Goal: Task Accomplishment & Management: Use online tool/utility

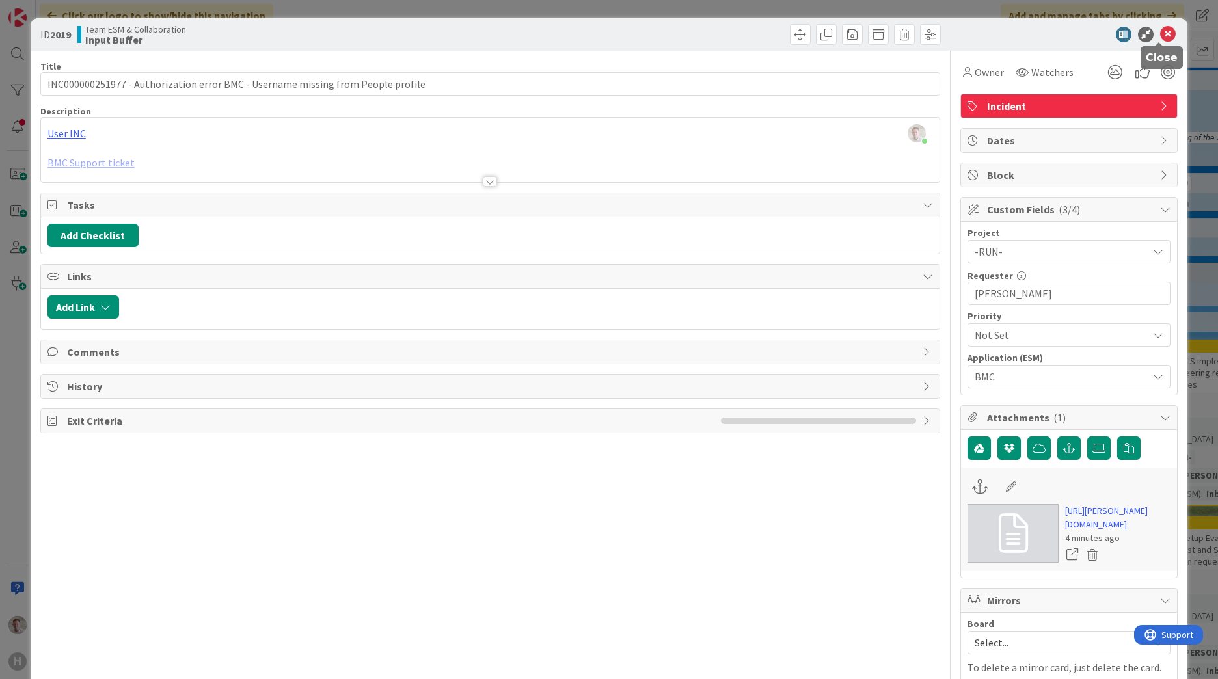
click at [1160, 36] on icon at bounding box center [1168, 35] width 16 height 16
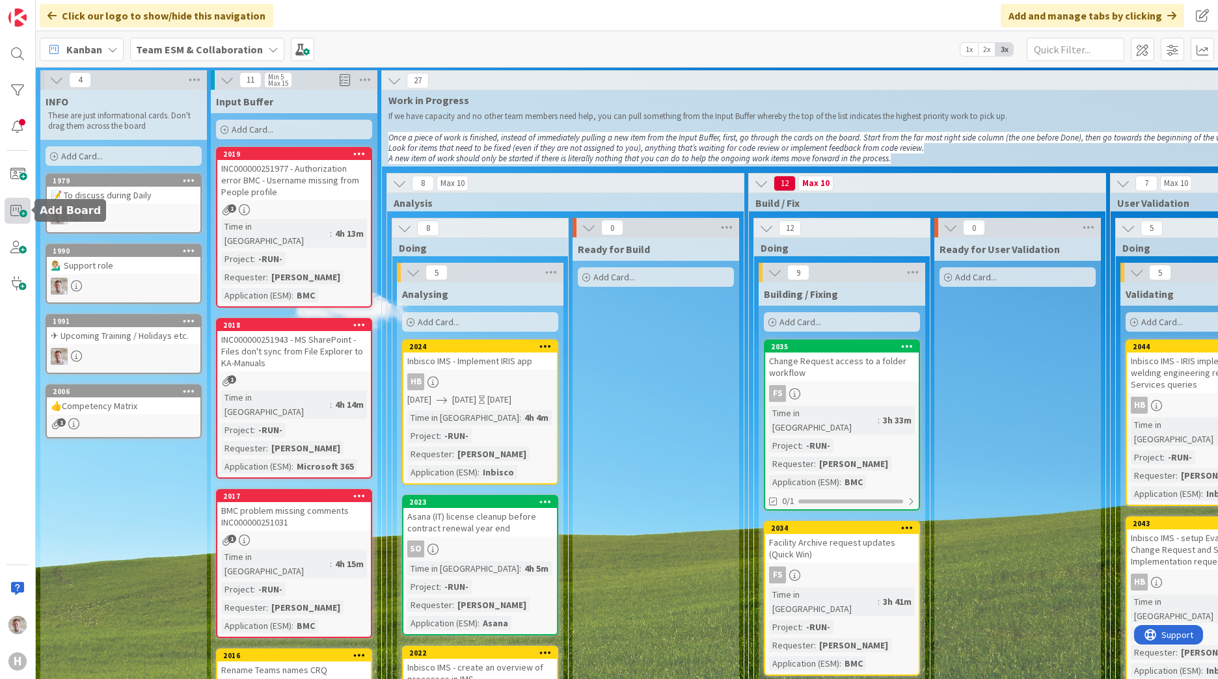
click at [12, 219] on span at bounding box center [18, 211] width 26 height 26
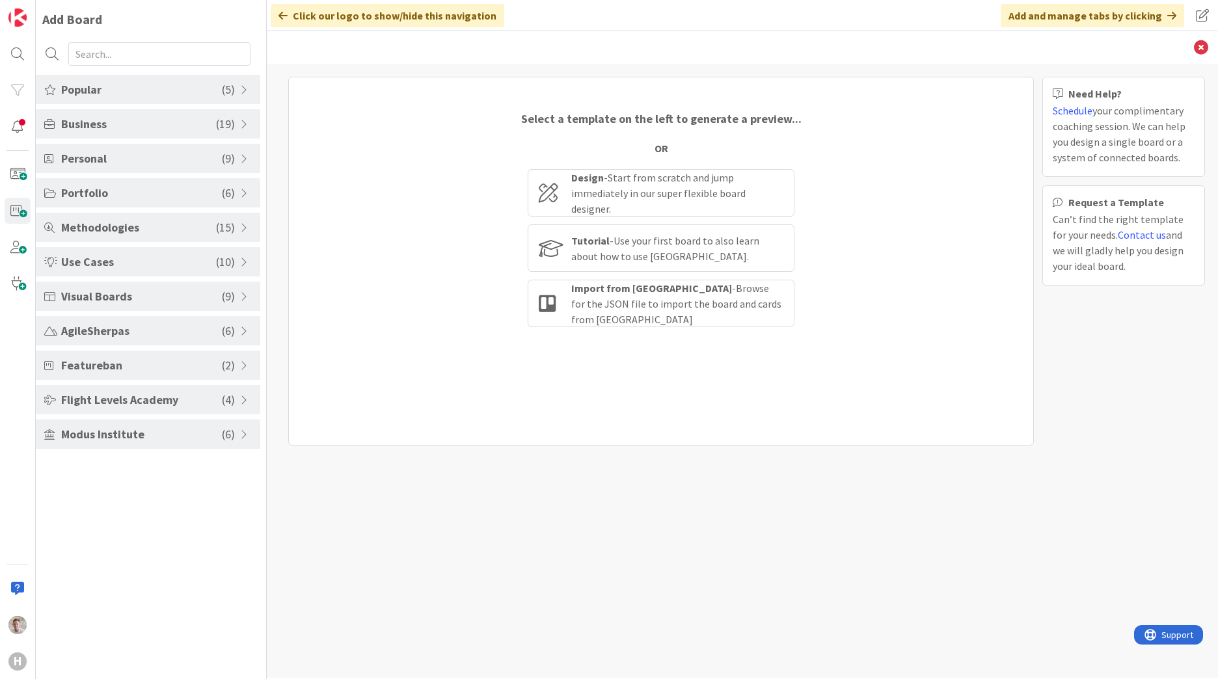
click at [95, 121] on span "Business" at bounding box center [138, 124] width 155 height 18
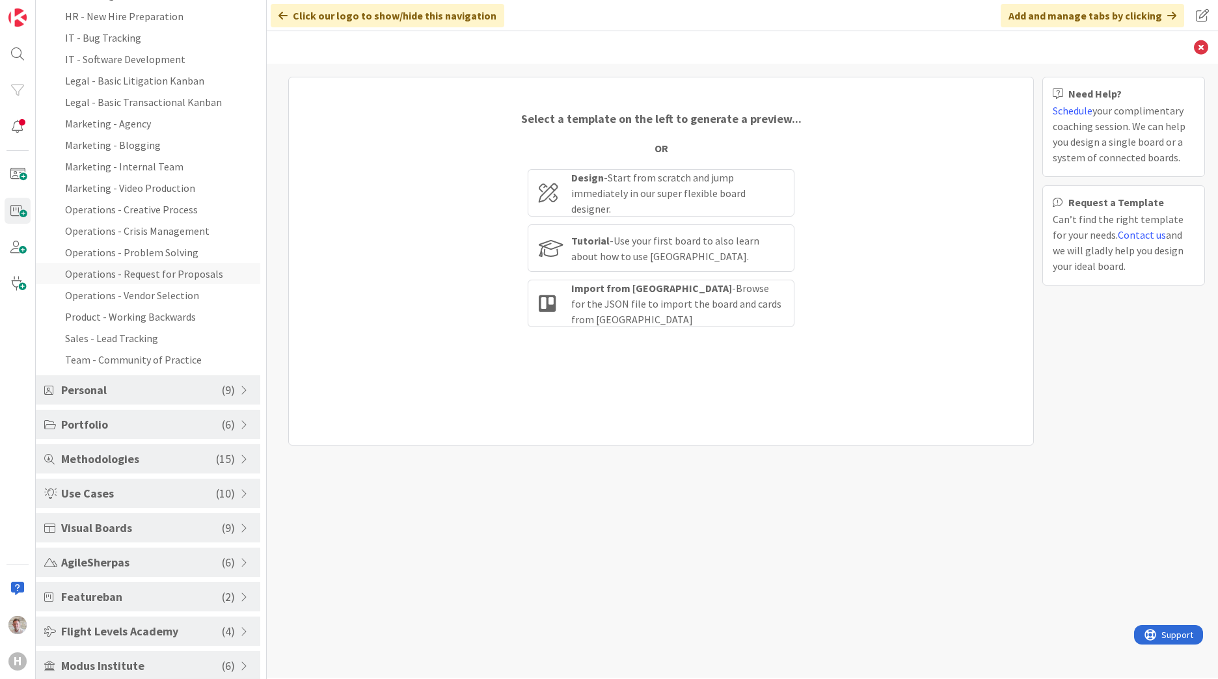
scroll to position [232, 0]
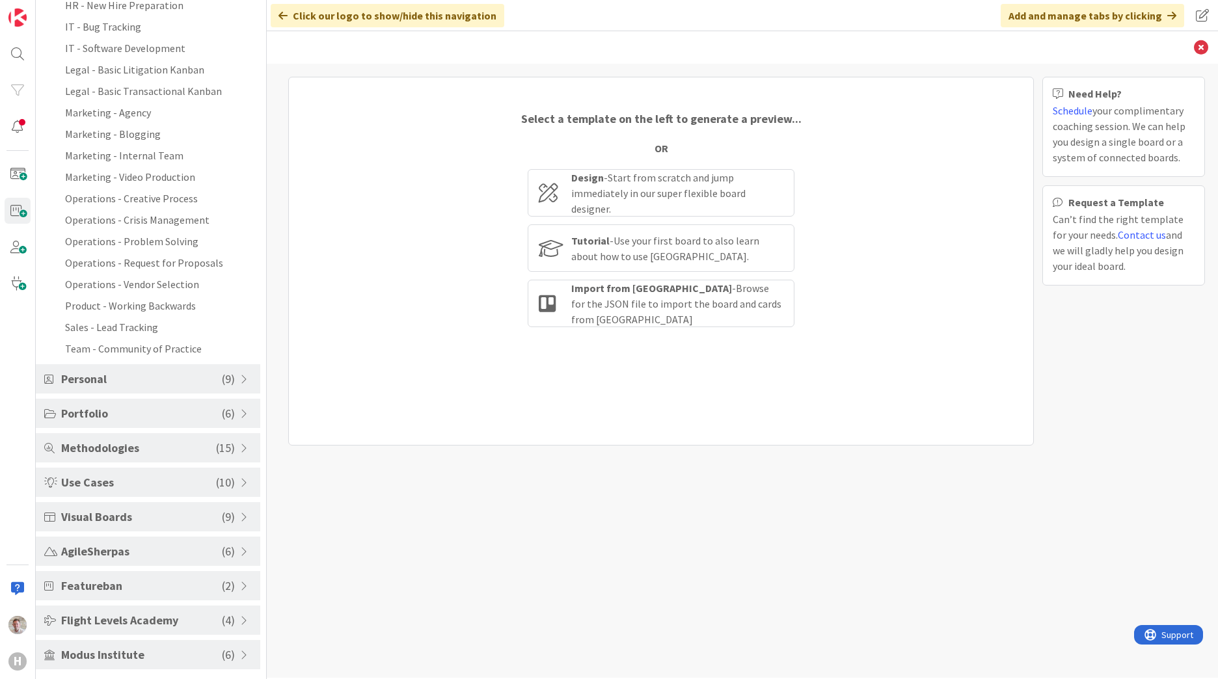
click at [98, 515] on span "Visual Boards" at bounding box center [141, 517] width 161 height 18
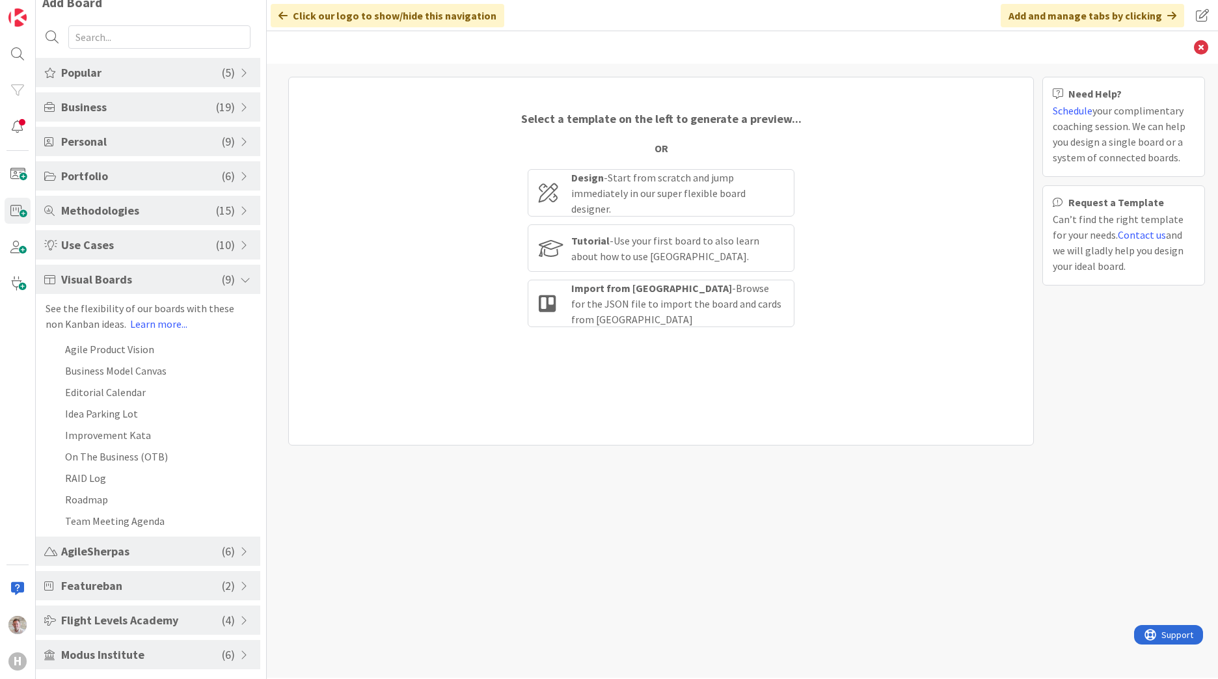
click at [98, 240] on span "Use Cases" at bounding box center [138, 245] width 155 height 18
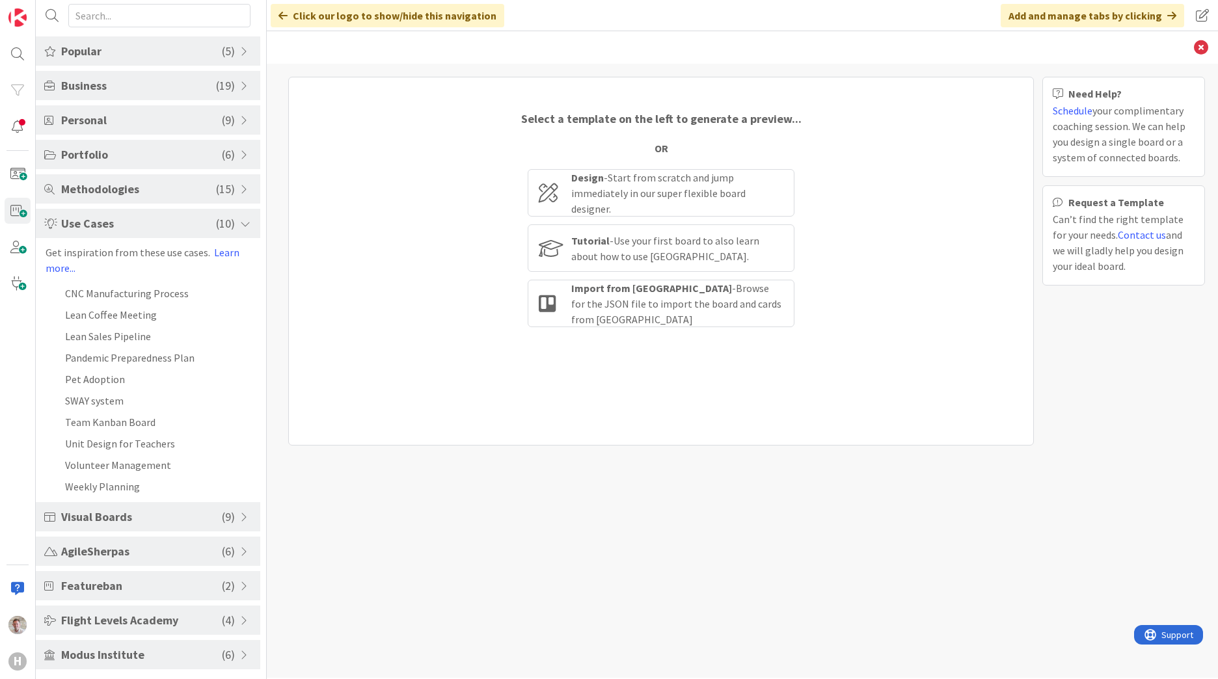
click at [95, 191] on span "Methodologies" at bounding box center [138, 189] width 155 height 18
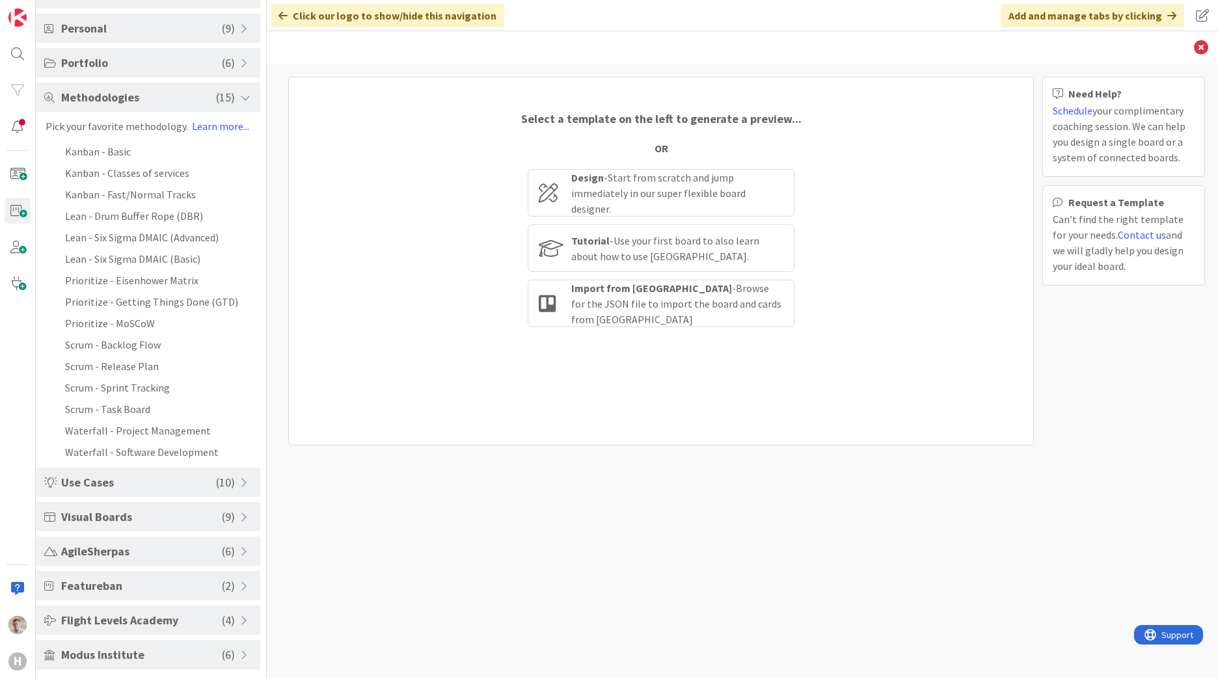
click at [99, 56] on span "Portfolio" at bounding box center [141, 63] width 161 height 18
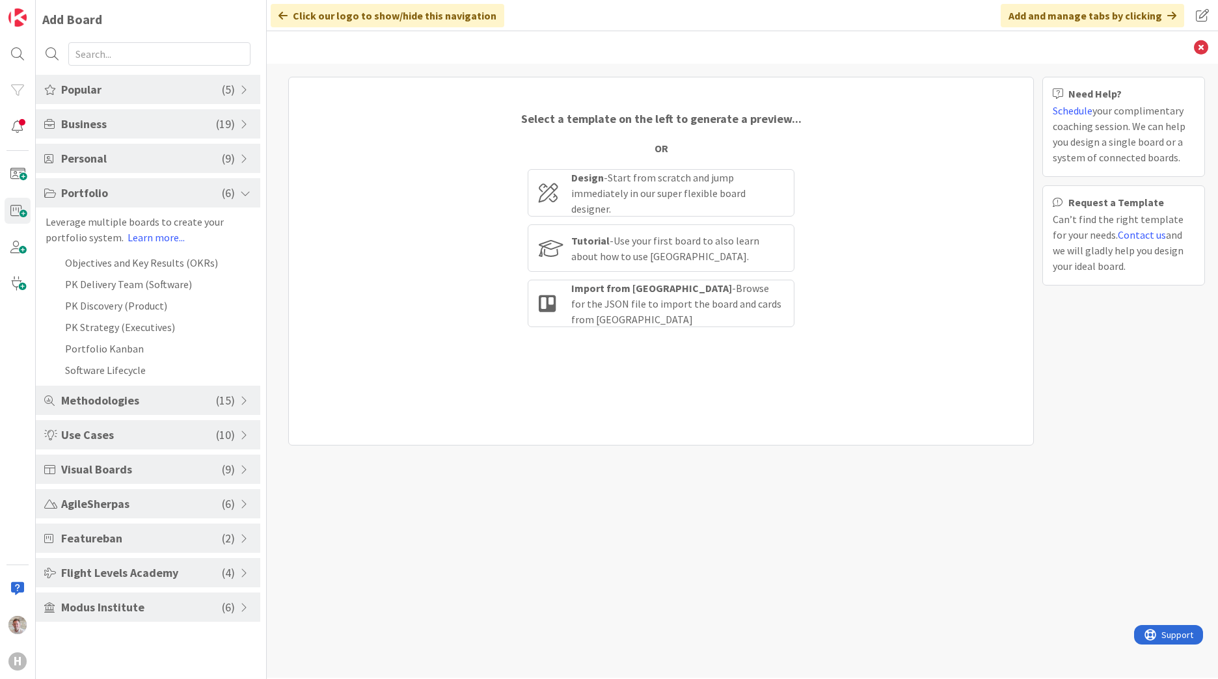
scroll to position [0, 0]
click at [109, 162] on span "Personal" at bounding box center [141, 159] width 161 height 18
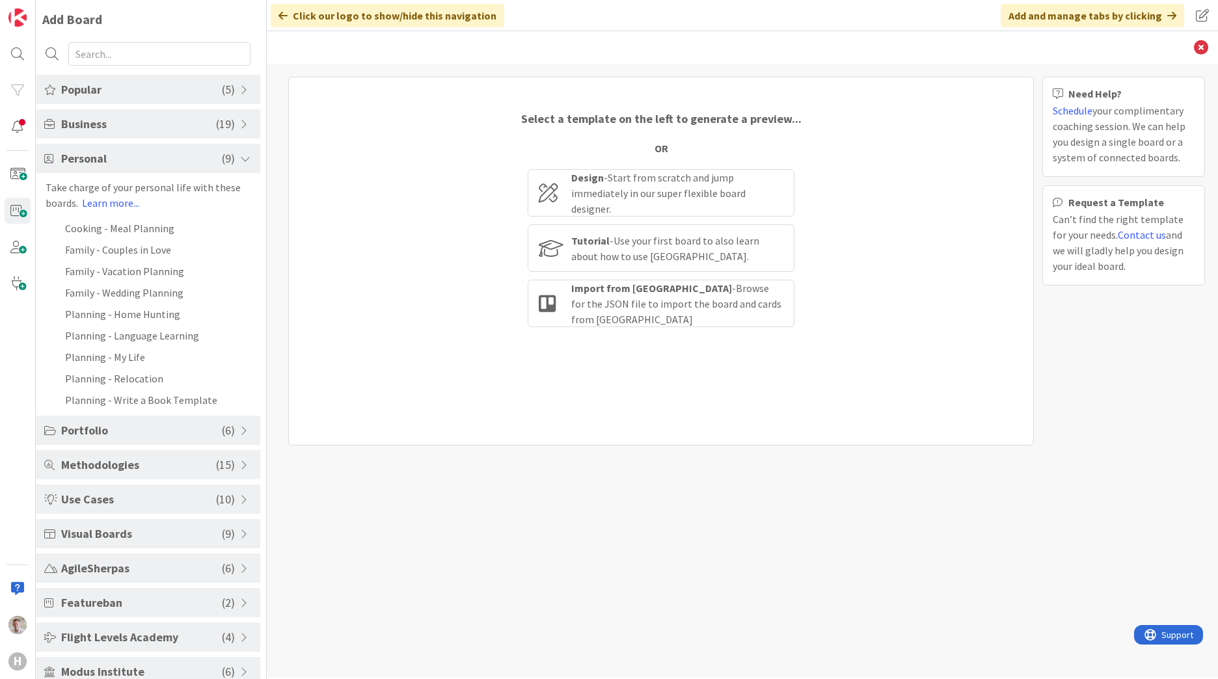
click at [105, 110] on div "Business ( 19 )" at bounding box center [148, 123] width 225 height 29
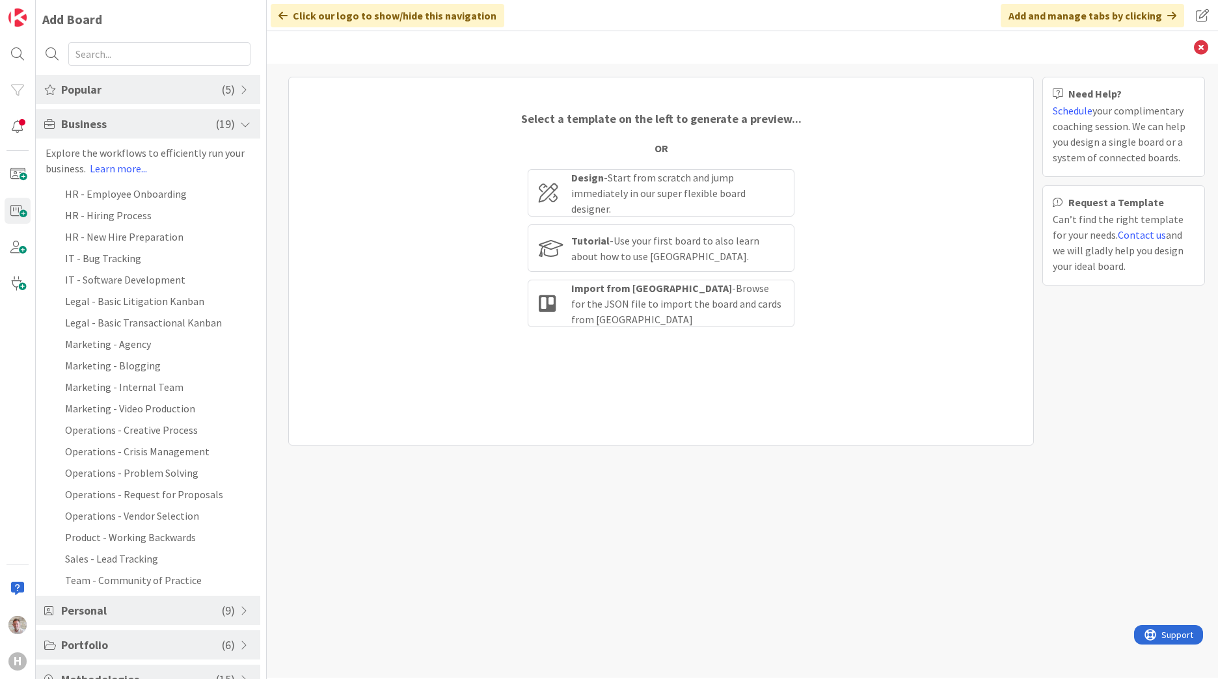
click at [107, 85] on span "Popular" at bounding box center [141, 90] width 161 height 18
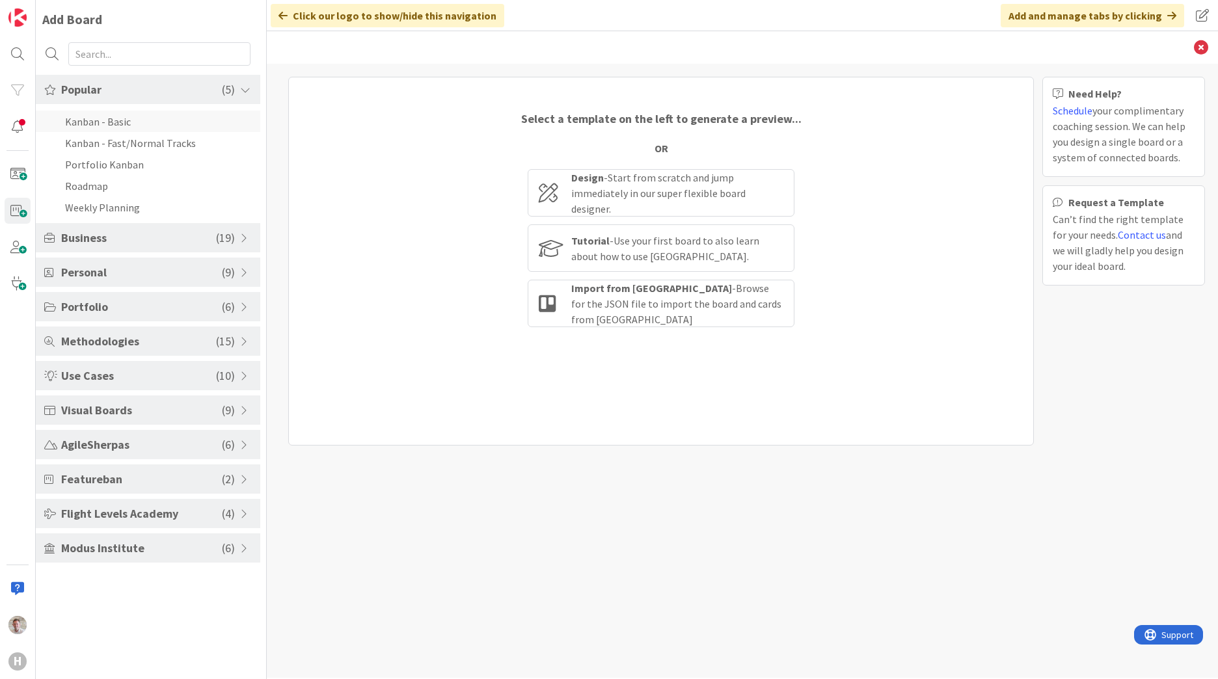
click at [107, 119] on li "Kanban - Basic" at bounding box center [148, 121] width 225 height 21
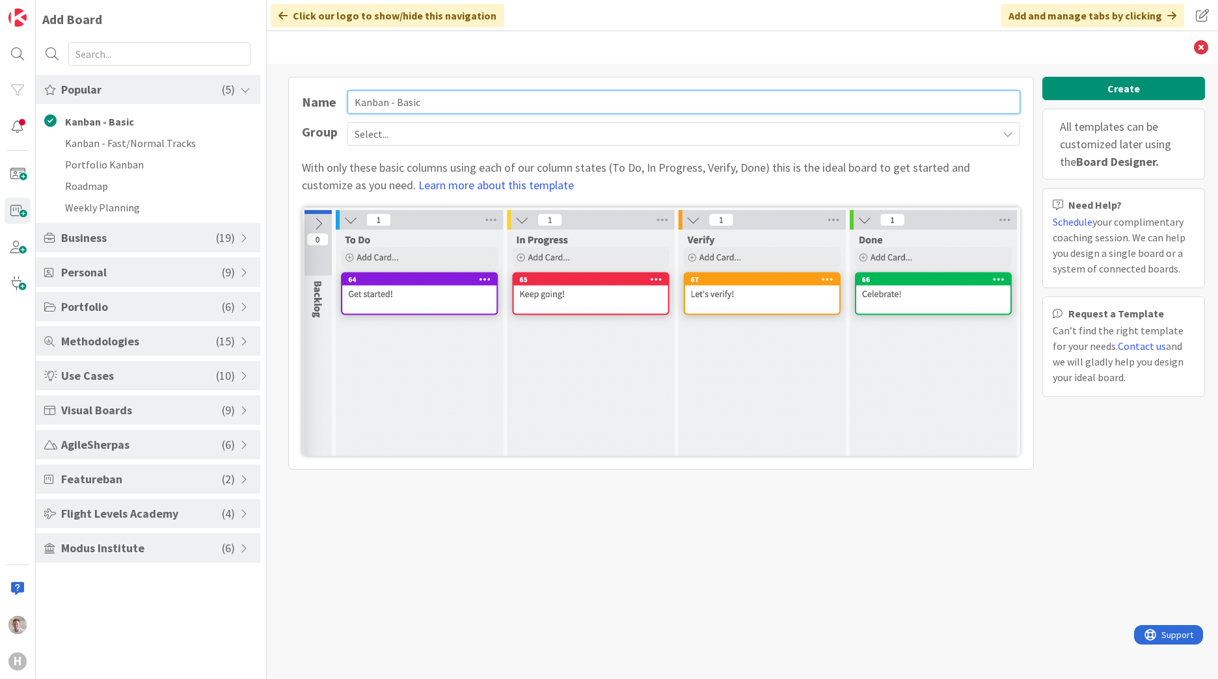
click at [429, 102] on input "Kanban - Basic" at bounding box center [684, 101] width 673 height 23
drag, startPoint x: 441, startPoint y: 97, endPoint x: 271, endPoint y: 108, distance: 170.9
click at [271, 108] on div "Name Kanban - Basic Group Select... With only these basic columns using each of…" at bounding box center [743, 371] width 952 height 614
type input "Robby Personal Kanban"
click at [418, 133] on span "Select..." at bounding box center [673, 134] width 637 height 18
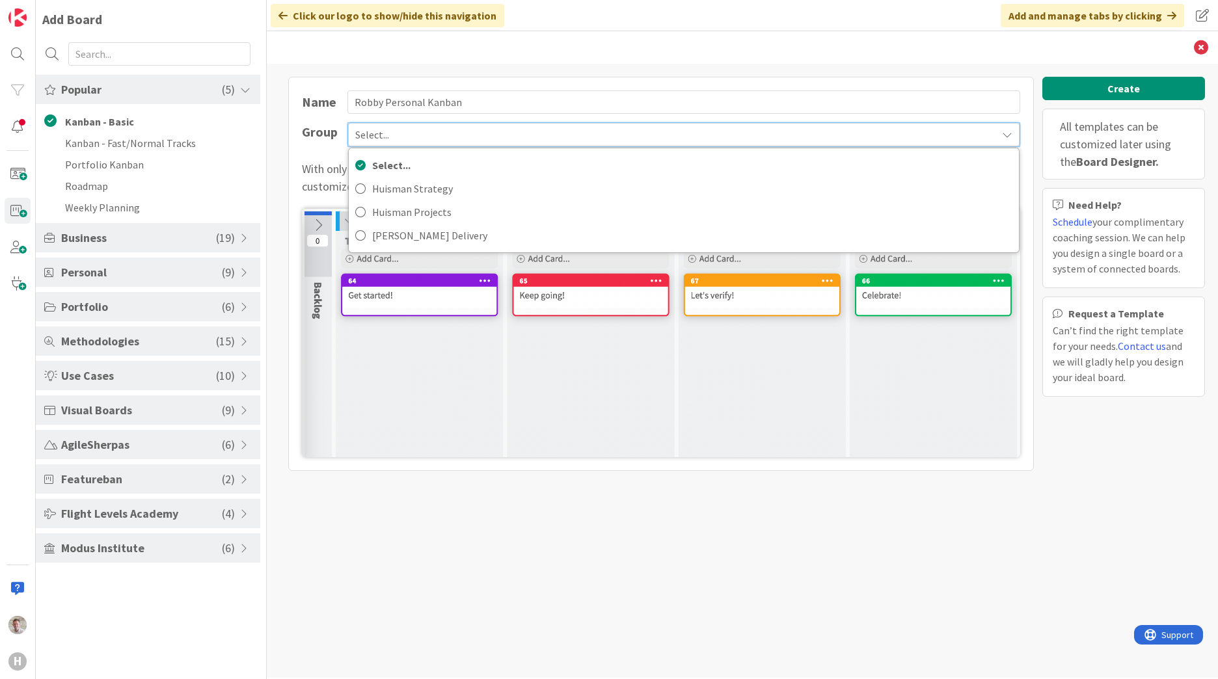
click at [426, 135] on span "Select..." at bounding box center [672, 135] width 635 height 18
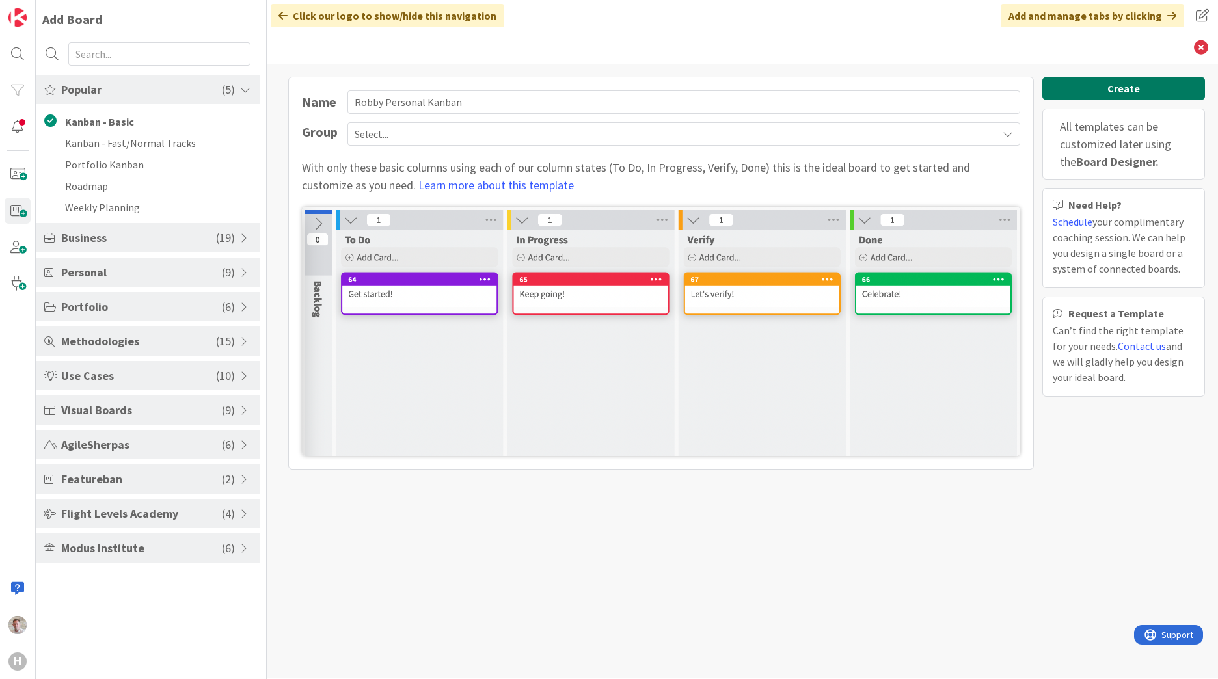
click at [1085, 87] on button "Create" at bounding box center [1124, 88] width 163 height 23
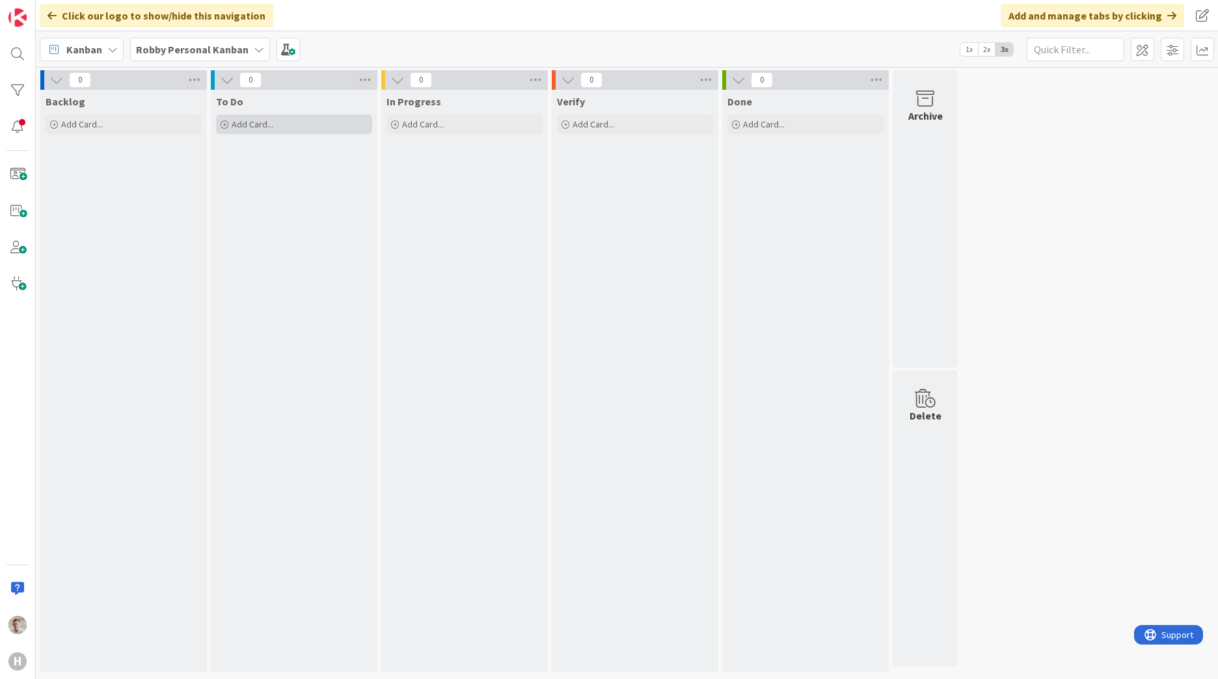
click at [245, 124] on span "Add Card..." at bounding box center [253, 124] width 42 height 12
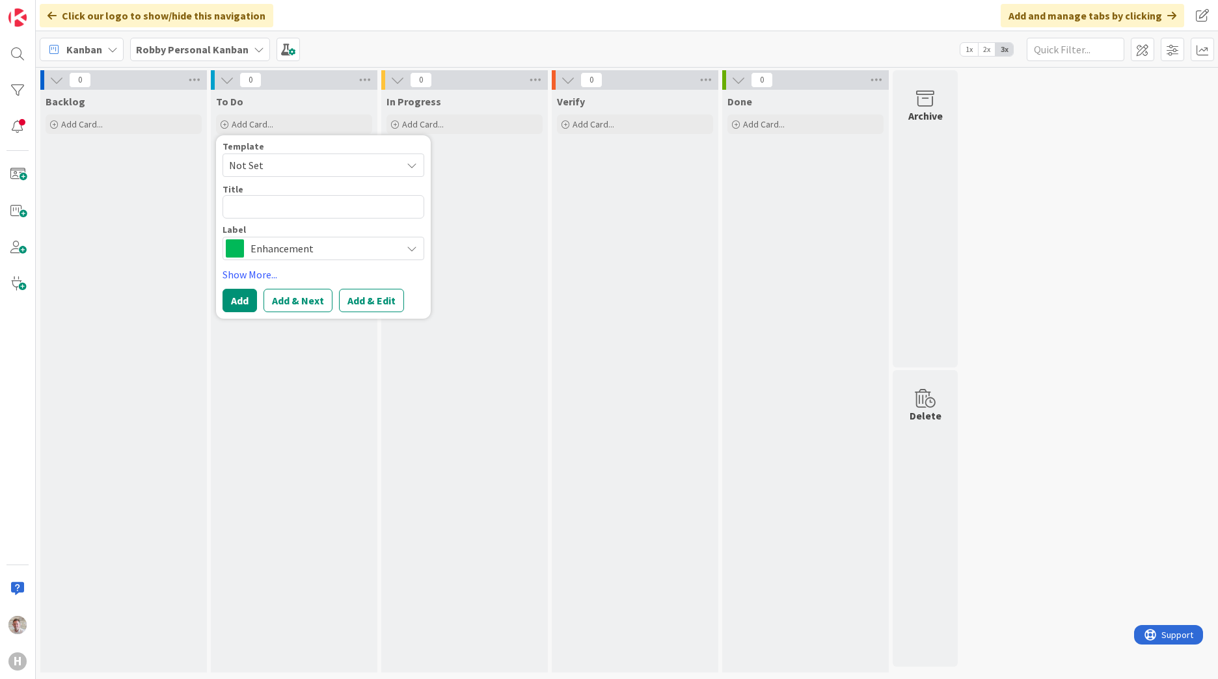
click at [245, 209] on textarea at bounding box center [324, 206] width 202 height 23
type textarea "x"
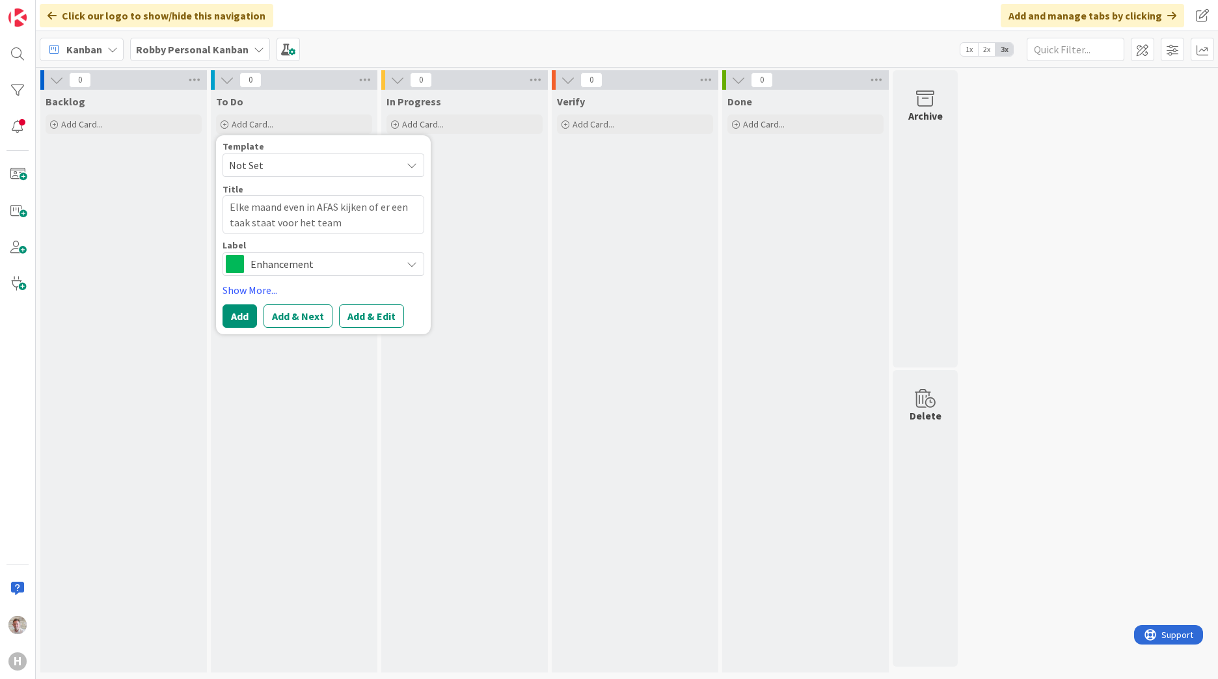
type textarea "Elke maand even in AFAS kijken of er een taak staat voor het team"
click at [260, 273] on span "Enhancement" at bounding box center [323, 264] width 144 height 18
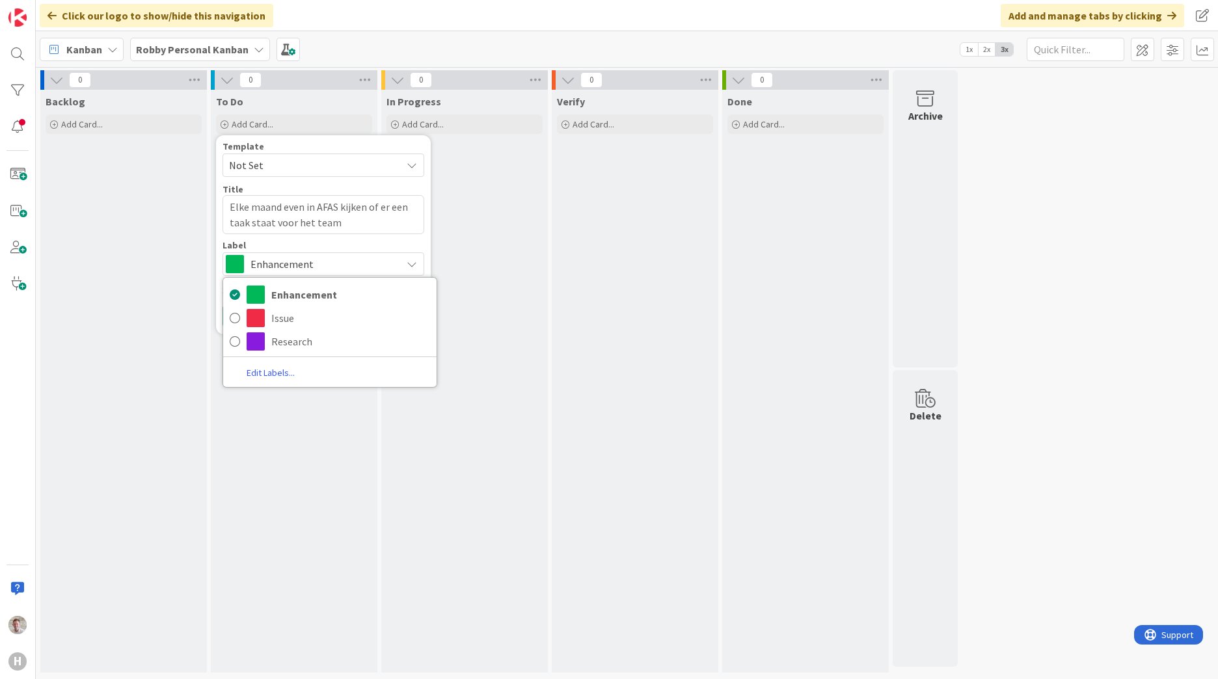
click at [258, 370] on link "Edit Labels..." at bounding box center [270, 373] width 95 height 18
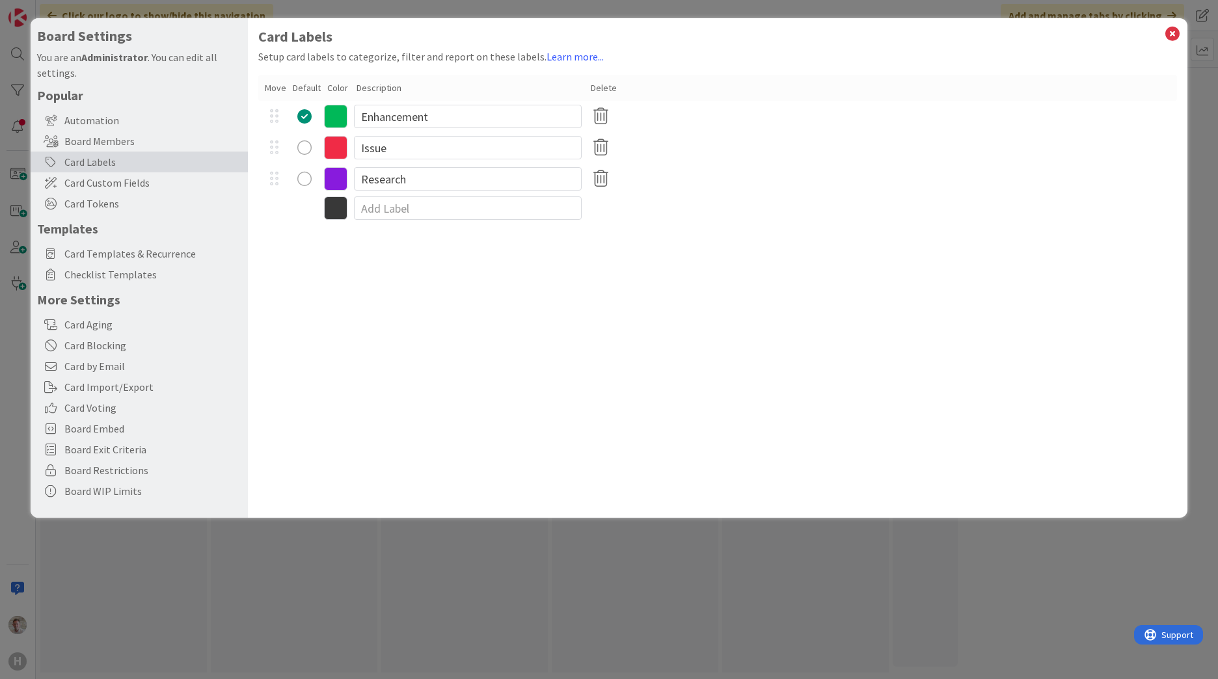
type textarea "x"
click at [371, 206] on input at bounding box center [468, 208] width 228 height 23
type input "Personal"
click at [579, 253] on div "Card Labels Setup card labels to categorize, filter and report on these labels.…" at bounding box center [718, 268] width 940 height 500
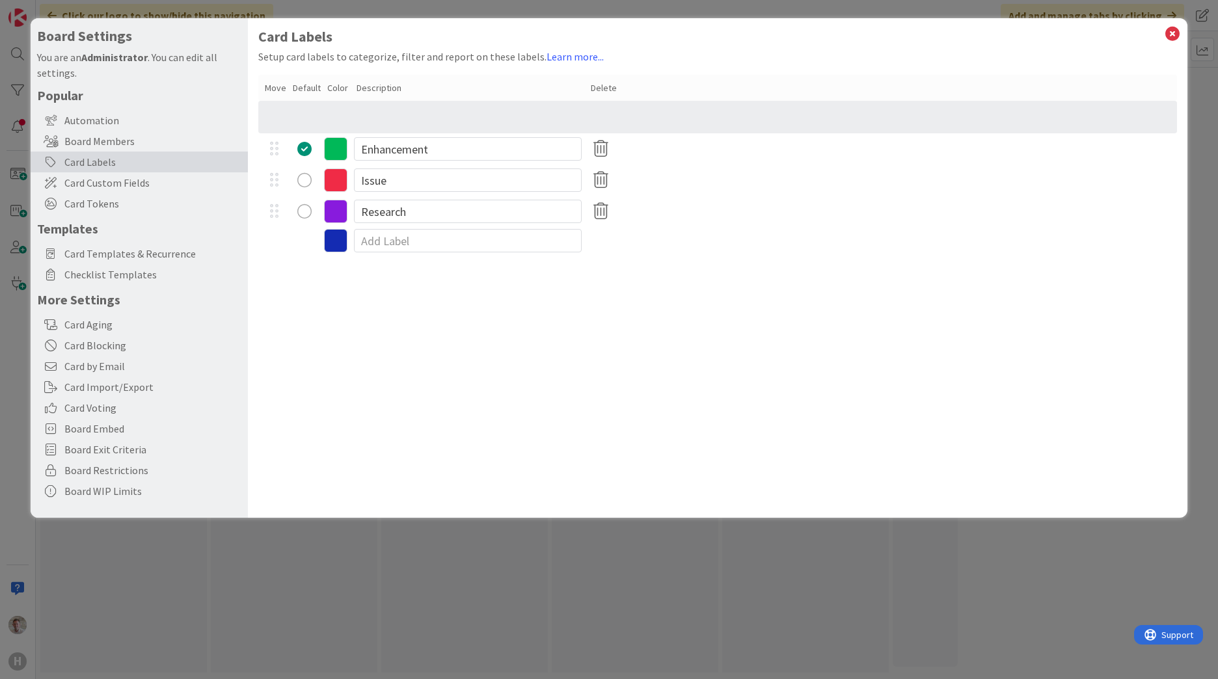
type textarea "x"
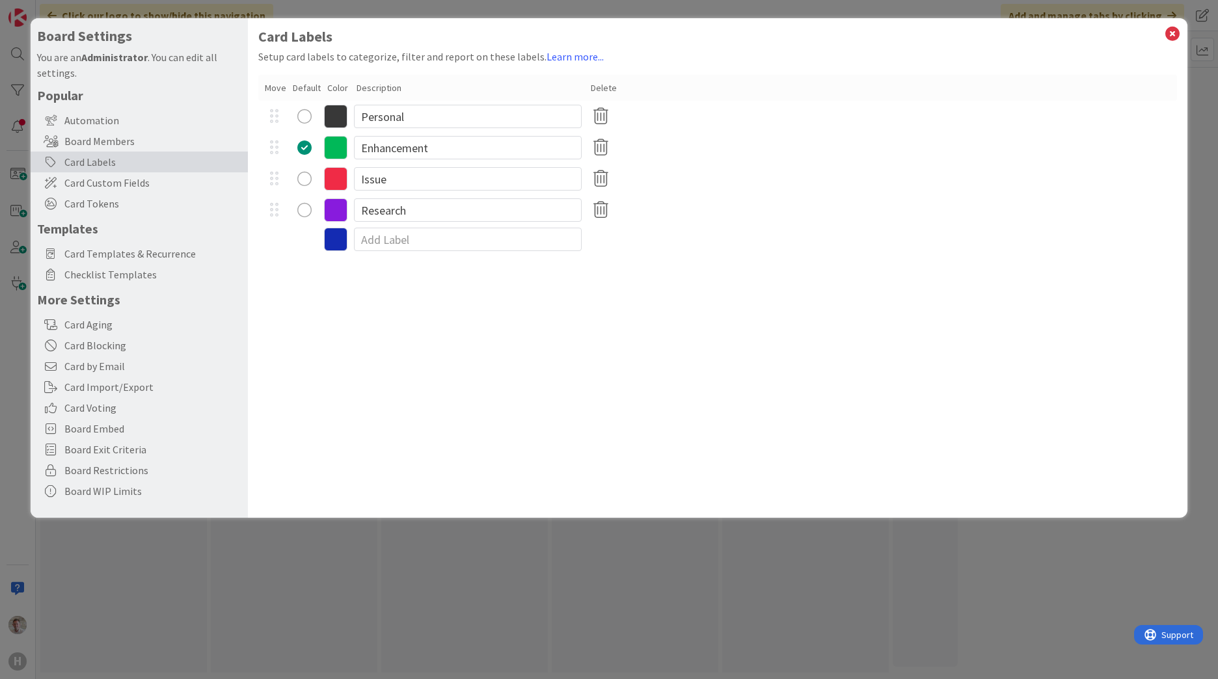
click at [339, 118] on icon at bounding box center [335, 116] width 23 height 23
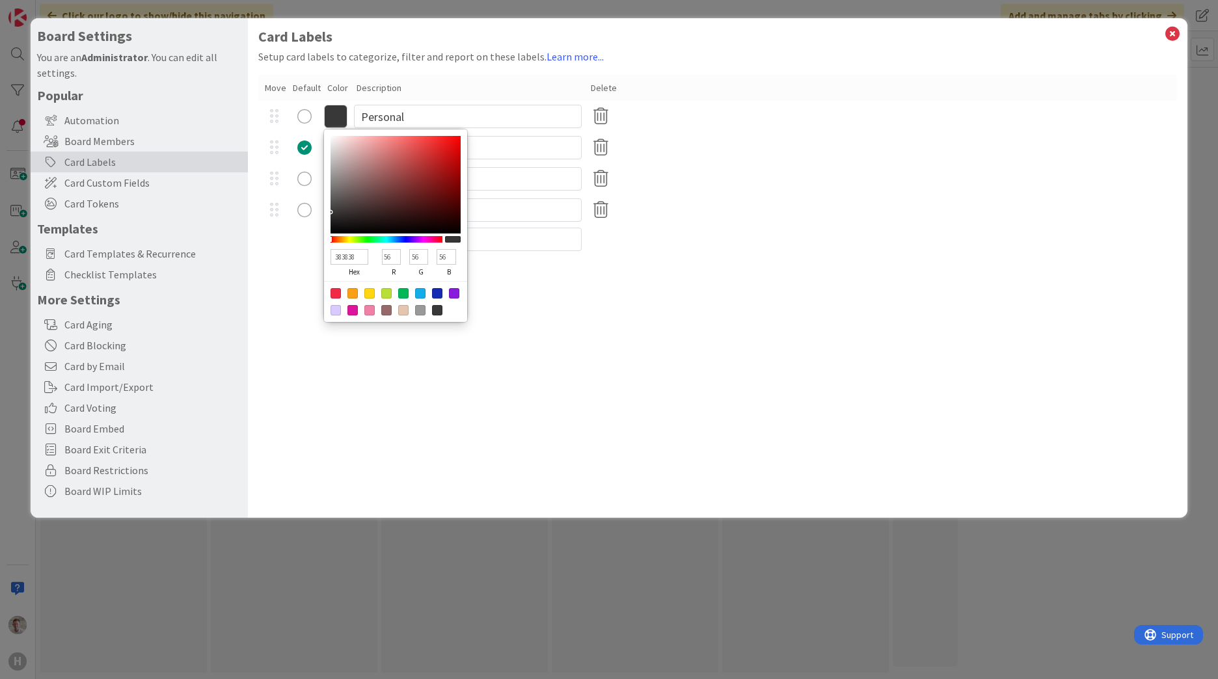
click at [389, 294] on div at bounding box center [386, 293] width 10 height 10
type input "BADE38"
type input "186"
type input "222"
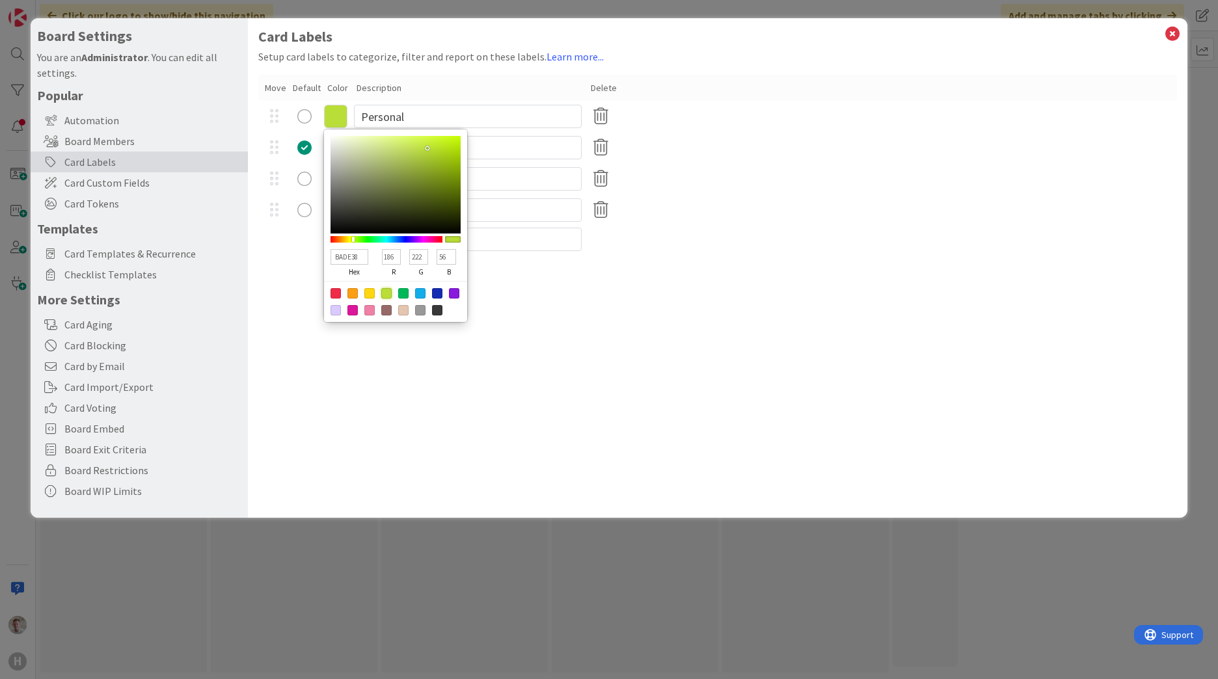
click at [564, 371] on div "Card Labels Setup card labels to categorize, filter and report on these labels.…" at bounding box center [718, 268] width 940 height 500
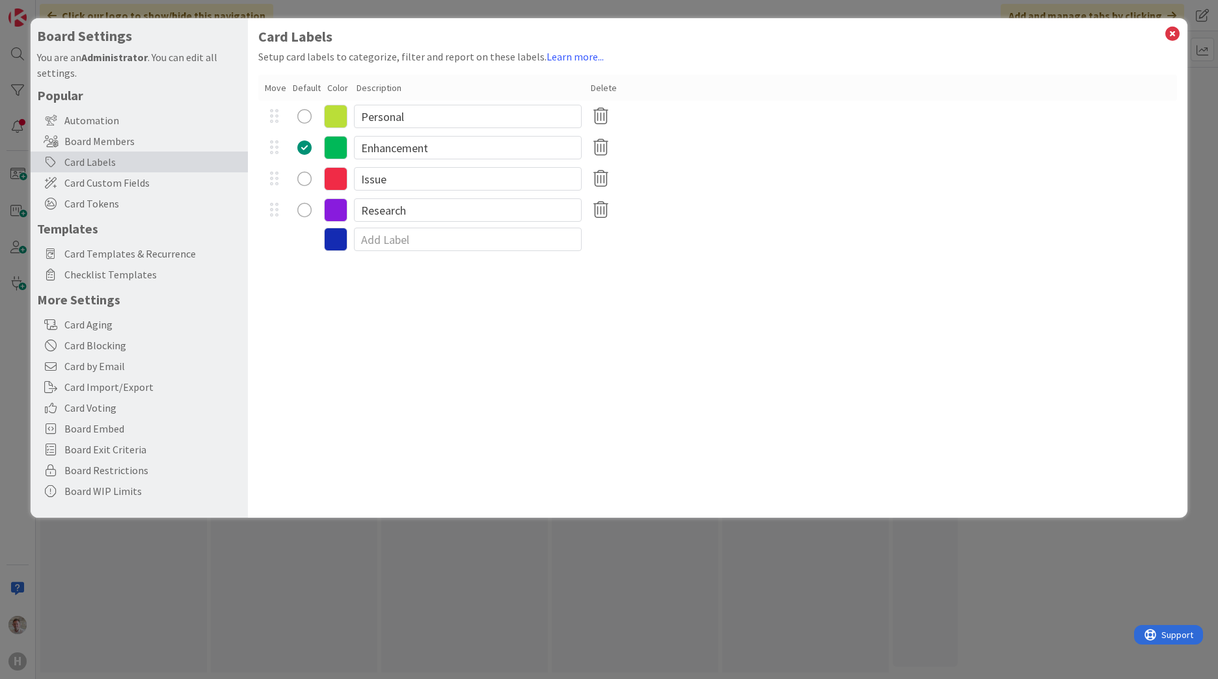
click at [297, 114] on div "radio" at bounding box center [304, 116] width 14 height 14
click at [1173, 32] on icon at bounding box center [1172, 34] width 17 height 18
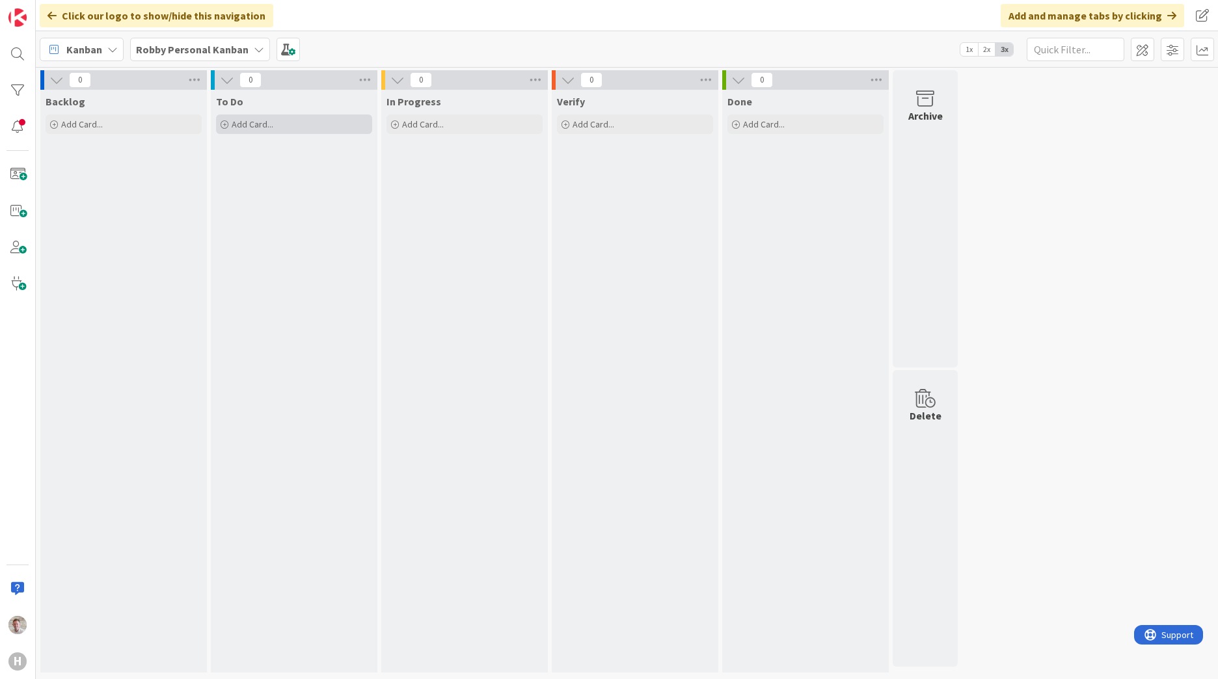
click at [245, 126] on span "Add Card..." at bounding box center [253, 124] width 42 height 12
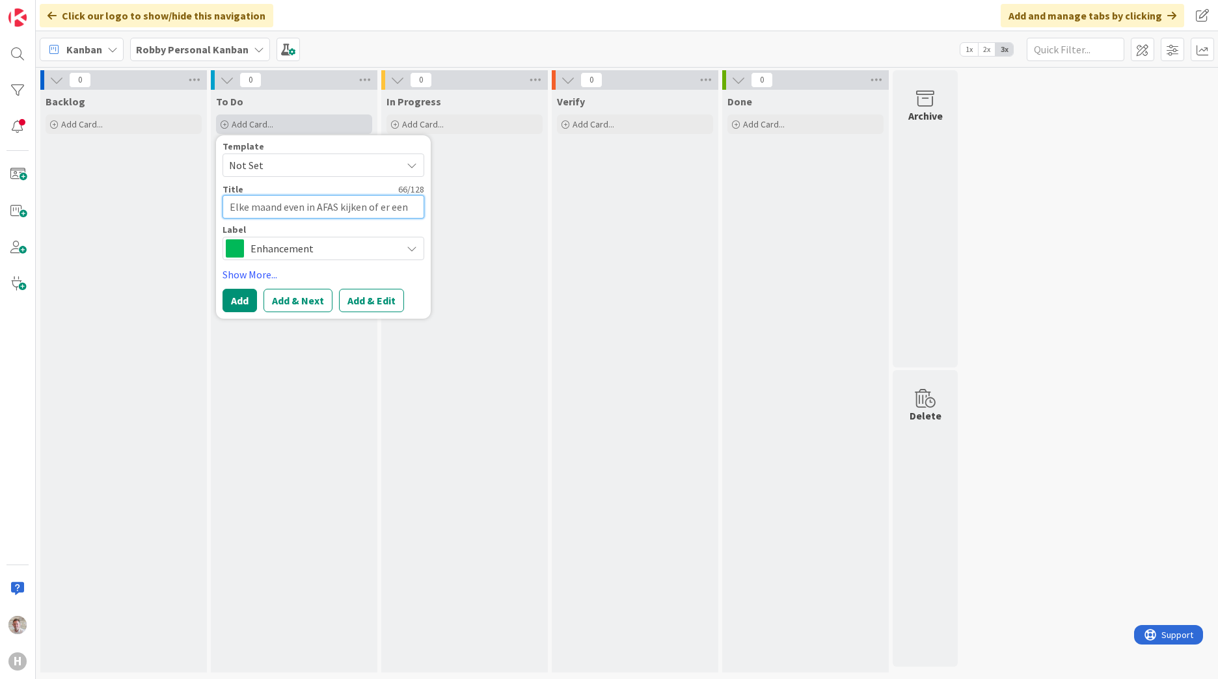
scroll to position [11, 0]
click at [280, 163] on span "Not Set" at bounding box center [310, 165] width 163 height 17
click at [230, 299] on button "Add" at bounding box center [240, 300] width 34 height 23
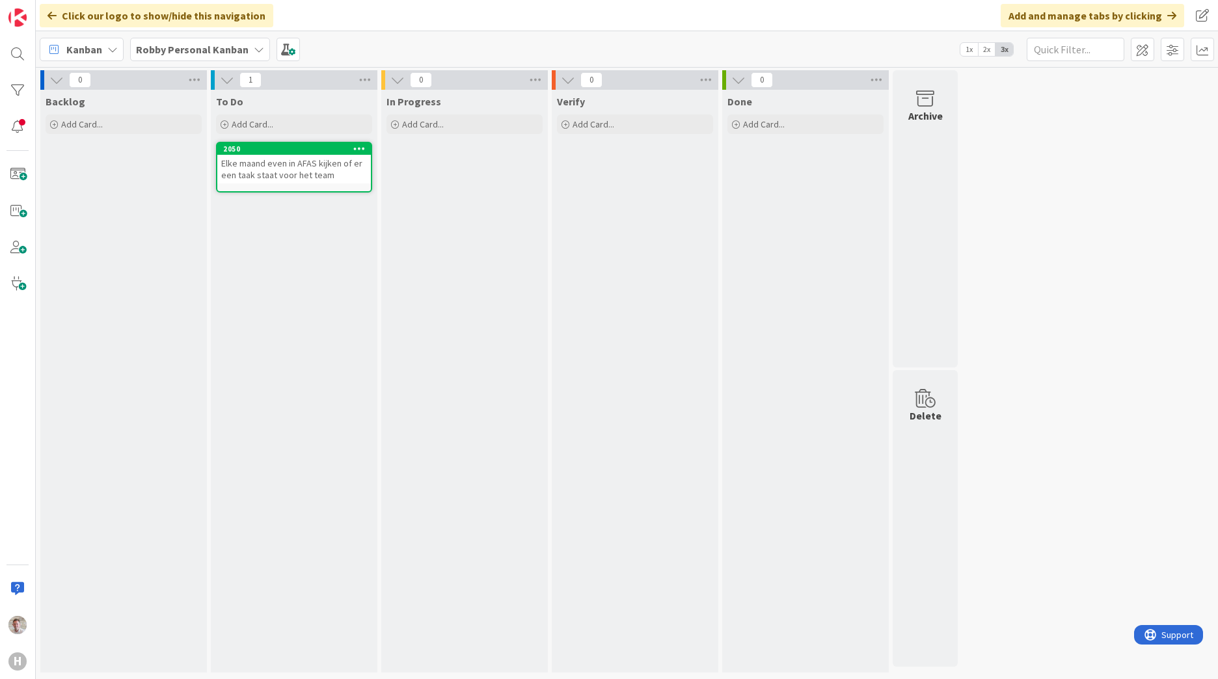
click at [297, 250] on div "To Do Add Card... Template Not Set Not Set Add Card Templates Title 0 / 128 Lab…" at bounding box center [294, 381] width 167 height 583
drag, startPoint x: 297, startPoint y: 250, endPoint x: 287, endPoint y: 228, distance: 24.2
drag, startPoint x: 287, startPoint y: 228, endPoint x: 247, endPoint y: 218, distance: 41.5
click at [243, 226] on div "To Do Add Card... Template Not Set Not Set Add Card Templates Title 0 / 128 Lab…" at bounding box center [294, 381] width 167 height 583
click at [252, 133] on div "Add Card..." at bounding box center [294, 125] width 156 height 20
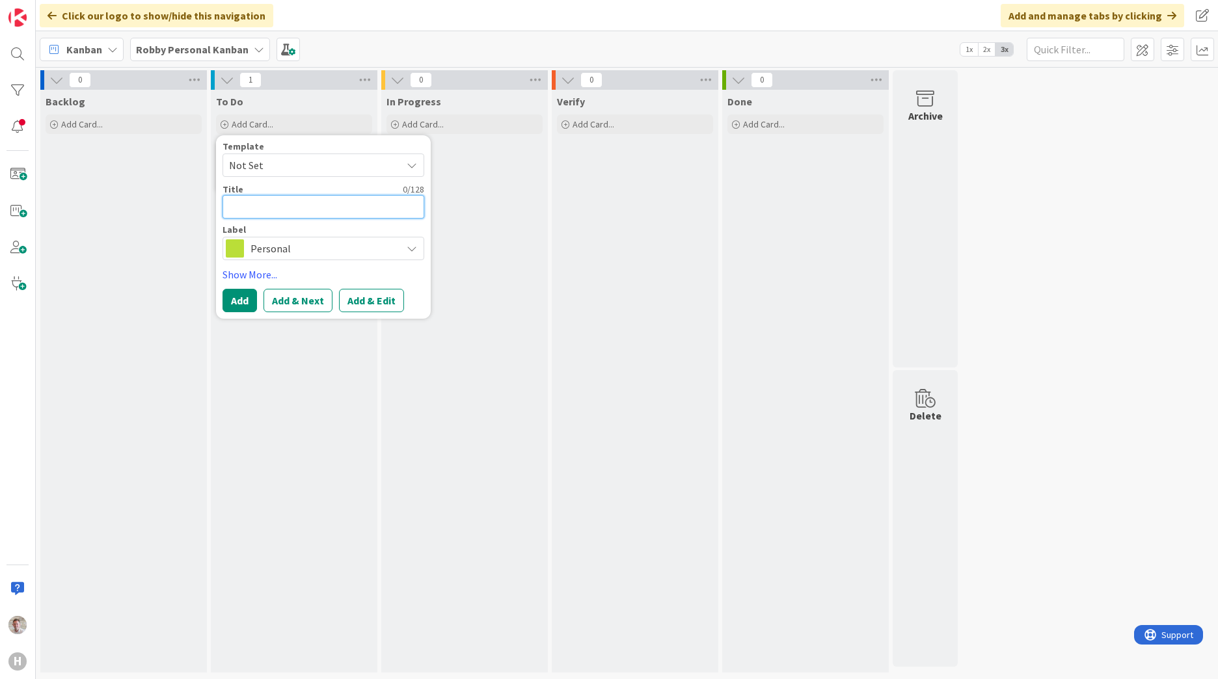
click at [253, 202] on textarea at bounding box center [324, 206] width 202 height 23
paste textarea "2e trainings deel inbisco nog keer inplannen (Nog halve dag beschikbaar)"
type textarea "x"
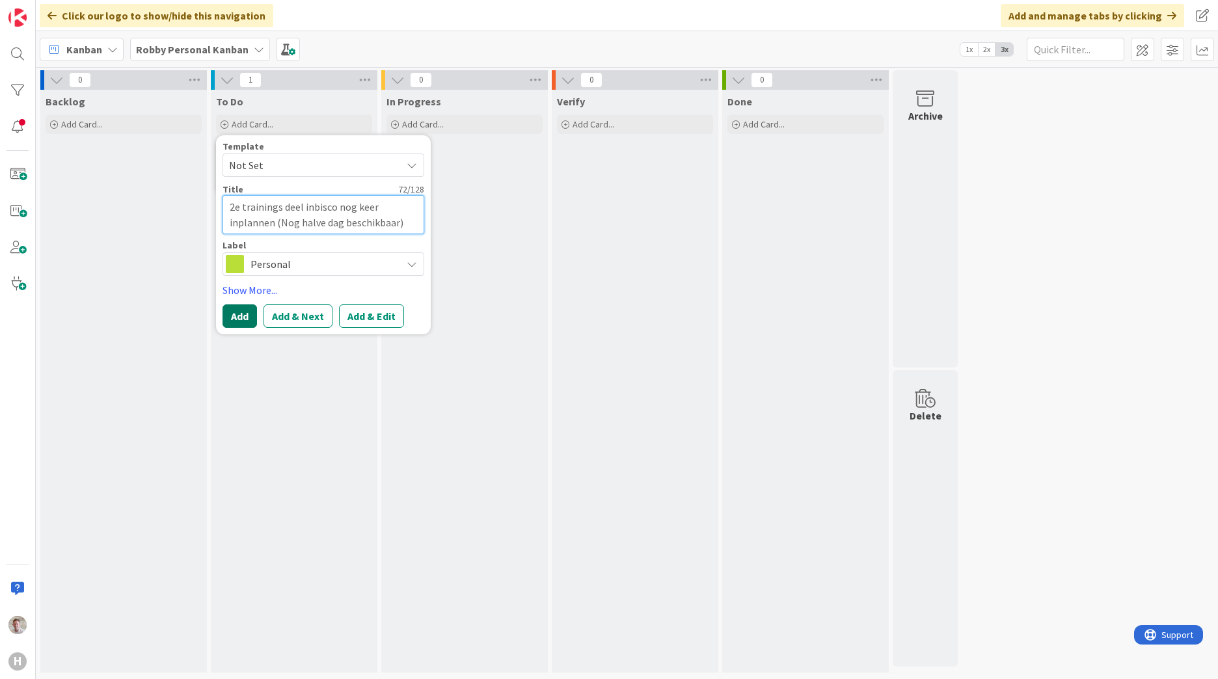
type textarea "2e trainings deel inbisco nog keer inplannen (Nog halve dag beschikbaar)"
click at [240, 314] on button "Add" at bounding box center [240, 316] width 34 height 23
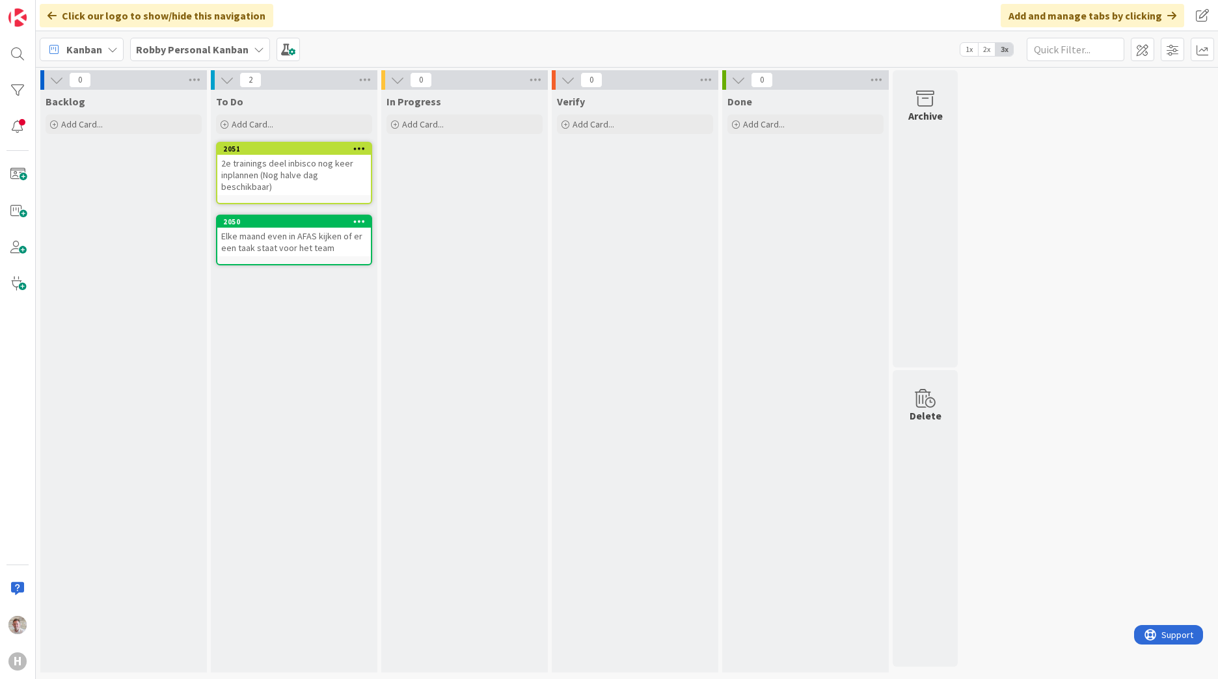
drag, startPoint x: 301, startPoint y: 288, endPoint x: 298, endPoint y: 251, distance: 37.2
click at [300, 288] on div "To Do Add Card... Template Not Set Not Set Add Card Templates Title 0 / 128 Lab…" at bounding box center [294, 381] width 167 height 583
click at [256, 122] on span "Add Card..." at bounding box center [253, 124] width 42 height 12
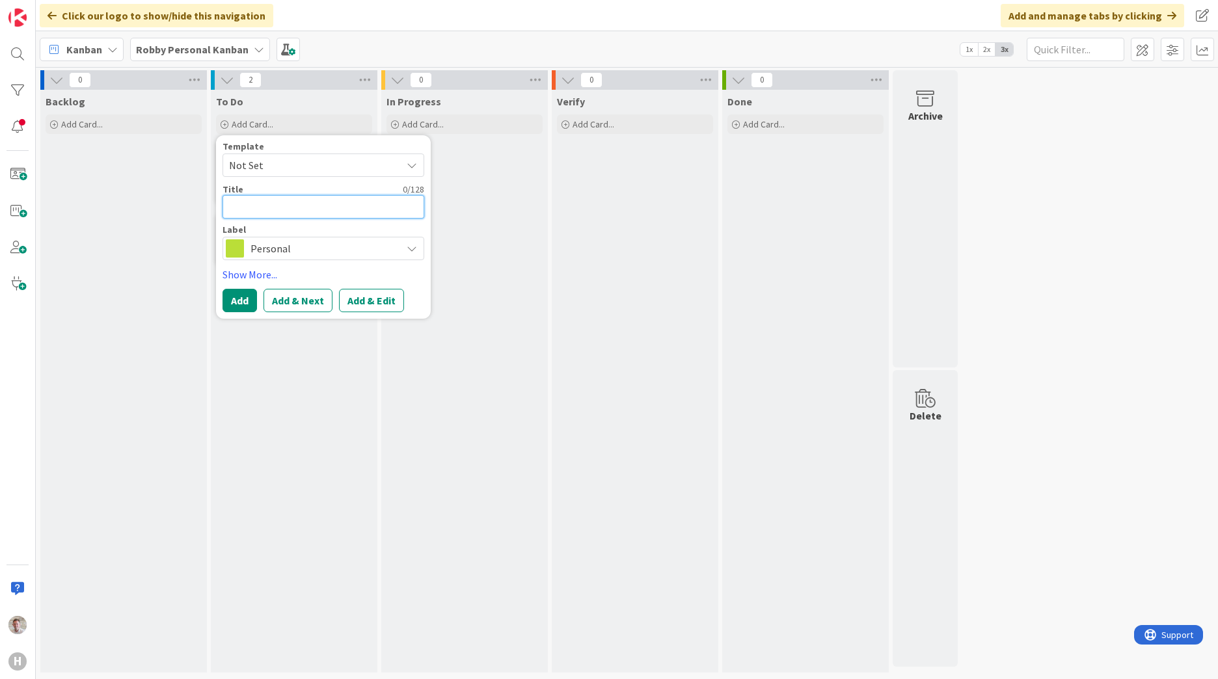
click at [247, 213] on textarea at bounding box center [324, 206] width 202 height 23
type textarea "x"
type textarea "T"
type textarea "x"
type textarea "Te"
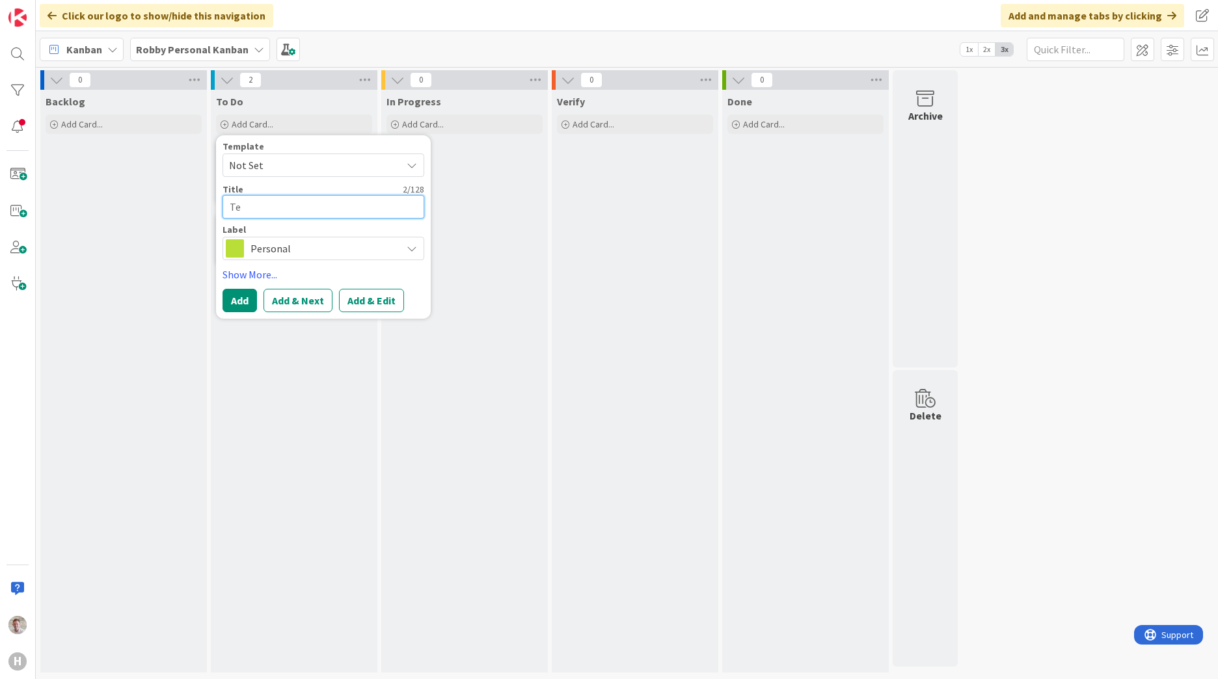
type textarea "x"
type textarea "Tea"
type textarea "x"
type textarea "Team"
type textarea "x"
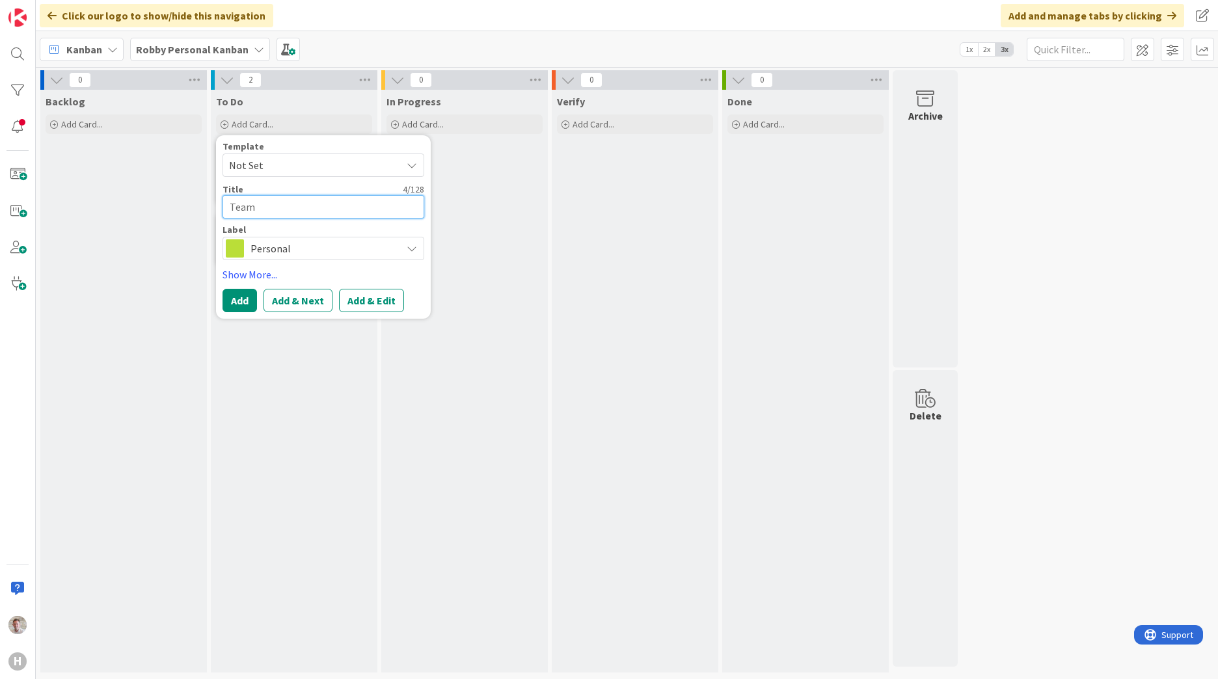
type textarea "Team"
type textarea "x"
type textarea "Team I"
type textarea "x"
type textarea "Team Im"
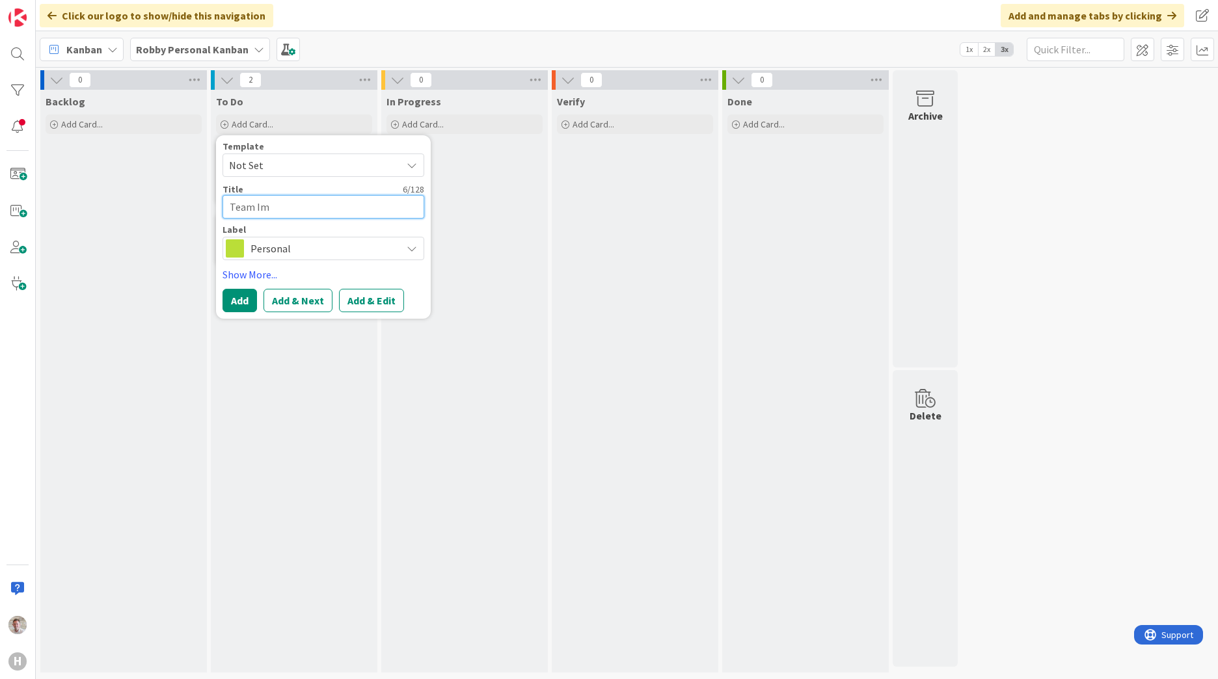
type textarea "x"
type textarea "Team Imp"
type textarea "x"
type textarea "Team Impv"
type textarea "x"
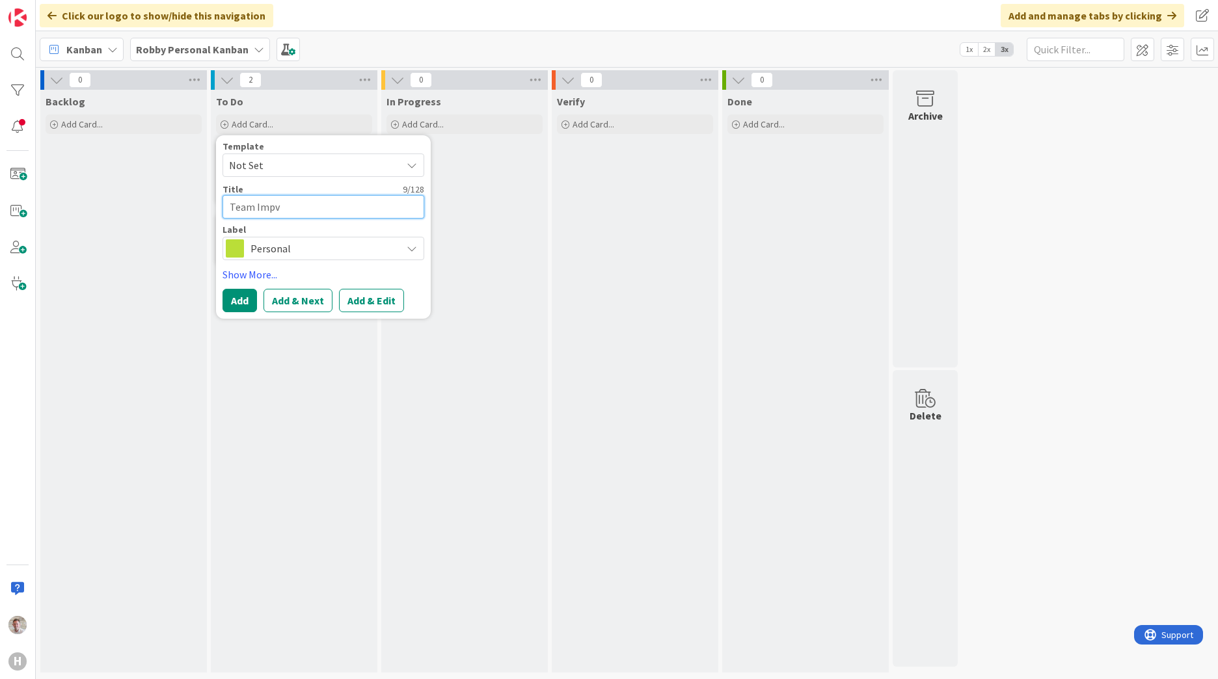
type textarea "Team Impvo"
type textarea "x"
type textarea "Team Impv"
type textarea "x"
type textarea "Team Imp"
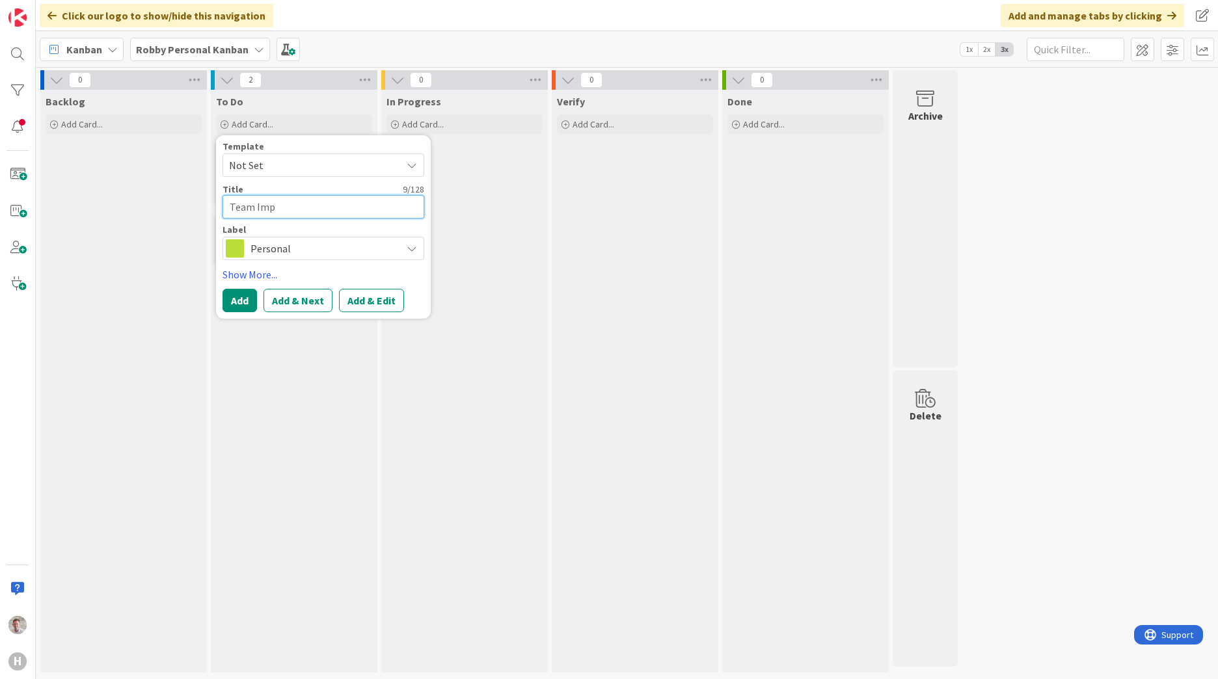
type textarea "x"
type textarea "Team Impr"
type textarea "x"
type textarea "Team Impro"
type textarea "x"
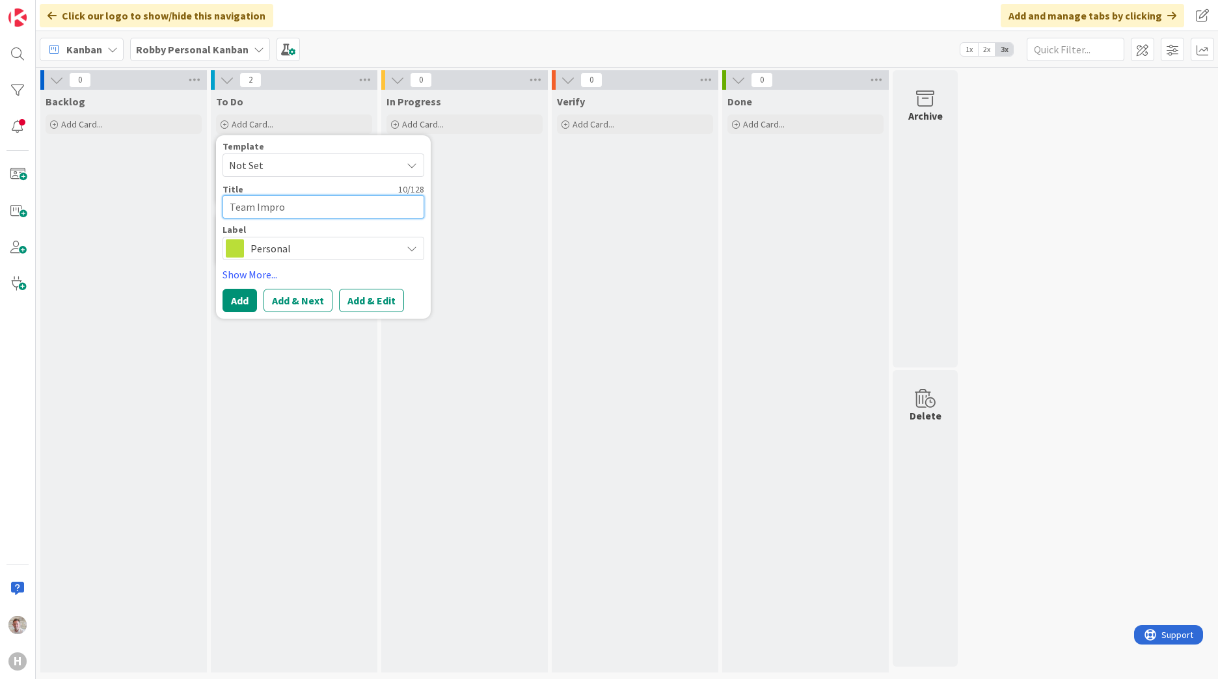
type textarea "Team Improv"
type textarea "x"
type textarea "Team Improve"
type textarea "x"
type textarea "Team Improvem"
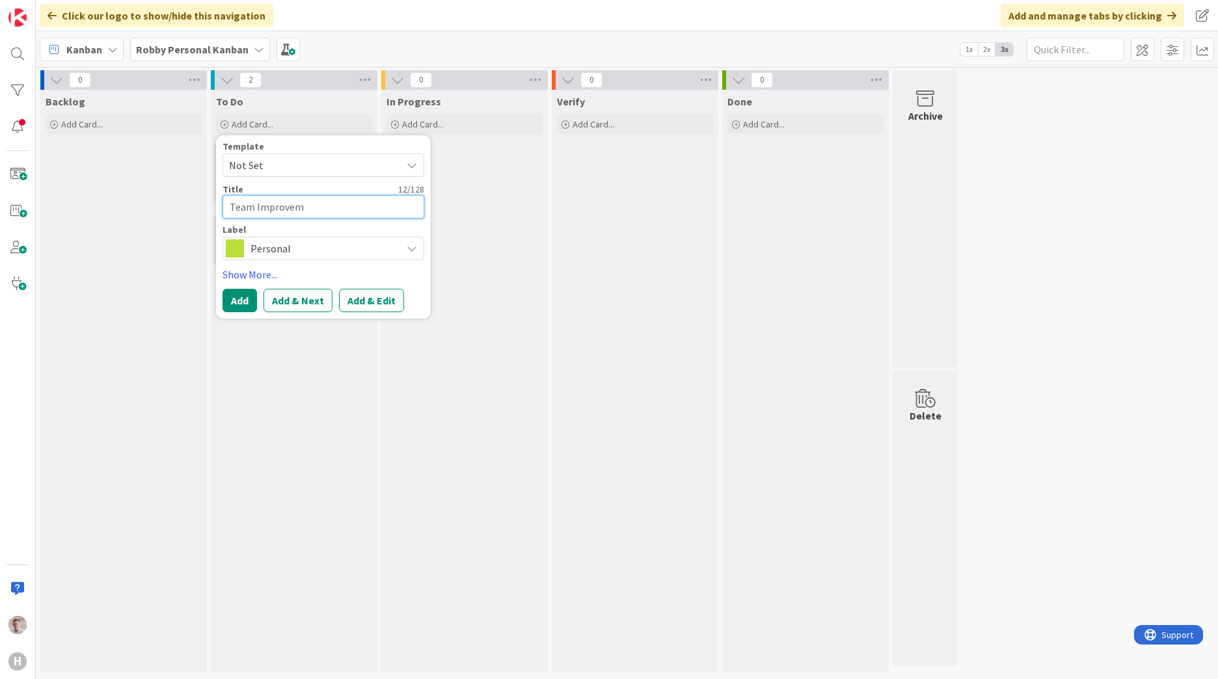
type textarea "x"
type textarea "Team Improveme"
type textarea "x"
type textarea "Team Improvemen"
type textarea "x"
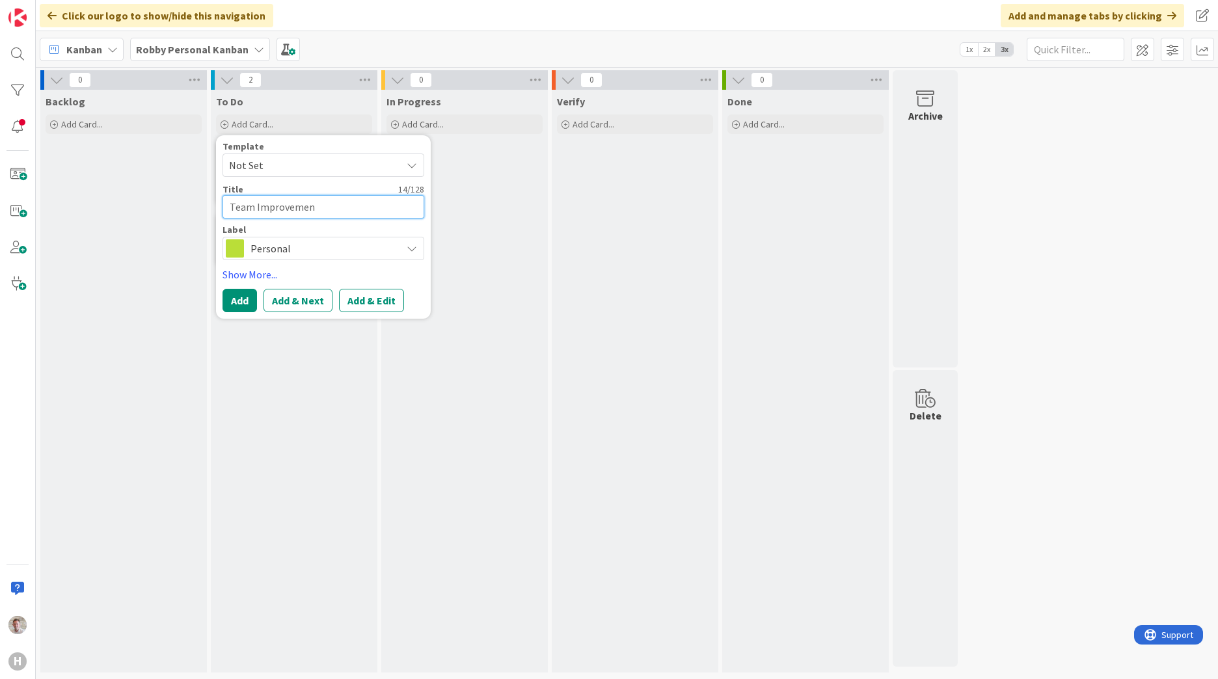
type textarea "Team Improvement"
type textarea "x"
type textarea "Team Improvements"
click at [243, 299] on button "Add" at bounding box center [240, 300] width 34 height 23
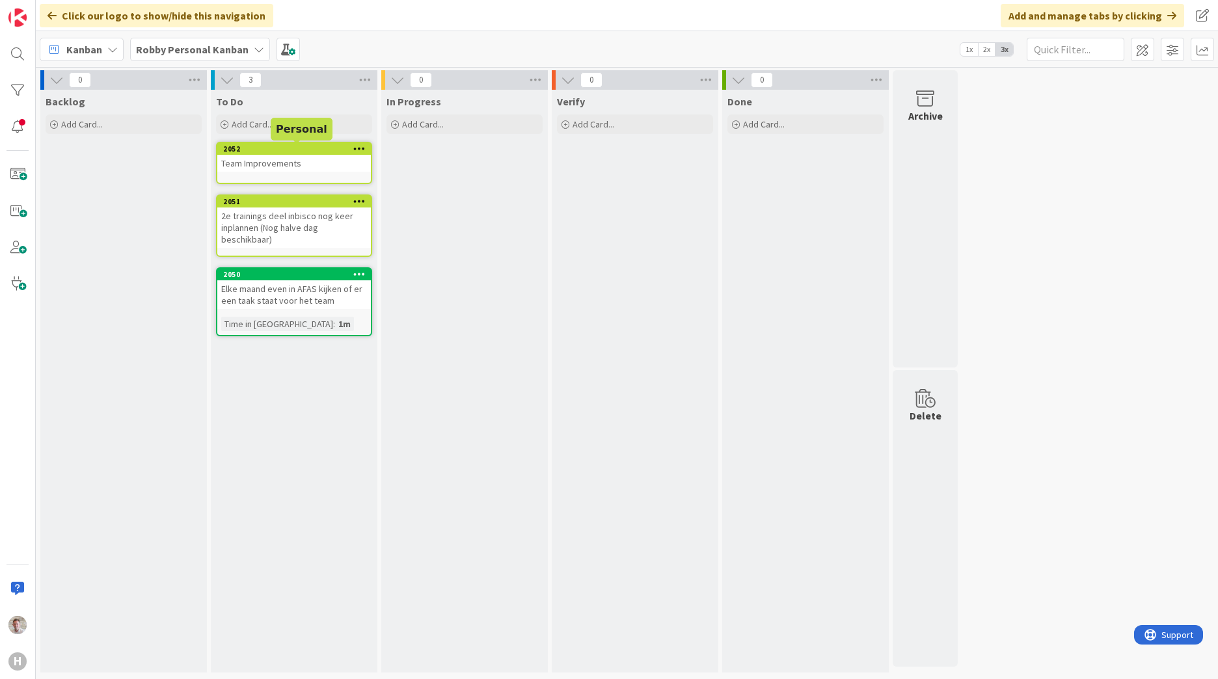
click at [286, 150] on div "2052" at bounding box center [297, 148] width 148 height 9
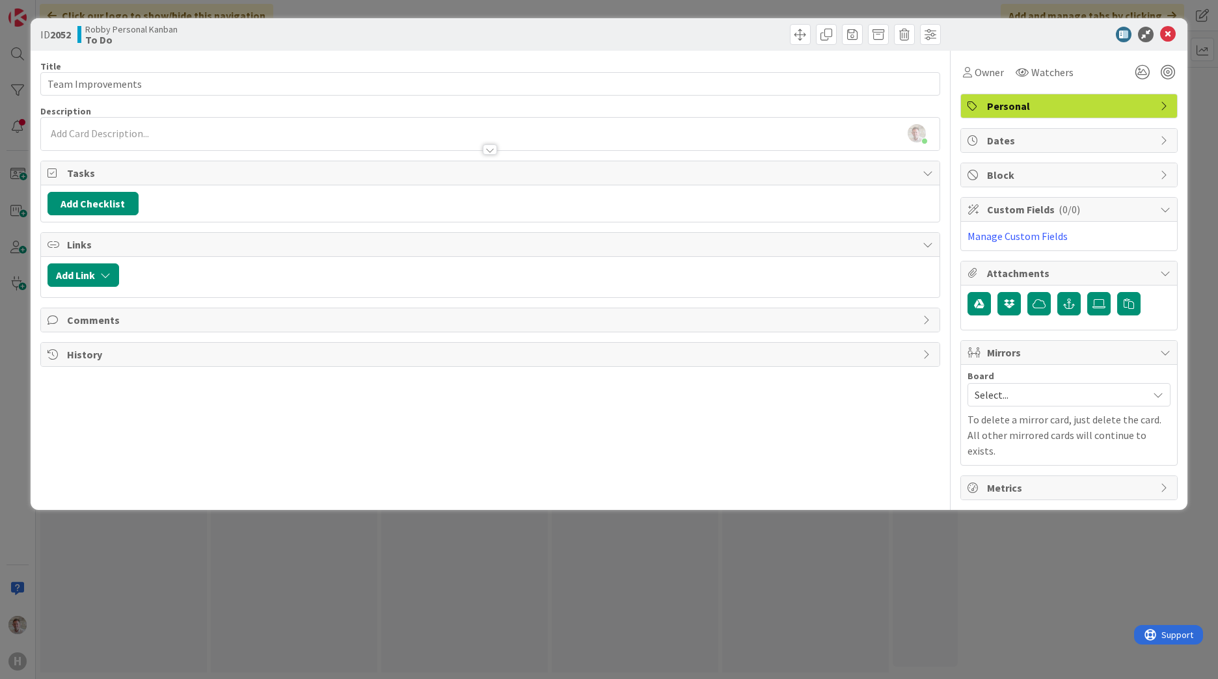
click at [90, 139] on div at bounding box center [490, 144] width 899 height 14
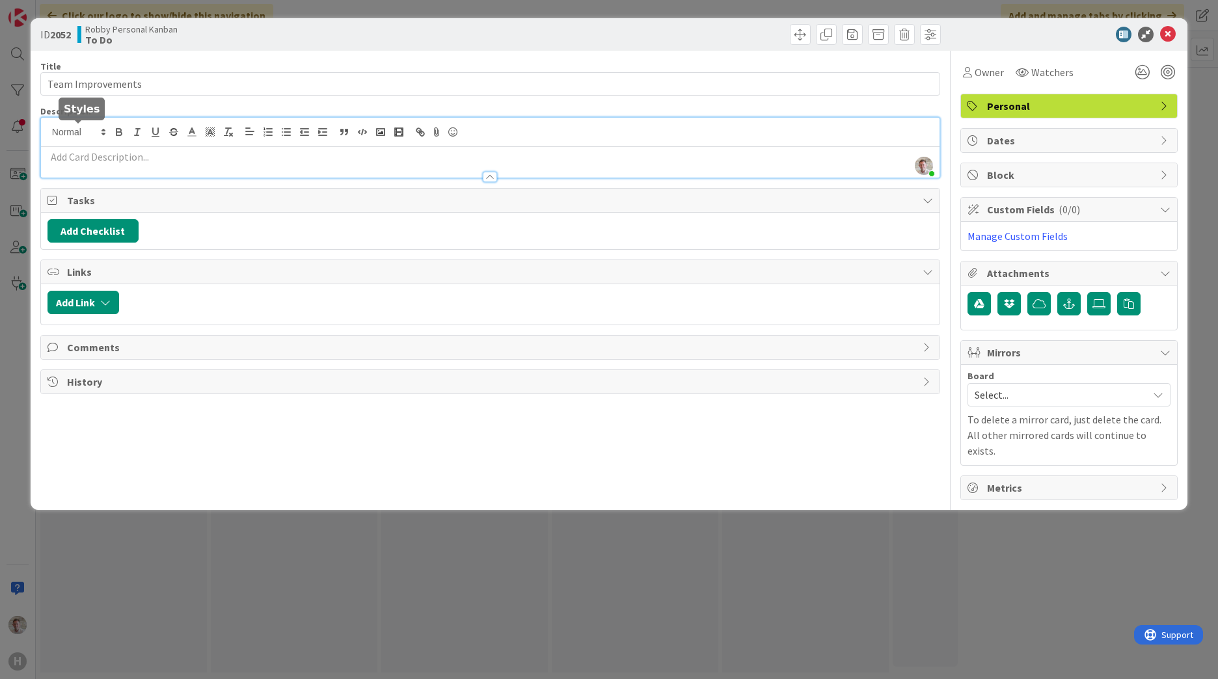
click at [83, 156] on p at bounding box center [491, 157] width 886 height 15
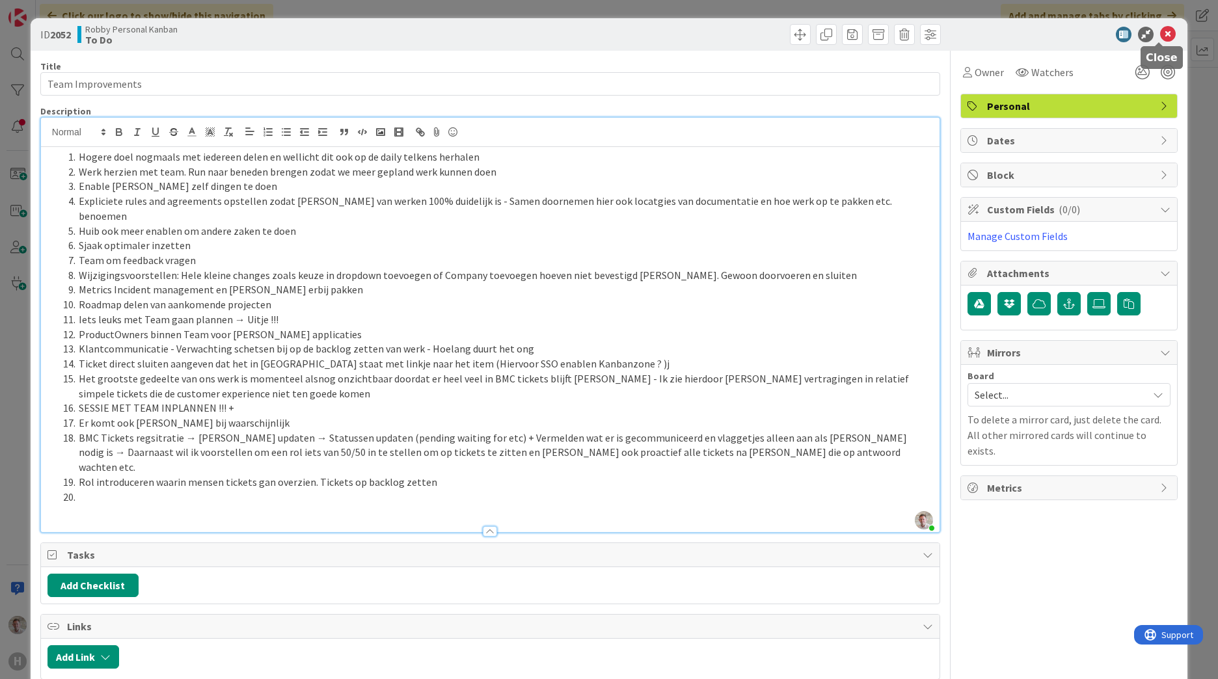
click at [1163, 36] on icon at bounding box center [1168, 35] width 16 height 16
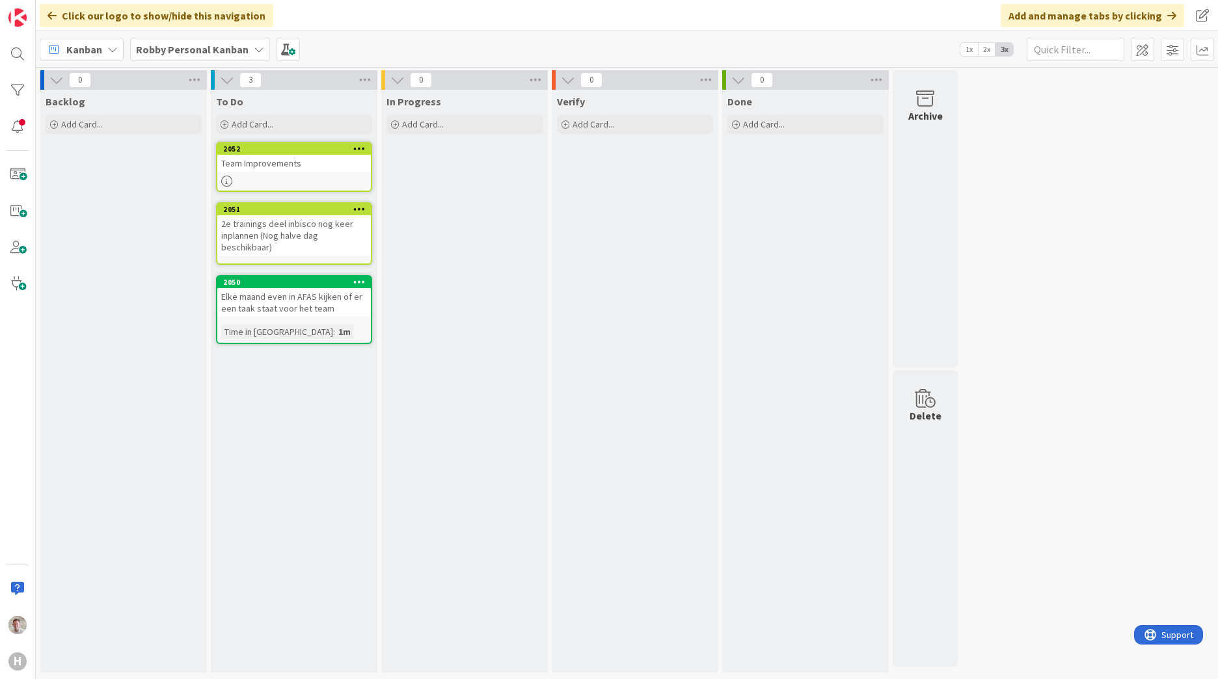
click at [234, 162] on div "Team Improvements" at bounding box center [294, 163] width 154 height 17
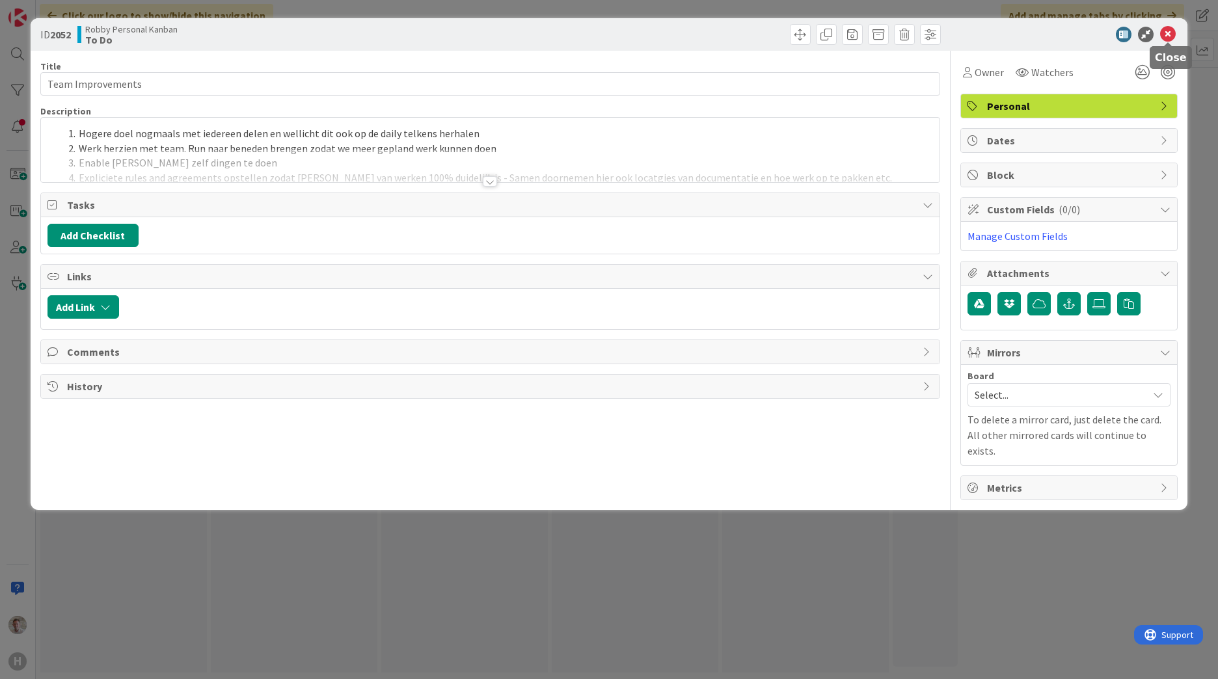
drag, startPoint x: 1166, startPoint y: 37, endPoint x: 1199, endPoint y: 36, distance: 33.8
click at [1166, 37] on icon at bounding box center [1168, 35] width 16 height 16
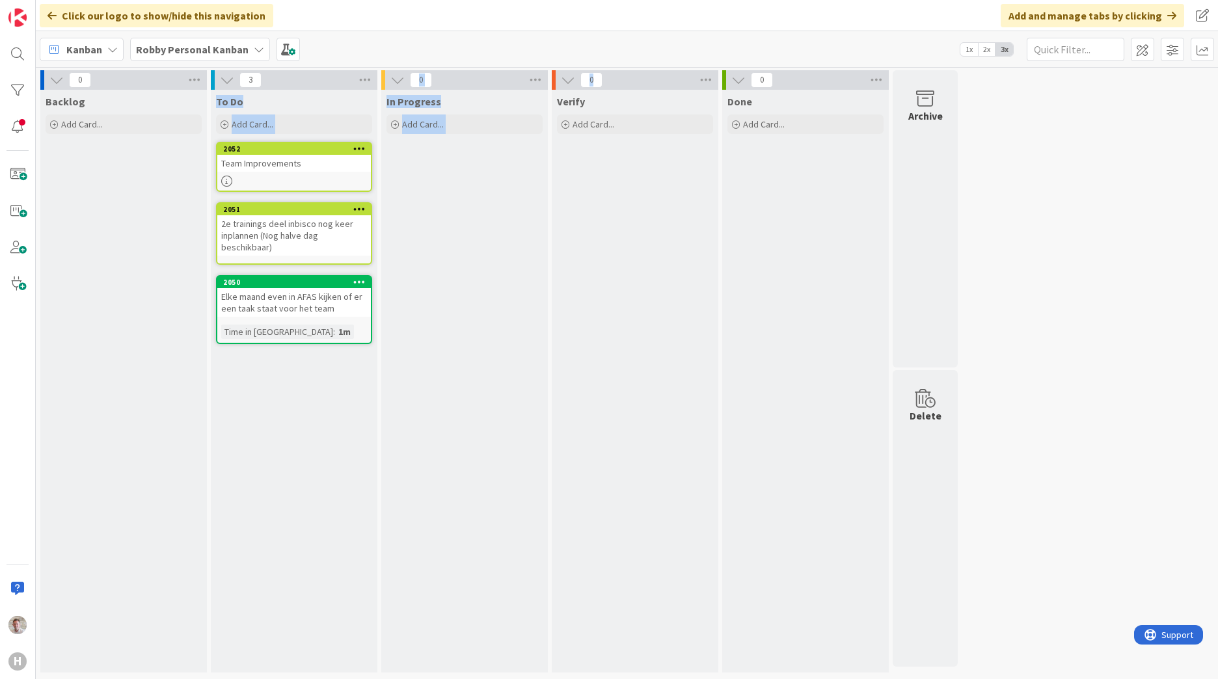
drag, startPoint x: 669, startPoint y: 78, endPoint x: 333, endPoint y: 81, distance: 335.8
click at [333, 81] on div "0 Backlog Add Card... 3 To Do Add Card... Template Not Set Not Set Add Card Tem…" at bounding box center [499, 374] width 922 height 609
click at [645, 80] on div "0" at bounding box center [635, 80] width 167 height 20
click at [569, 80] on icon at bounding box center [568, 80] width 14 height 14
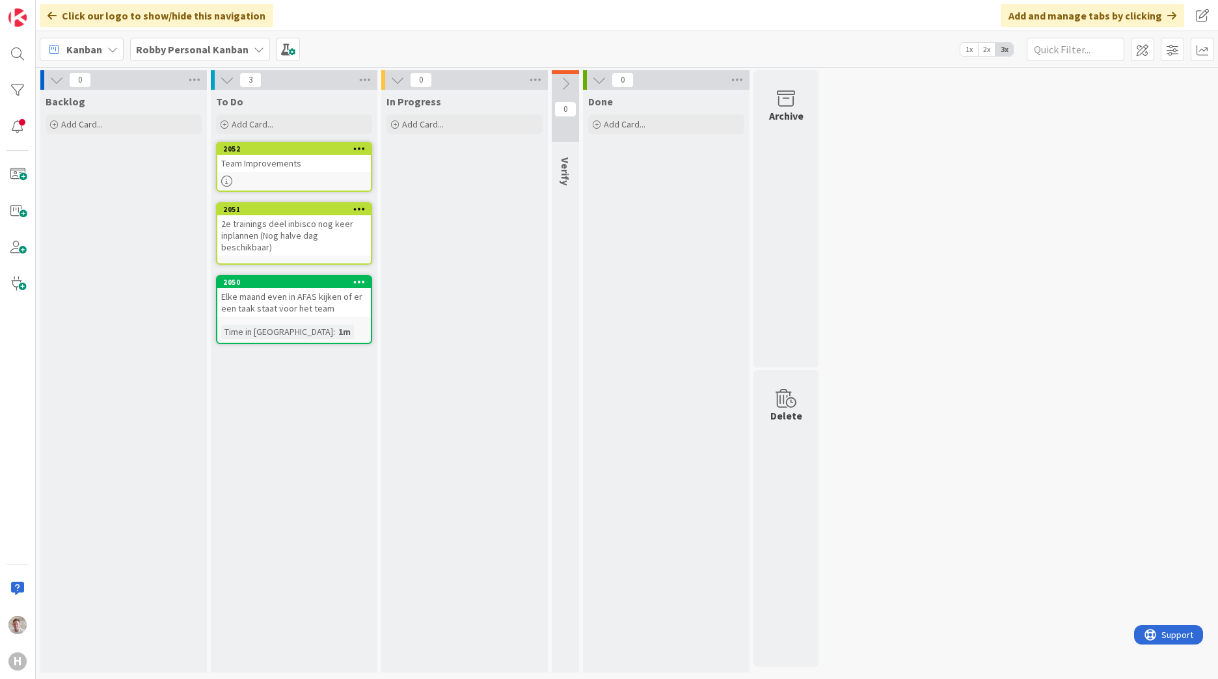
click at [569, 80] on icon at bounding box center [565, 84] width 14 height 14
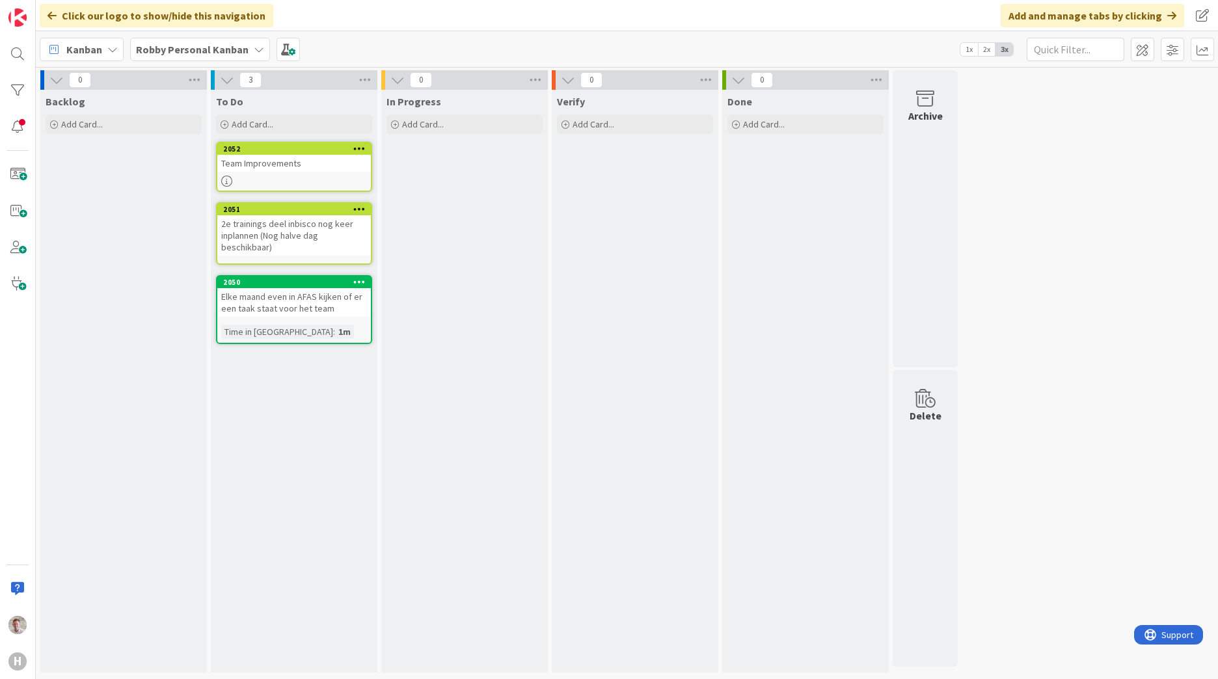
click at [715, 81] on div "0" at bounding box center [635, 80] width 167 height 20
click at [707, 81] on icon at bounding box center [706, 80] width 17 height 20
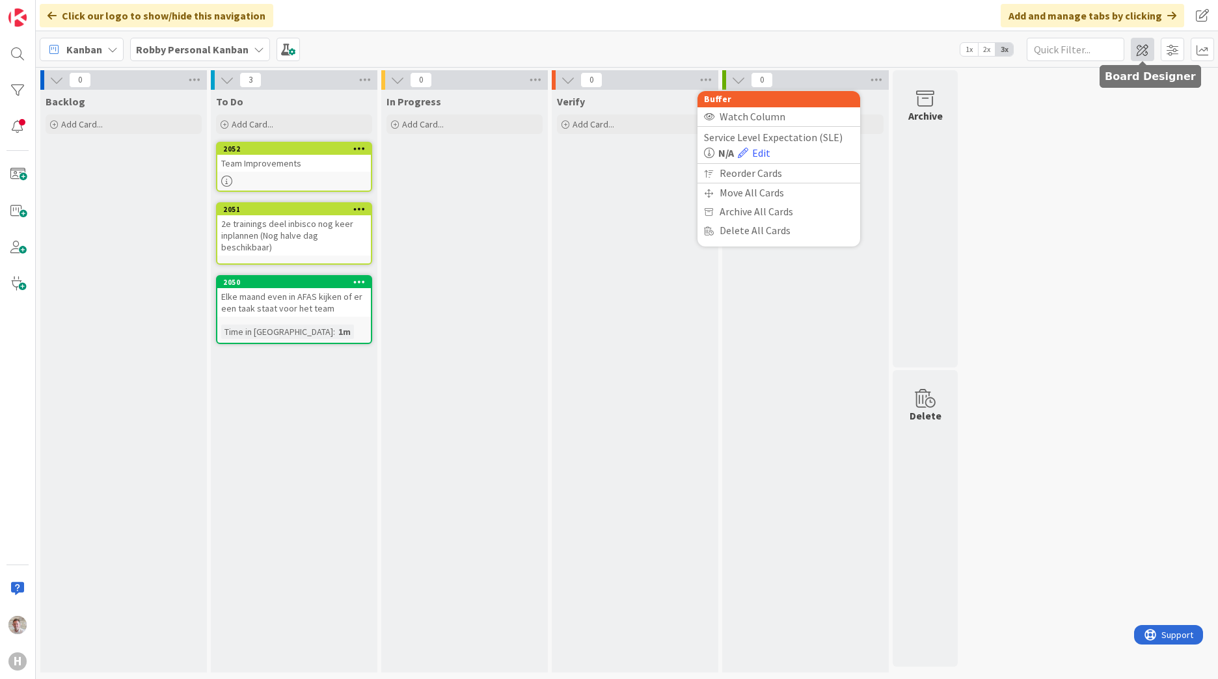
click at [1151, 51] on span at bounding box center [1142, 49] width 23 height 23
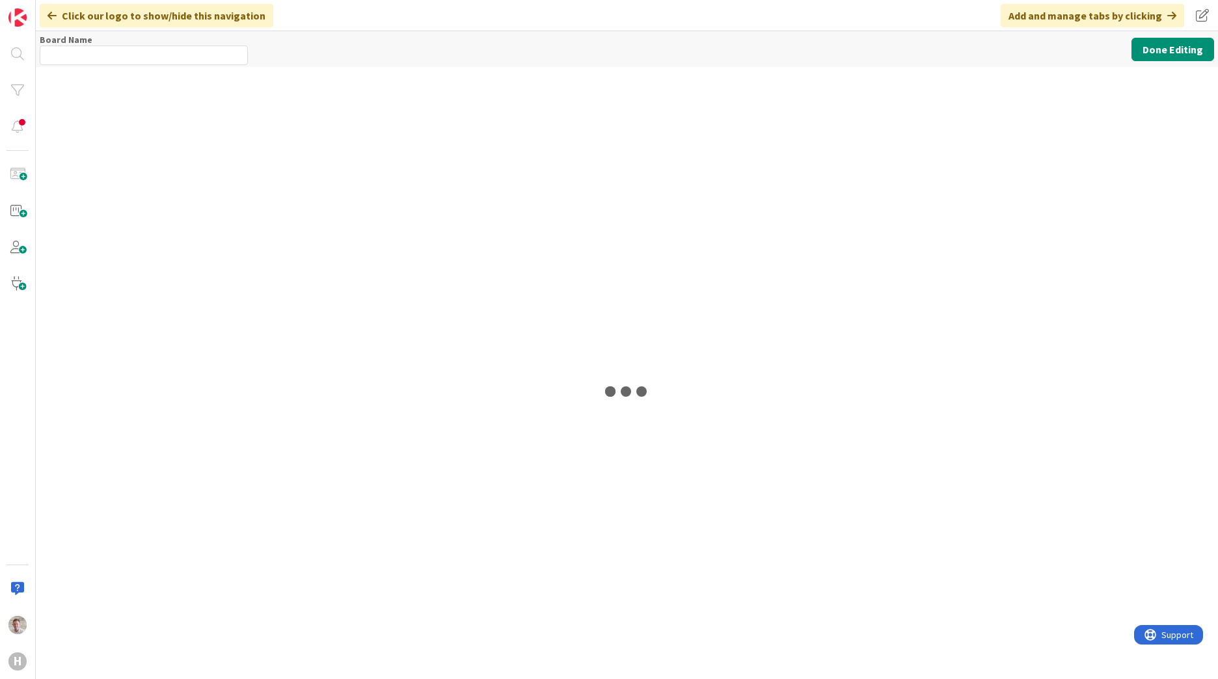
type input "Robby Personal Kanban"
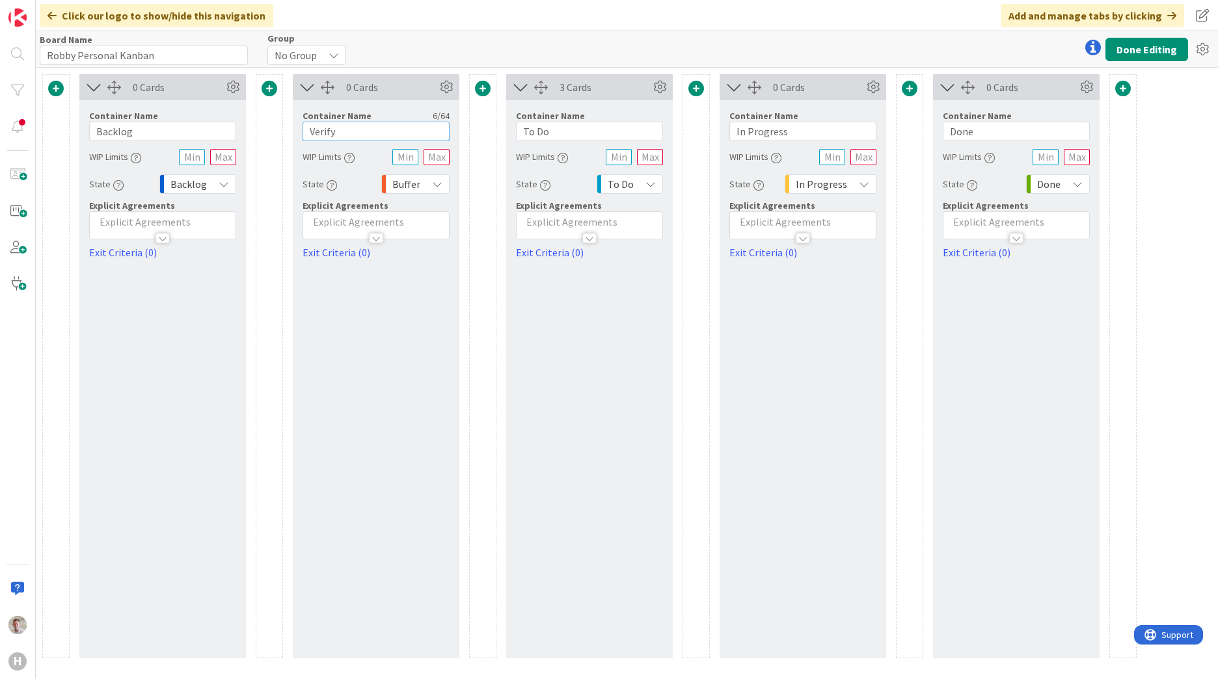
click at [328, 131] on input "Verify" at bounding box center [376, 132] width 147 height 20
type input "Recurring"
click at [1162, 53] on button "Done Editing" at bounding box center [1147, 49] width 83 height 23
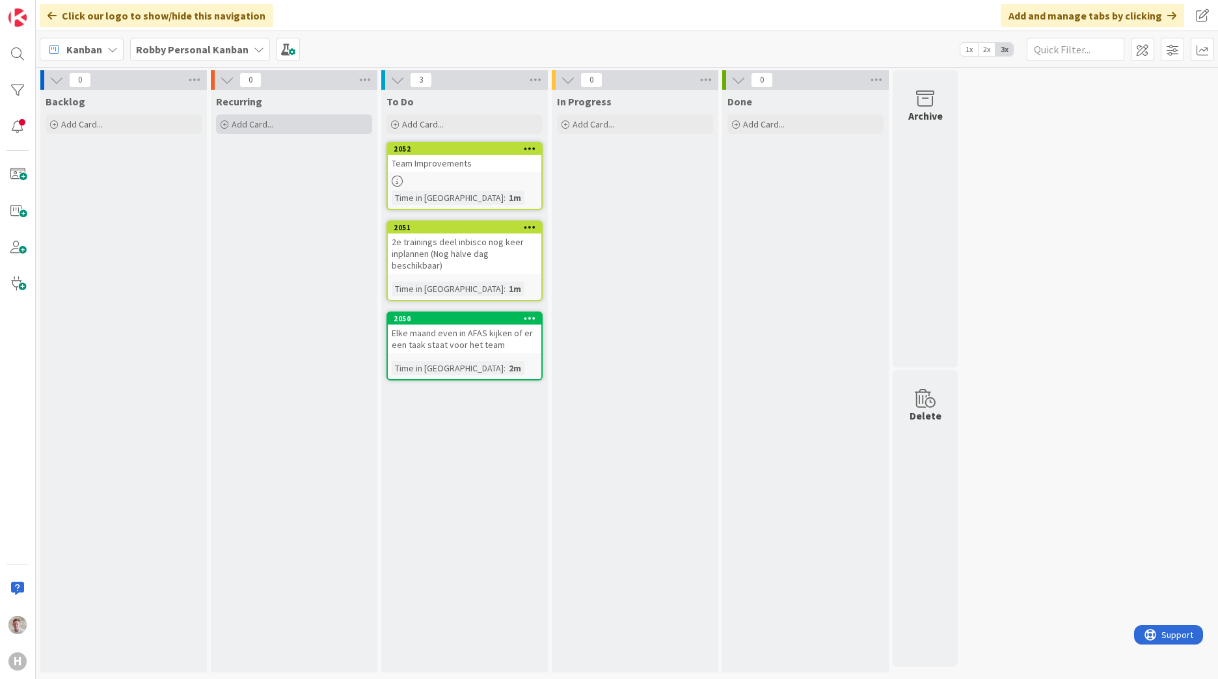
click at [269, 118] on span "Add Card..." at bounding box center [253, 124] width 42 height 12
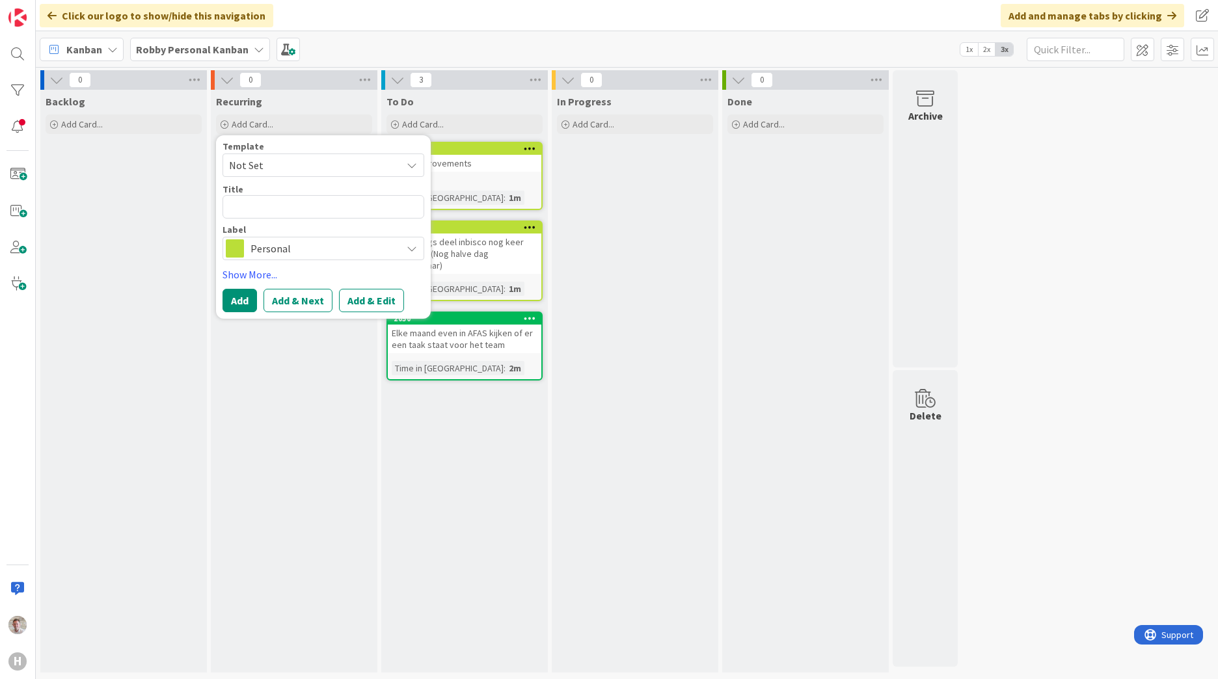
click at [253, 202] on textarea at bounding box center [324, 206] width 202 height 23
type textarea "x"
type textarea "C"
type textarea "x"
type textarea "Ce"
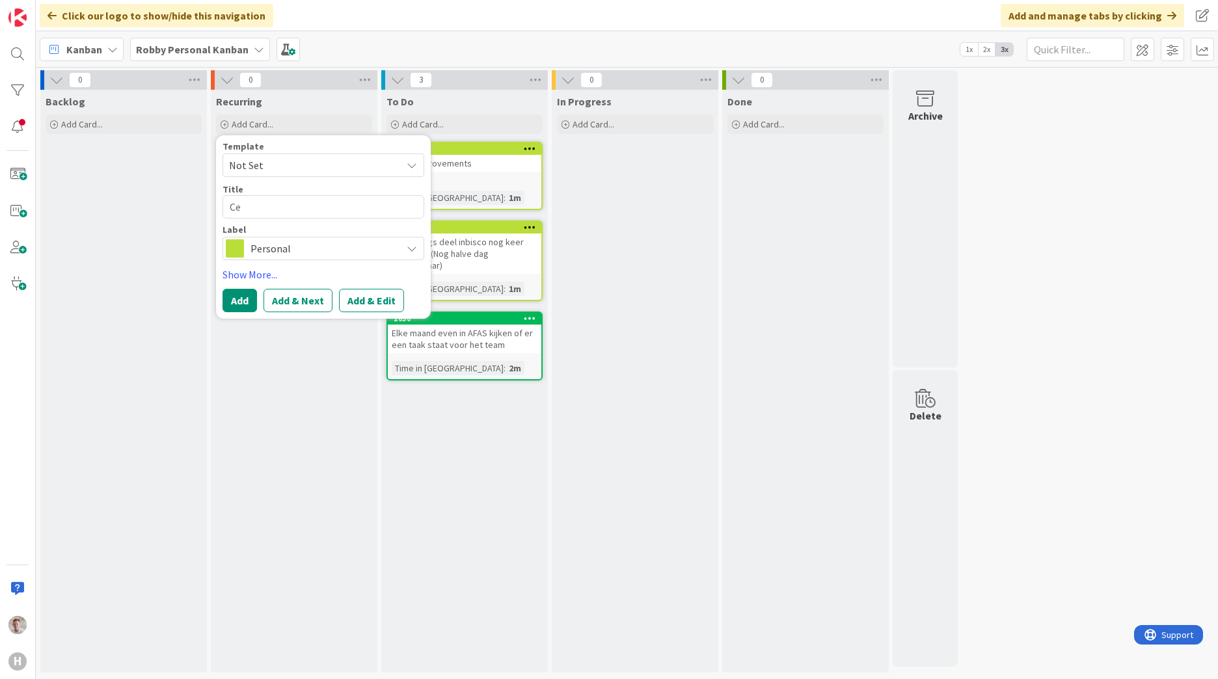
type textarea "x"
type textarea "Cel"
type textarea "x"
type textarea "Ce"
type textarea "x"
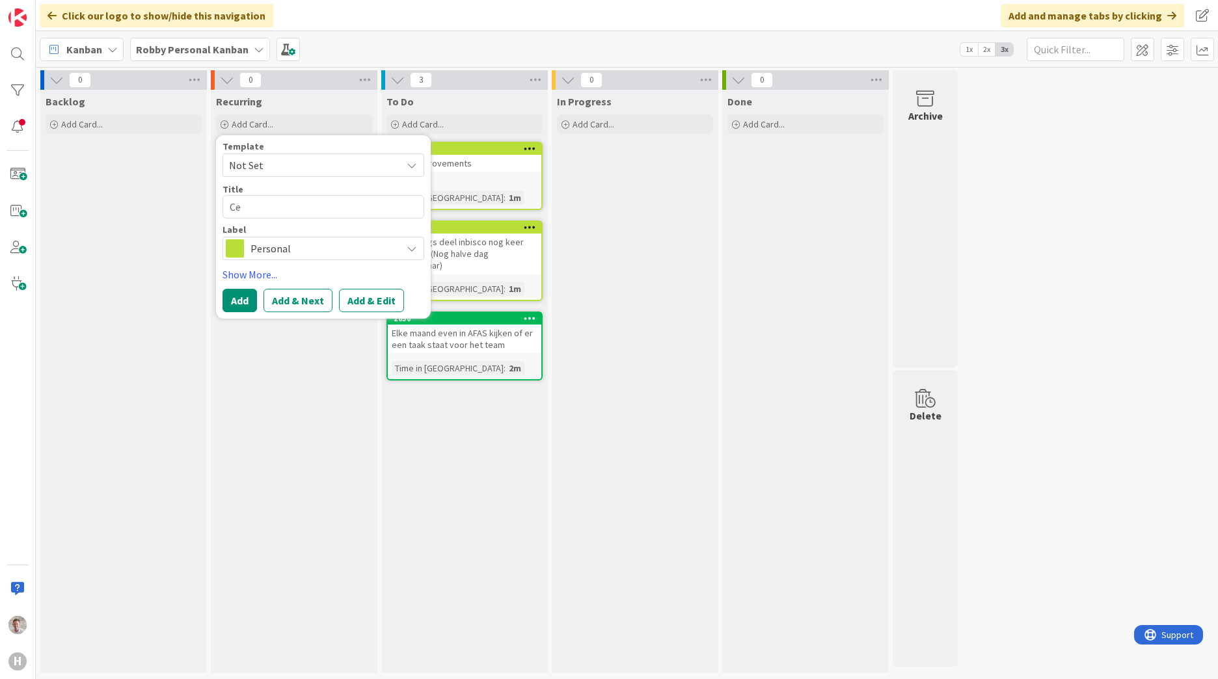
type textarea "C"
type textarea "x"
type textarea "Cl"
type textarea "x"
type textarea "Cle"
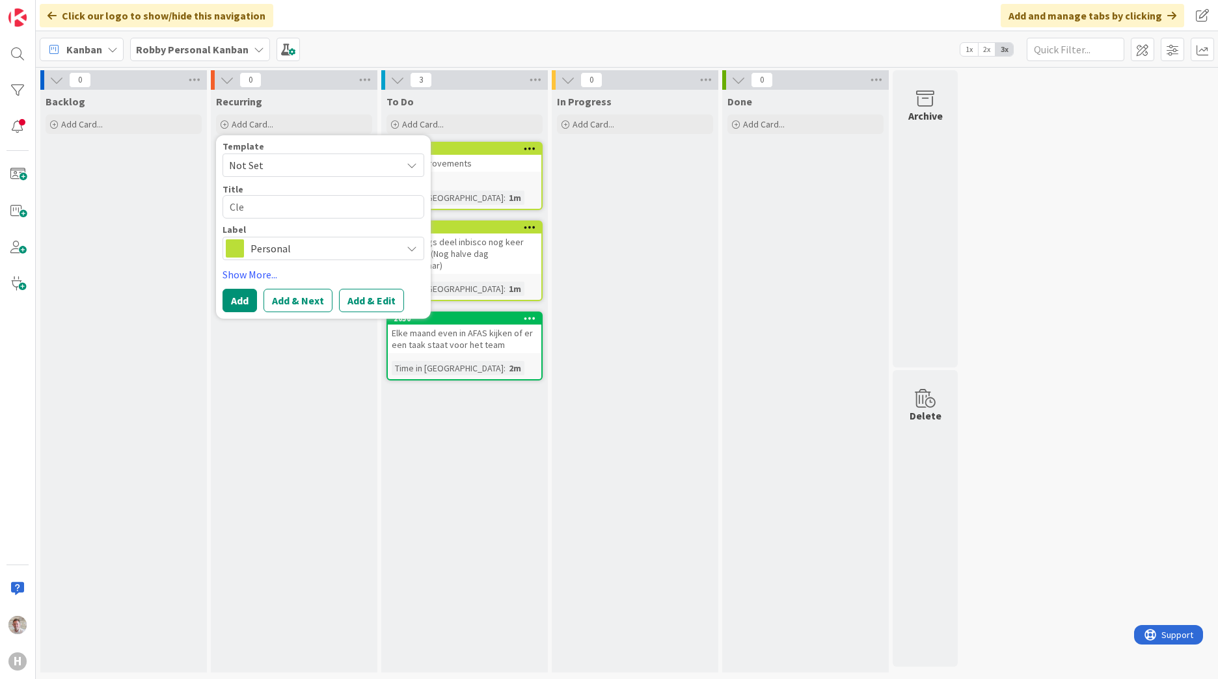
type textarea "x"
type textarea "Clea"
type textarea "x"
type textarea "Clean"
type textarea "x"
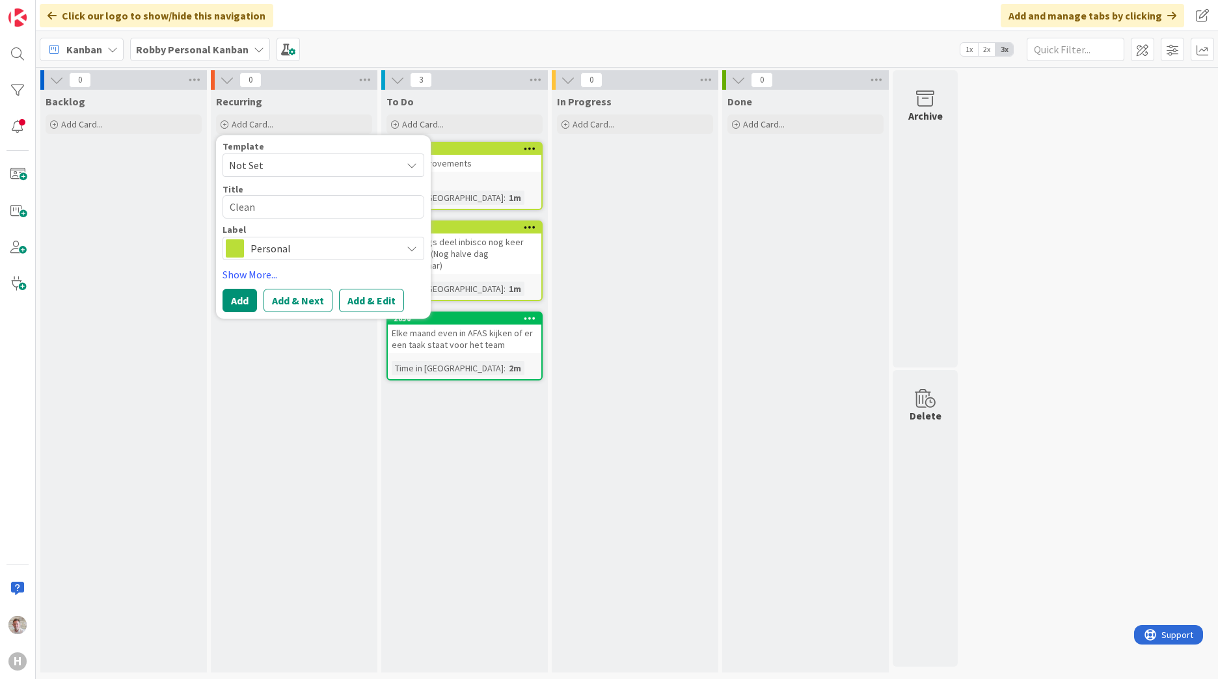
type textarea "Cleanu"
type textarea "x"
type textarea "Cleanup"
type textarea "x"
type textarea "Cleanup"
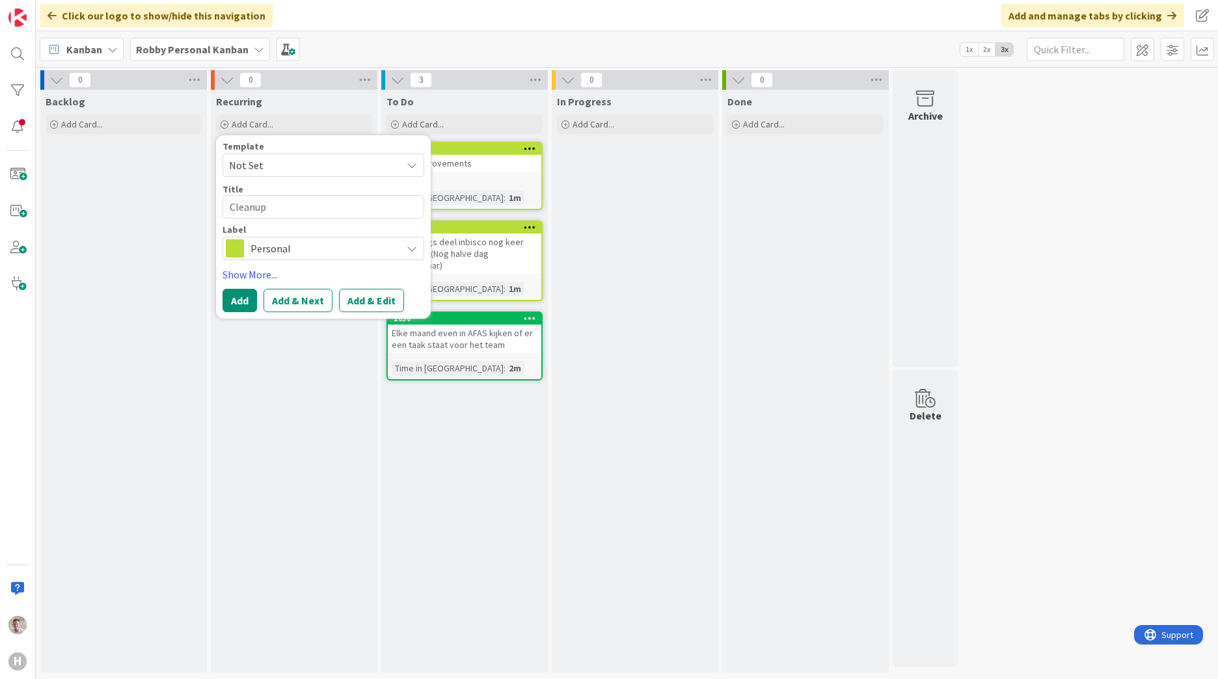
type textarea "x"
type textarea "Cleanup &"
type textarea "x"
type textarea "Cleanup &"
type textarea "x"
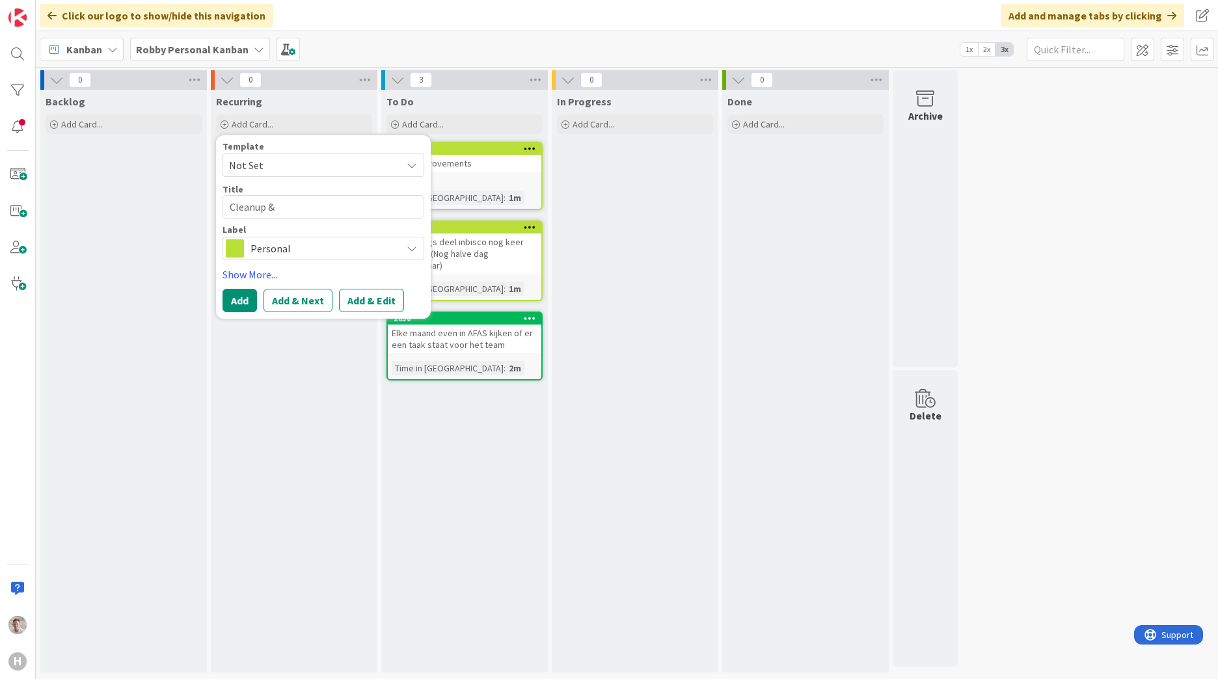
type textarea "Cleanup & P"
type textarea "x"
type textarea "Cleanup & Pr"
type textarea "x"
type textarea "Cleanup & Pri"
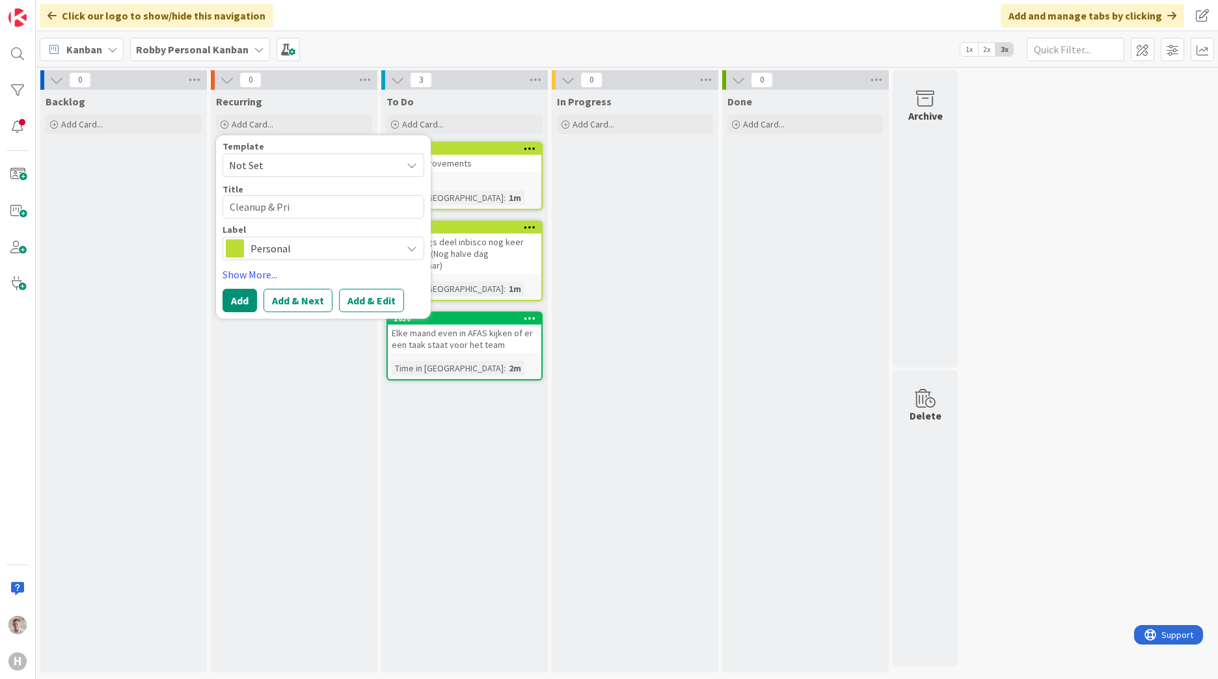
type textarea "x"
type textarea "Cleanup & Prio"
type textarea "x"
type textarea "Cleanup & Prior"
type textarea "x"
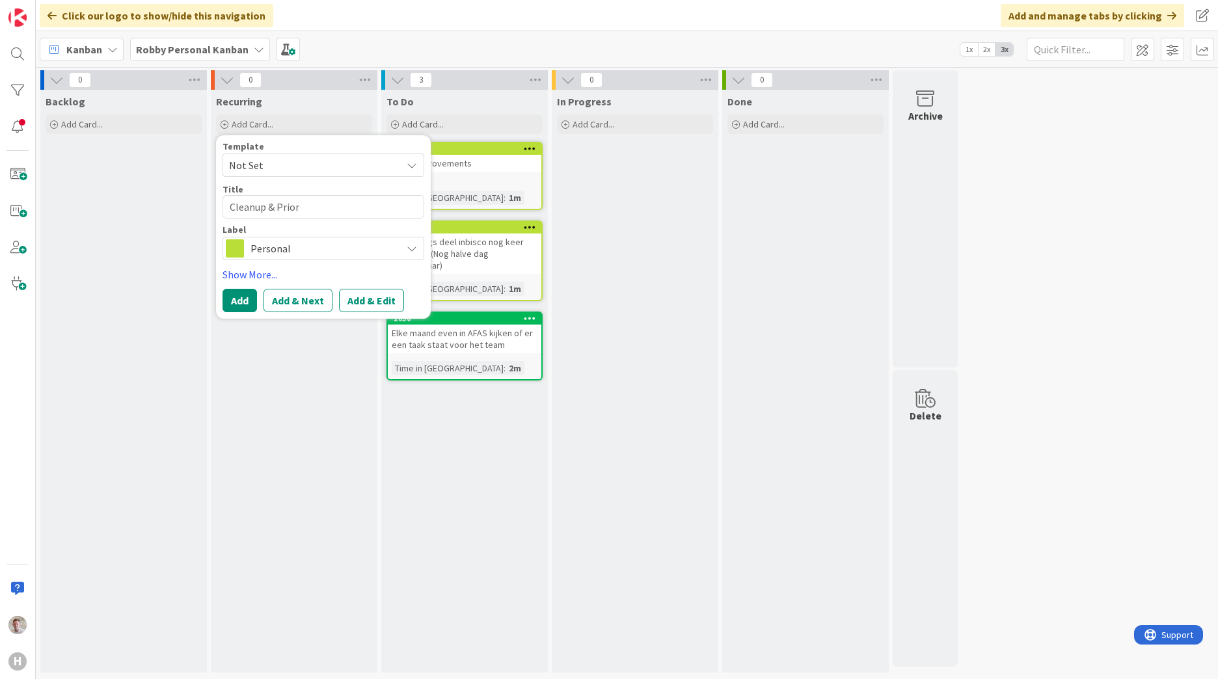
type textarea "Cleanup & Priori"
type textarea "x"
type textarea "Cleanup & Priorit"
type textarea "x"
type textarea "Cleanup & Prioriti"
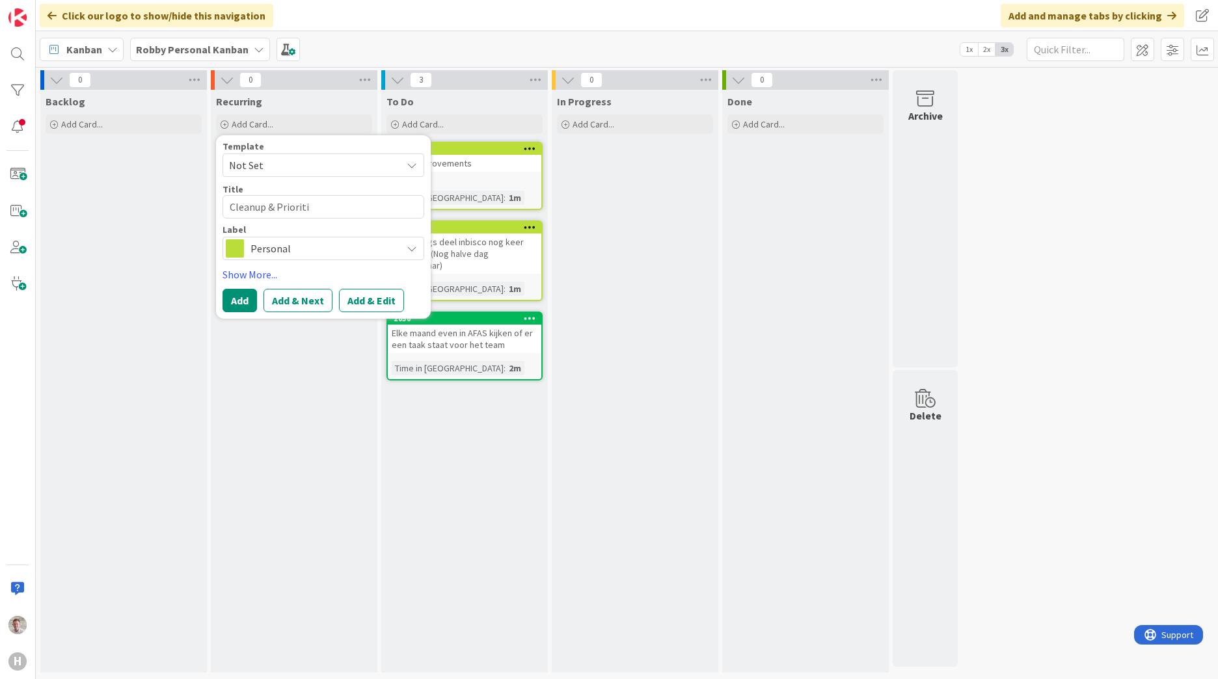
type textarea "x"
type textarea "Cleanup & Prioritiz"
type textarea "x"
type textarea "Cleanup & Prioritize"
type textarea "x"
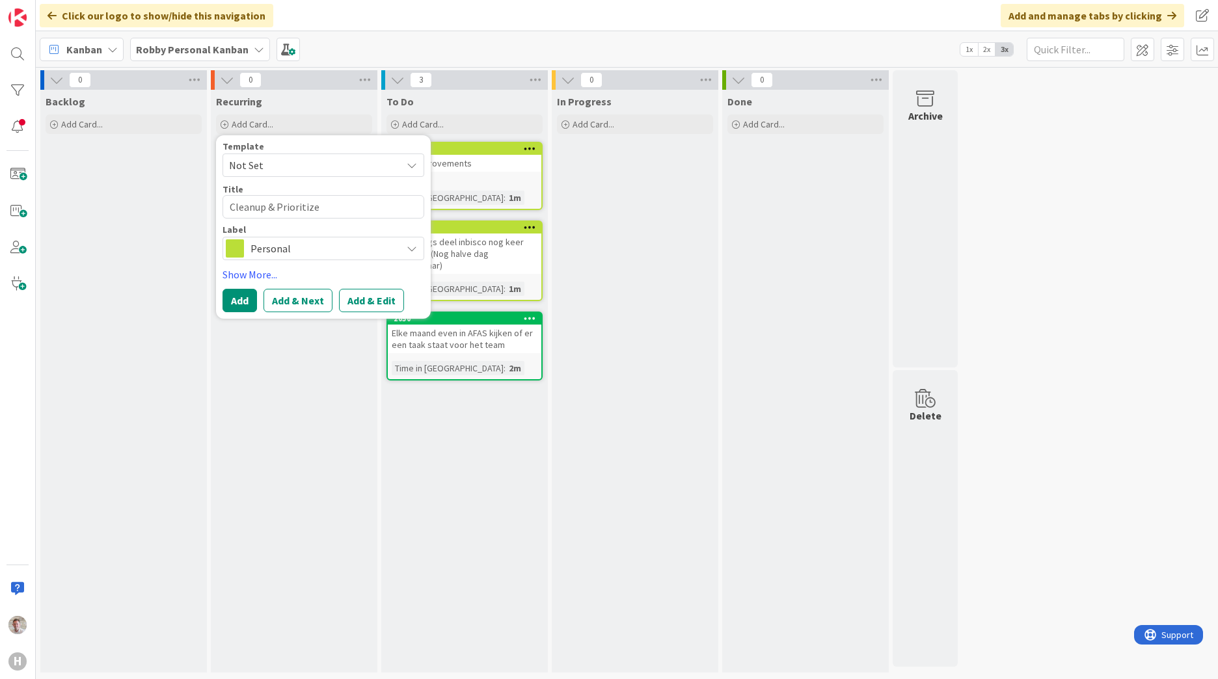
type textarea "Cleanup & Prioritize"
type textarea "x"
type textarea "Cleanup & Prioritize B"
type textarea "x"
type textarea "Cleanup & Prioritize Ba"
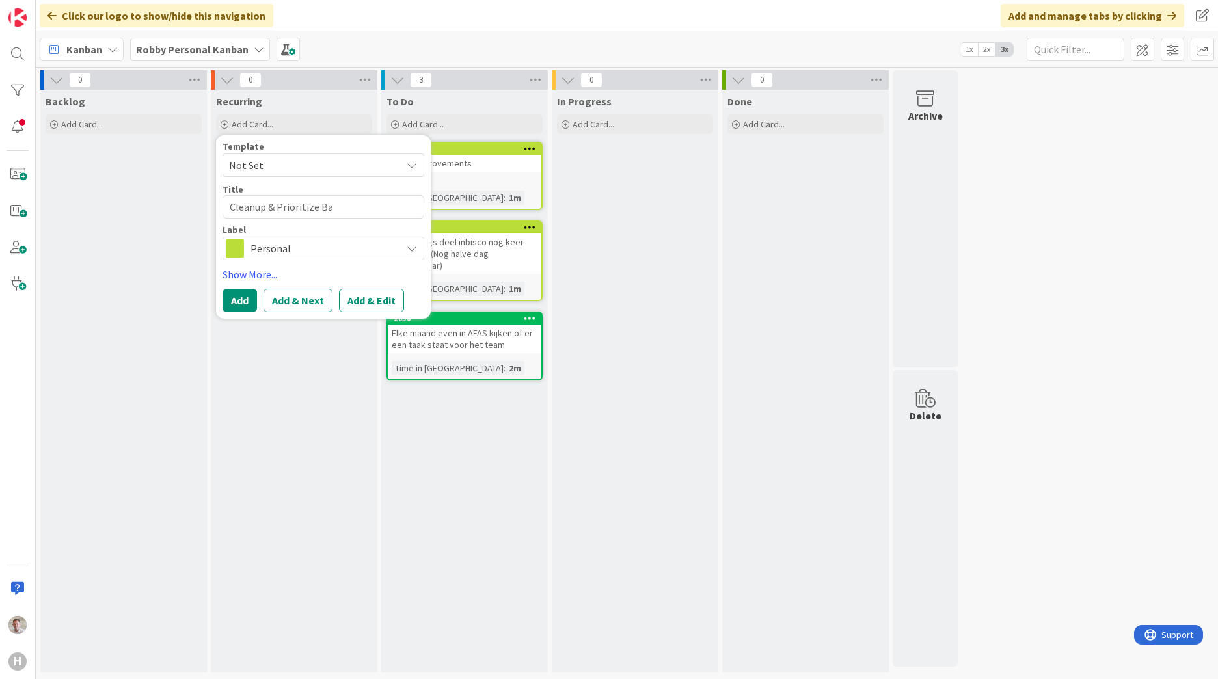
type textarea "x"
type textarea "Cleanup & Prioritize Bac"
type textarea "x"
type textarea "Cleanup & Prioritize Back"
type textarea "x"
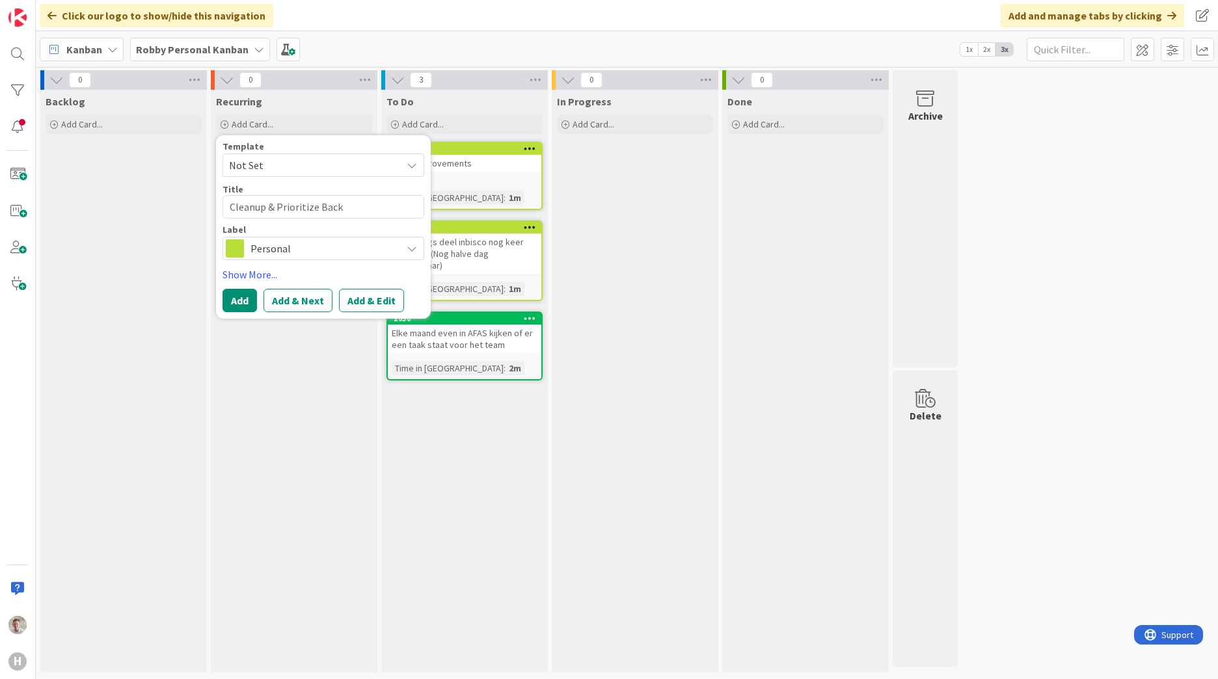
type textarea "Cleanup & Prioritize Backl"
type textarea "x"
type textarea "Cleanup & Prioritize Backlo"
type textarea "x"
type textarea "Cleanup & Prioritize Backlog"
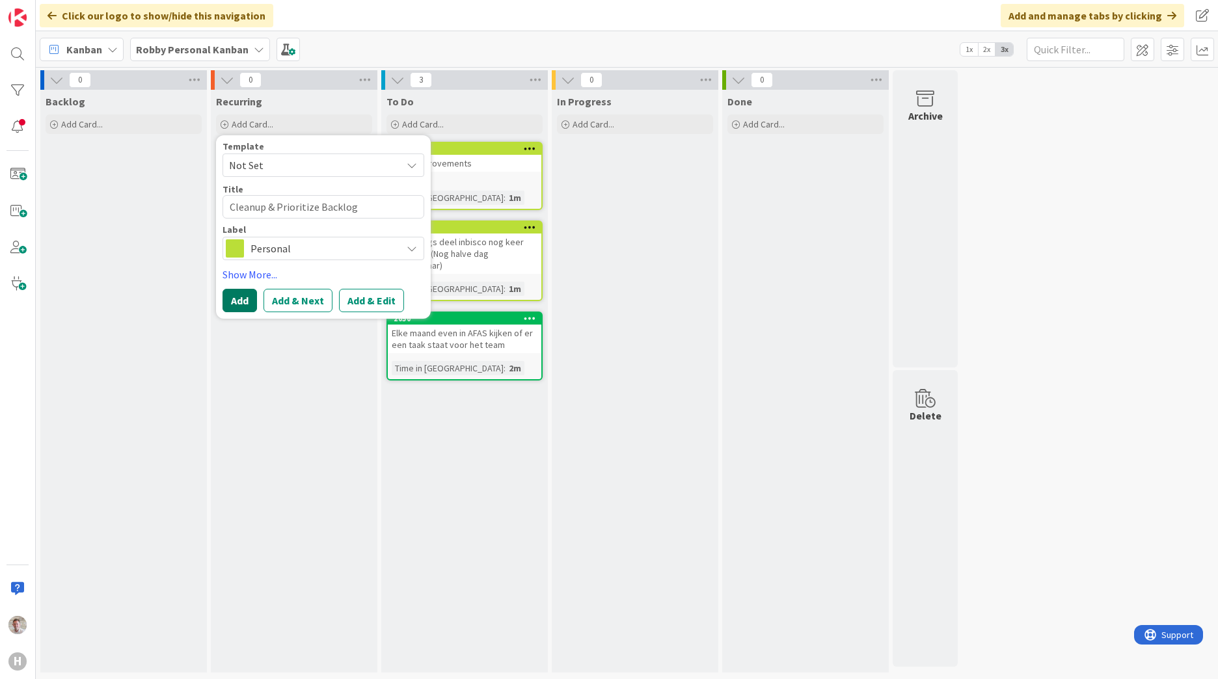
click at [243, 297] on button "Add" at bounding box center [240, 300] width 34 height 23
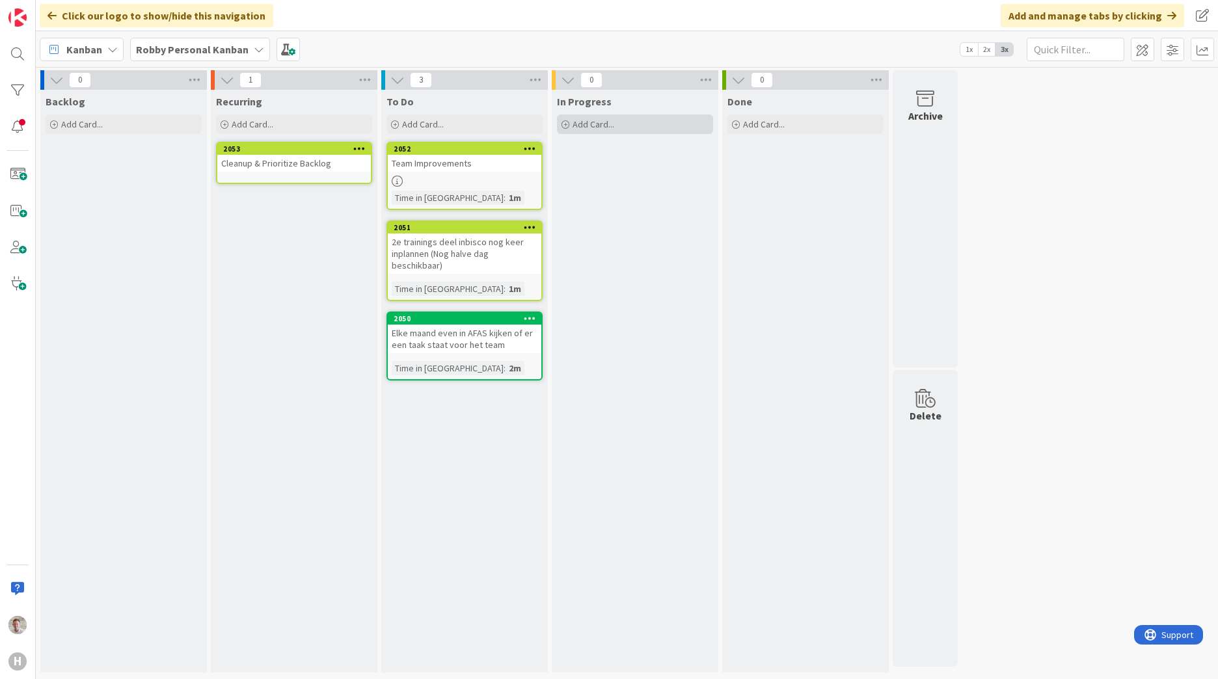
click at [591, 124] on span "Add Card..." at bounding box center [594, 124] width 42 height 12
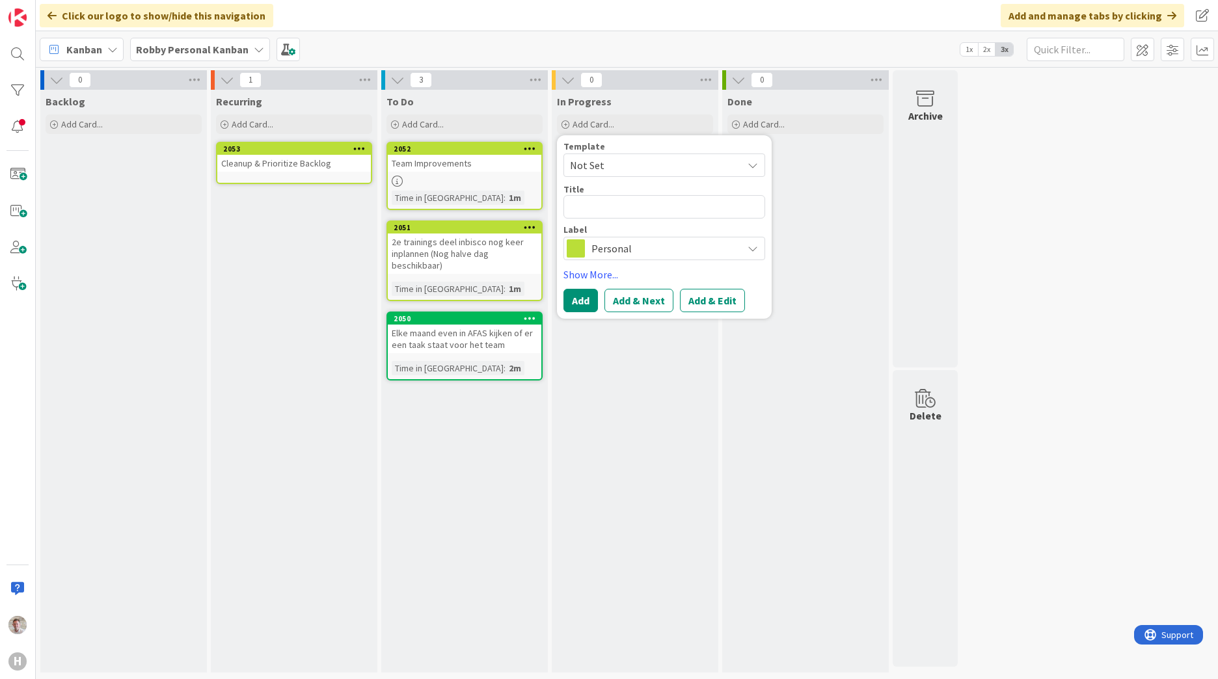
click at [584, 204] on textarea at bounding box center [665, 206] width 202 height 23
type textarea "x"
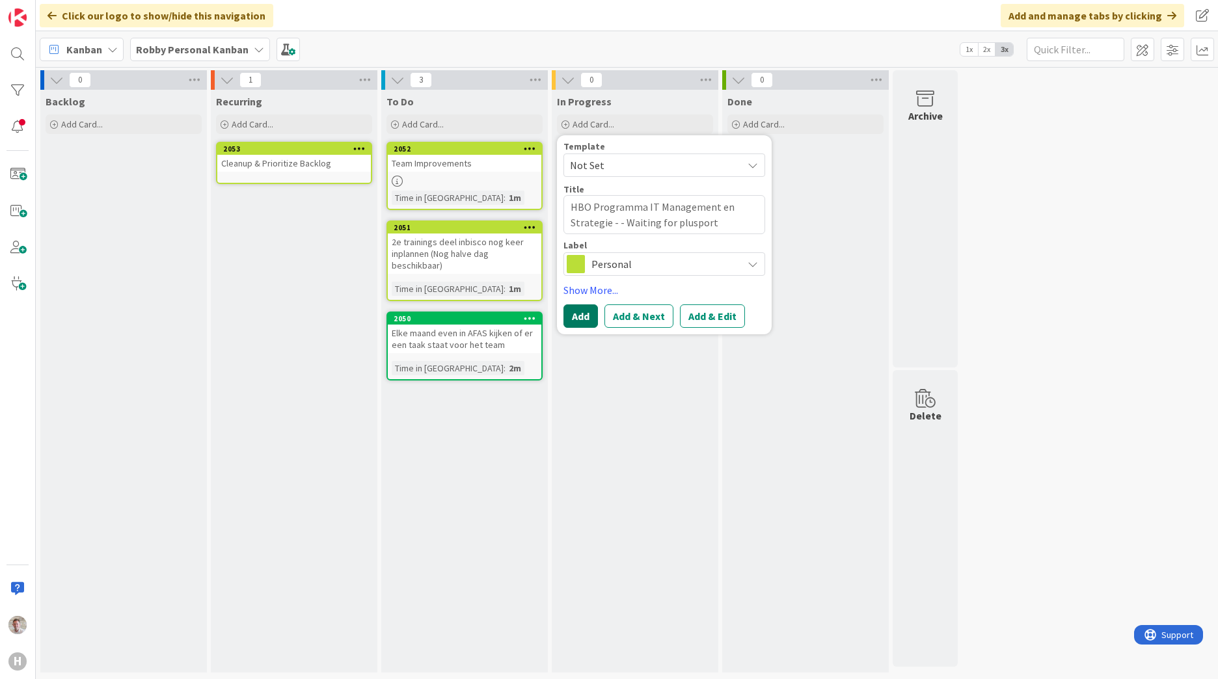
type textarea "HBO Programma IT Management en Strategie - - Waiting for plusport approval"
click at [579, 317] on button "Add" at bounding box center [581, 316] width 34 height 23
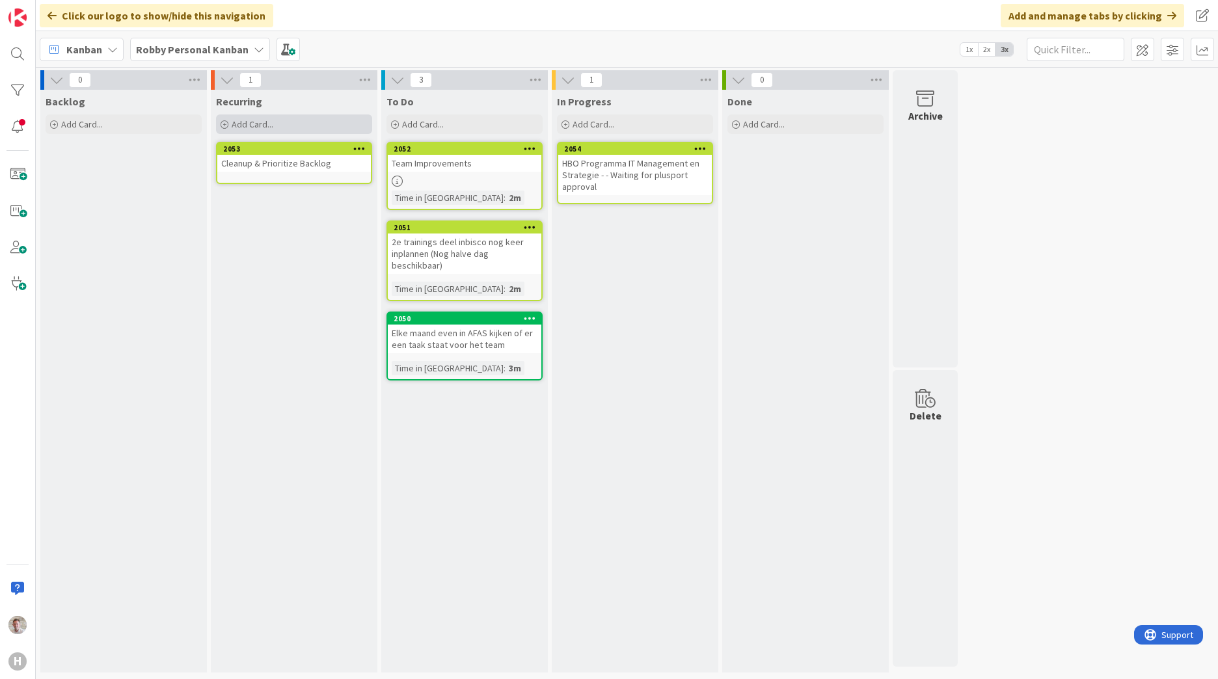
drag, startPoint x: 277, startPoint y: 216, endPoint x: 260, endPoint y: 125, distance: 92.8
click at [260, 125] on span "Add Card..." at bounding box center [253, 124] width 42 height 12
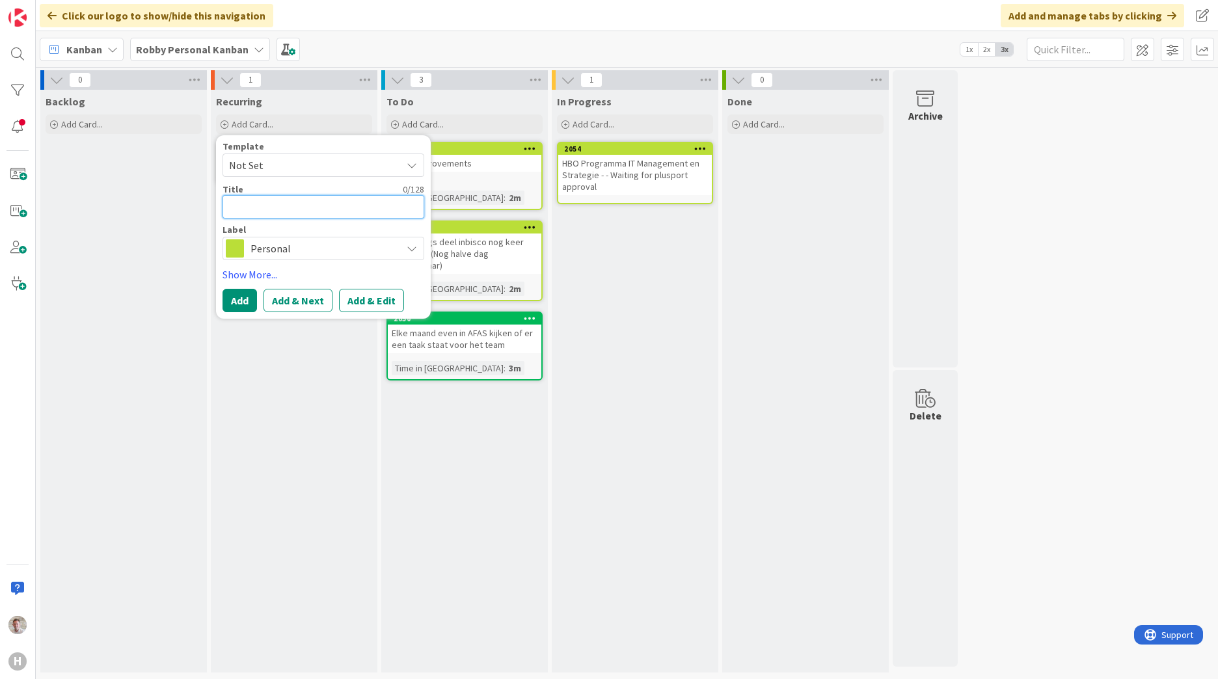
click at [247, 211] on textarea at bounding box center [324, 206] width 202 height 23
paste textarea "Elke maand even in AFAS kijken of er een taak staat voor het team"
type textarea "x"
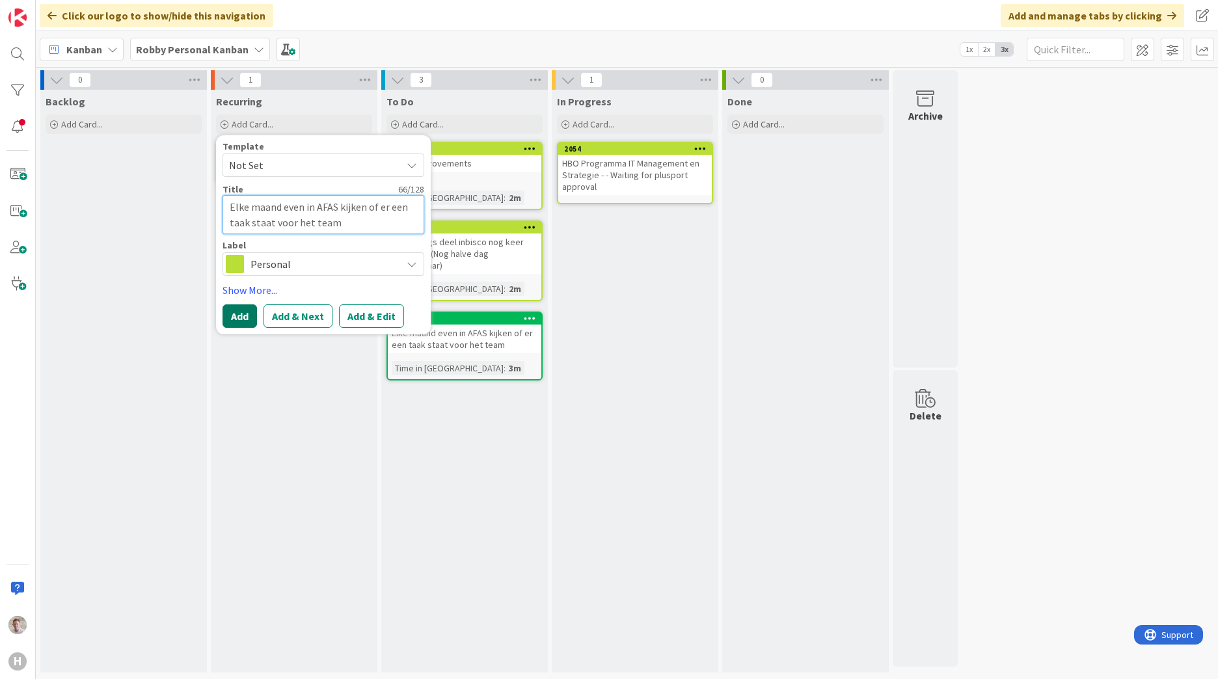
type textarea "Elke maand even in AFAS kijken of er een taak staat voor het team"
click at [241, 308] on button "Add" at bounding box center [240, 316] width 34 height 23
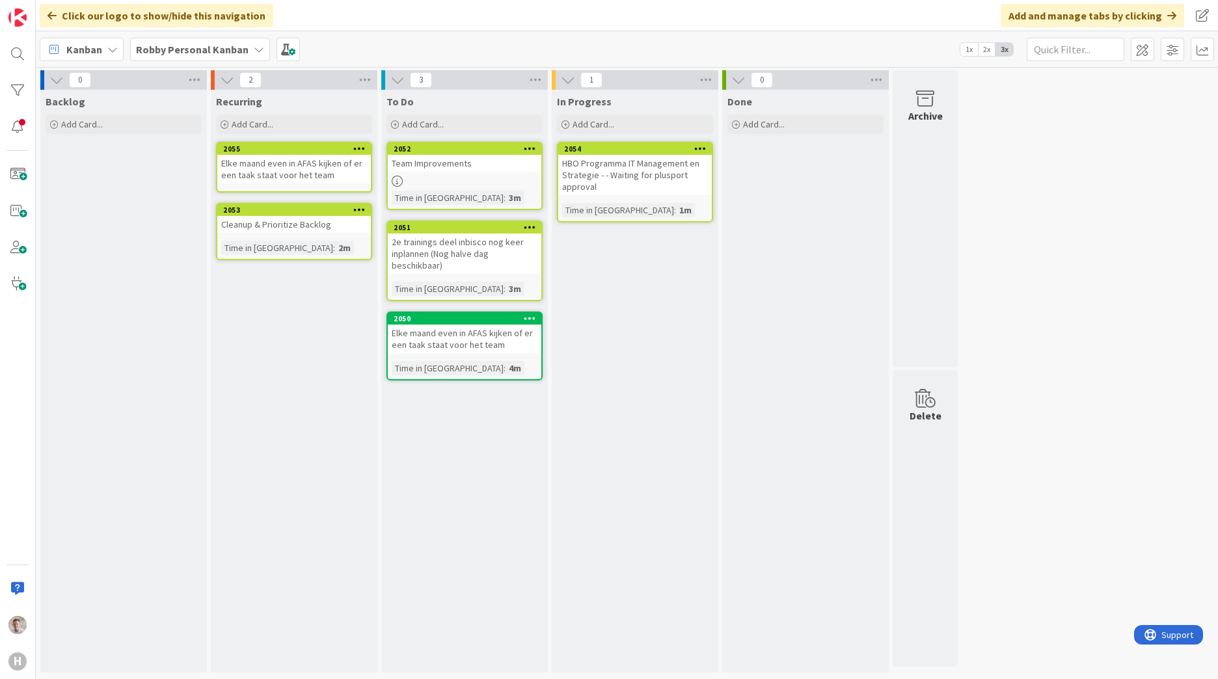
click at [241, 308] on div "Recurring Add Card... Template Not Set Title 0 / 128 Label Personal Show More..…" at bounding box center [294, 381] width 167 height 583
click at [353, 144] on icon at bounding box center [359, 148] width 12 height 9
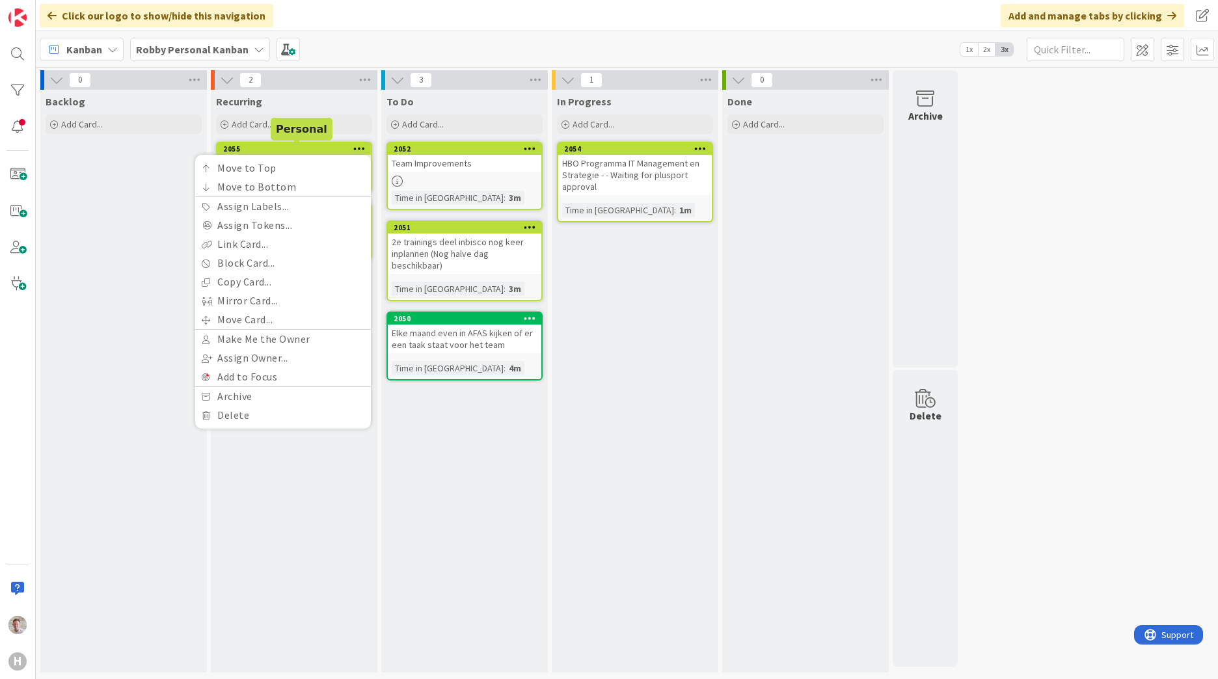
click at [264, 147] on div "2055" at bounding box center [297, 148] width 148 height 9
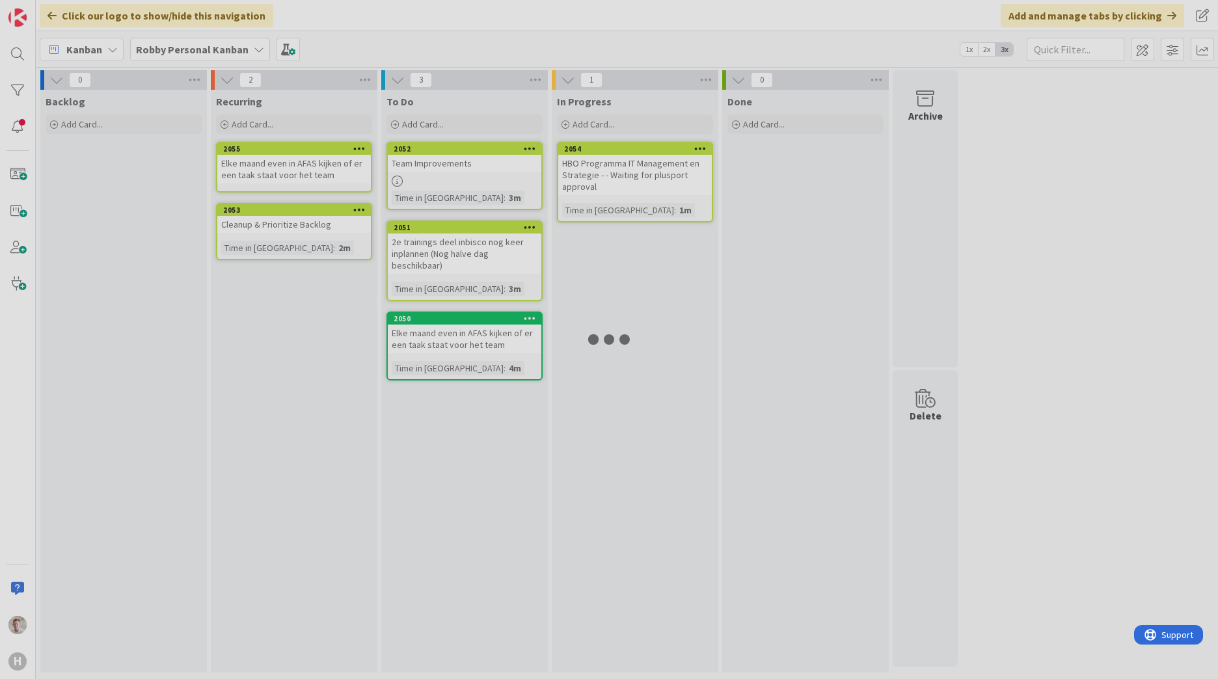
click at [264, 147] on div "2055" at bounding box center [297, 148] width 148 height 9
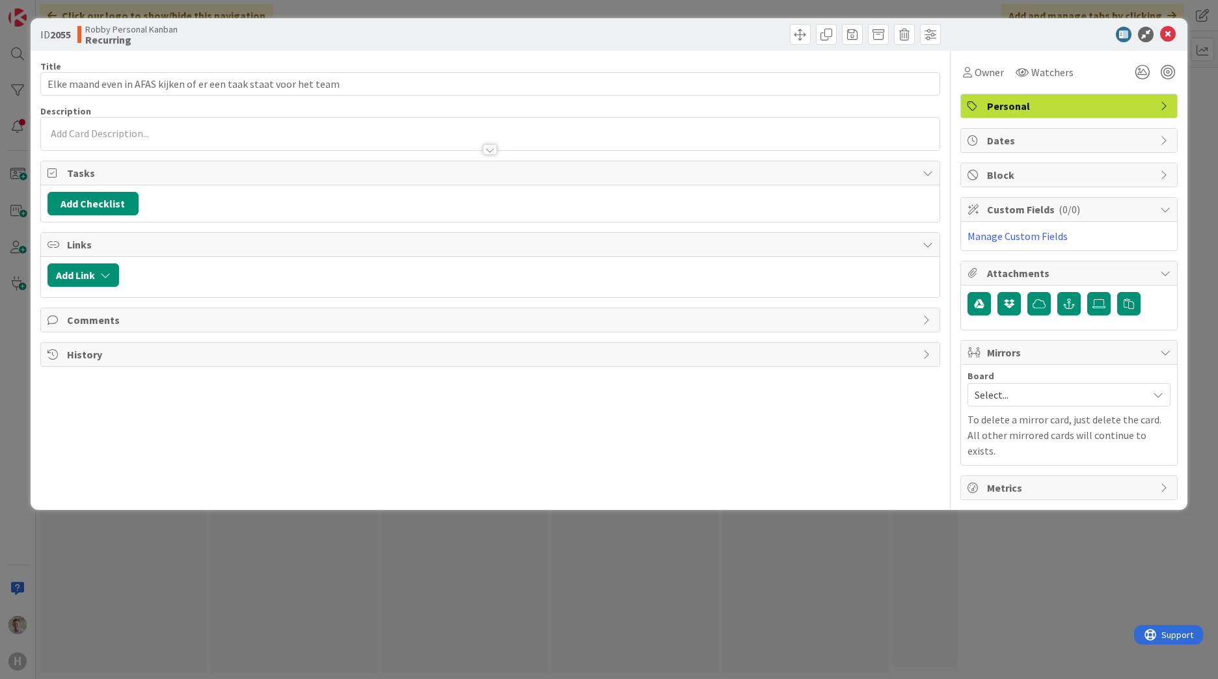
click at [991, 143] on span "Dates" at bounding box center [1070, 141] width 167 height 16
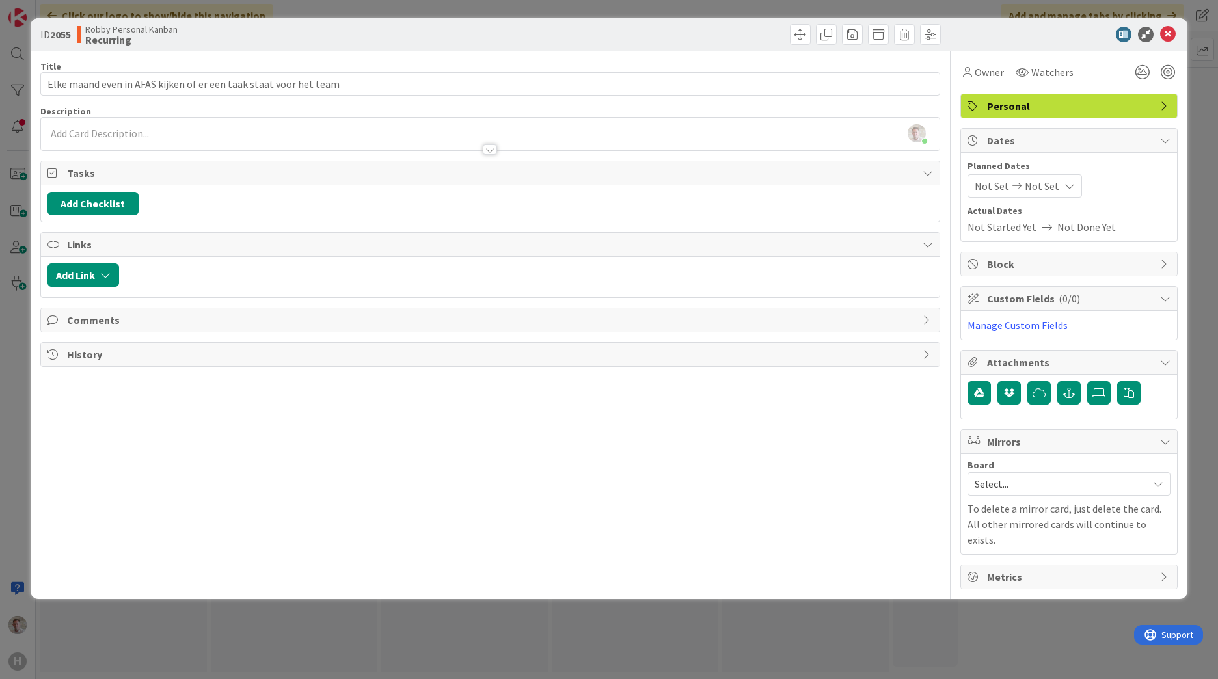
click at [1048, 185] on span "Not Set" at bounding box center [1042, 186] width 34 height 16
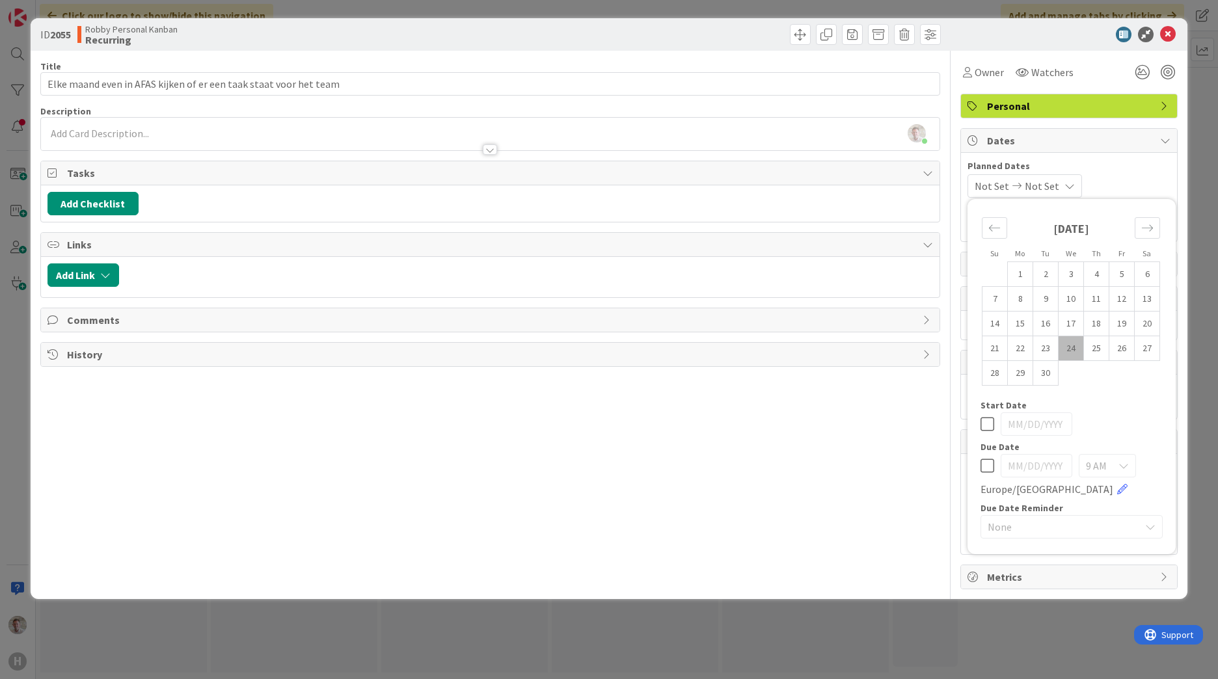
click at [1009, 532] on span "None" at bounding box center [1061, 527] width 146 height 18
click at [1157, 178] on div "Not Set Not Set Su Mo Tu We Th Fr Sa [DATE] 1 2 3 4 5 6 7 8 9 10 11 12 13 14 15…" at bounding box center [1069, 185] width 203 height 23
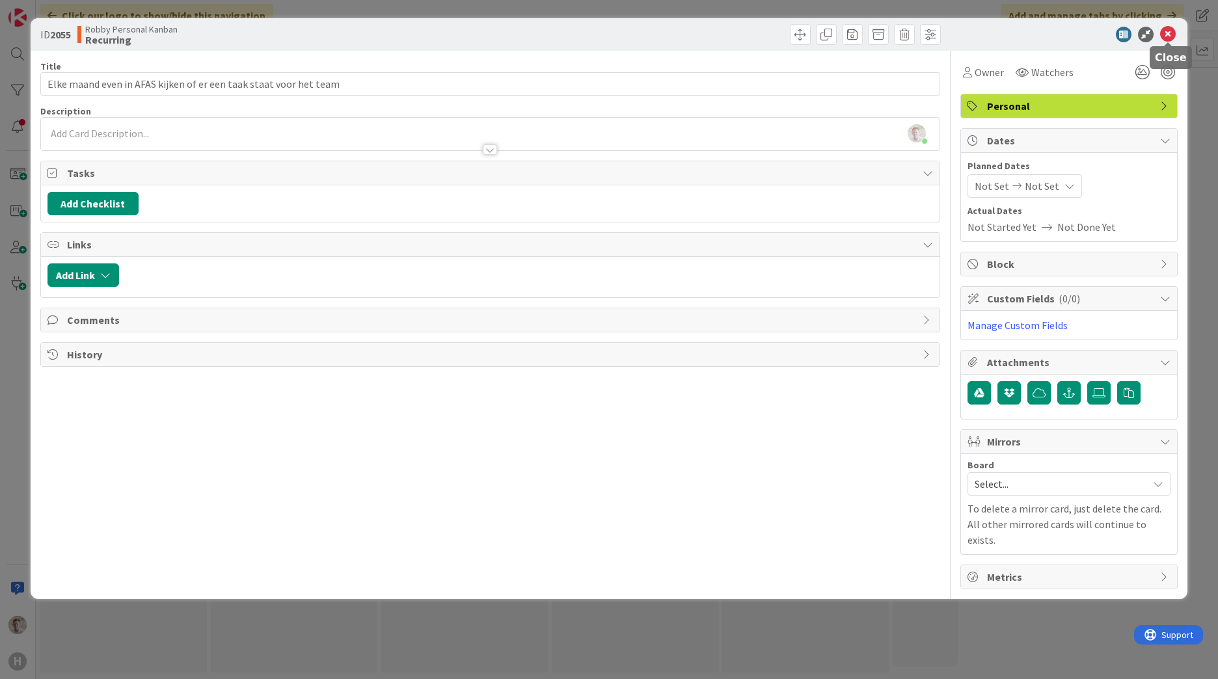
click at [1172, 31] on icon at bounding box center [1168, 35] width 16 height 16
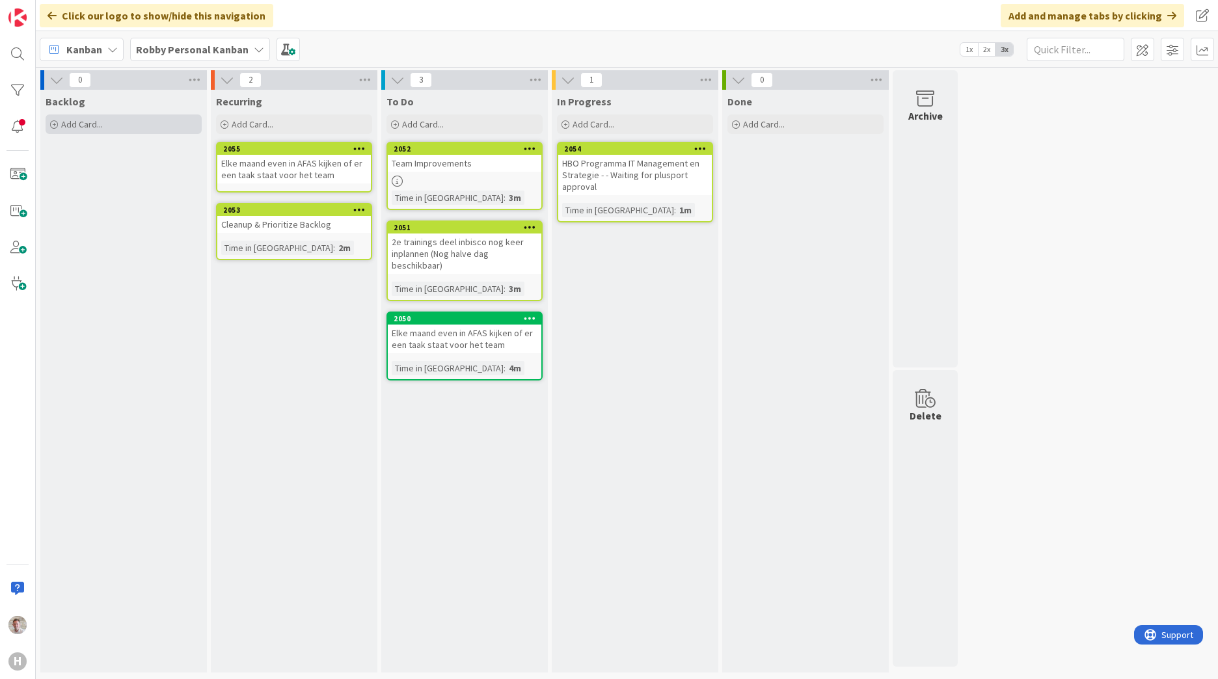
click at [88, 125] on span "Add Card..." at bounding box center [82, 124] width 42 height 12
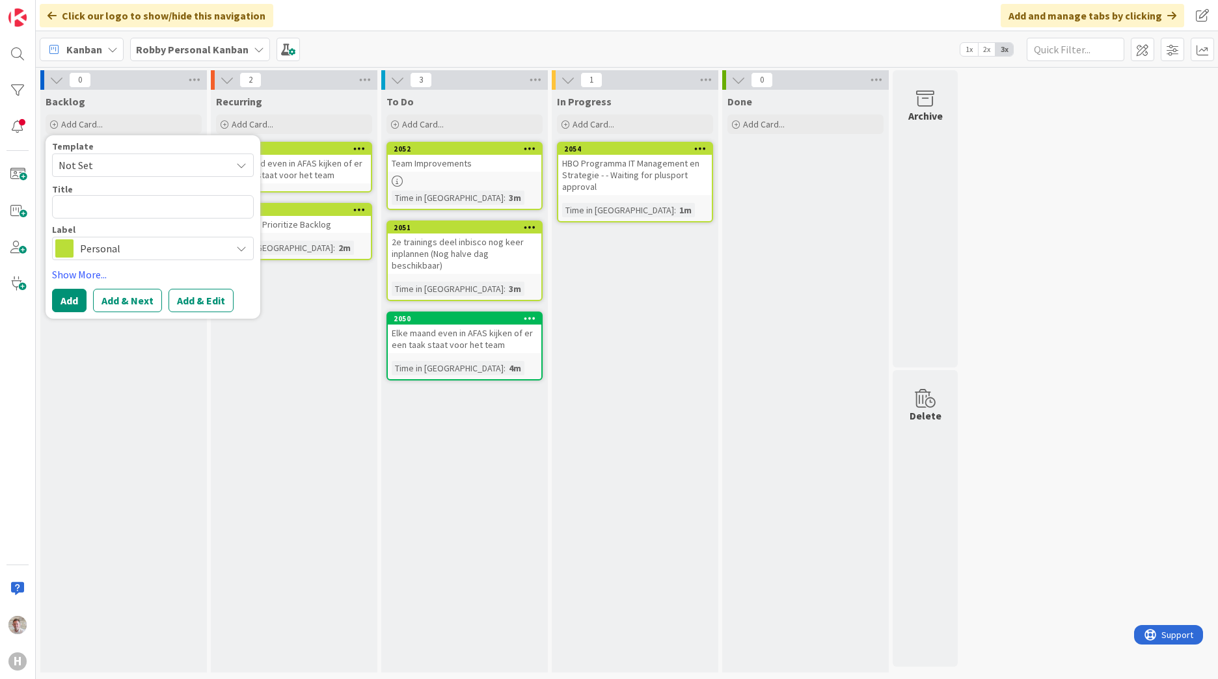
click at [80, 210] on textarea at bounding box center [153, 206] width 202 height 23
type textarea "x"
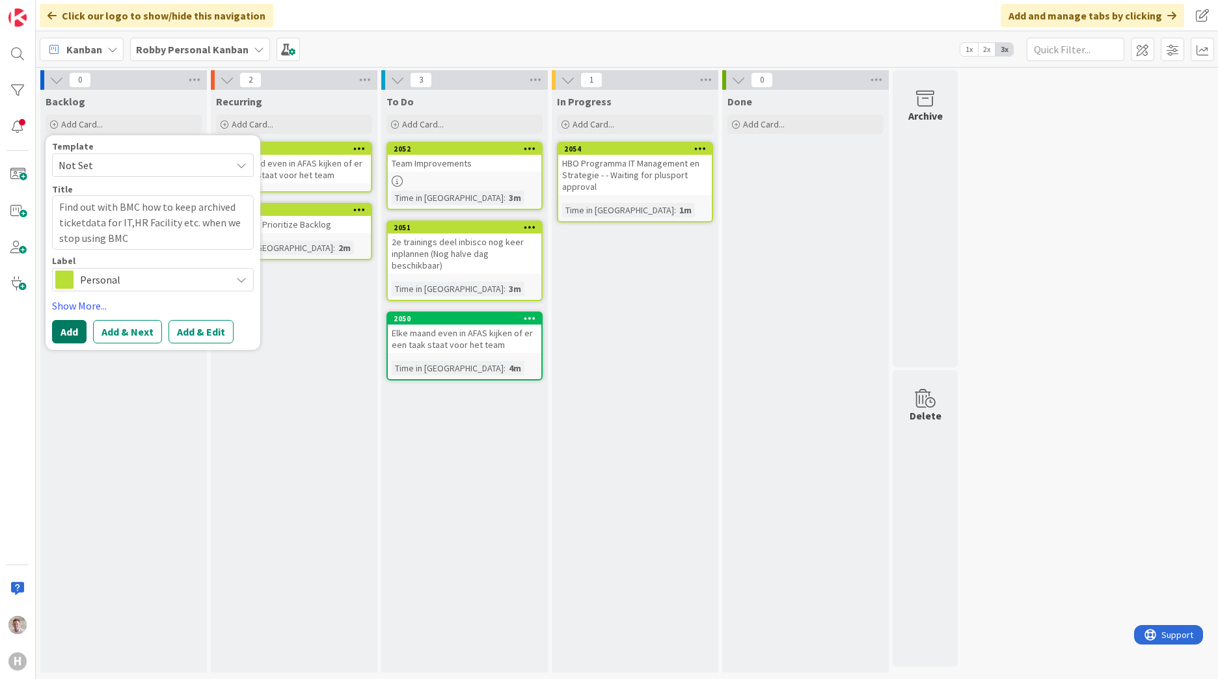
type textarea "Find out with BMC how to keep archived ticketdata for IT,HR Facility etc. when …"
click at [72, 333] on button "Add" at bounding box center [69, 331] width 34 height 23
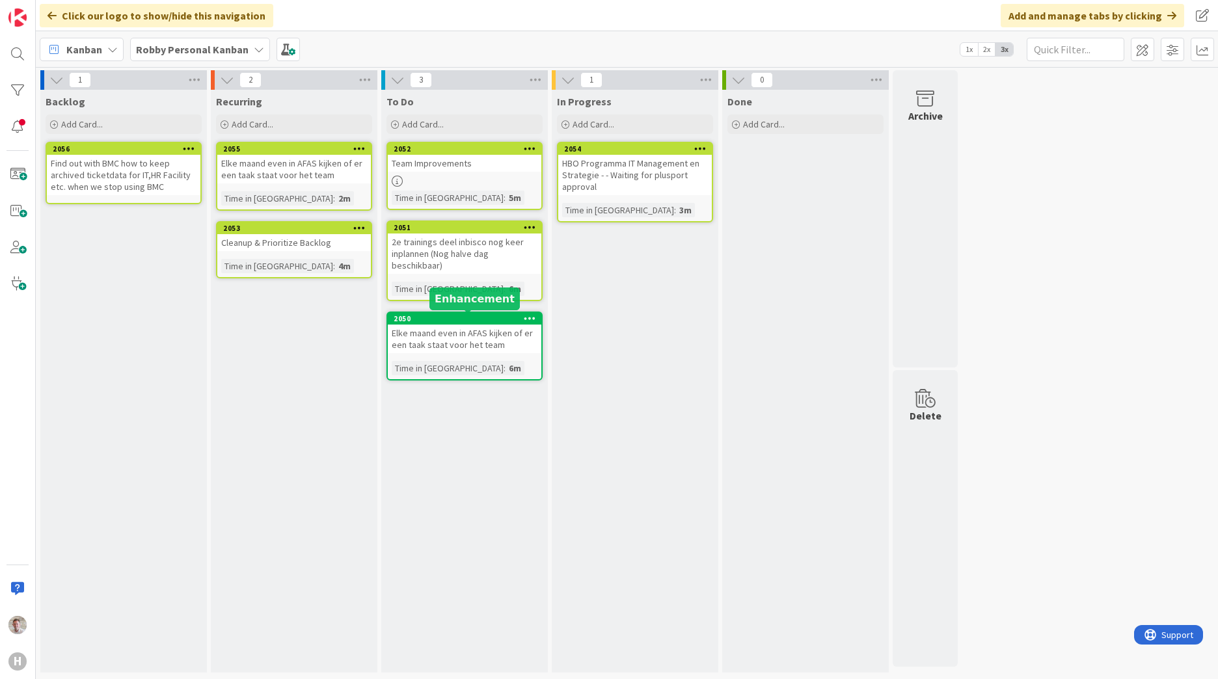
click at [405, 320] on div "2050" at bounding box center [468, 318] width 148 height 9
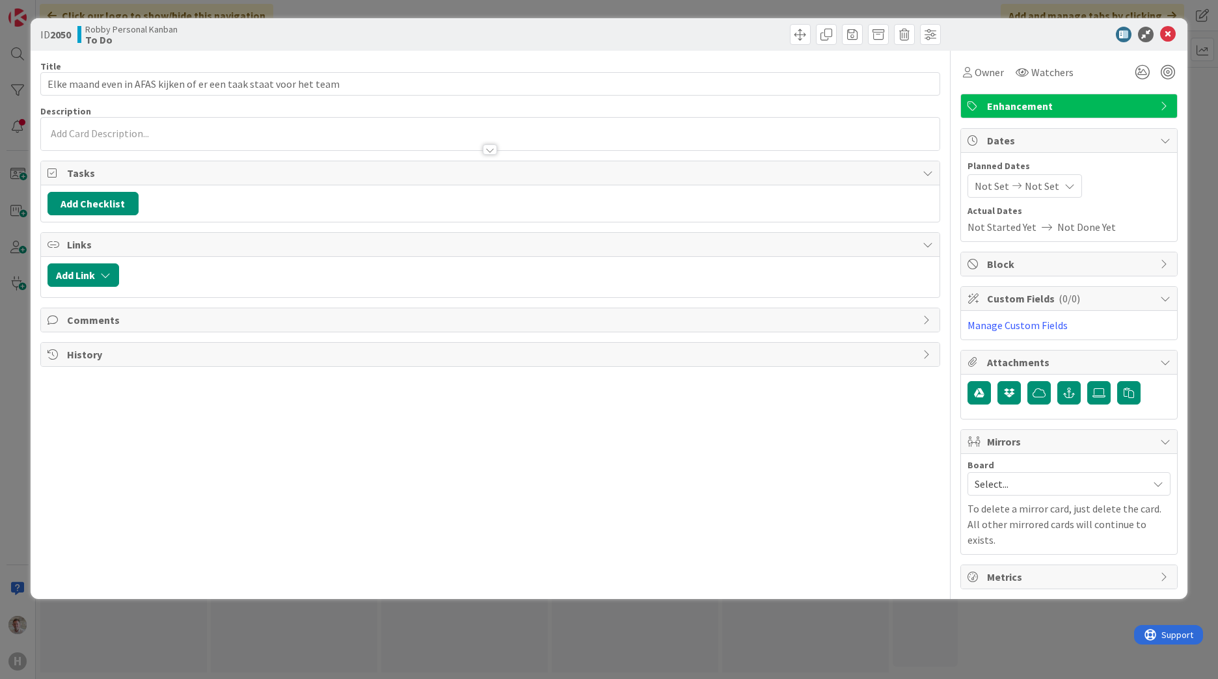
click at [1070, 105] on span "Enhancement" at bounding box center [1070, 106] width 167 height 16
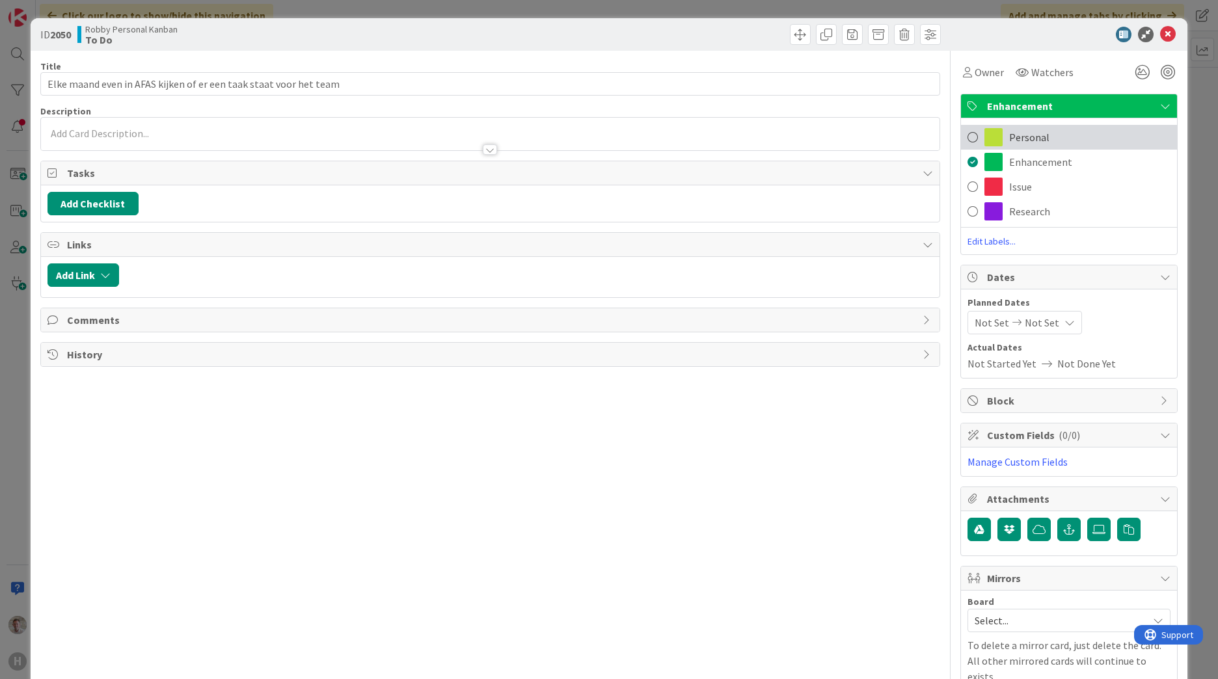
click at [1013, 133] on span "Personal" at bounding box center [1029, 138] width 40 height 16
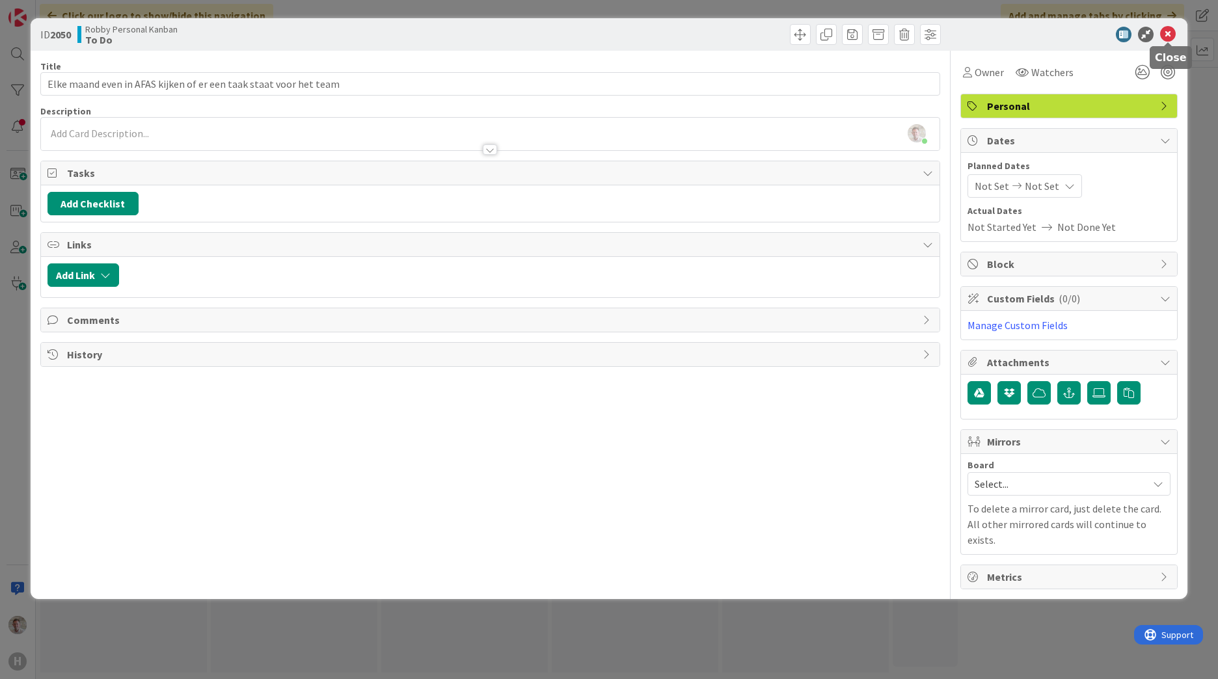
click at [1175, 36] on icon at bounding box center [1168, 35] width 16 height 16
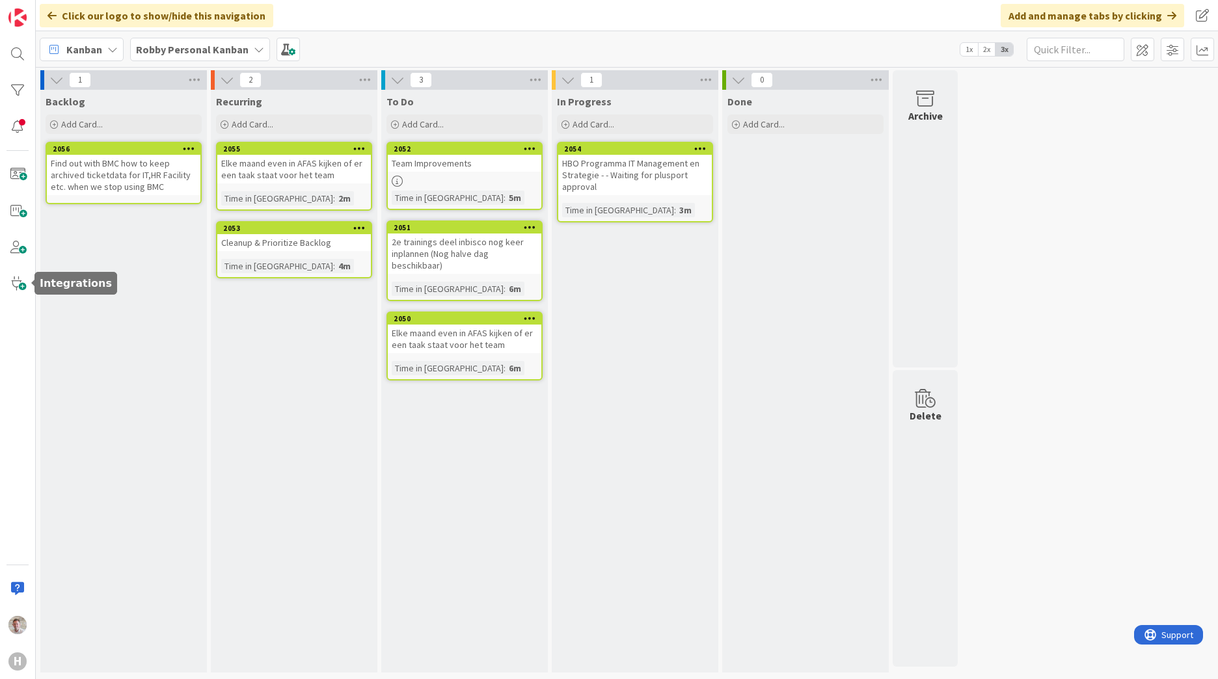
click at [65, 258] on div "Backlog Add Card... Template Not Set Title 0 / 128 Label Personal Show More... …" at bounding box center [123, 381] width 167 height 583
click at [85, 119] on span "Add Card..." at bounding box center [82, 124] width 42 height 12
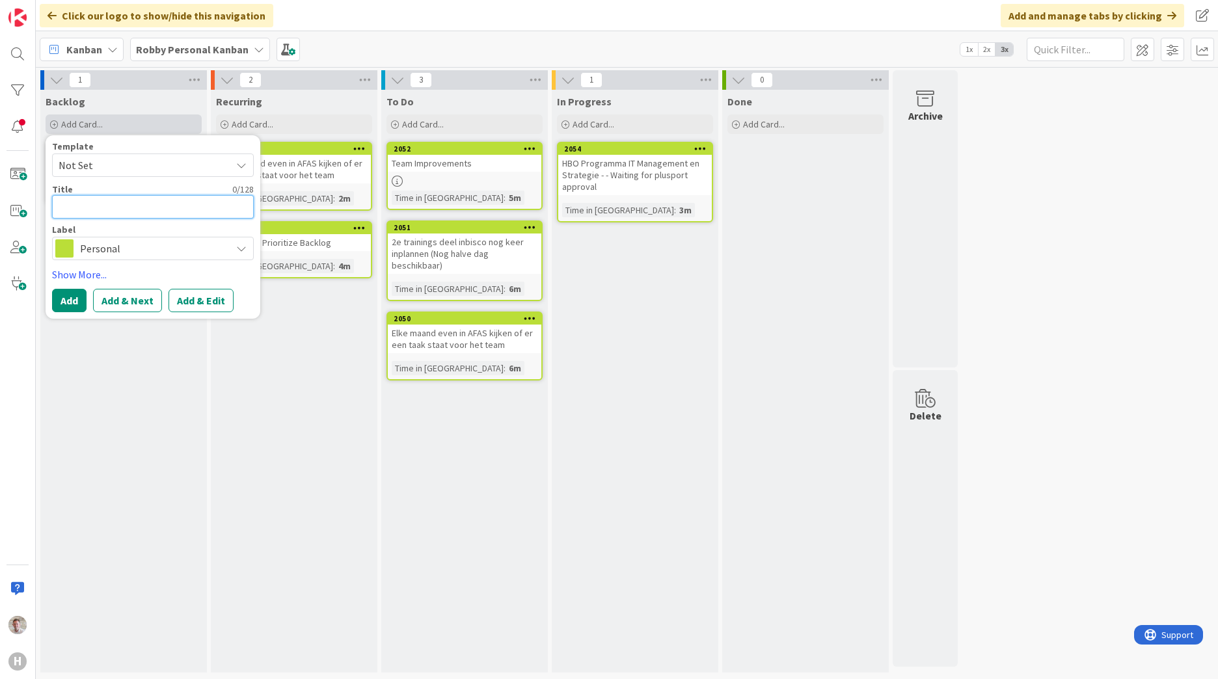
paste textarea "[PERSON_NAME] als mijn 2e man in Team op gaan leiden"
type textarea "x"
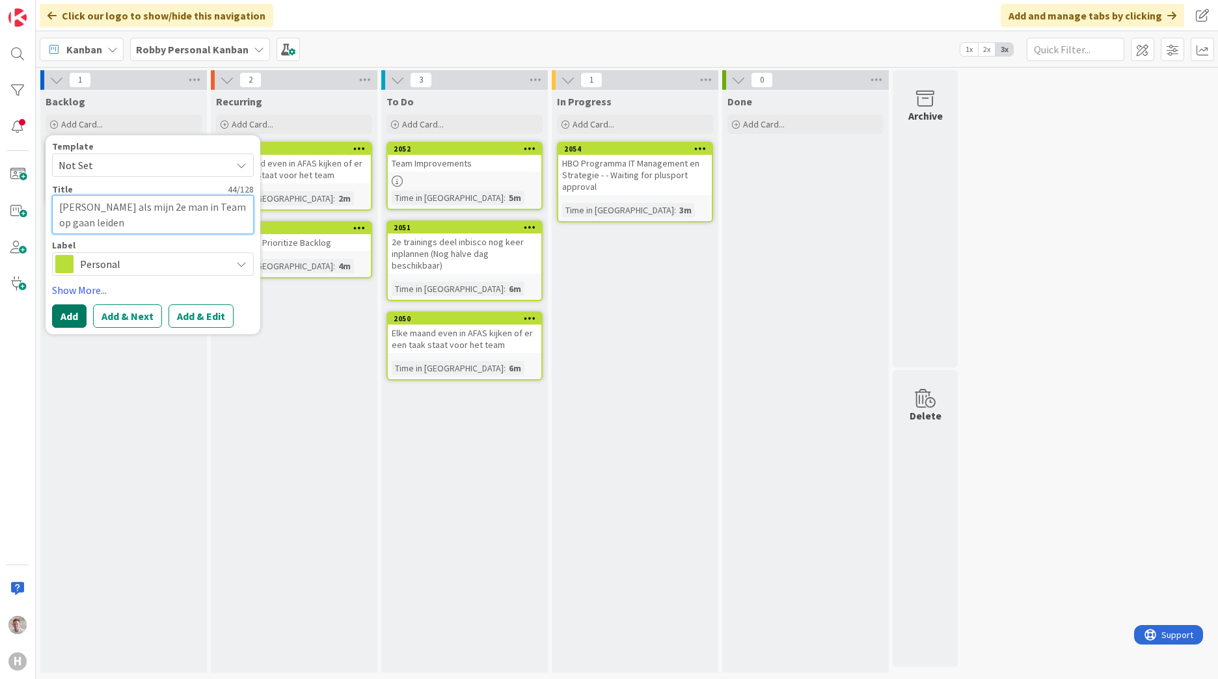
type textarea "[PERSON_NAME] als mijn 2e man in Team op gaan leiden"
click at [66, 317] on button "Add" at bounding box center [69, 316] width 34 height 23
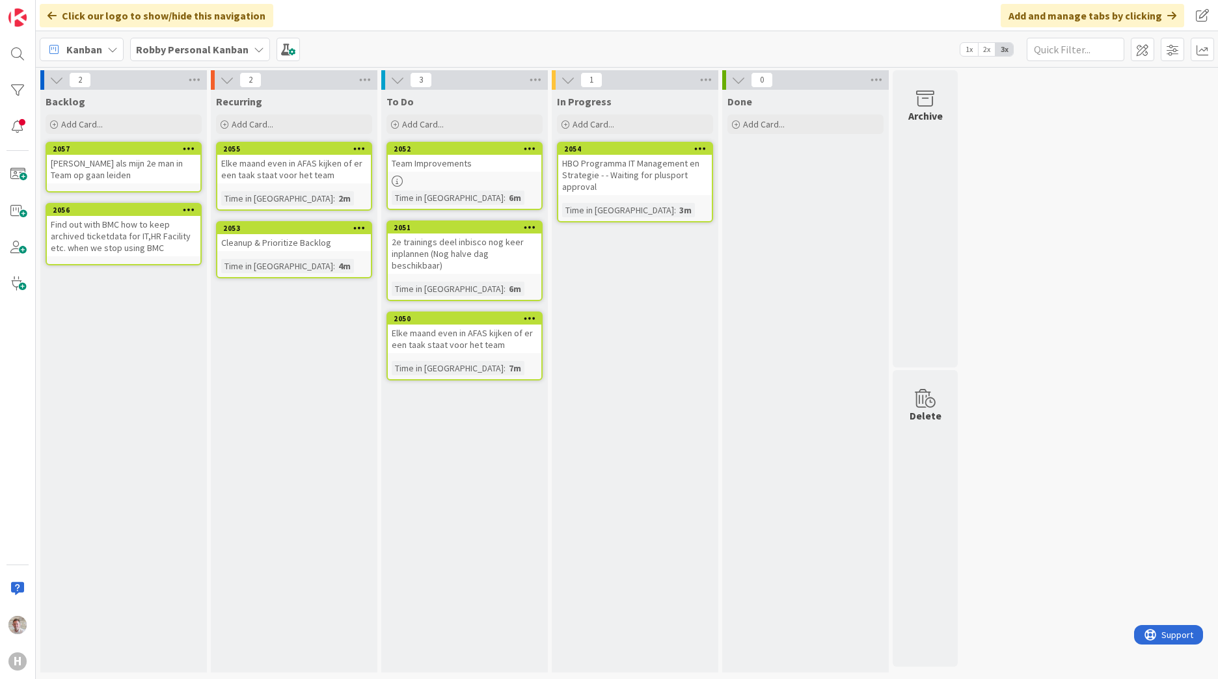
click at [631, 256] on div "In Progress Add Card... Template Not Set Title 0 / 128 Label Personal Show More…" at bounding box center [635, 381] width 167 height 583
click at [594, 123] on span "Add Card..." at bounding box center [594, 124] width 42 height 12
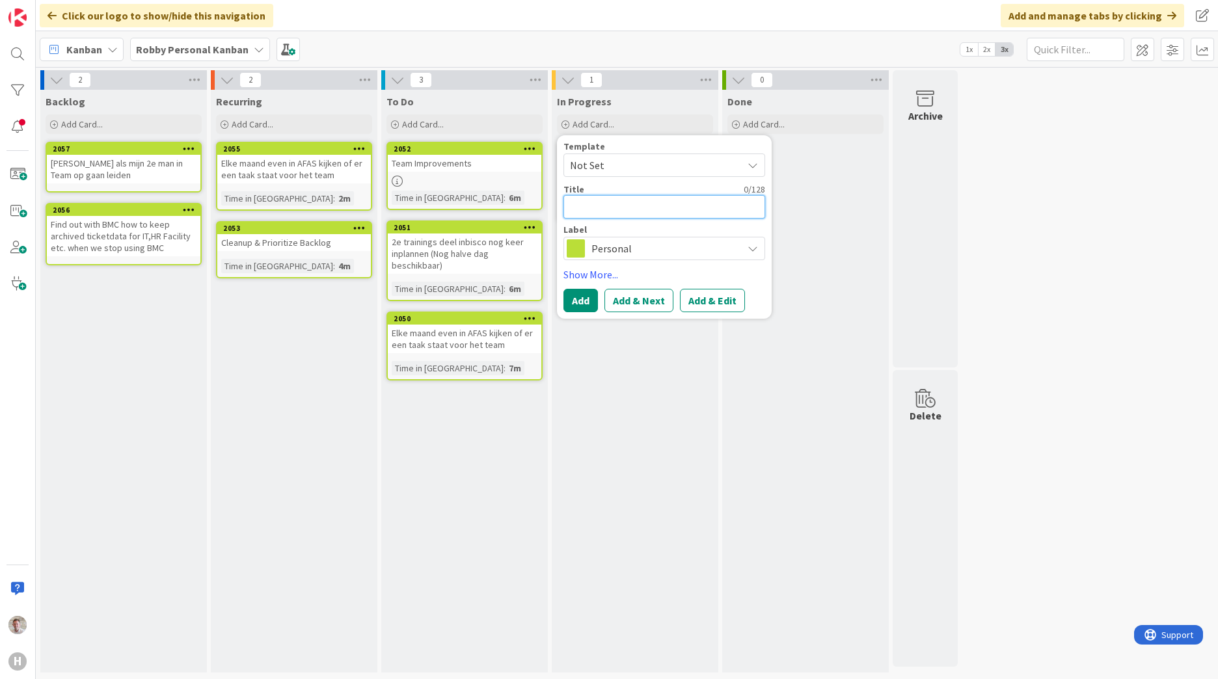
click at [596, 210] on textarea at bounding box center [665, 206] width 202 height 23
paste textarea "Year End Doelen altijd in het oog houden Adoption + BMC Catalog"
type textarea "x"
type textarea "Year End Doelen altijd in het oog houden Adoption + BMC Catalog"
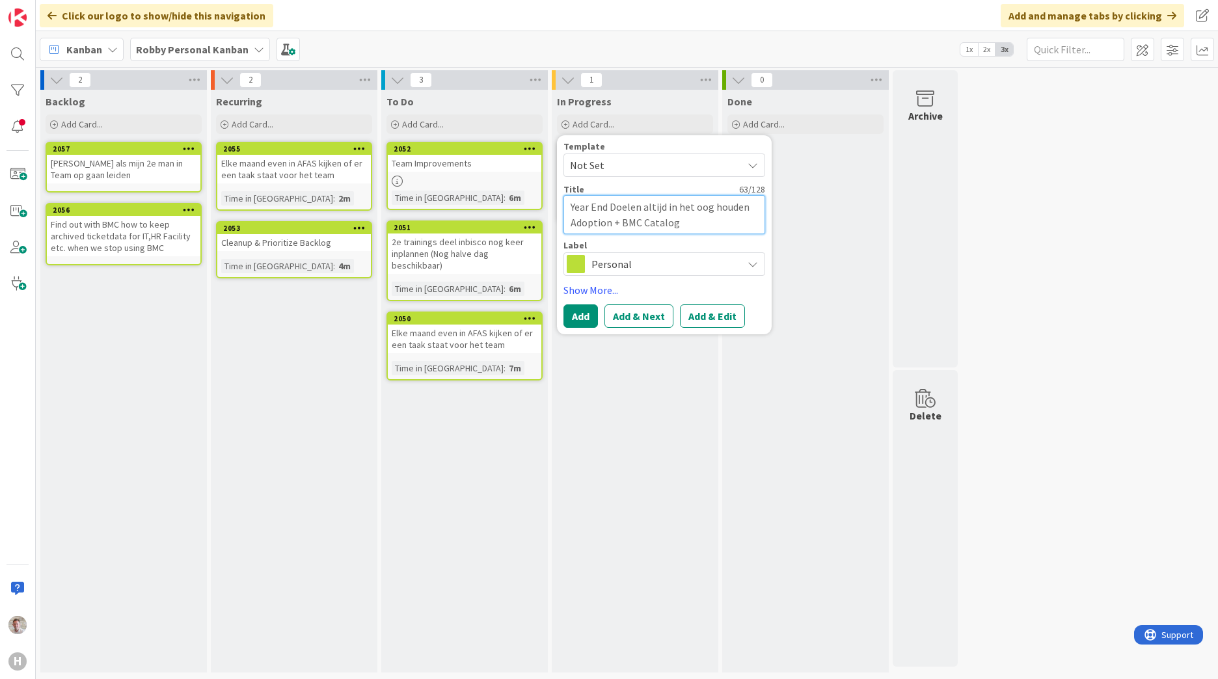
click at [596, 209] on textarea "Year End Doelen altijd in het oog houden Adoption + BMC Catalog" at bounding box center [665, 214] width 202 height 39
type textarea "x"
type textarea "Year 2Doelen altijd in het oog houden Adoption + BMC Catalog"
type textarea "x"
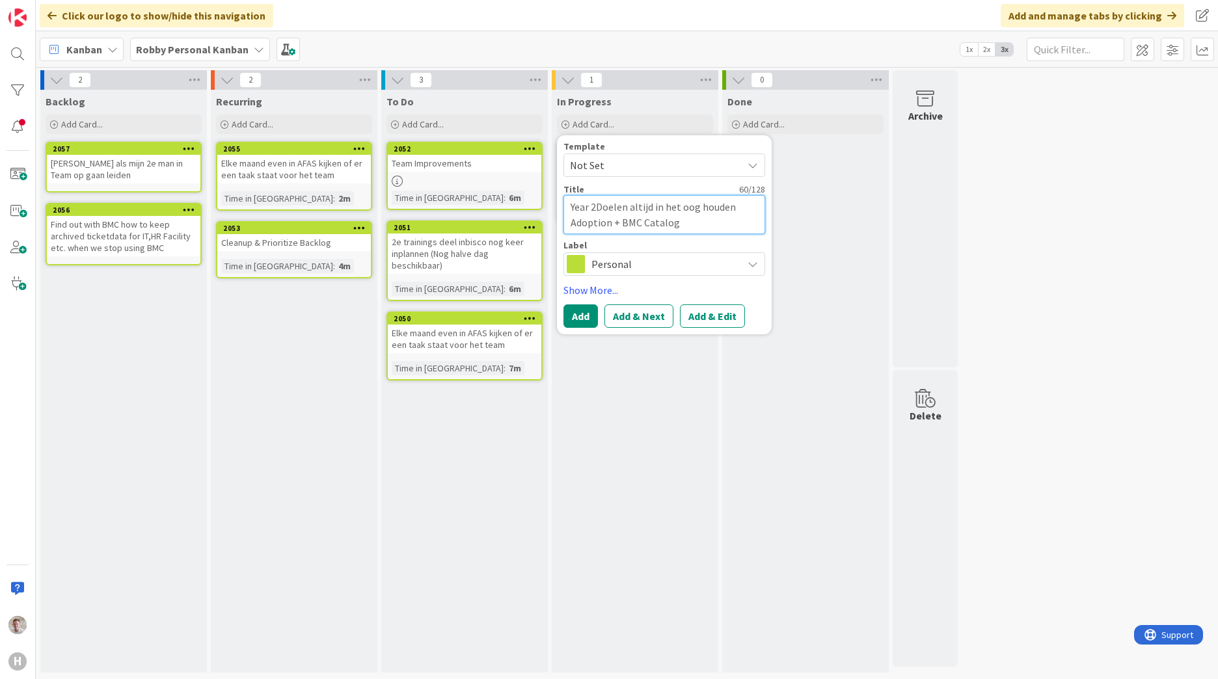
type textarea "Year 20Doelen altijd in het oog houden Adoption + BMC Catalog"
type textarea "x"
type textarea "Year 202Doelen altijd in het oog houden Adoption + BMC Catalog"
type textarea "x"
type textarea "Year 2025Doelen altijd in het oog houden Adoption + BMC Catalog"
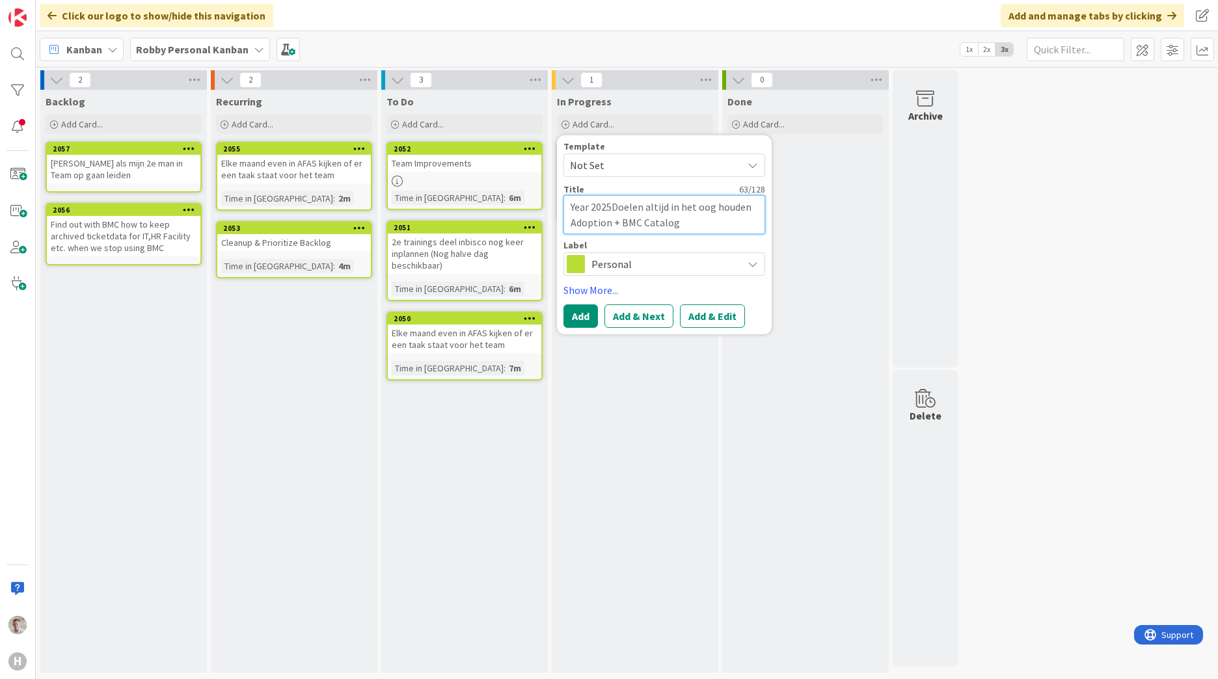
type textarea "x"
type textarea "Year [DATE] Doelen altijd in het oog houden Adoption + BMC Catalog"
click at [576, 313] on button "Add" at bounding box center [581, 316] width 34 height 23
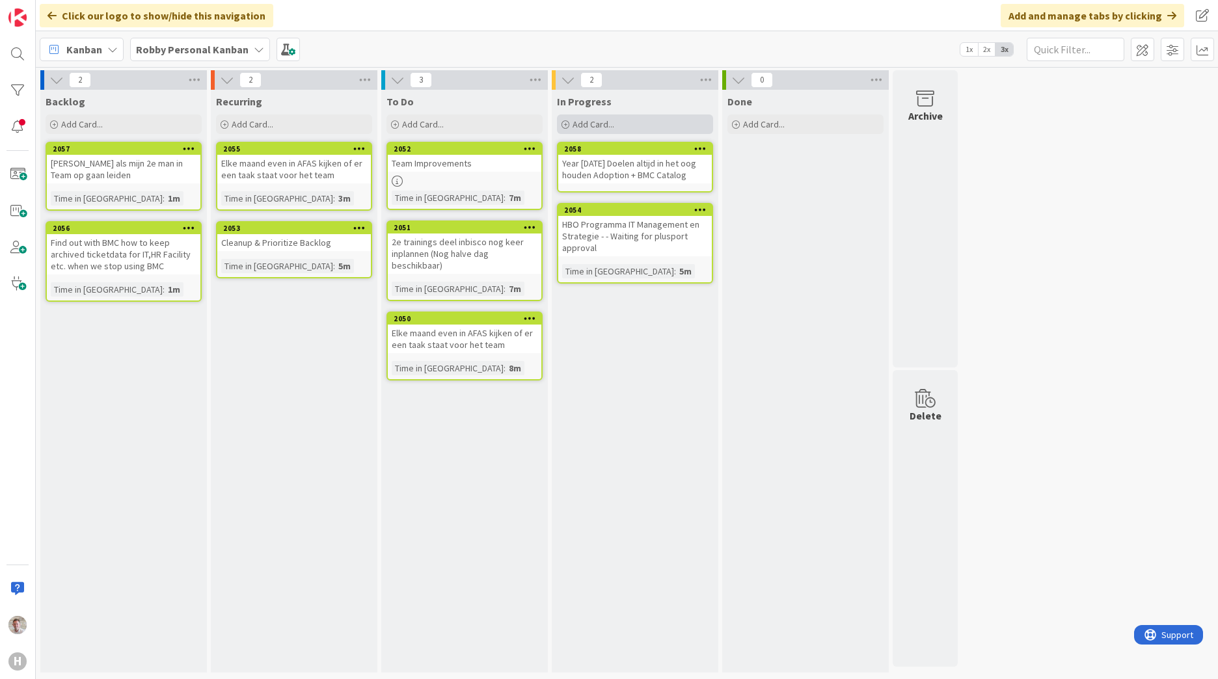
click at [592, 123] on span "Add Card..." at bounding box center [594, 124] width 42 height 12
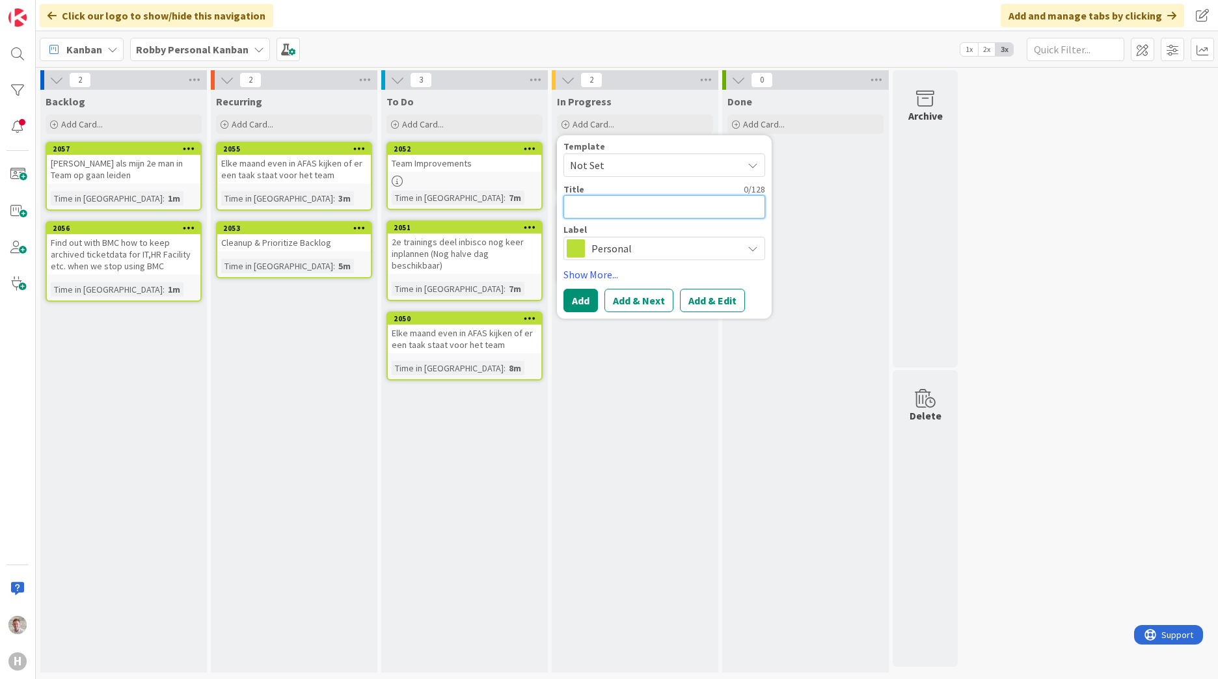
click at [594, 202] on textarea at bounding box center [665, 206] width 202 height 23
paste textarea "PWA Backup - Waiting for [PERSON_NAME]"
type textarea "x"
type textarea "PWA Backup - Waiting for [PERSON_NAME]"
click at [692, 299] on button "Add & Edit" at bounding box center [712, 300] width 65 height 23
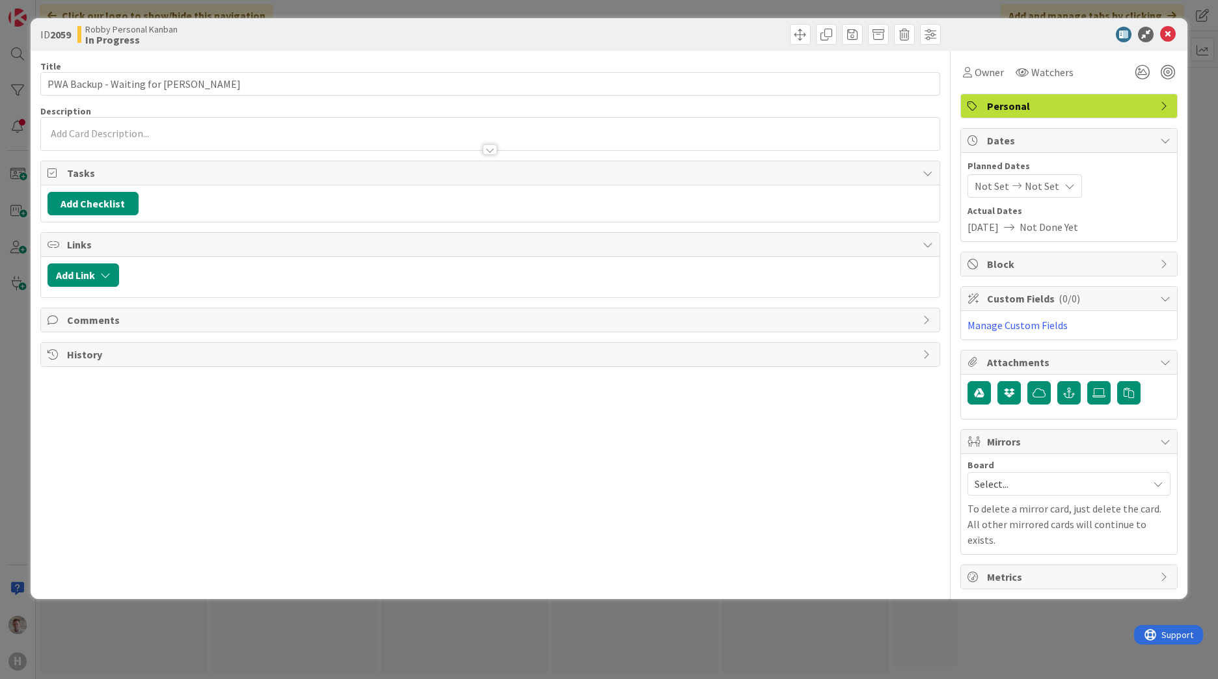
click at [78, 143] on div at bounding box center [490, 144] width 899 height 14
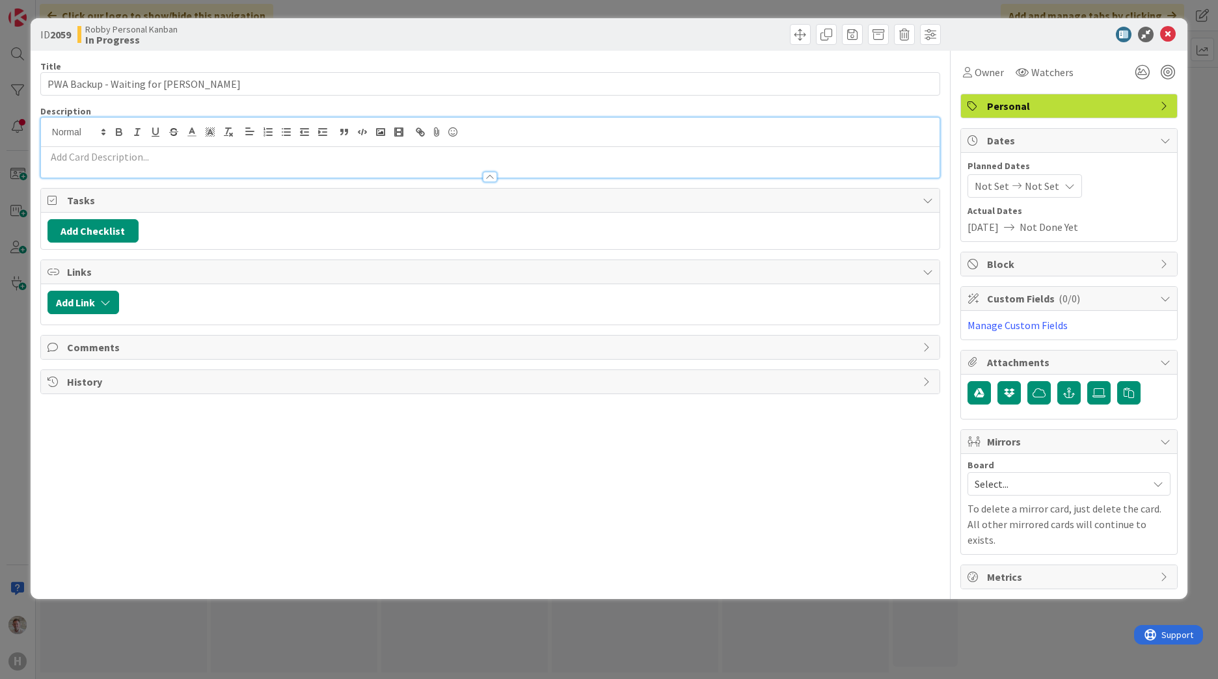
click at [77, 146] on div at bounding box center [490, 132] width 899 height 29
click at [74, 158] on p at bounding box center [491, 157] width 886 height 15
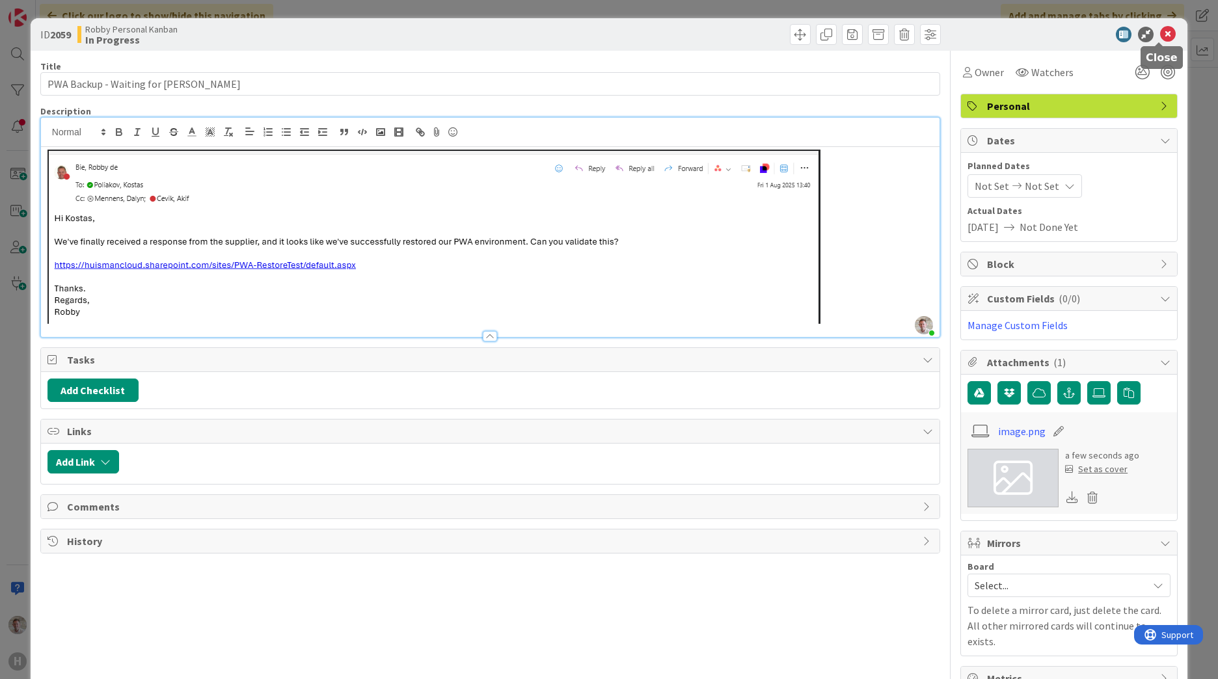
click at [1160, 30] on icon at bounding box center [1168, 35] width 16 height 16
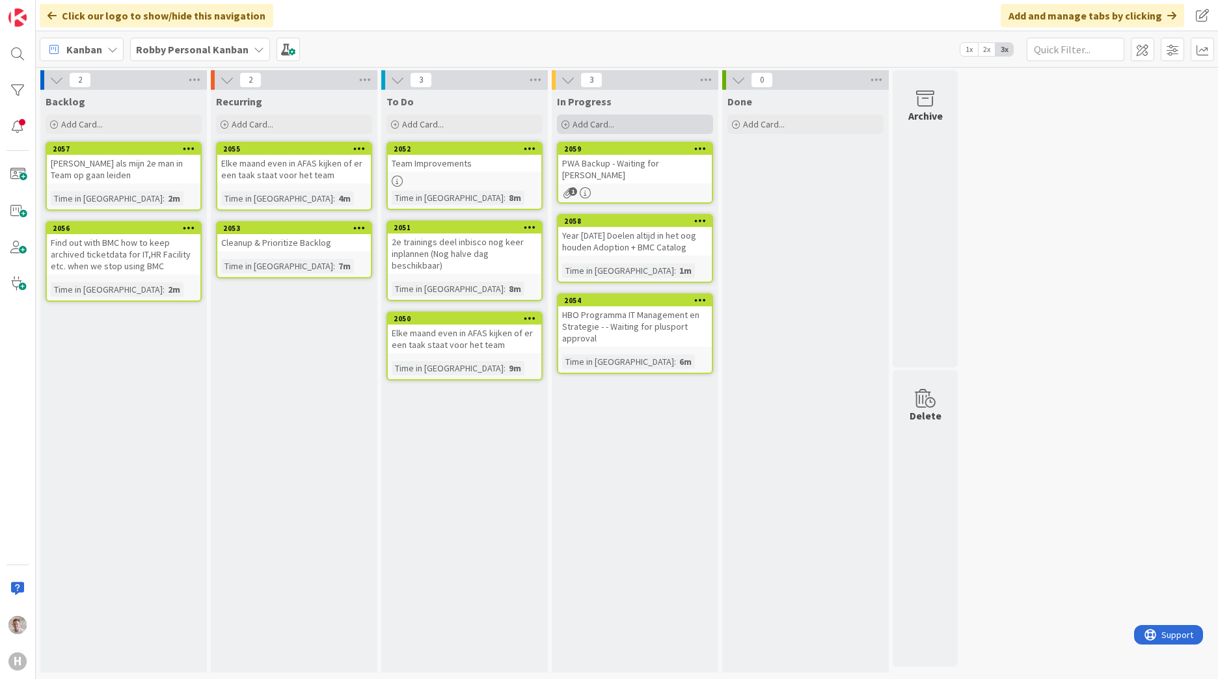
click at [577, 118] on span "Add Card..." at bounding box center [594, 124] width 42 height 12
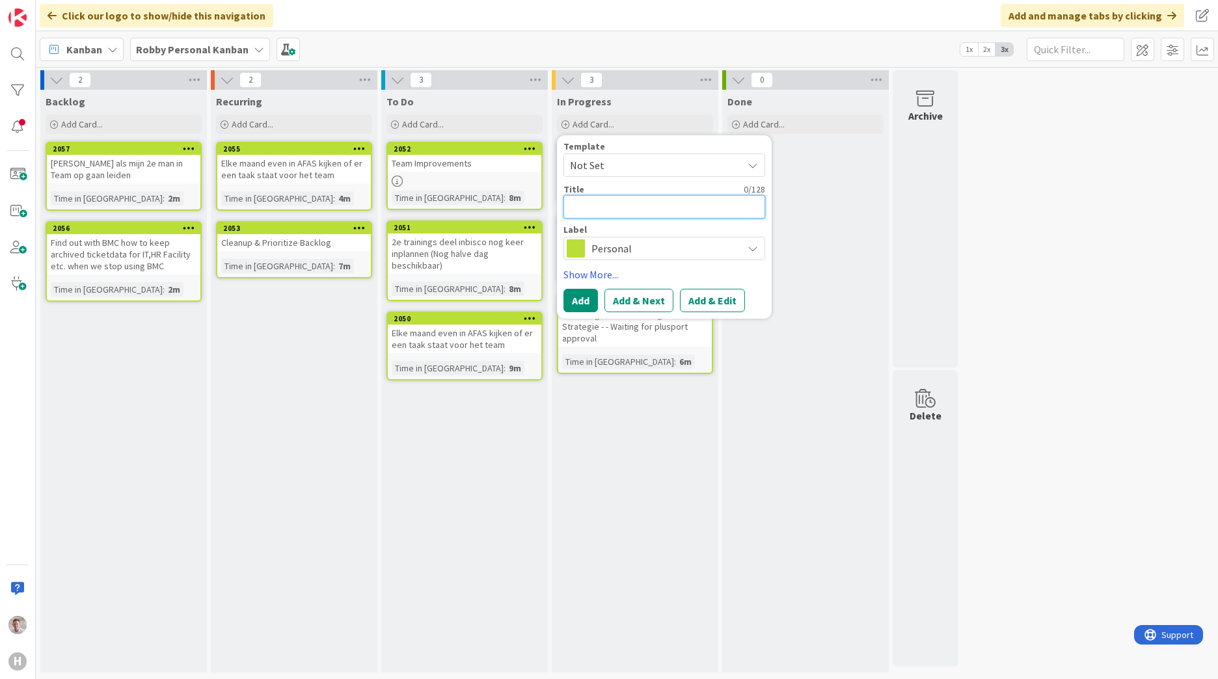
click at [598, 210] on textarea at bounding box center [665, 206] width 202 height 23
paste textarea "Competentiematrix ESM"
type textarea "x"
type textarea "Competentiematrix ESM"
click at [577, 295] on button "Add" at bounding box center [581, 300] width 34 height 23
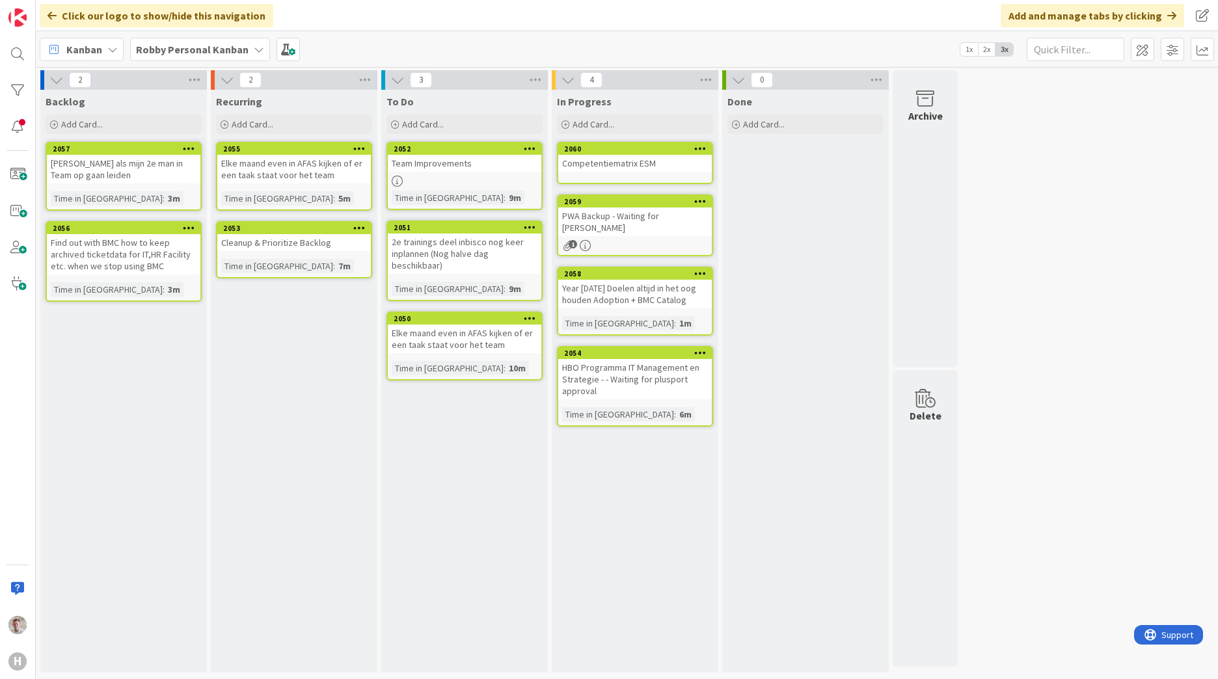
click at [52, 15] on icon at bounding box center [52, 15] width 9 height 10
click at [0, 12] on div "H" at bounding box center [18, 339] width 36 height 679
click at [7, 12] on link at bounding box center [18, 18] width 26 height 26
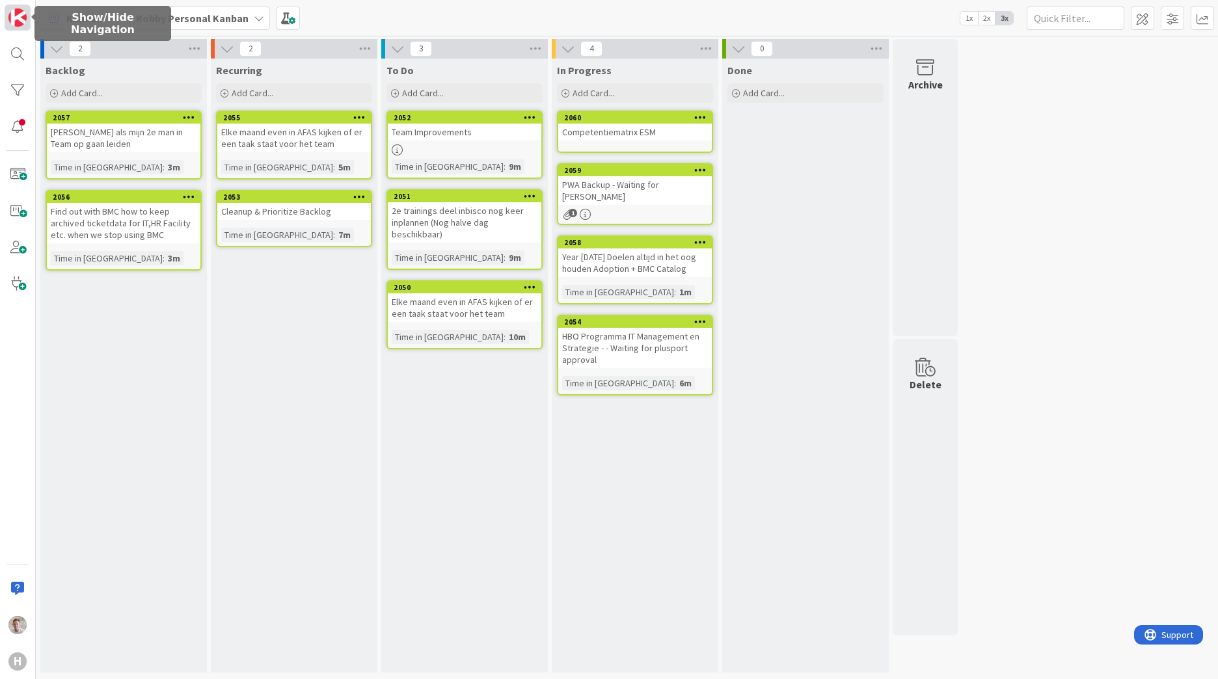
click at [13, 12] on img at bounding box center [17, 17] width 18 height 18
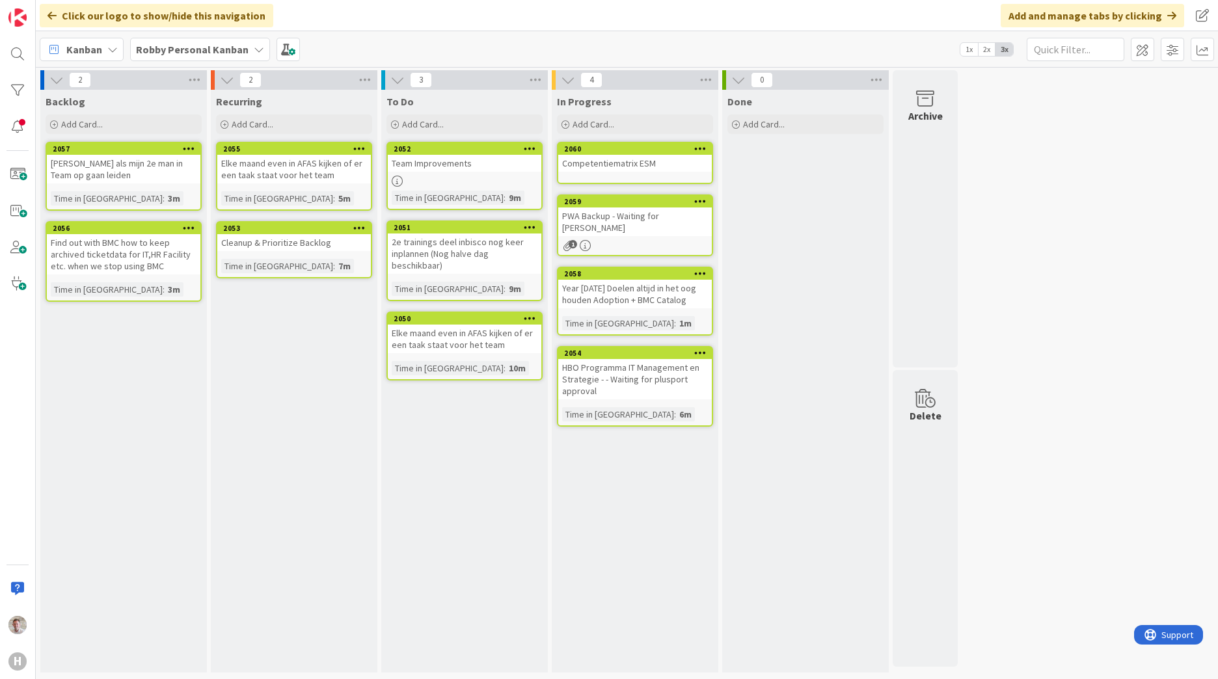
click at [240, 53] on b "Robby Personal Kanban" at bounding box center [192, 49] width 113 height 13
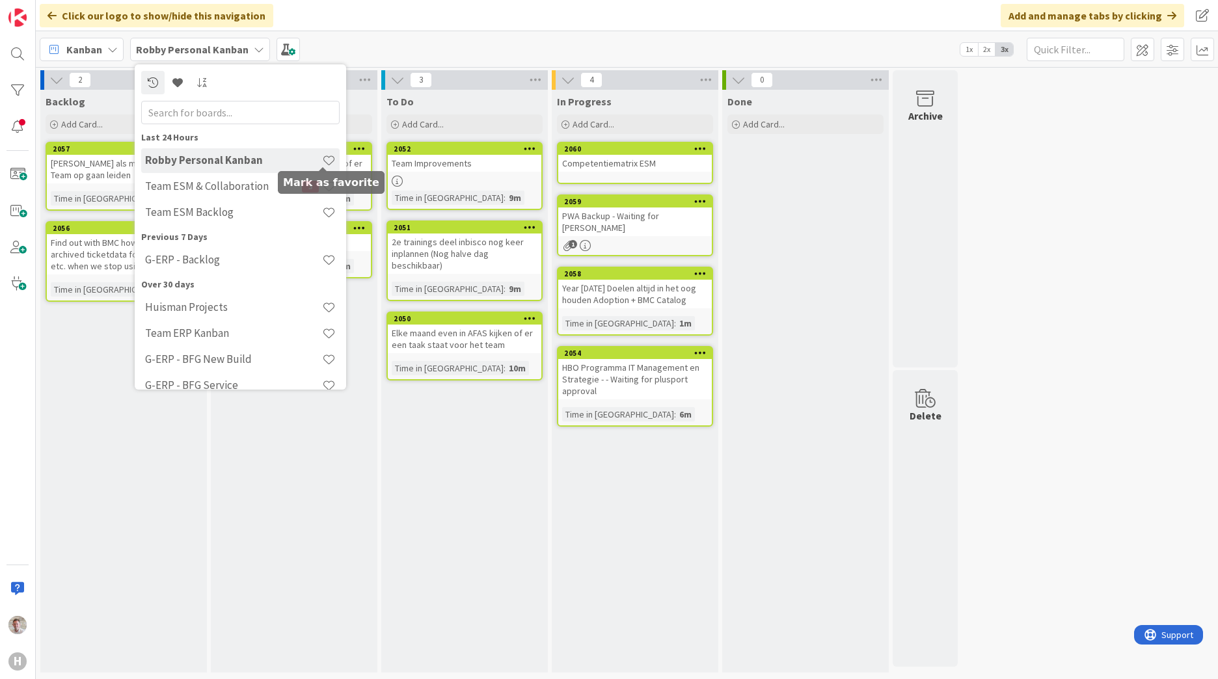
click at [322, 158] on span at bounding box center [329, 161] width 14 height 14
click at [327, 188] on span at bounding box center [329, 187] width 14 height 14
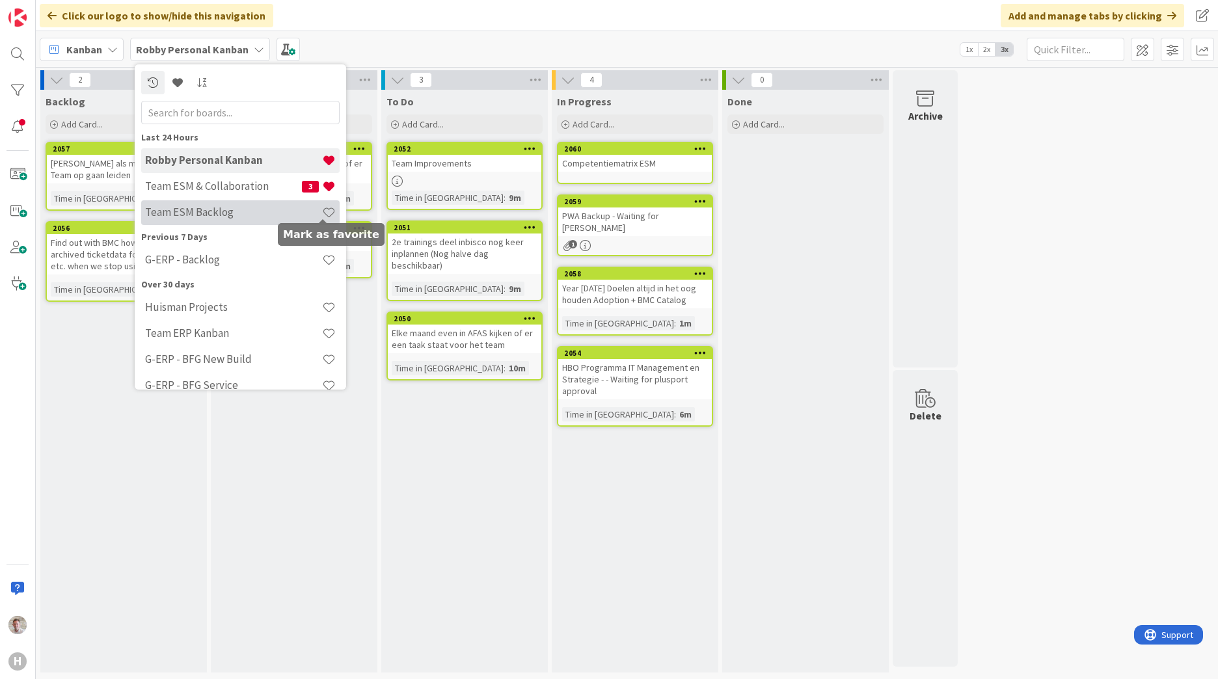
click at [324, 212] on span at bounding box center [329, 213] width 14 height 14
click at [230, 161] on h4 "Robby Personal Kanban" at bounding box center [233, 160] width 177 height 13
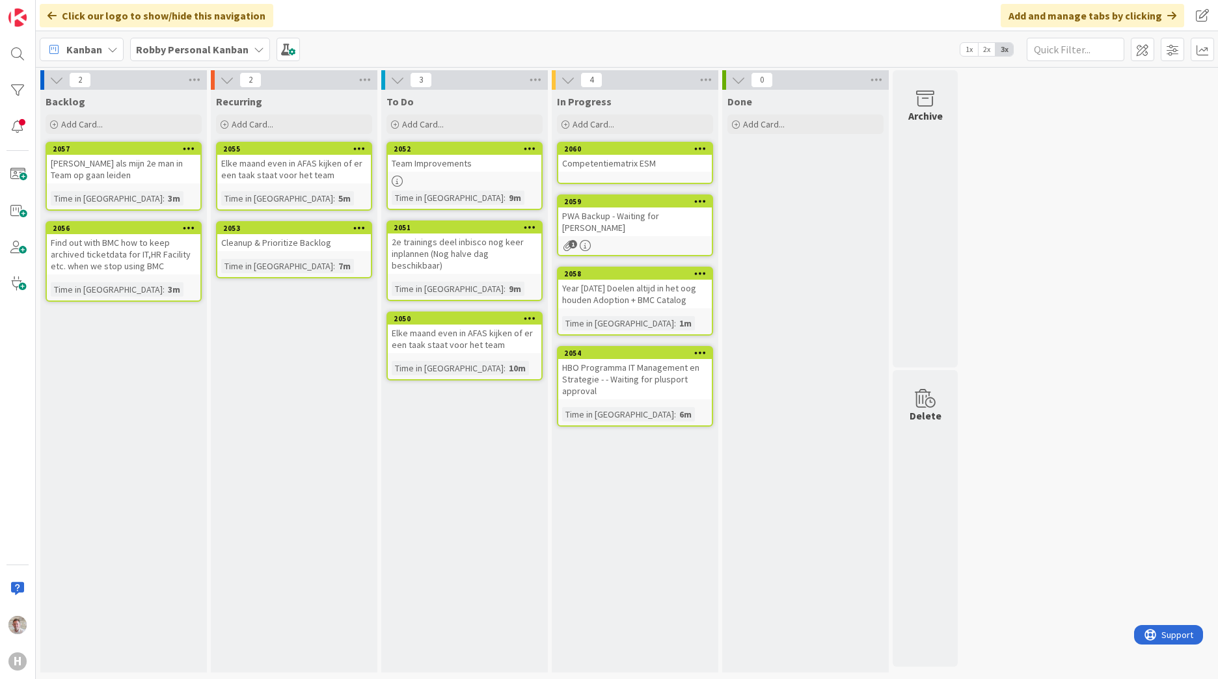
click at [200, 45] on b "Robby Personal Kanban" at bounding box center [192, 49] width 113 height 13
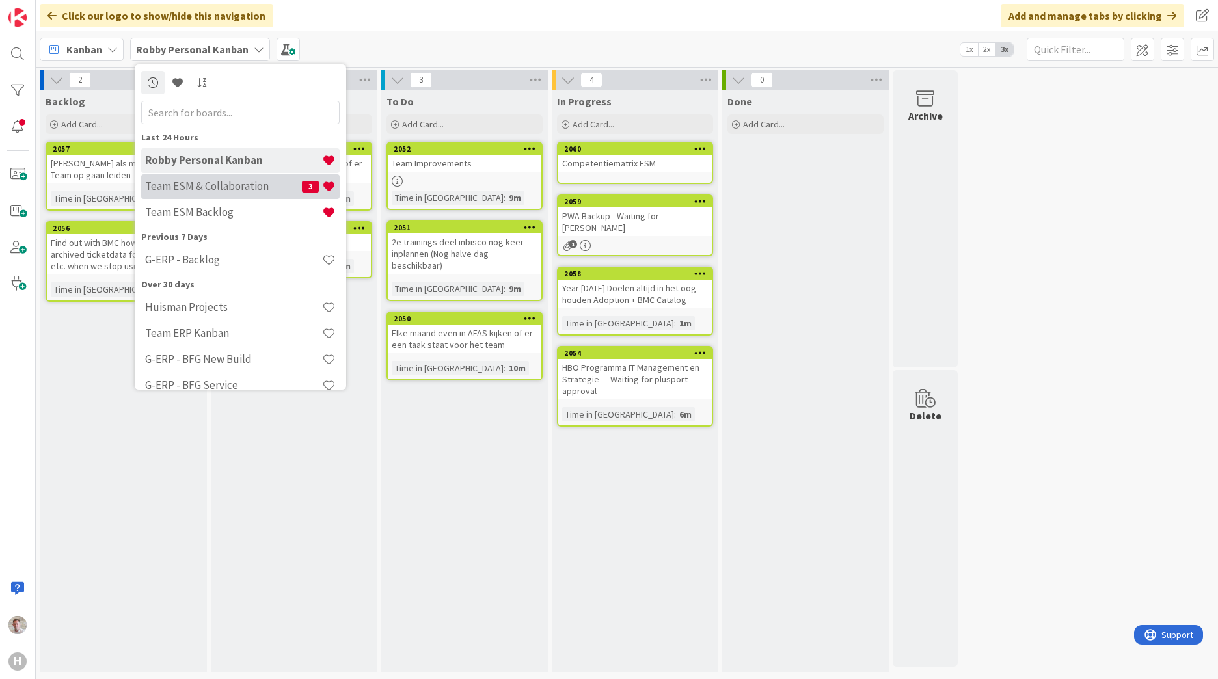
click at [197, 176] on div "Team ESM & Collaboration 3" at bounding box center [240, 186] width 199 height 25
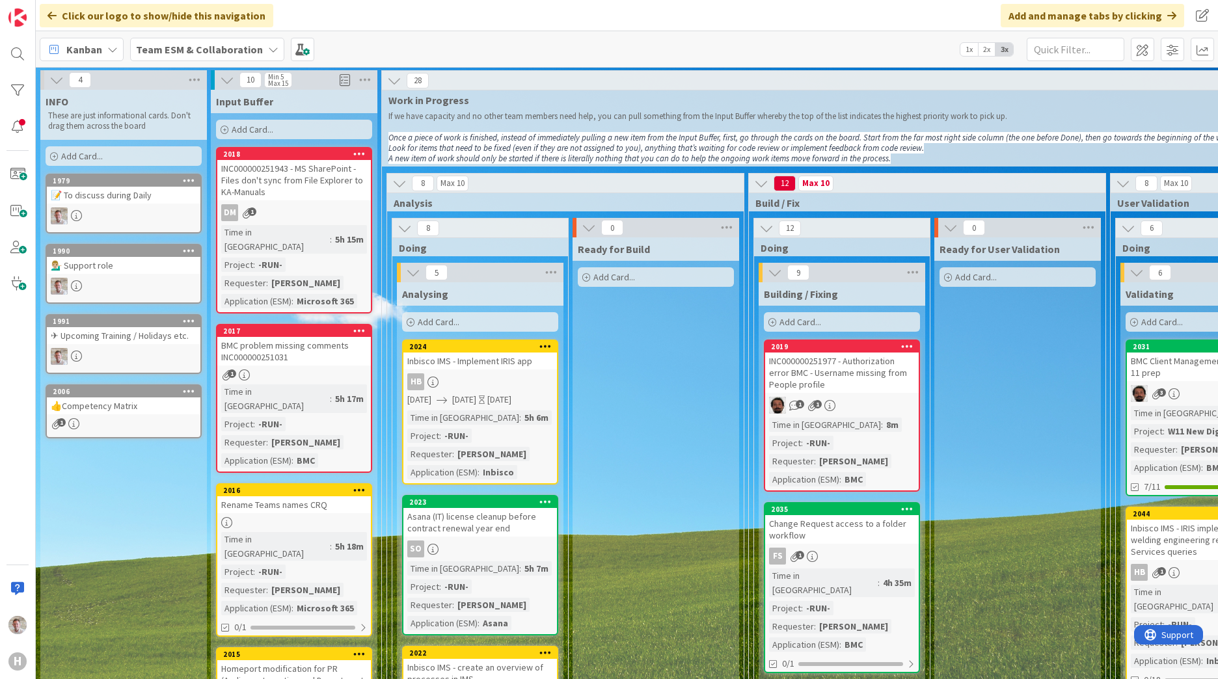
click at [275, 178] on div "INC000000251943 - MS SharePoint - Files don't sync from File Explorer to KA-Man…" at bounding box center [294, 180] width 154 height 40
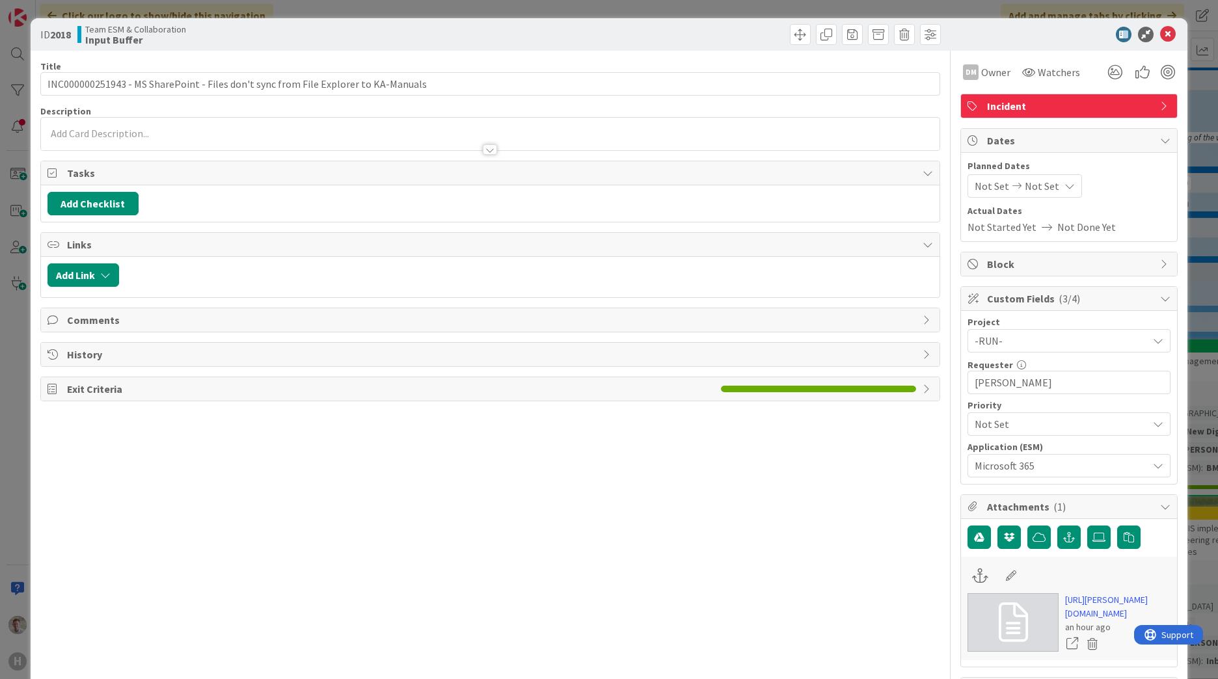
type input "INC000000251943 - MS SharePoint - Files don't sync from File Explorer to KA-Man…"
click at [1164, 40] on icon at bounding box center [1168, 35] width 16 height 16
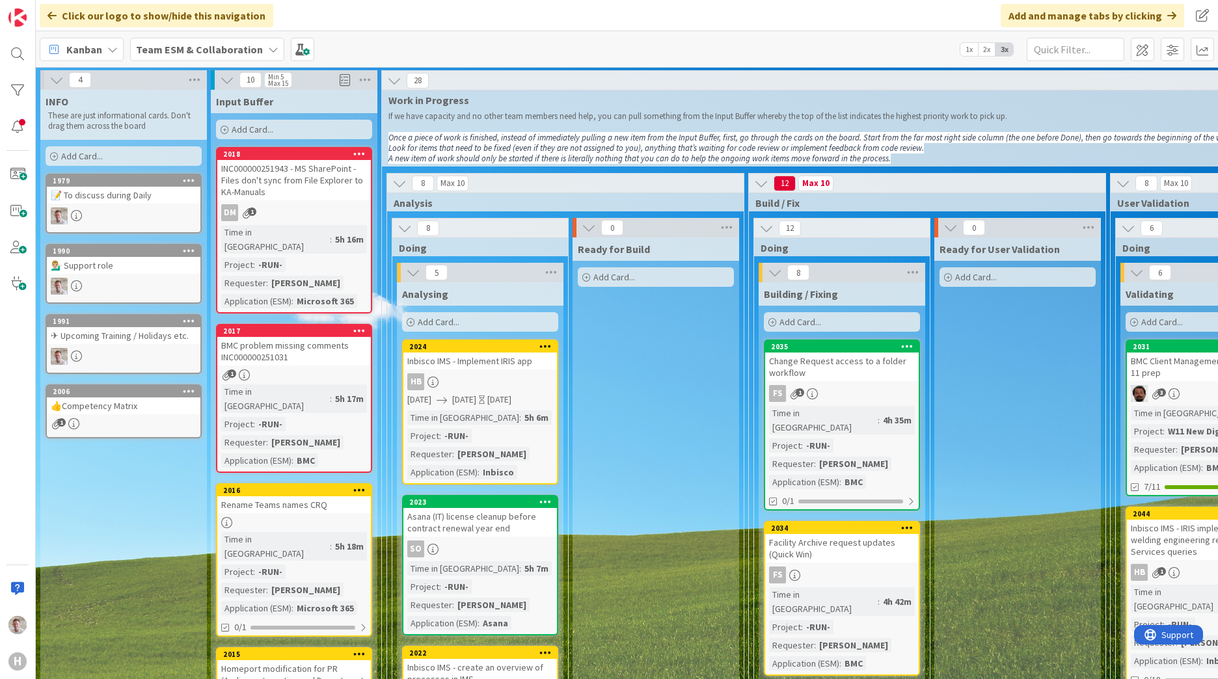
click at [232, 49] on b "Team ESM & Collaboration" at bounding box center [199, 49] width 127 height 13
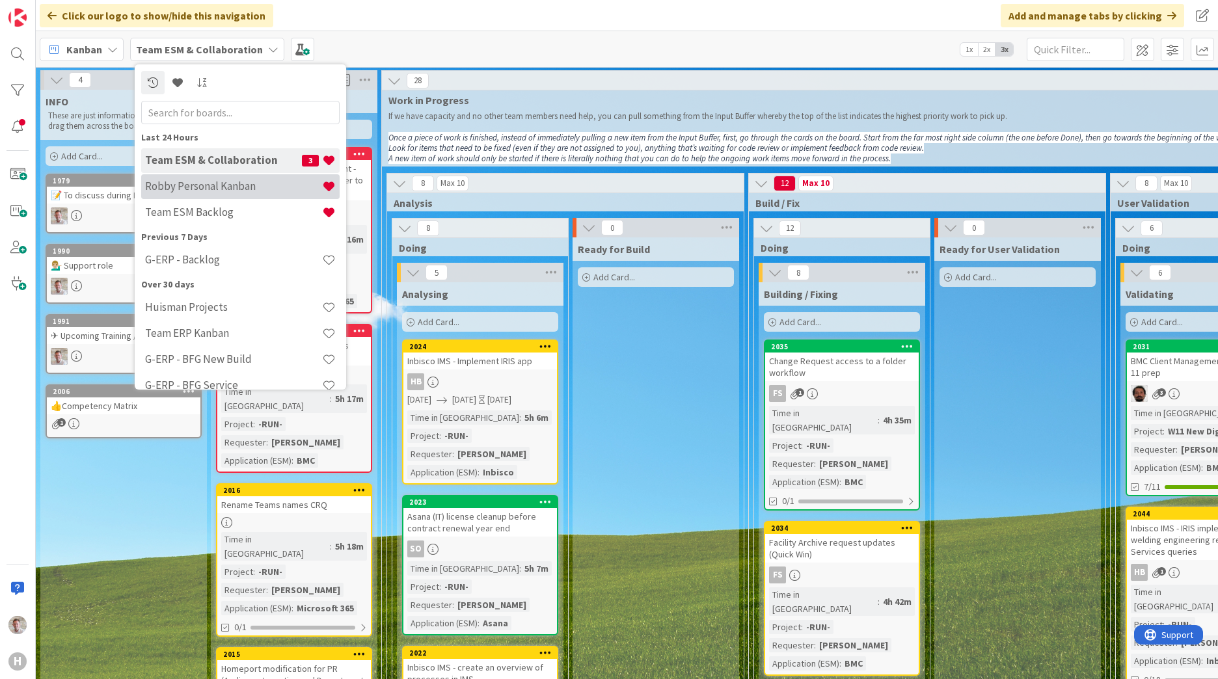
click at [193, 188] on h4 "Robby Personal Kanban" at bounding box center [233, 186] width 177 height 13
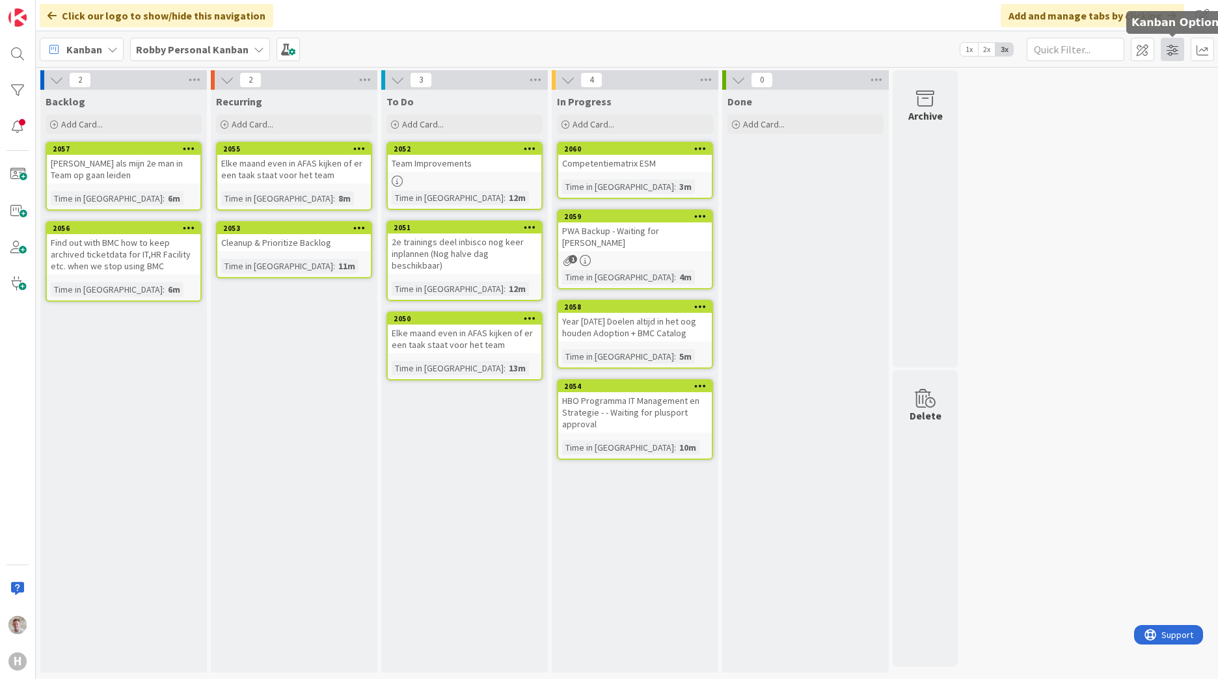
drag, startPoint x: 1167, startPoint y: 47, endPoint x: 1163, endPoint y: 53, distance: 7.6
click at [1167, 47] on span at bounding box center [1172, 49] width 23 height 23
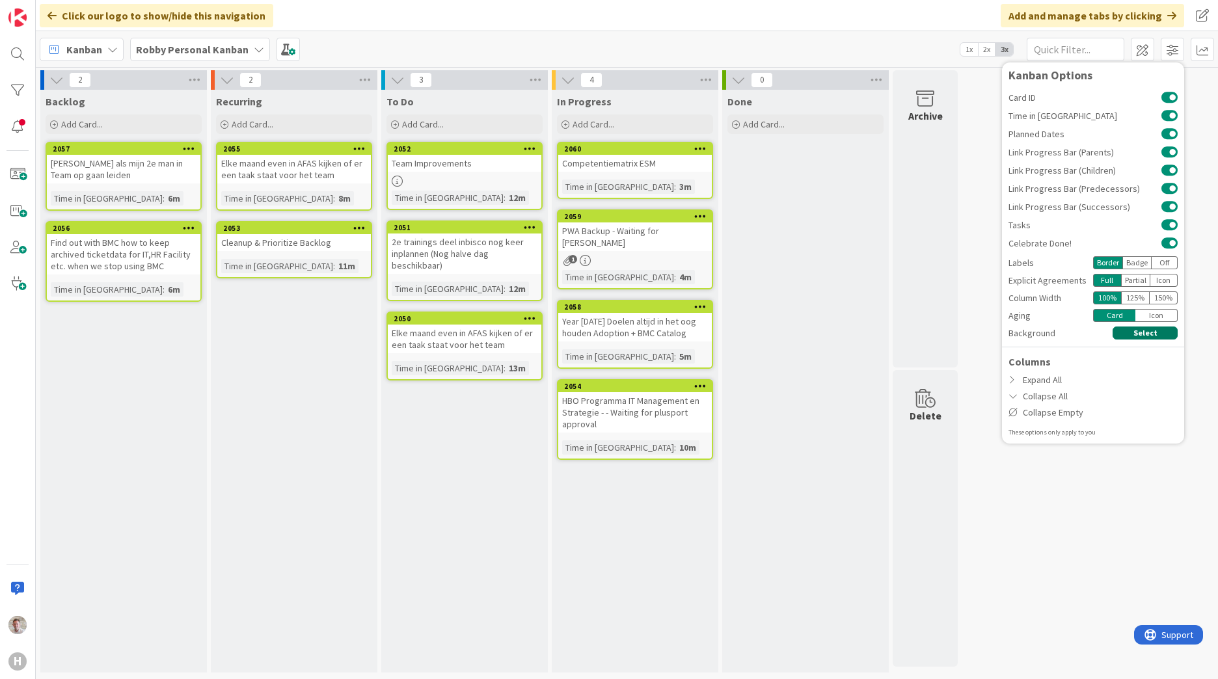
click at [1132, 329] on button "Select" at bounding box center [1145, 333] width 65 height 13
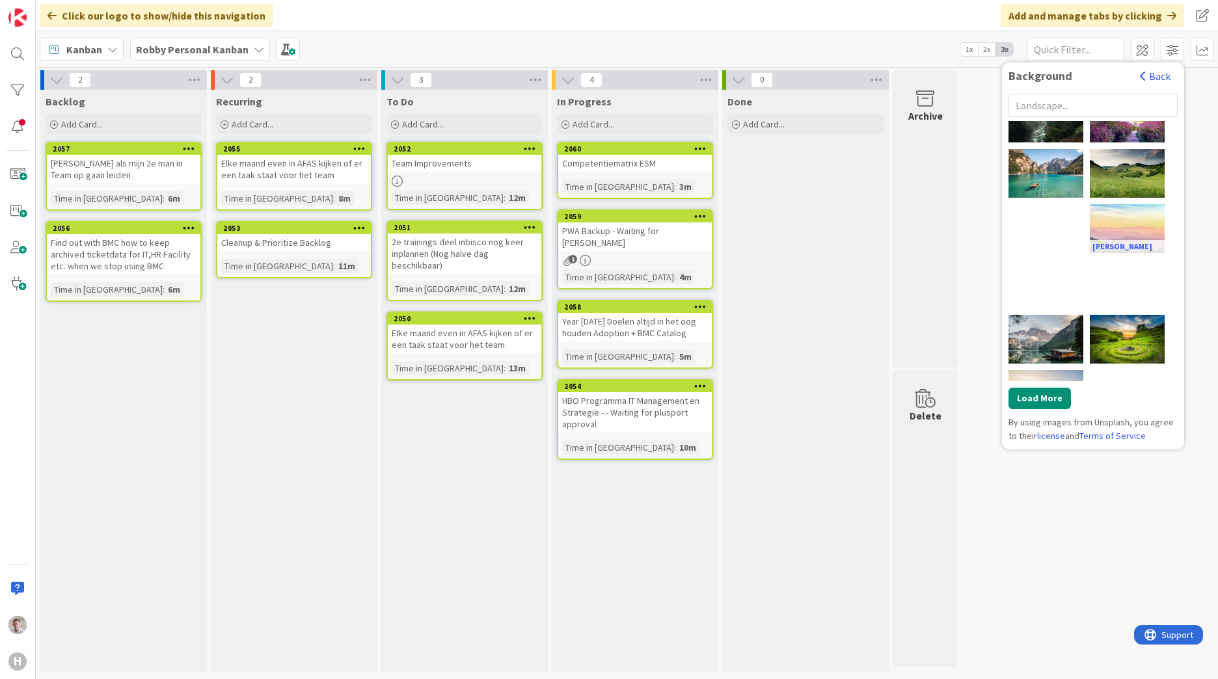
scroll to position [195, 0]
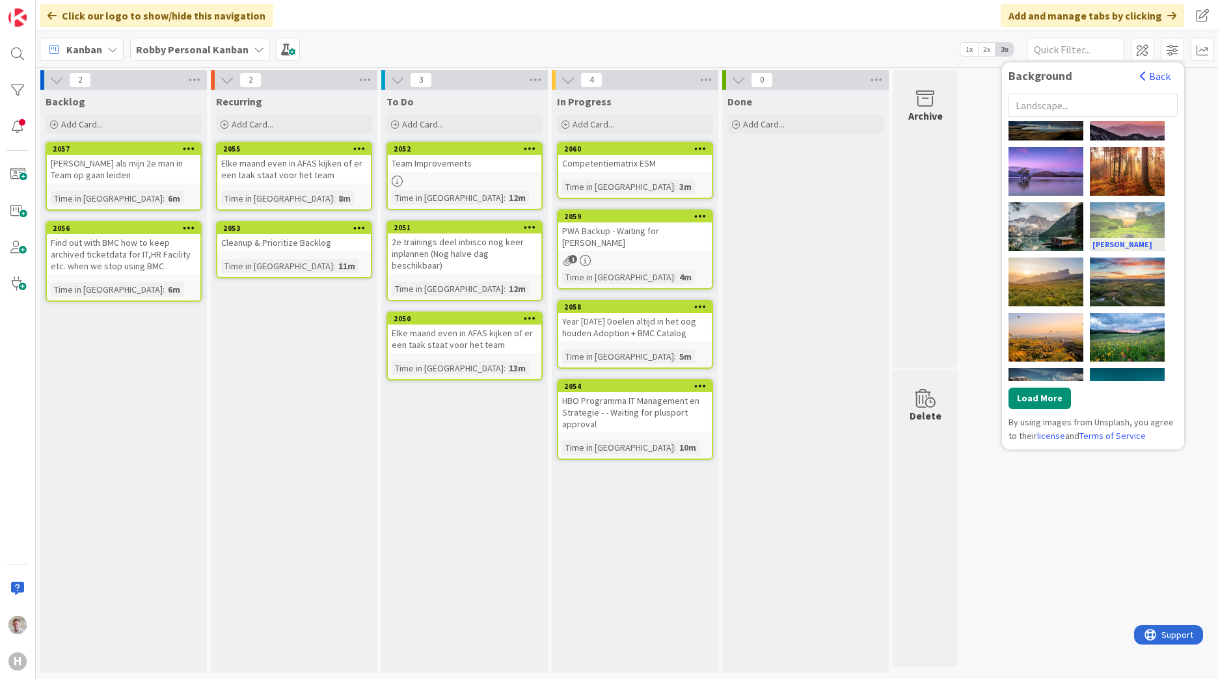
click at [1132, 236] on div "[PERSON_NAME]" at bounding box center [1127, 226] width 75 height 49
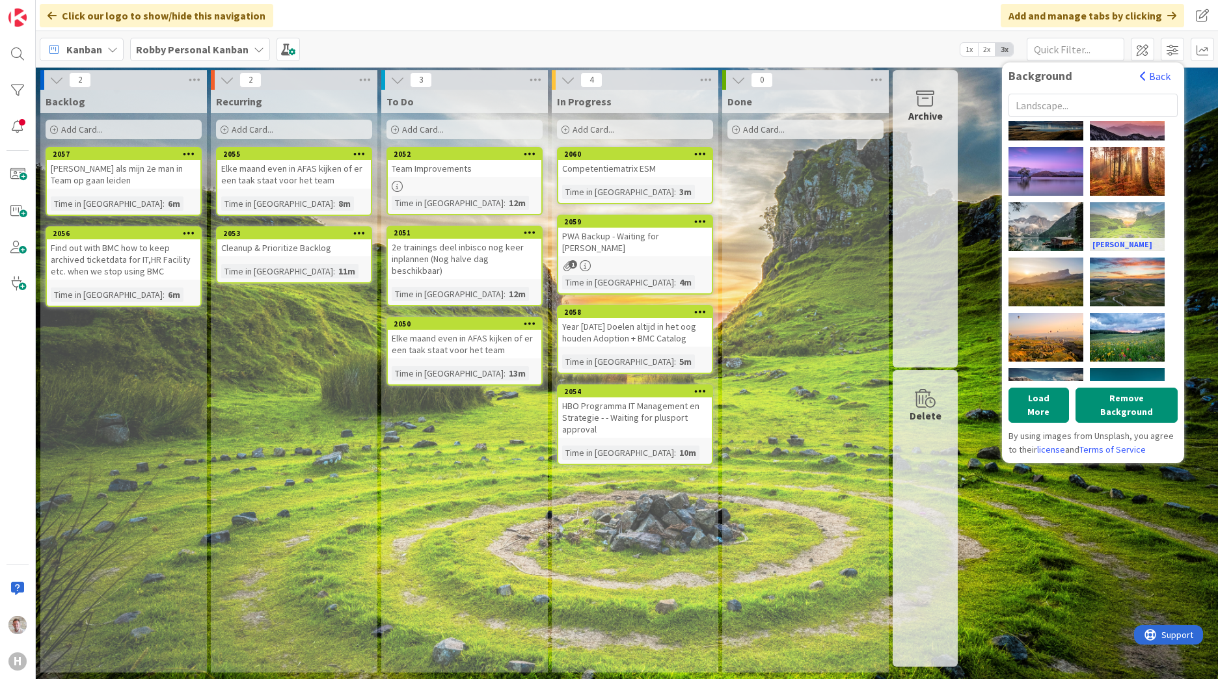
click at [1119, 215] on div "[PERSON_NAME]" at bounding box center [1127, 226] width 75 height 49
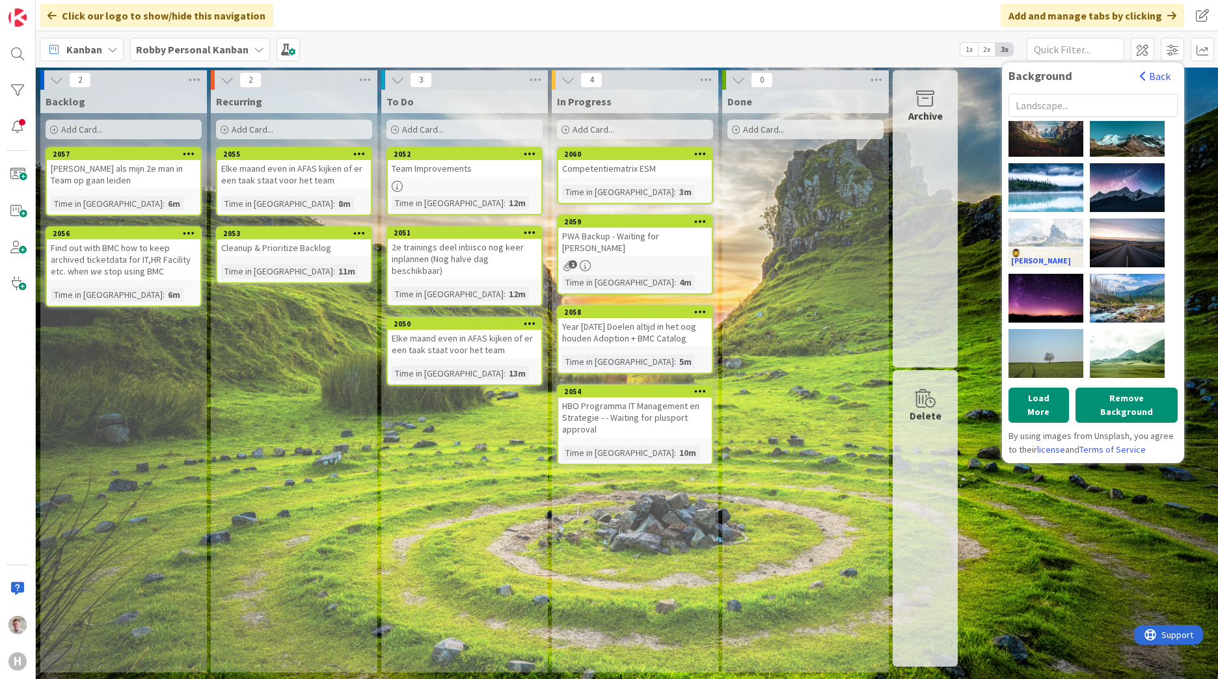
click at [1034, 238] on div "🧔‍♂️ [PERSON_NAME]" at bounding box center [1046, 243] width 75 height 49
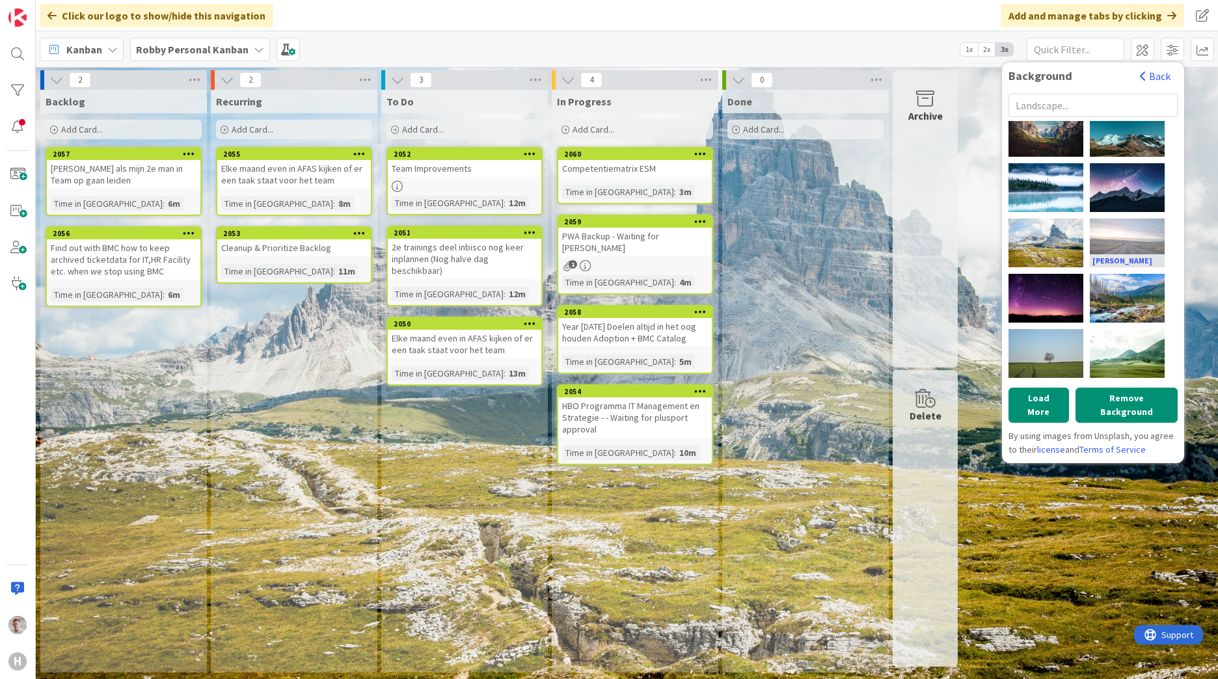
click at [1134, 237] on div "[PERSON_NAME]" at bounding box center [1127, 243] width 75 height 49
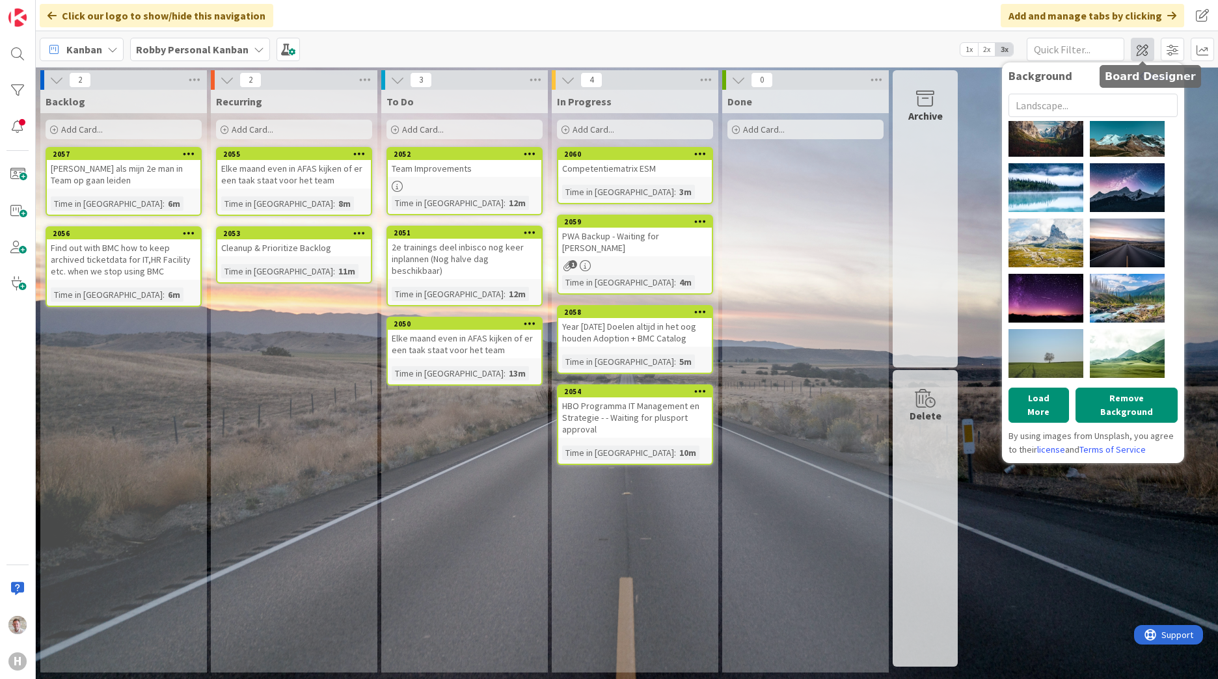
click at [1151, 50] on span at bounding box center [1142, 49] width 23 height 23
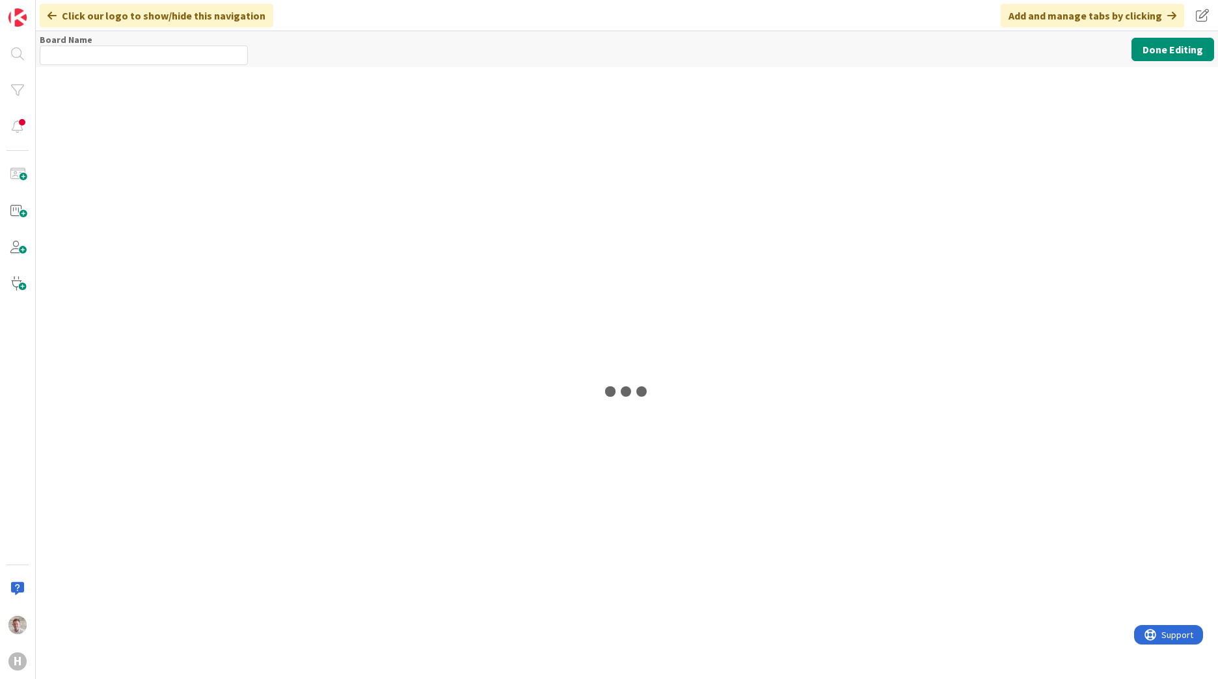
type input "Robby Personal Kanban"
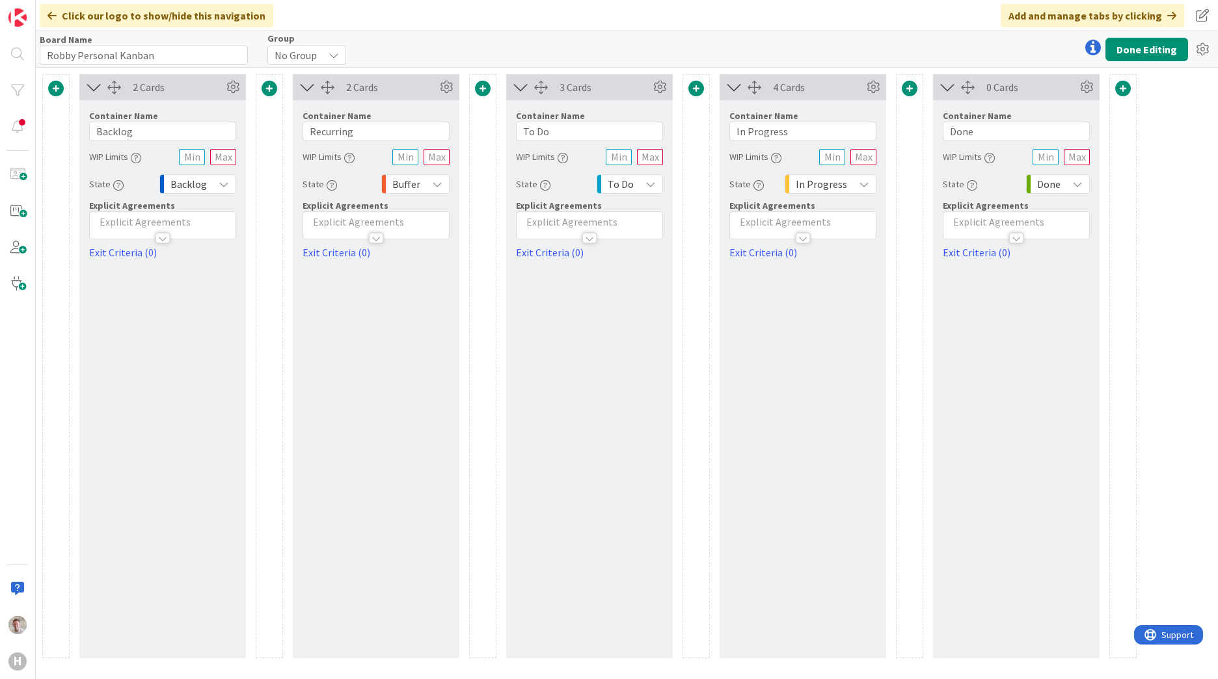
click at [1170, 16] on icon at bounding box center [1172, 15] width 9 height 10
click at [25, 22] on img at bounding box center [17, 17] width 18 height 18
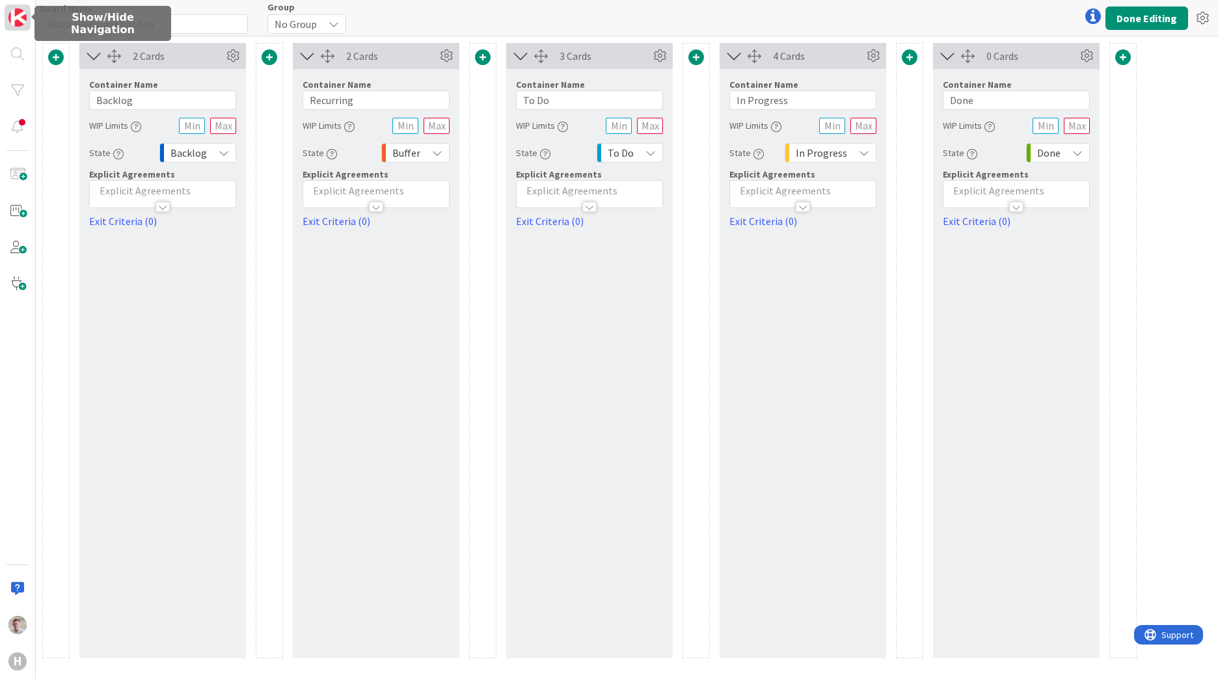
click at [25, 22] on img at bounding box center [17, 17] width 18 height 18
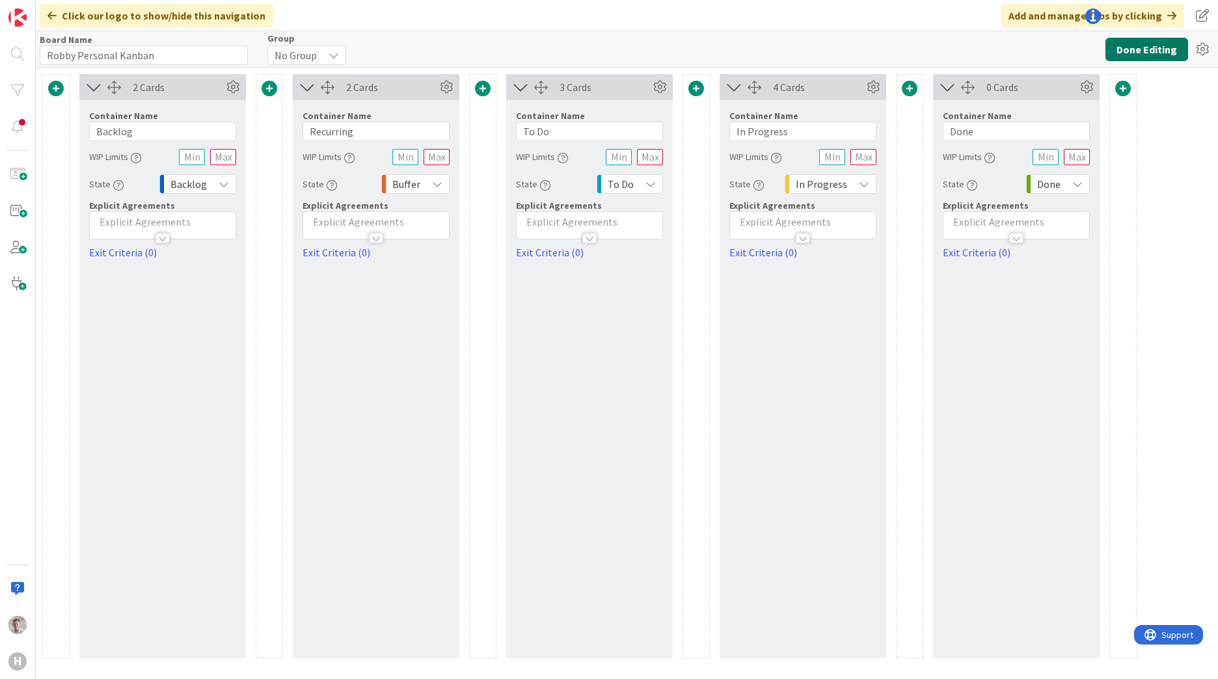
click at [1149, 48] on button "Done Editing" at bounding box center [1147, 49] width 83 height 23
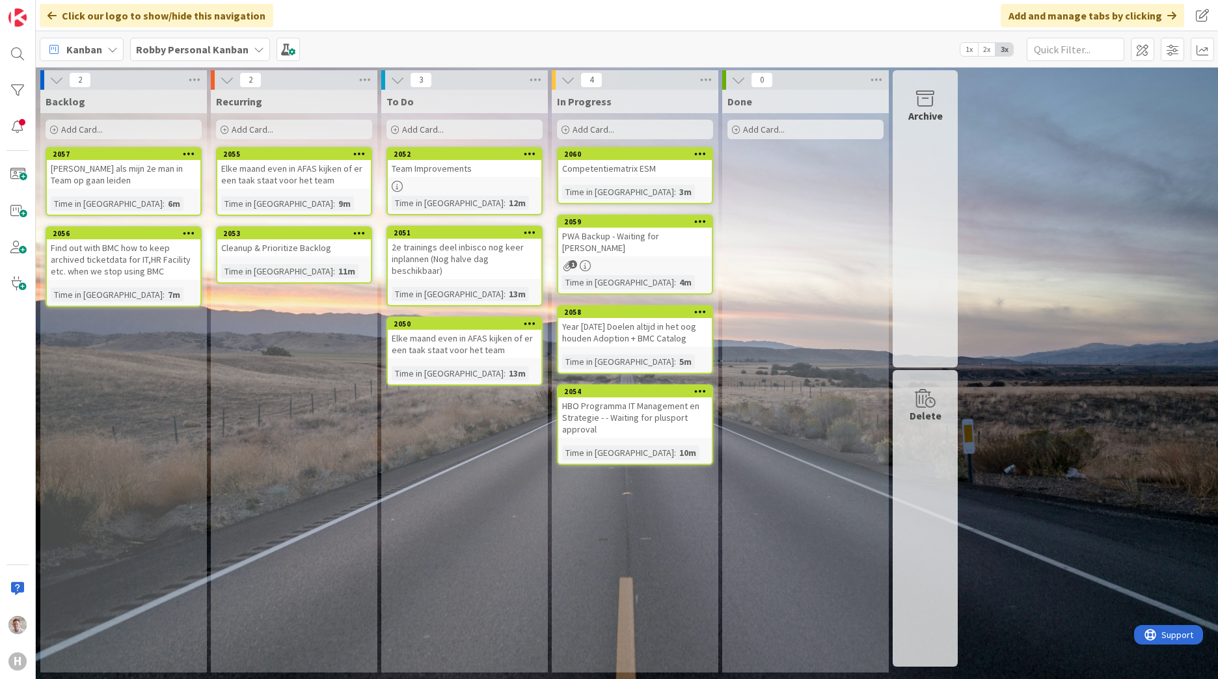
click at [590, 133] on span "Add Card..." at bounding box center [594, 130] width 42 height 12
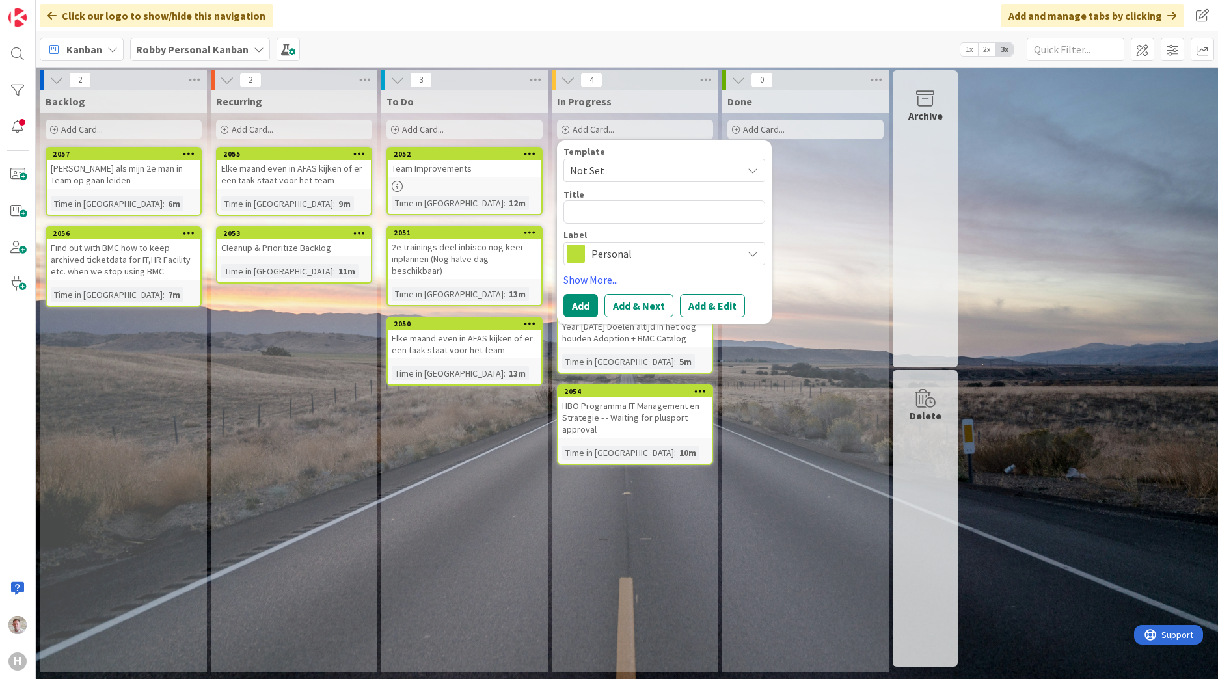
click at [598, 210] on textarea at bounding box center [665, 211] width 202 height 23
type textarea "x"
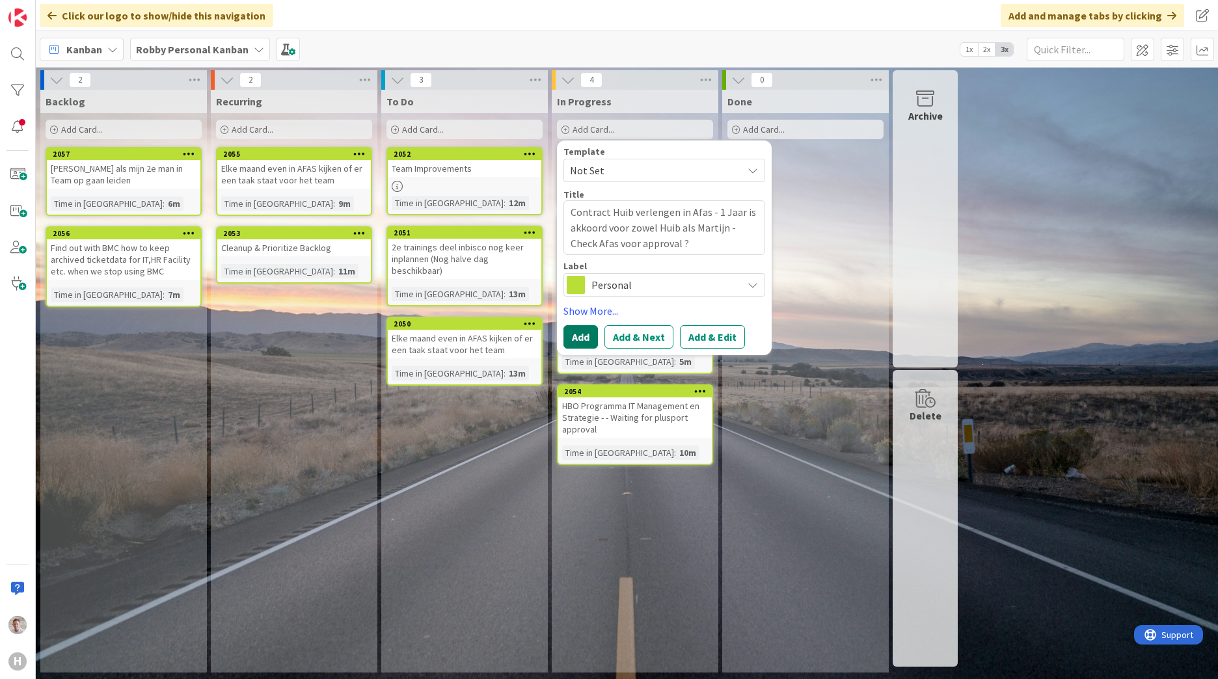
type textarea "Contract Huib verlengen in Afas - 1 Jaar is akkoord voor zowel Huib als Martijn…"
click at [576, 338] on button "Add" at bounding box center [581, 336] width 34 height 23
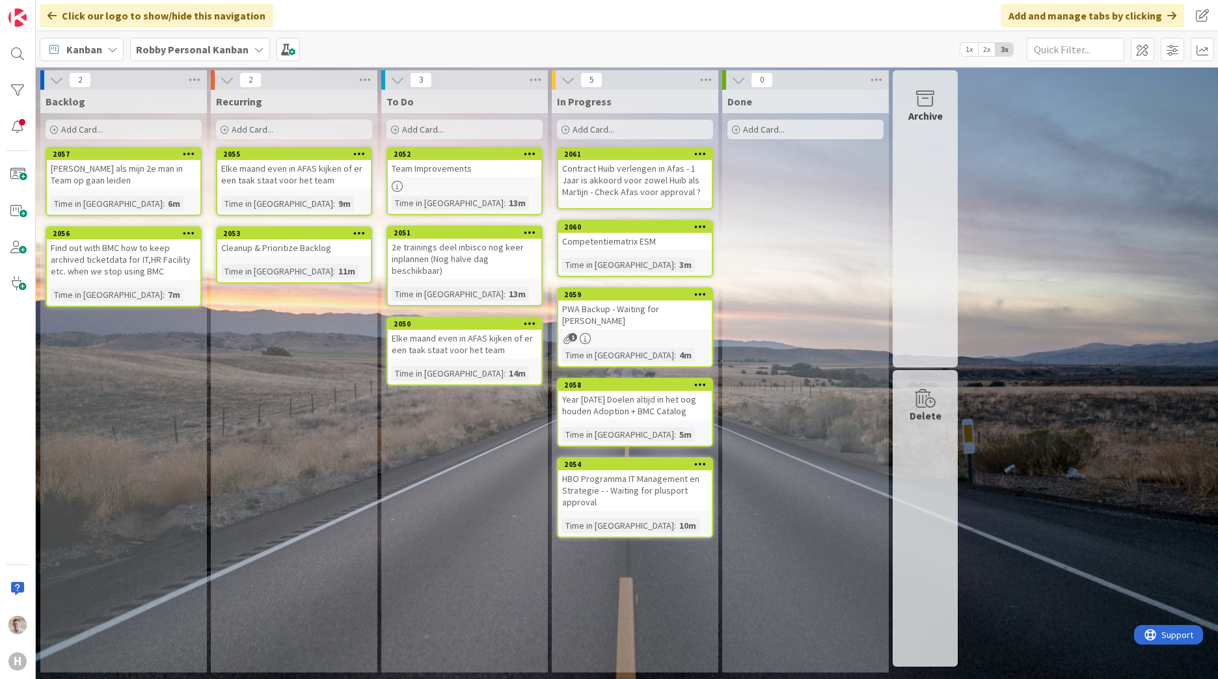
click at [610, 565] on div "In Progress Add Card... Template Not Set Title 0 / 128 Label Personal Show More…" at bounding box center [635, 381] width 167 height 583
click at [601, 131] on span "Add Card..." at bounding box center [594, 130] width 42 height 12
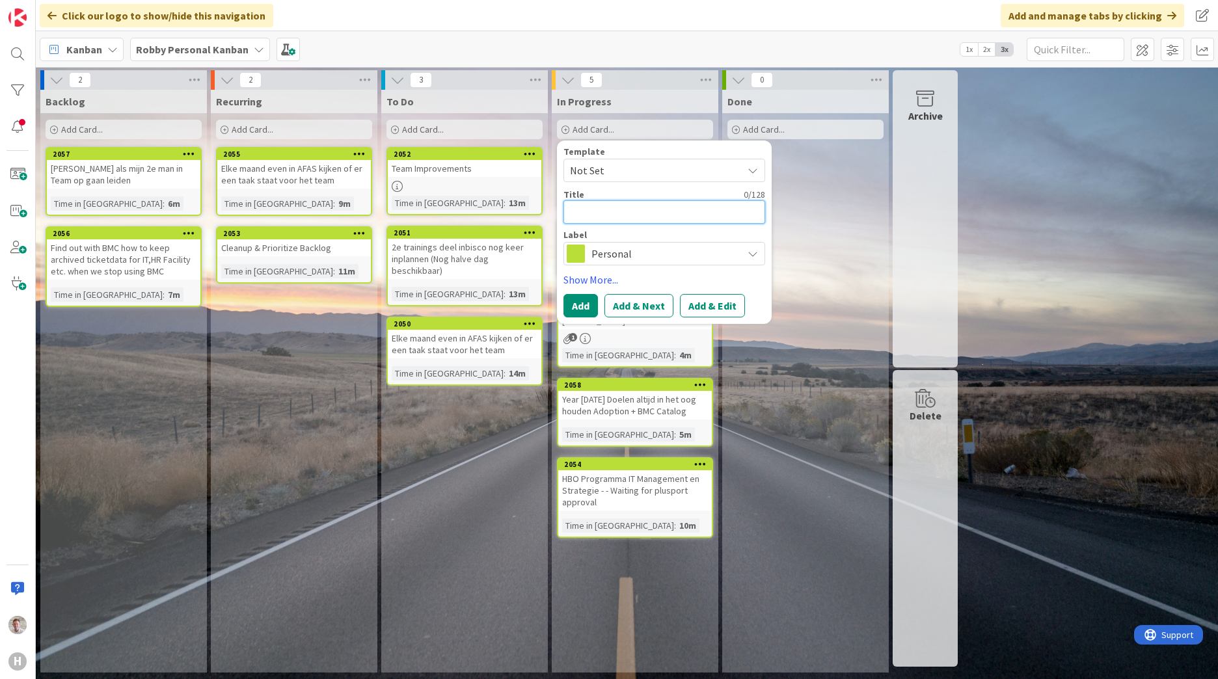
click at [583, 211] on textarea at bounding box center [665, 211] width 202 height 23
paste textarea "Freshworks POC - Akif will setup proper POC with aligned workflows"
type textarea "x"
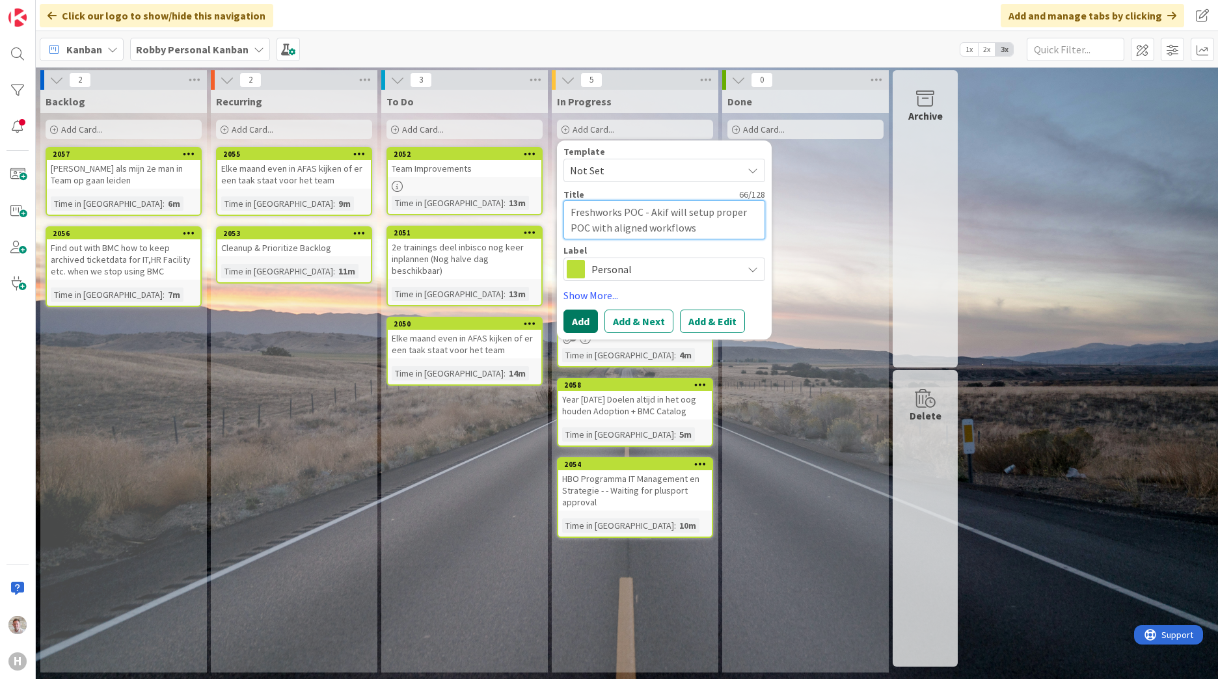
type textarea "Freshworks POC - Akif will setup proper POC with aligned workflows"
click at [576, 316] on button "Add" at bounding box center [581, 321] width 34 height 23
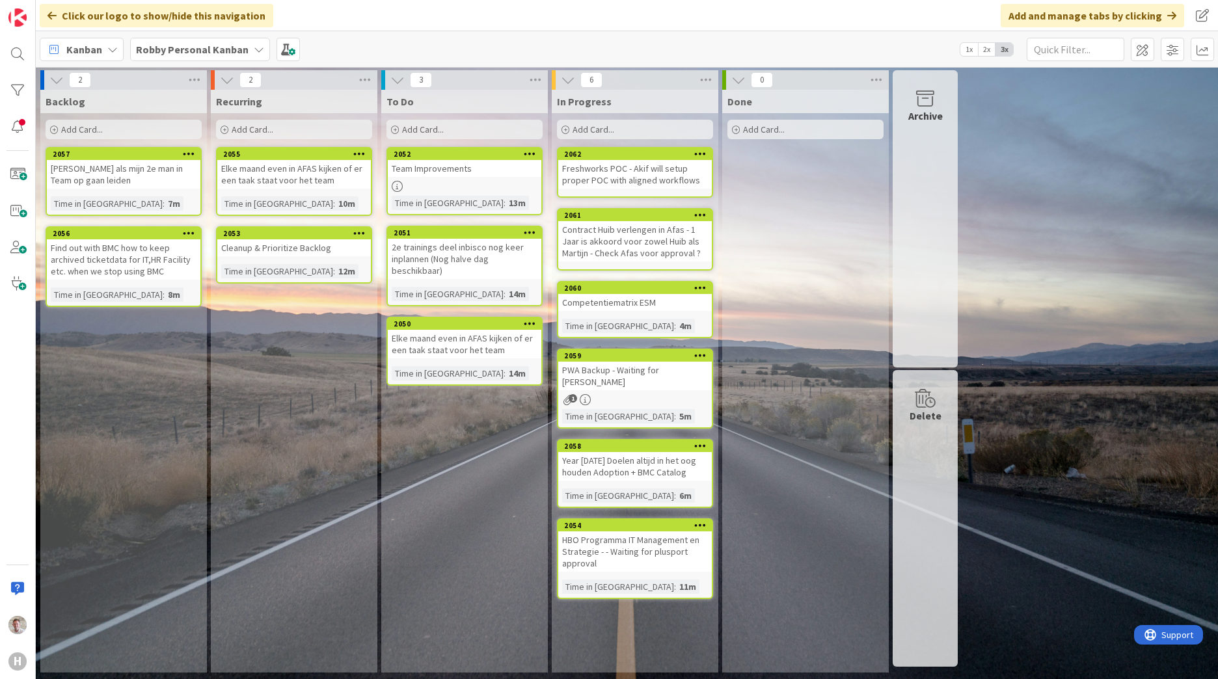
click at [650, 171] on div "Freshworks POC - Akif will setup proper POC with aligned workflows" at bounding box center [635, 174] width 154 height 29
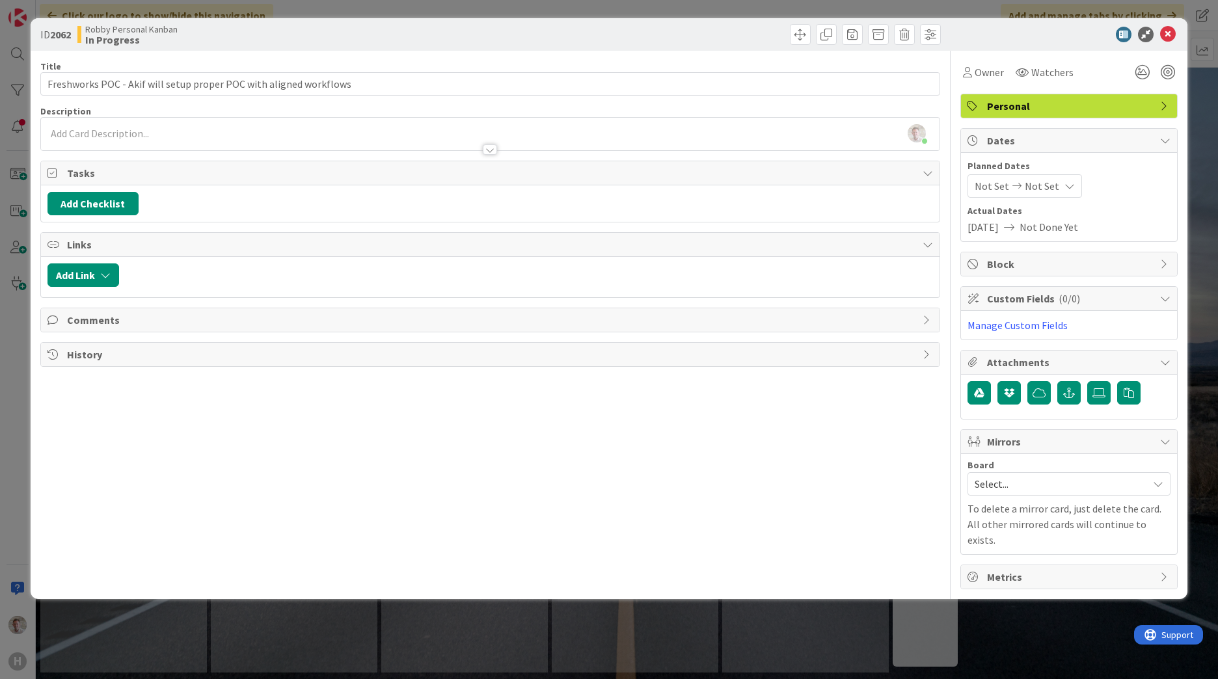
click at [118, 138] on div at bounding box center [490, 144] width 899 height 14
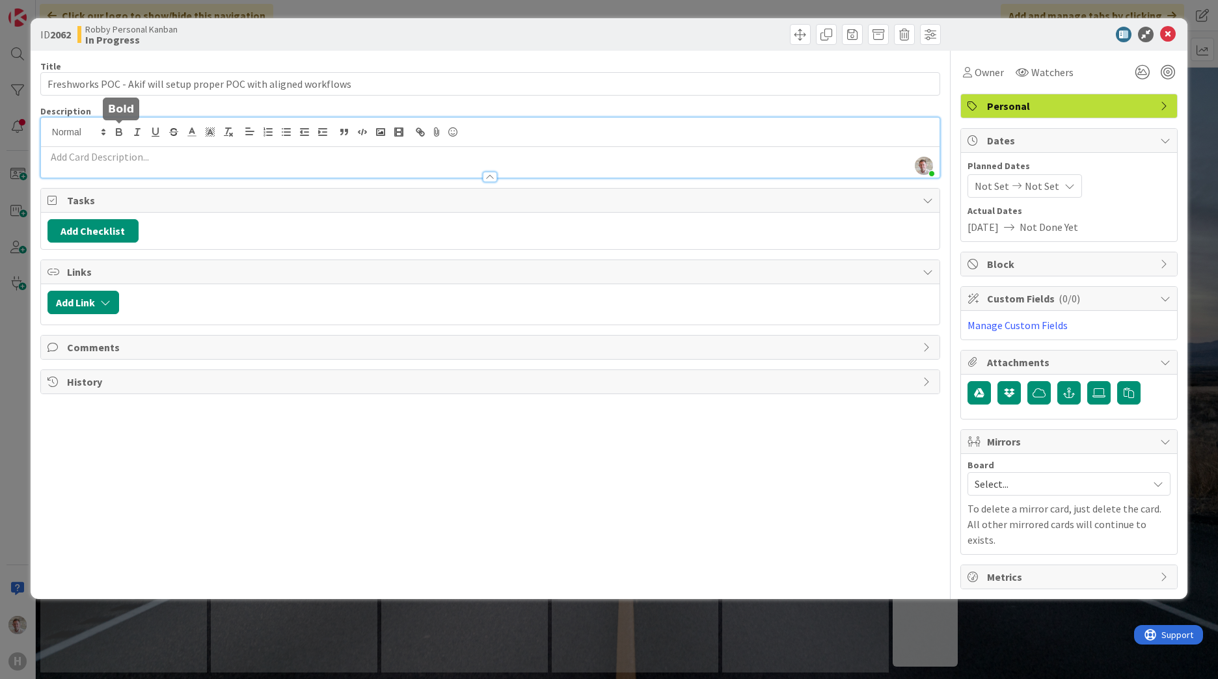
click at [88, 151] on p at bounding box center [491, 157] width 886 height 15
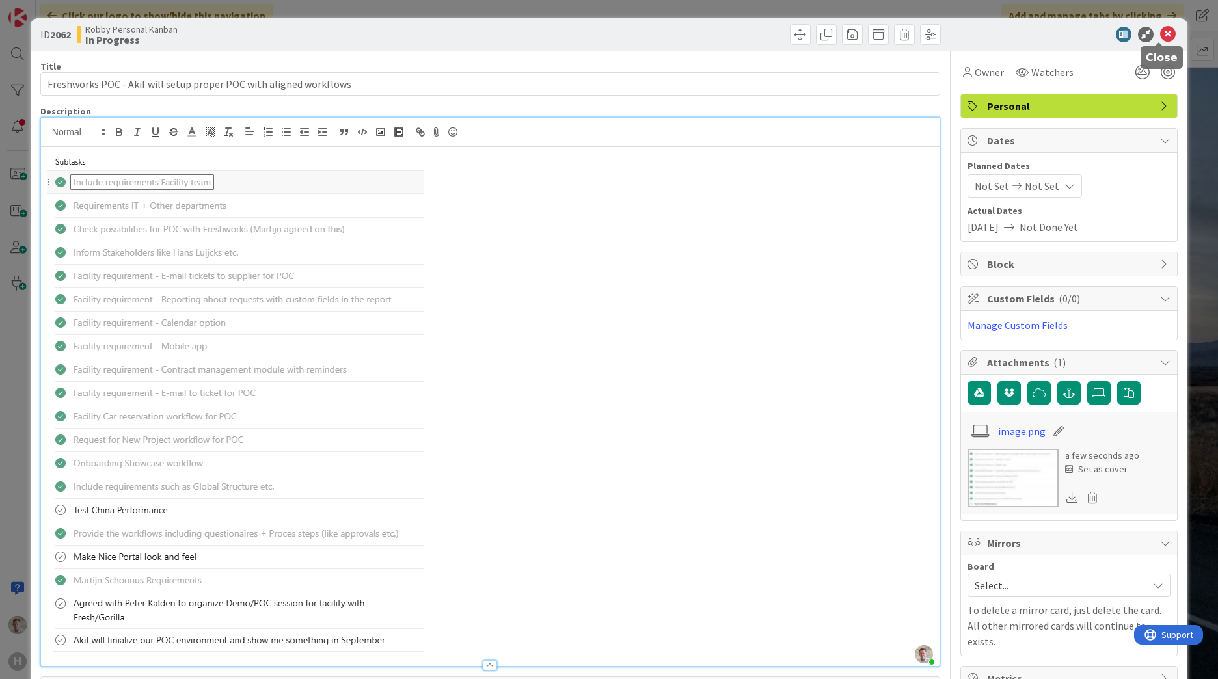
drag, startPoint x: 1161, startPoint y: 40, endPoint x: 1090, endPoint y: 63, distance: 74.5
click at [1160, 40] on icon at bounding box center [1168, 35] width 16 height 16
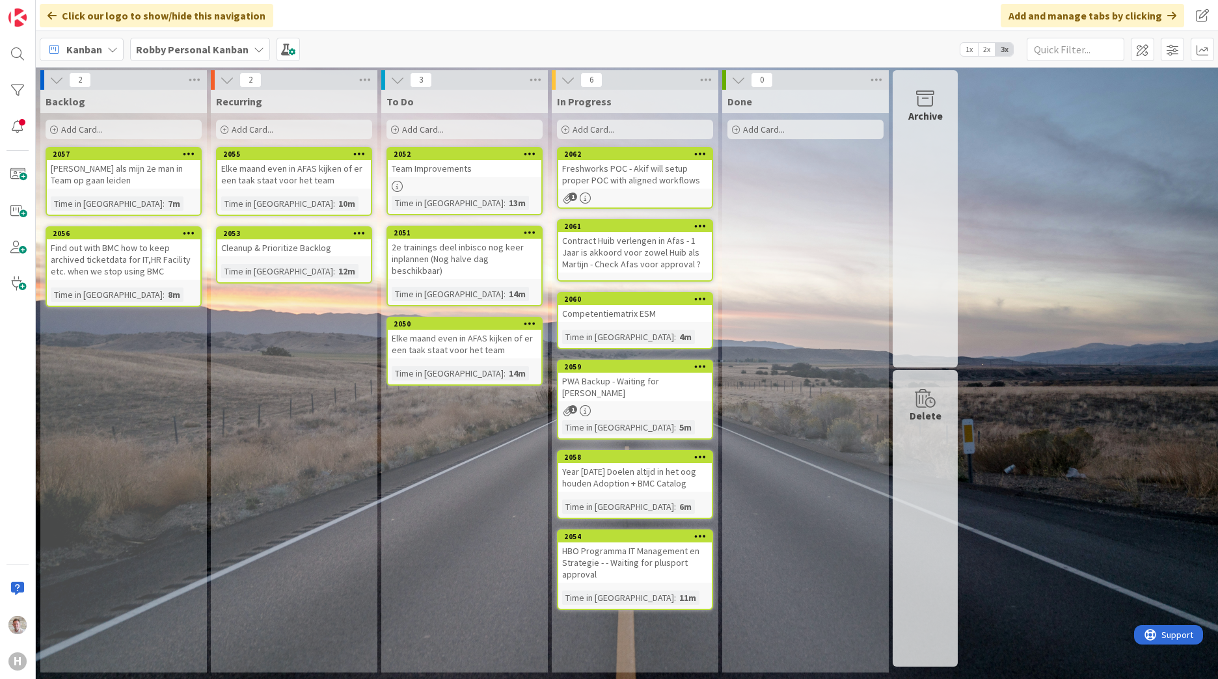
click at [94, 341] on div "Backlog Add Card... 2057 [PERSON_NAME] als mijn 2e man in Team op gaan leiden T…" at bounding box center [123, 381] width 167 height 583
click at [101, 128] on span "Add Card..." at bounding box center [82, 130] width 42 height 12
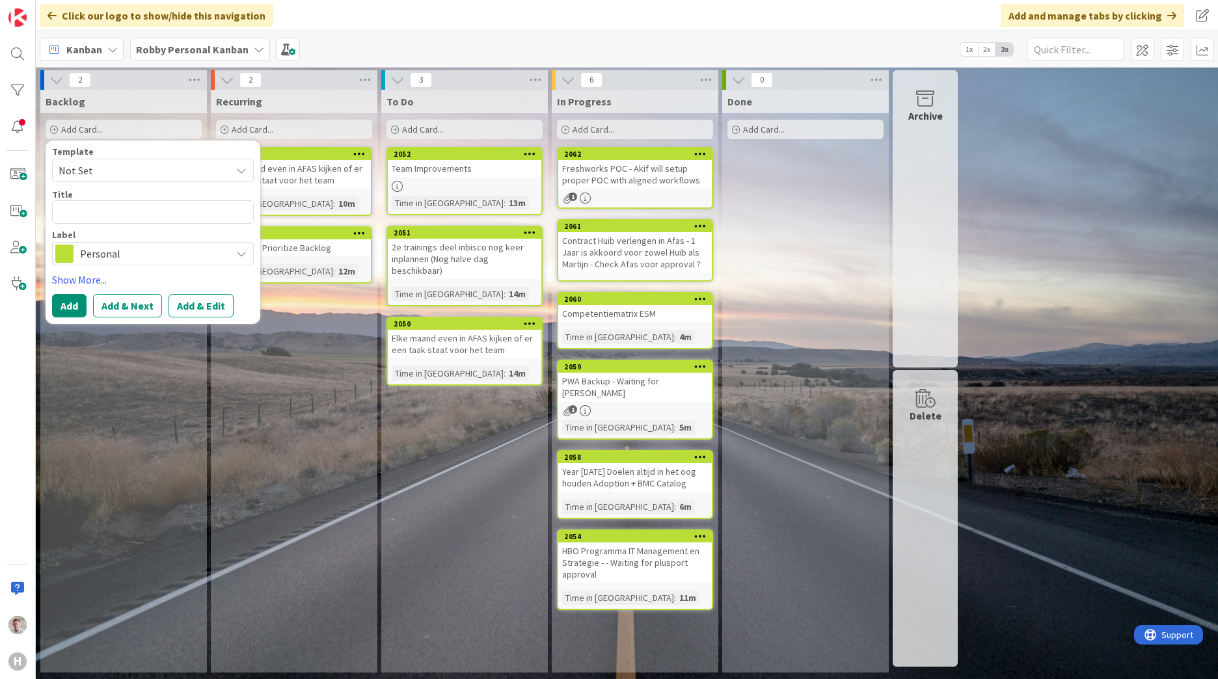
click at [89, 213] on textarea at bounding box center [153, 211] width 202 height 23
type textarea "x"
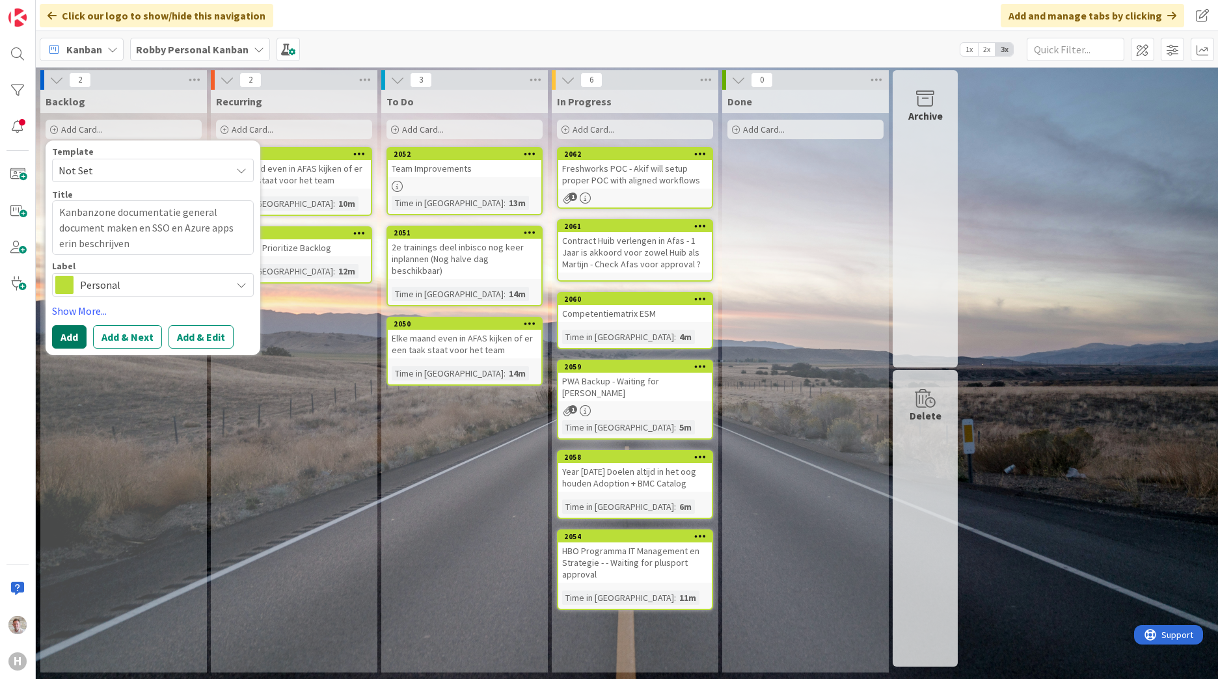
type textarea "Kanbanzone documentatie general document maken en SSO en Azure apps erin beschr…"
click at [74, 336] on button "Add" at bounding box center [69, 336] width 34 height 23
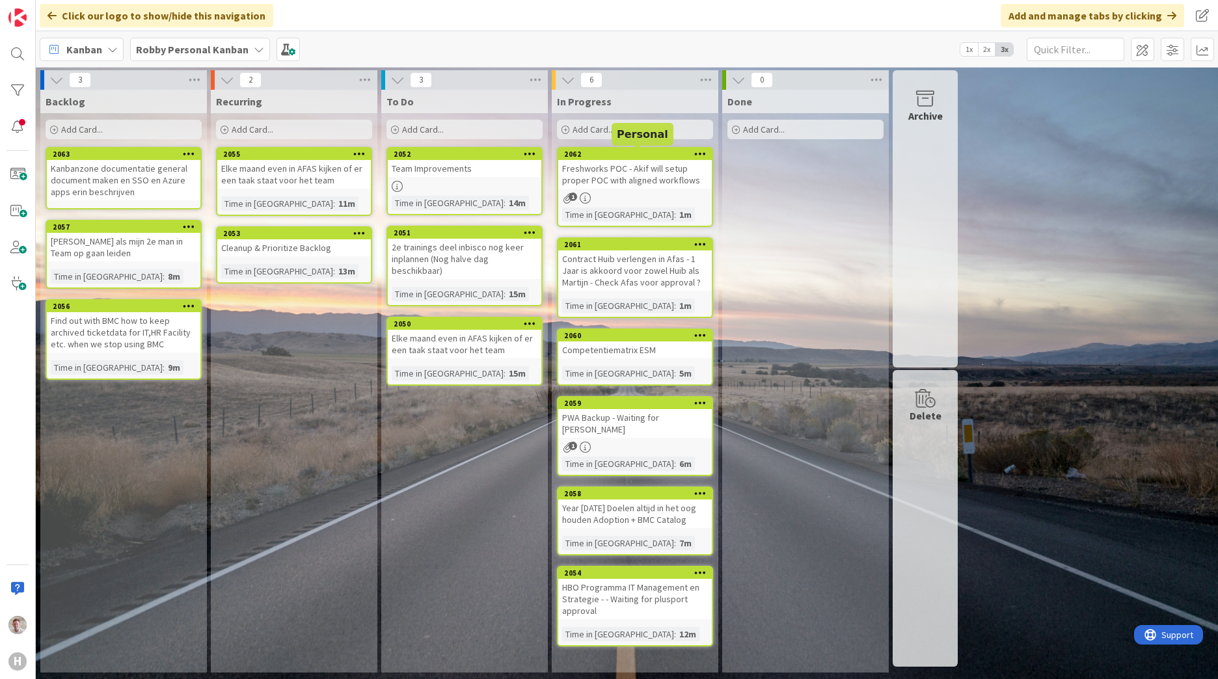
click at [617, 167] on div "Freshworks POC - Akif will setup proper POC with aligned workflows" at bounding box center [635, 174] width 154 height 29
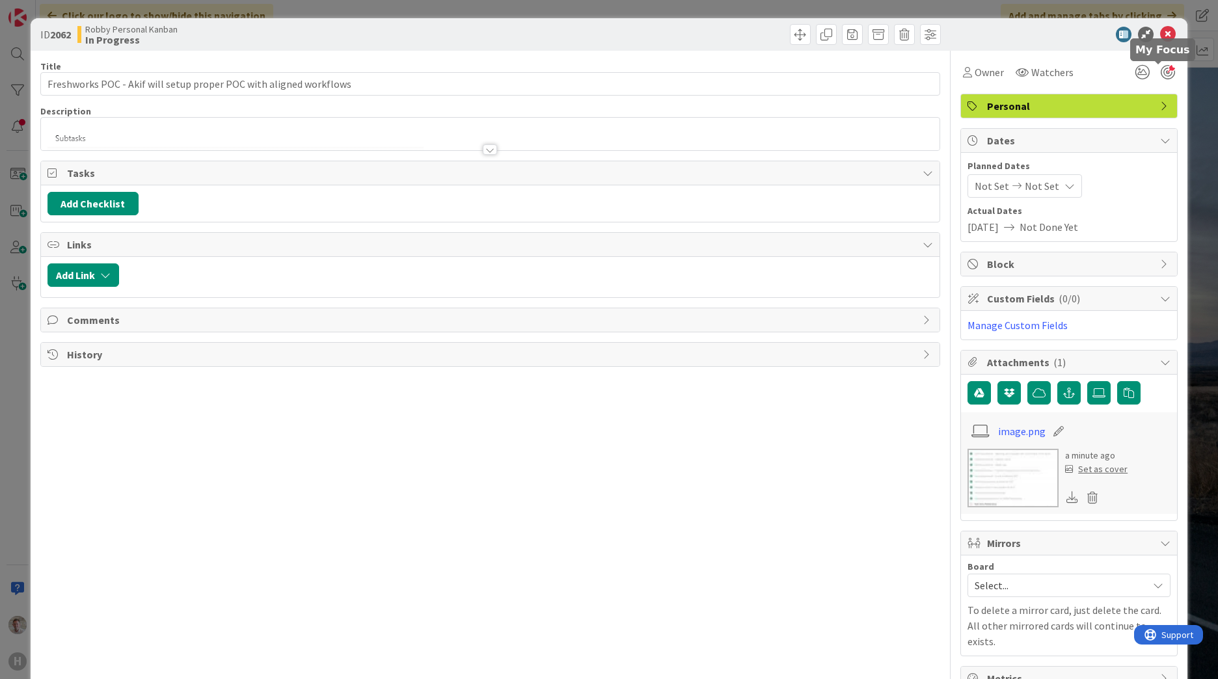
click at [1162, 74] on div at bounding box center [1168, 72] width 14 height 14
click at [975, 75] on span "Owner" at bounding box center [989, 72] width 29 height 16
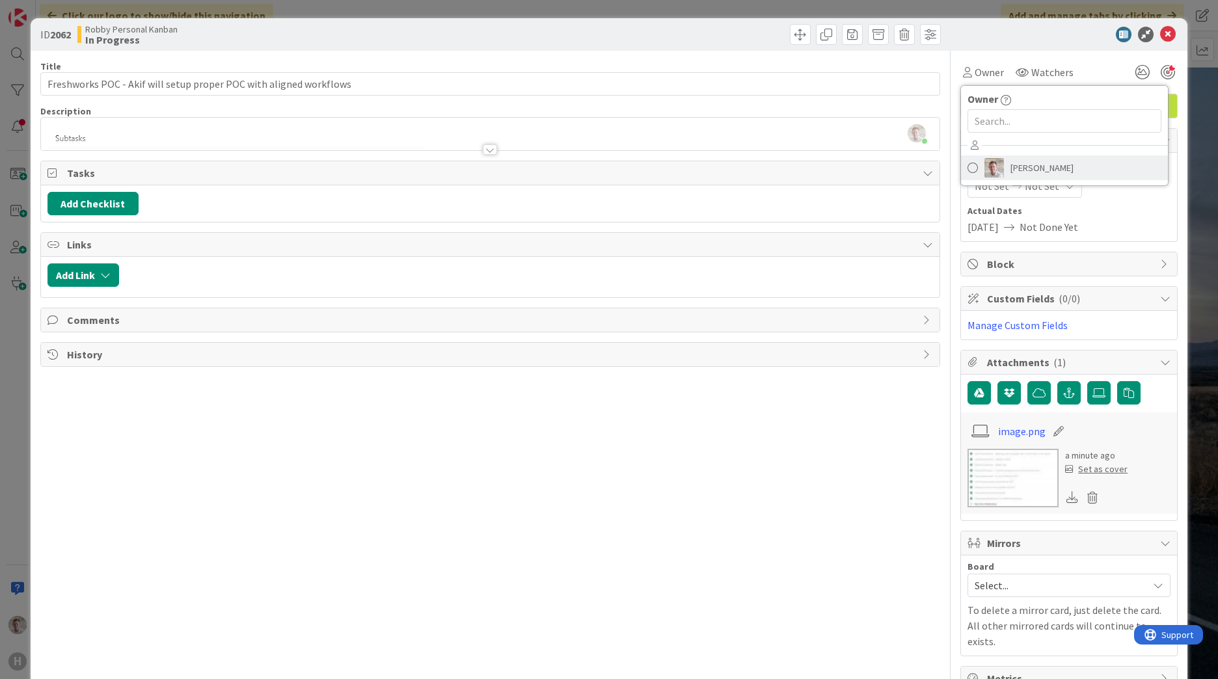
click at [1012, 175] on span "[PERSON_NAME]" at bounding box center [1042, 168] width 63 height 20
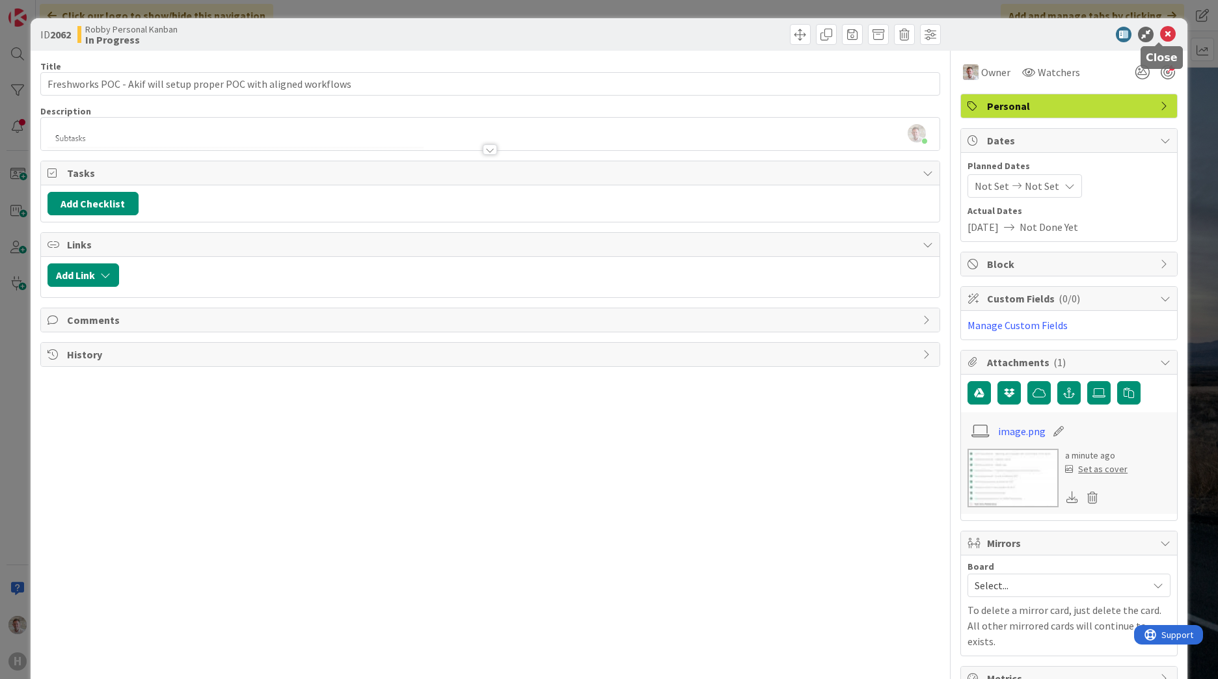
click at [1161, 34] on icon at bounding box center [1168, 35] width 16 height 16
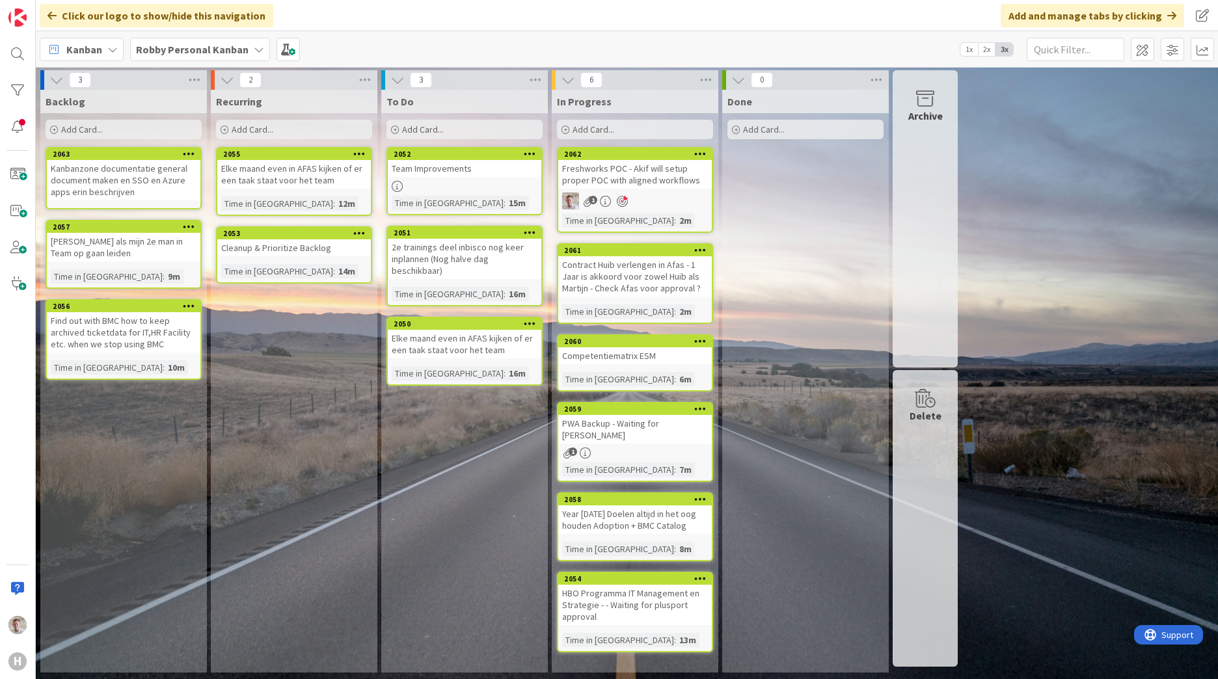
click at [586, 124] on span "Add Card..." at bounding box center [594, 130] width 42 height 12
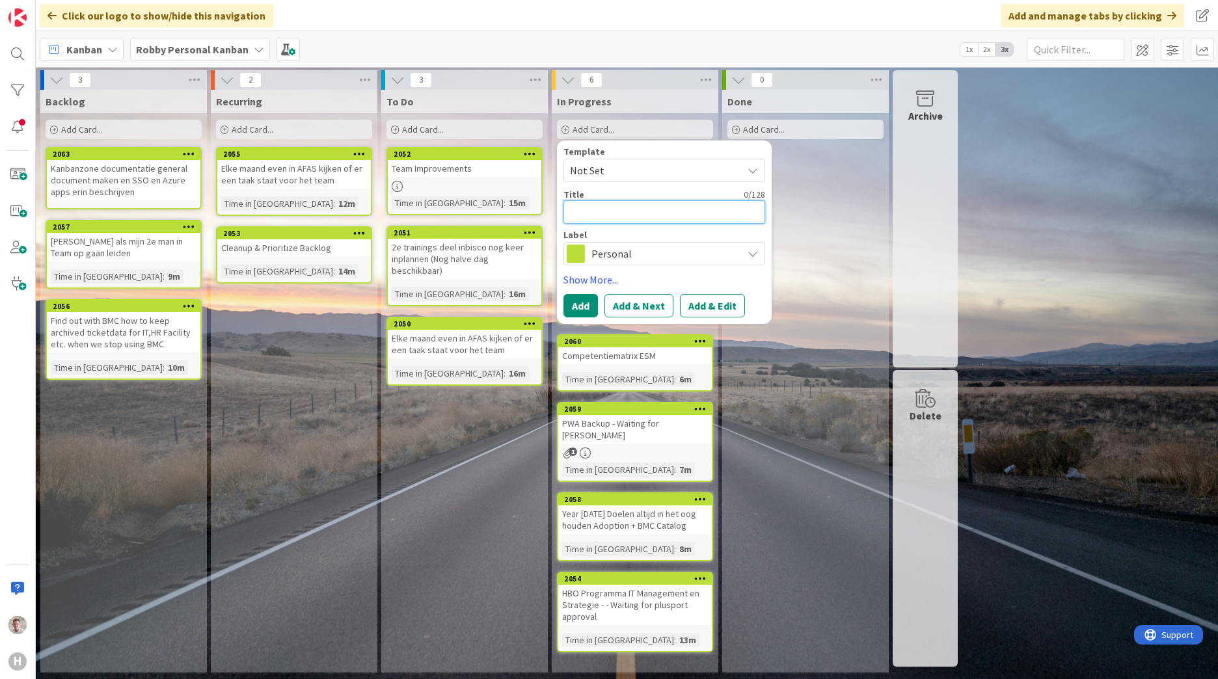
click at [580, 207] on textarea at bounding box center [665, 211] width 202 height 23
paste textarea "Improve M365 Adoption [PERSON_NAME] Global"
type textarea "x"
type textarea "Improve M365 Adoption [PERSON_NAME] Global"
click at [815, 211] on div "Done Add Card..." at bounding box center [805, 381] width 167 height 583
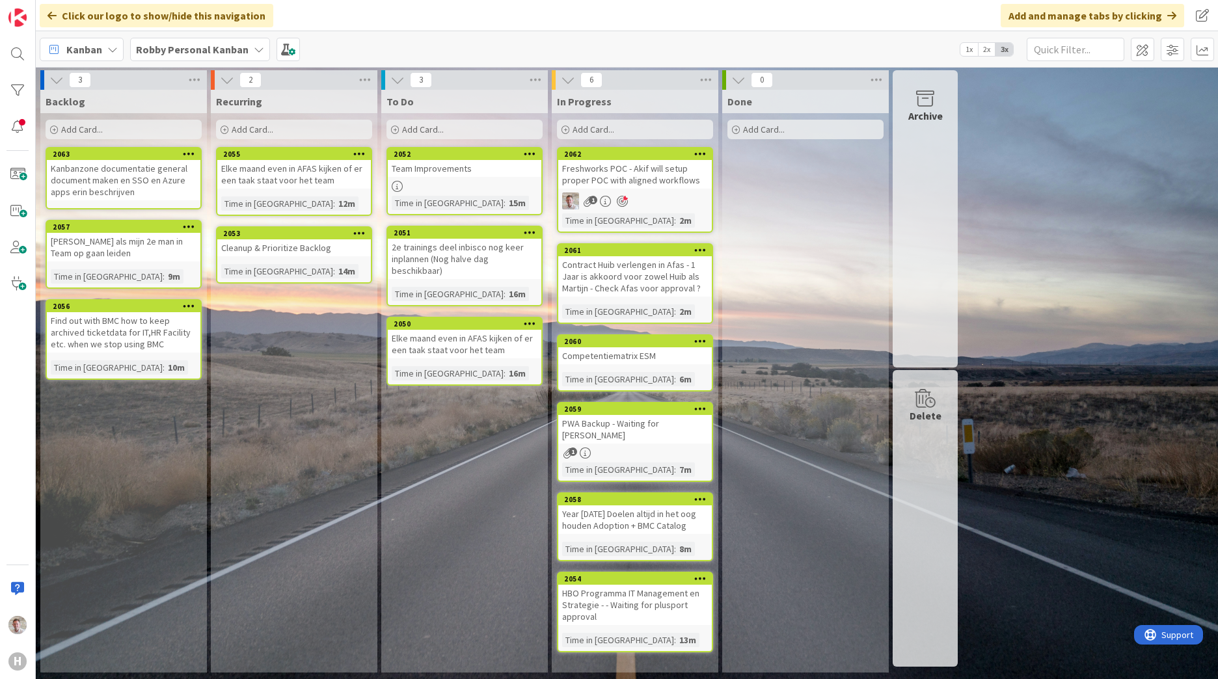
click at [597, 127] on span "Add Card..." at bounding box center [594, 130] width 42 height 12
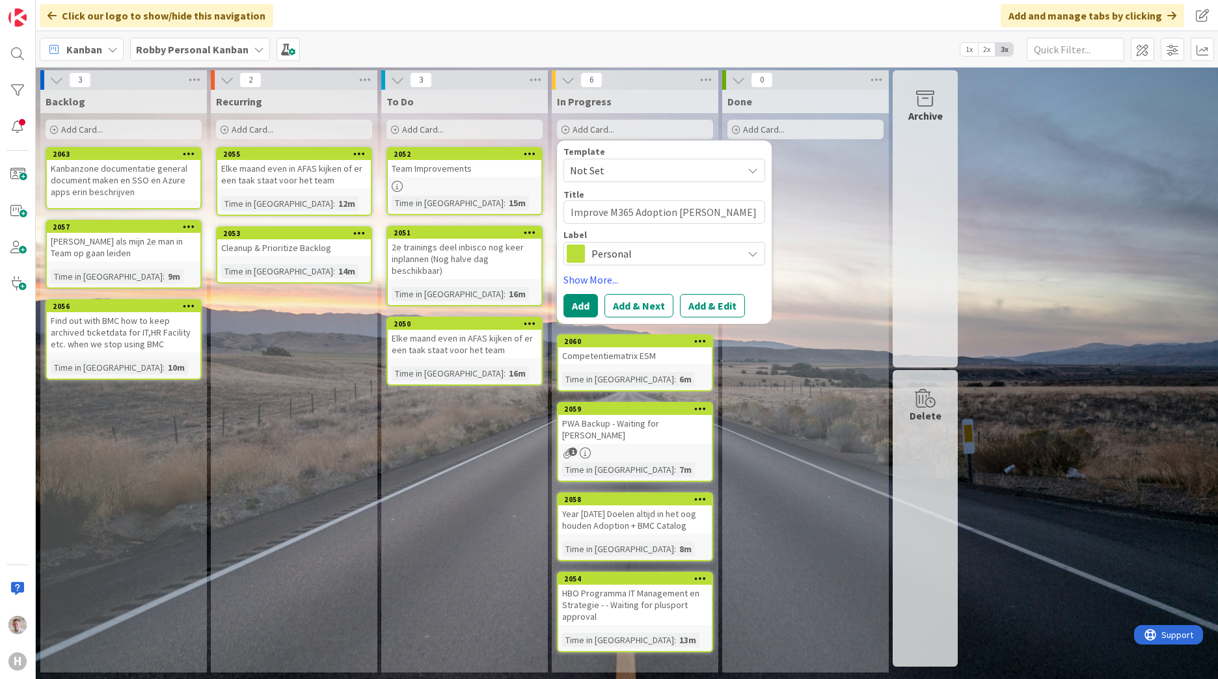
click at [822, 195] on div "Done Add Card..." at bounding box center [805, 381] width 167 height 583
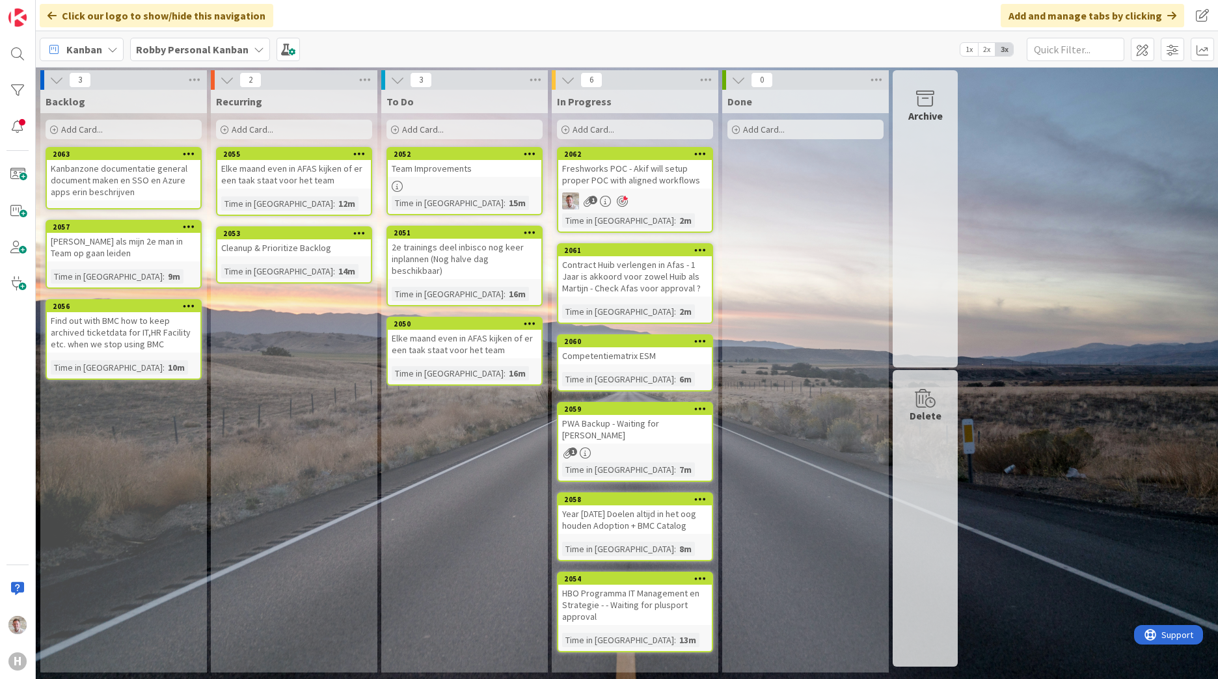
click at [577, 126] on span "Add Card..." at bounding box center [594, 130] width 42 height 12
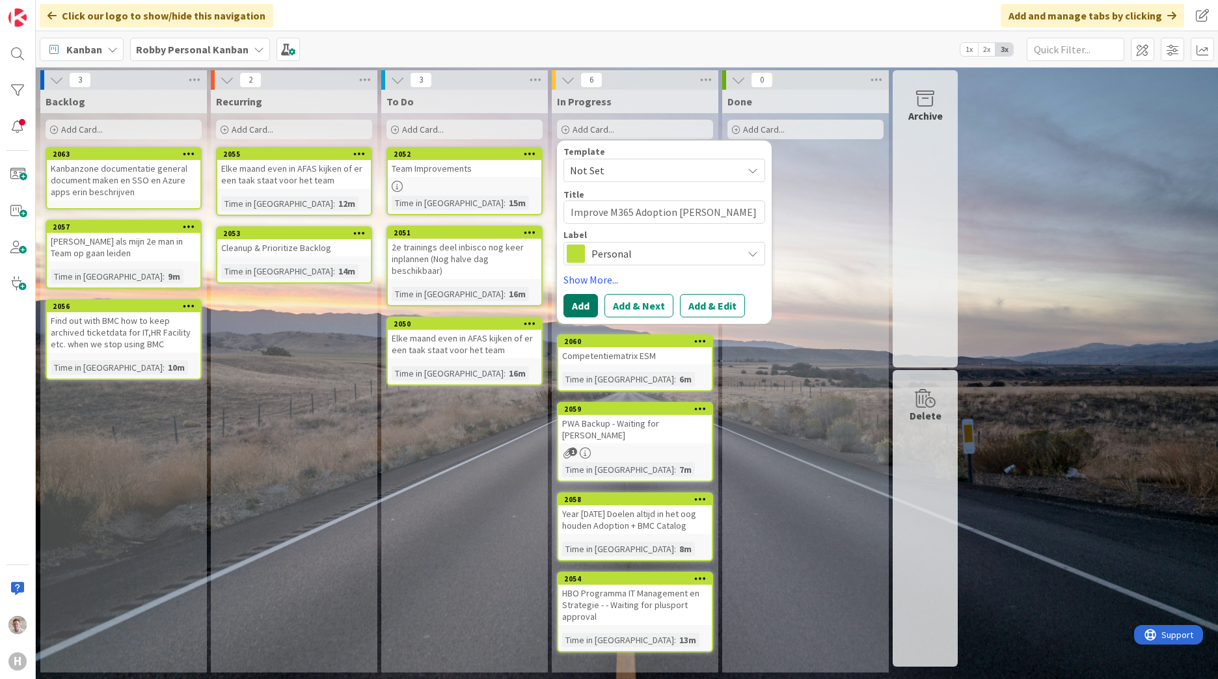
click at [581, 307] on button "Add" at bounding box center [581, 305] width 34 height 23
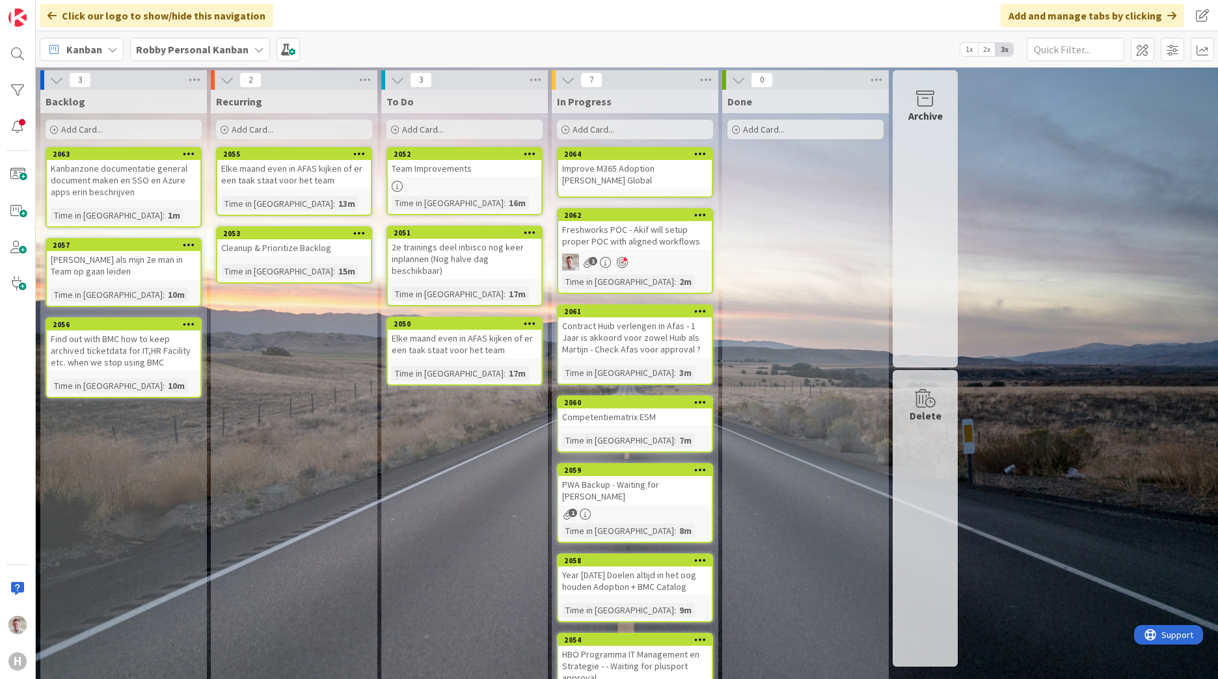
click at [631, 174] on div "Improve M365 Adoption [PERSON_NAME] Global" at bounding box center [635, 174] width 154 height 29
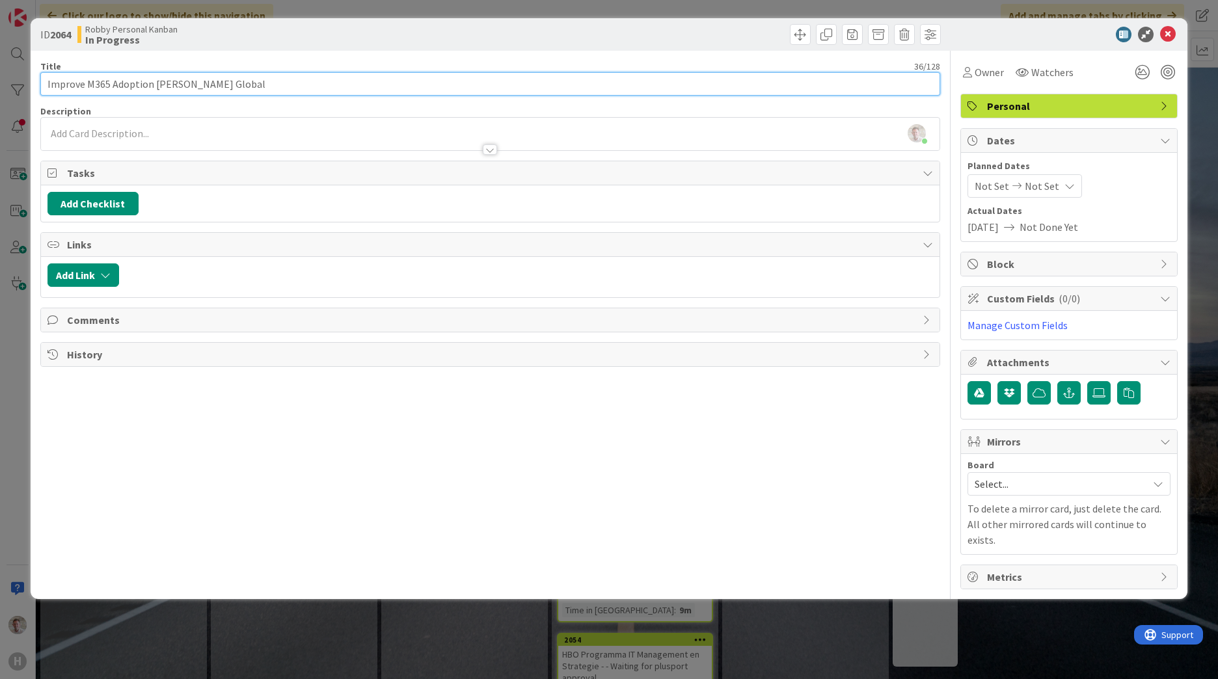
drag, startPoint x: 153, startPoint y: 85, endPoint x: 334, endPoint y: 94, distance: 181.2
click at [334, 94] on input "Improve M365 Adoption [PERSON_NAME] Global" at bounding box center [490, 83] width 900 height 23
drag, startPoint x: 87, startPoint y: 84, endPoint x: -3, endPoint y: 83, distance: 89.8
click at [0, 83] on html "H Click our logo to show/hide this navigation Add and manage tabs by clicking […" at bounding box center [609, 339] width 1218 height 679
click at [70, 85] on input "M365 Adoption Huisman Global" at bounding box center [490, 83] width 900 height 23
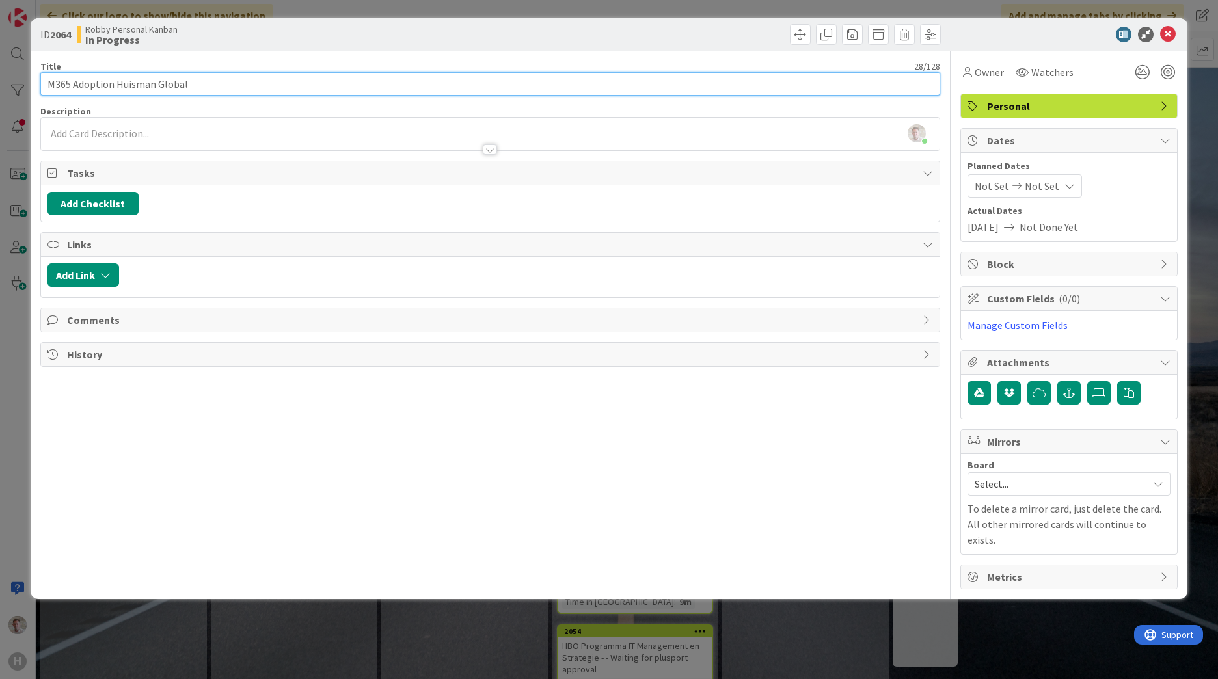
click at [116, 84] on input "M365 Adoption Huisman Global" at bounding box center [490, 83] width 900 height 23
click at [207, 85] on input "M365 Adoption Huisman Global" at bounding box center [490, 83] width 900 height 23
type input "M365 Adoption Huisman Global"
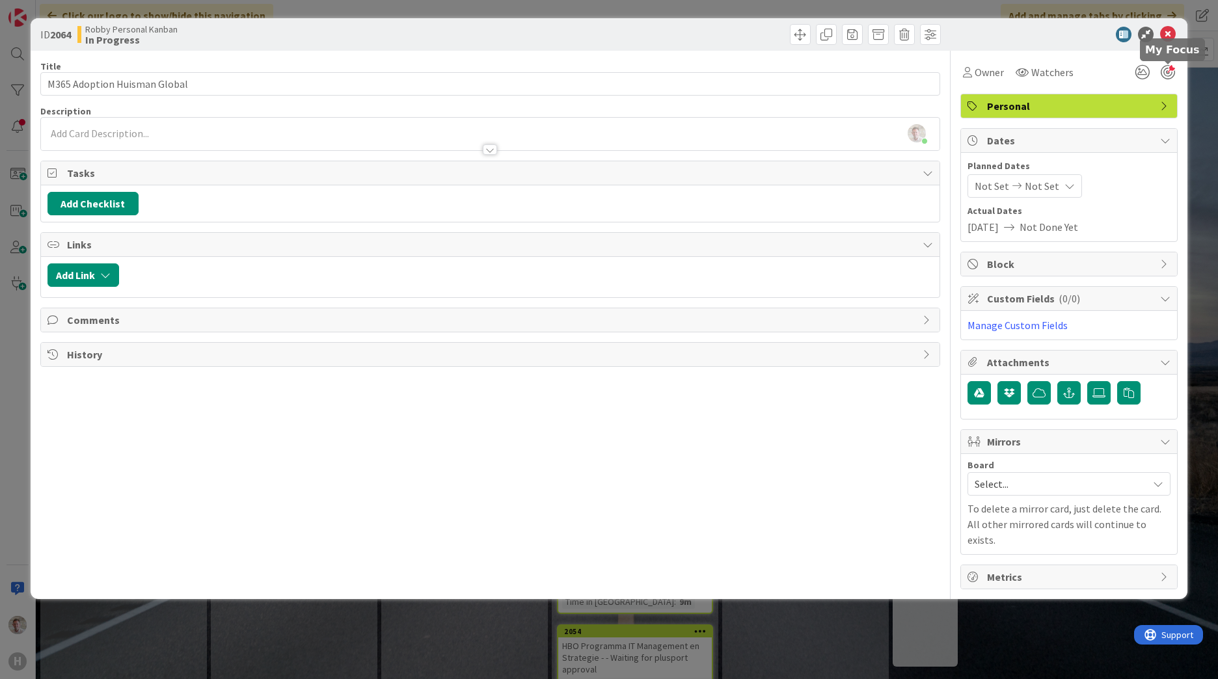
click at [1170, 72] on div at bounding box center [1168, 72] width 14 height 14
click at [1165, 32] on icon at bounding box center [1168, 35] width 16 height 16
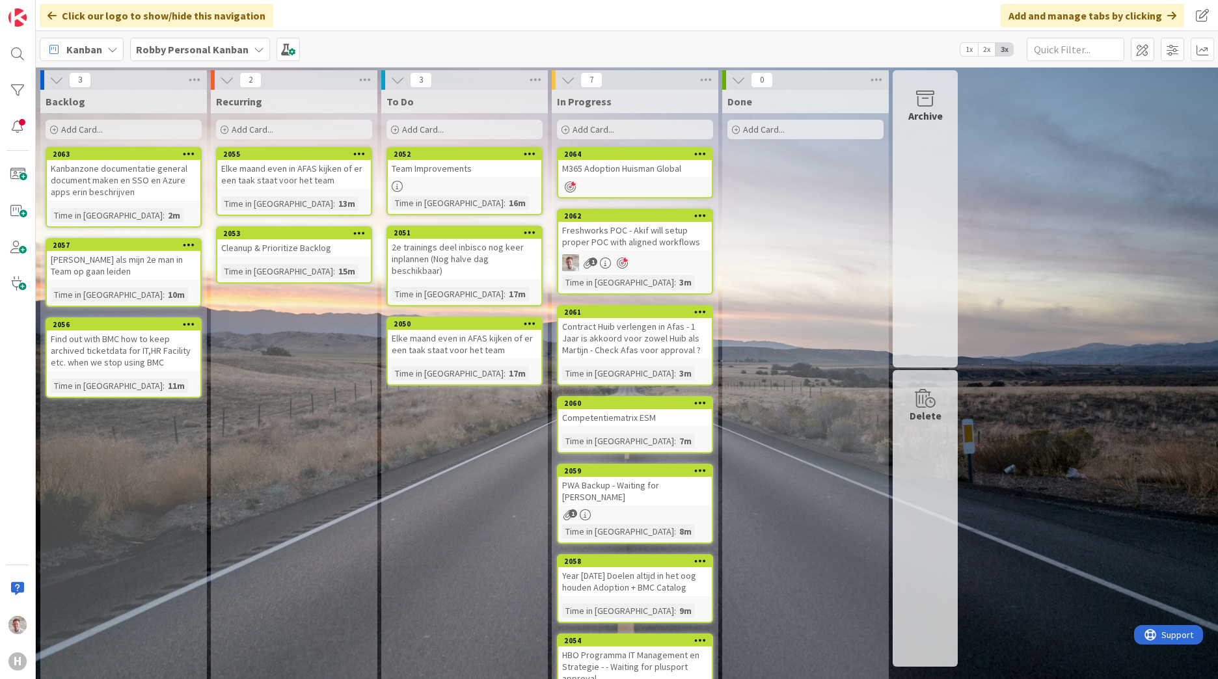
click at [599, 131] on span "Add Card..." at bounding box center [594, 130] width 42 height 12
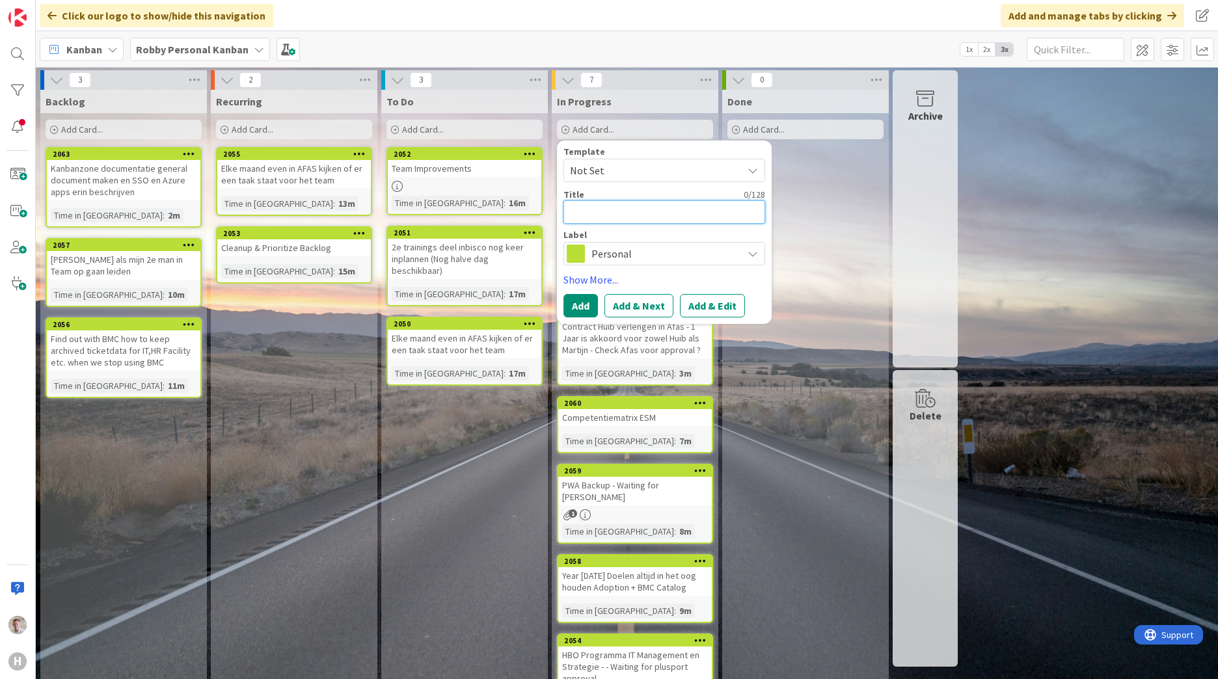
drag, startPoint x: 605, startPoint y: 210, endPoint x: 706, endPoint y: 224, distance: 101.2
click at [605, 210] on textarea at bounding box center [665, 211] width 202 height 23
click at [439, 413] on div "To Do Add Card... 2052 Team Improvements Time in [GEOGRAPHIC_DATA] : 16m 2051 2…" at bounding box center [464, 407] width 167 height 635
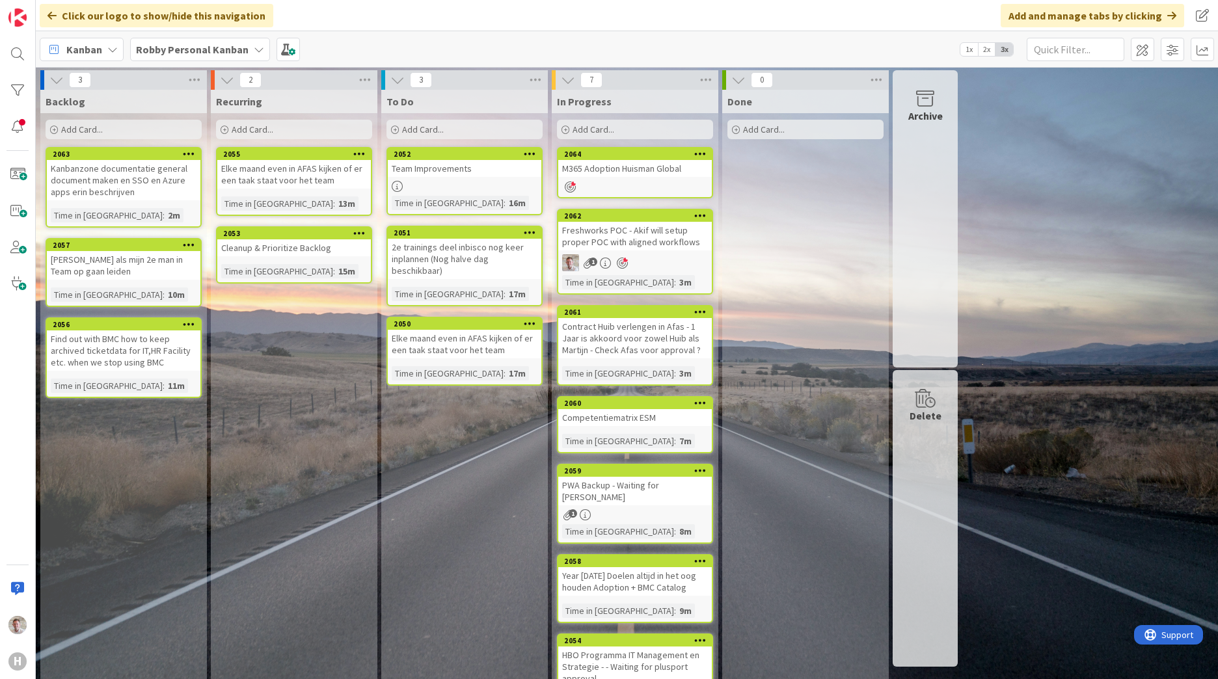
click at [435, 125] on span "Add Card..." at bounding box center [423, 130] width 42 height 12
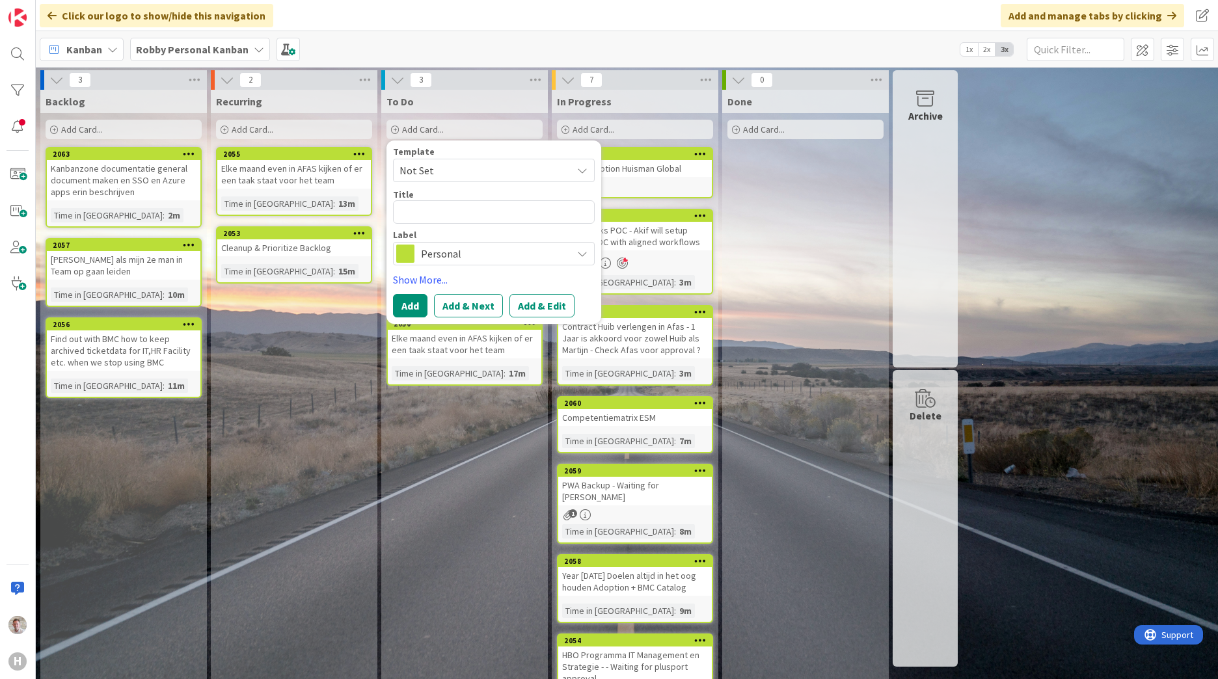
click at [417, 210] on textarea at bounding box center [494, 211] width 202 height 23
type textarea "x"
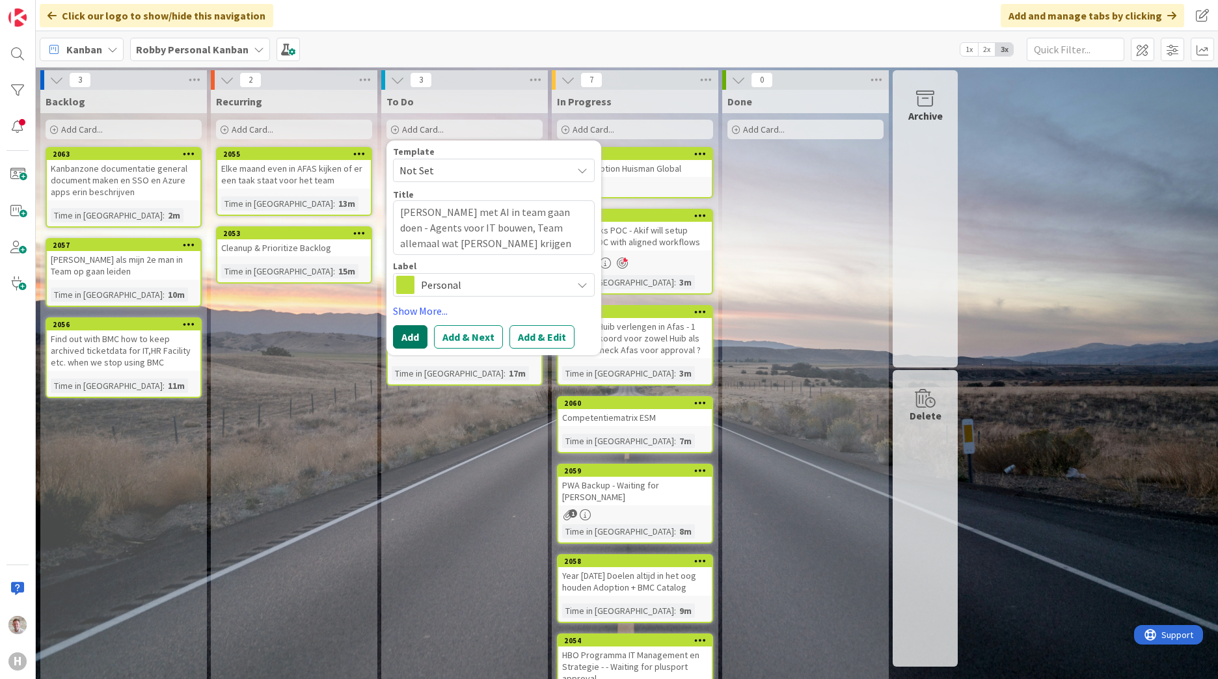
type textarea "[PERSON_NAME] met AI in team gaan doen - Agents voor IT bouwen, Team allemaal w…"
click at [411, 337] on button "Add" at bounding box center [410, 336] width 34 height 23
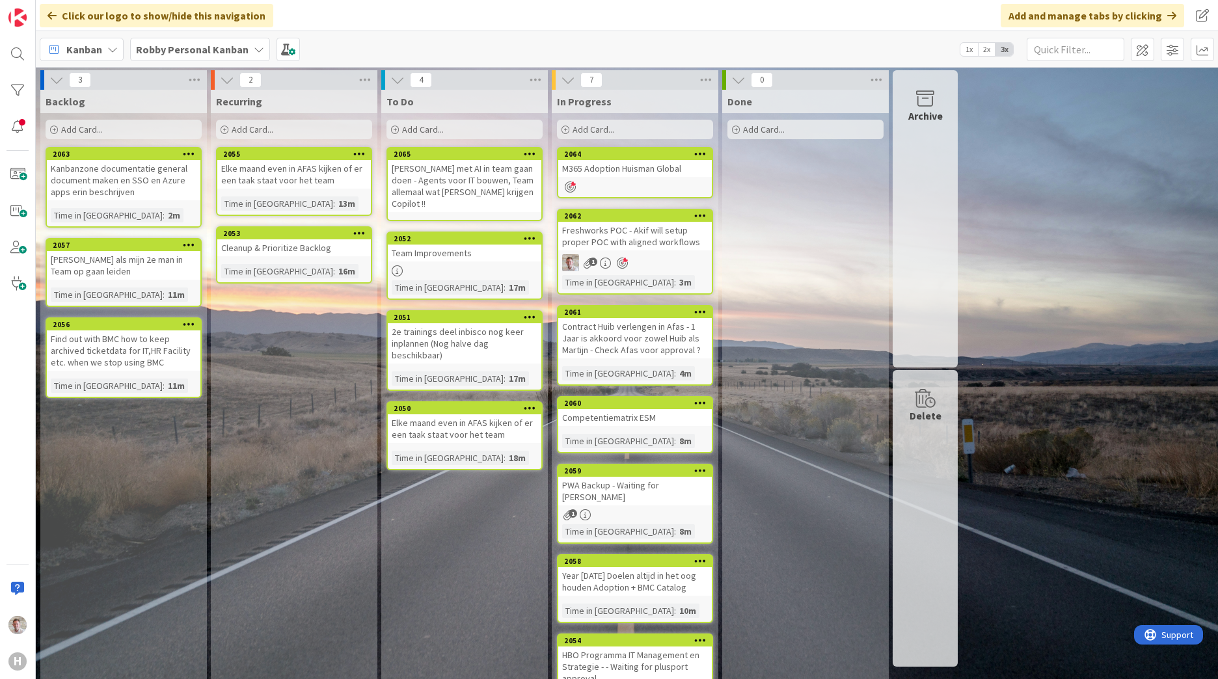
click at [583, 128] on span "Add Card..." at bounding box center [594, 130] width 42 height 12
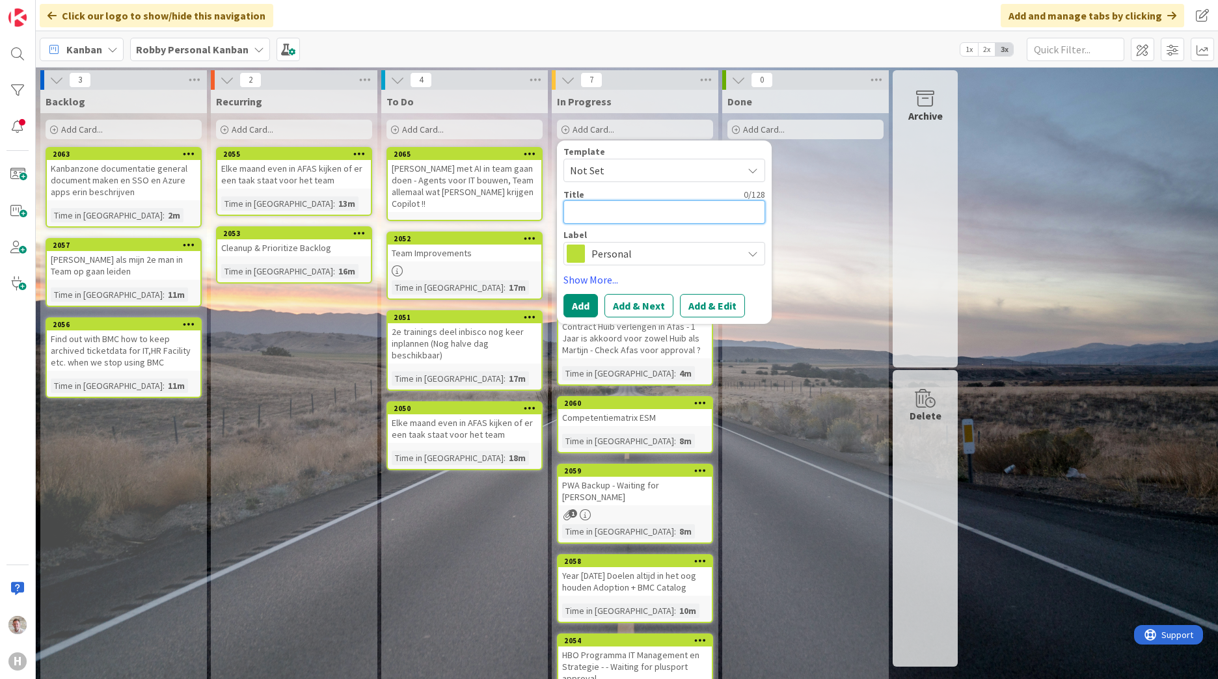
paste textarea "NL-SCH01-AP03"
type textarea "x"
type textarea "NL-SCH01-AP03"
type textarea "x"
type textarea "NL-SCH01-AP03"
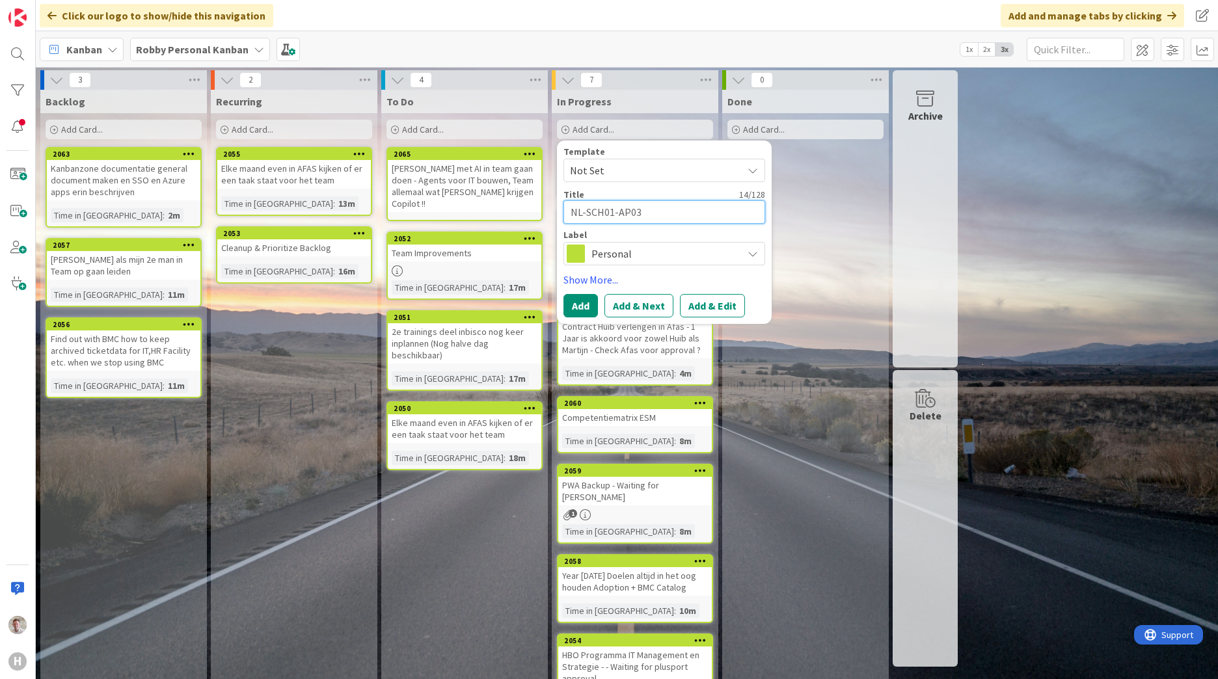
type textarea "x"
type textarea "NL-SCH01-AP03 A"
type textarea "x"
type textarea "NL-SCH01-AP03 Az"
type textarea "x"
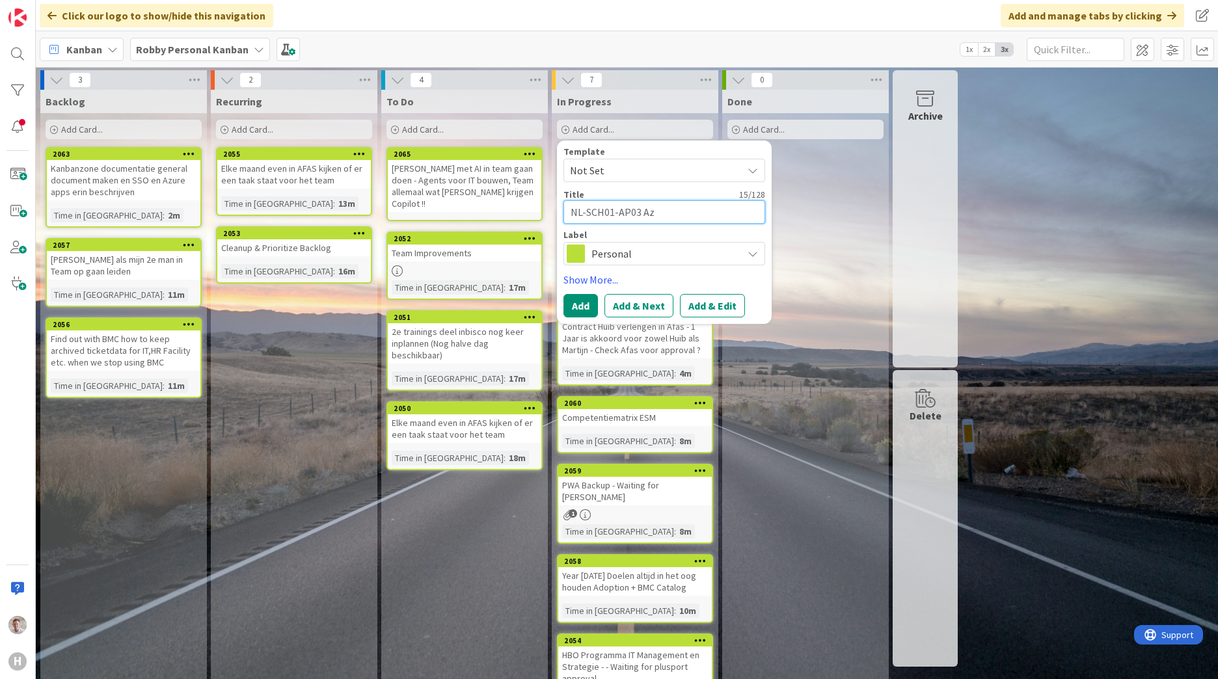
type textarea "NL-SCH01-AP03 Azu"
type textarea "x"
type textarea "NL-SCH01-AP03 Azur"
type textarea "x"
type textarea "NL-SCH01-AP03 Azure"
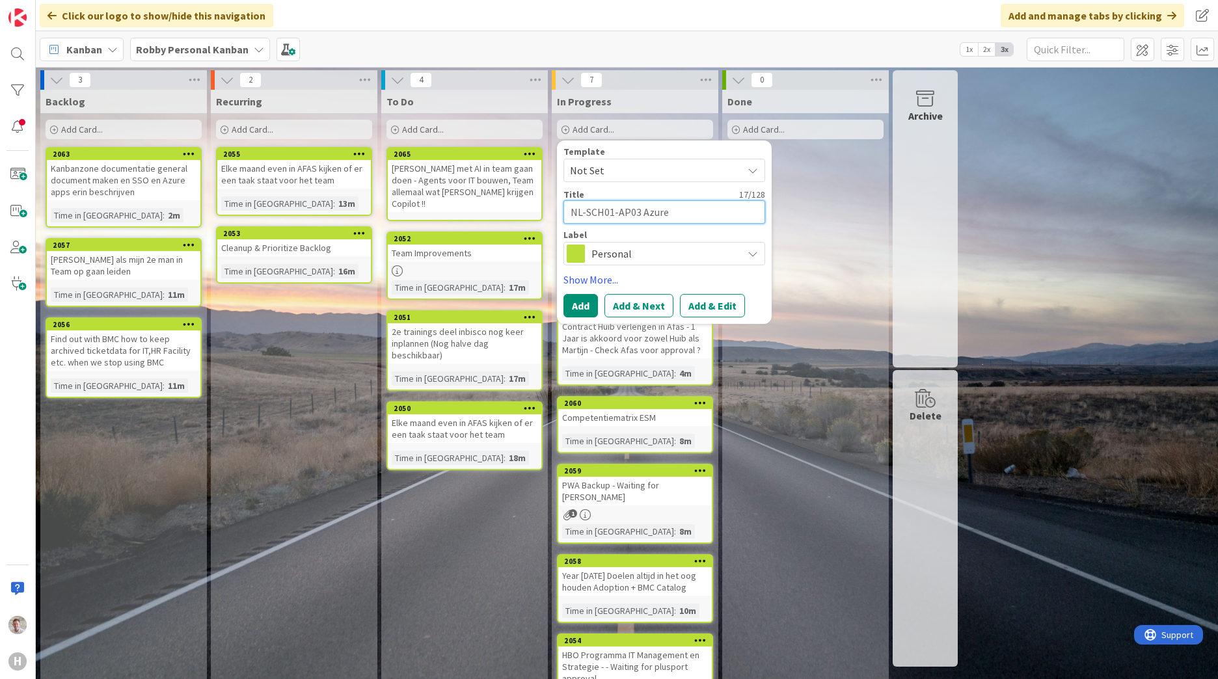
type textarea "x"
type textarea "NL-SCH01-AP03 Azure"
type textarea "x"
type textarea "NL-SCH01-AP03 Azure"
type textarea "x"
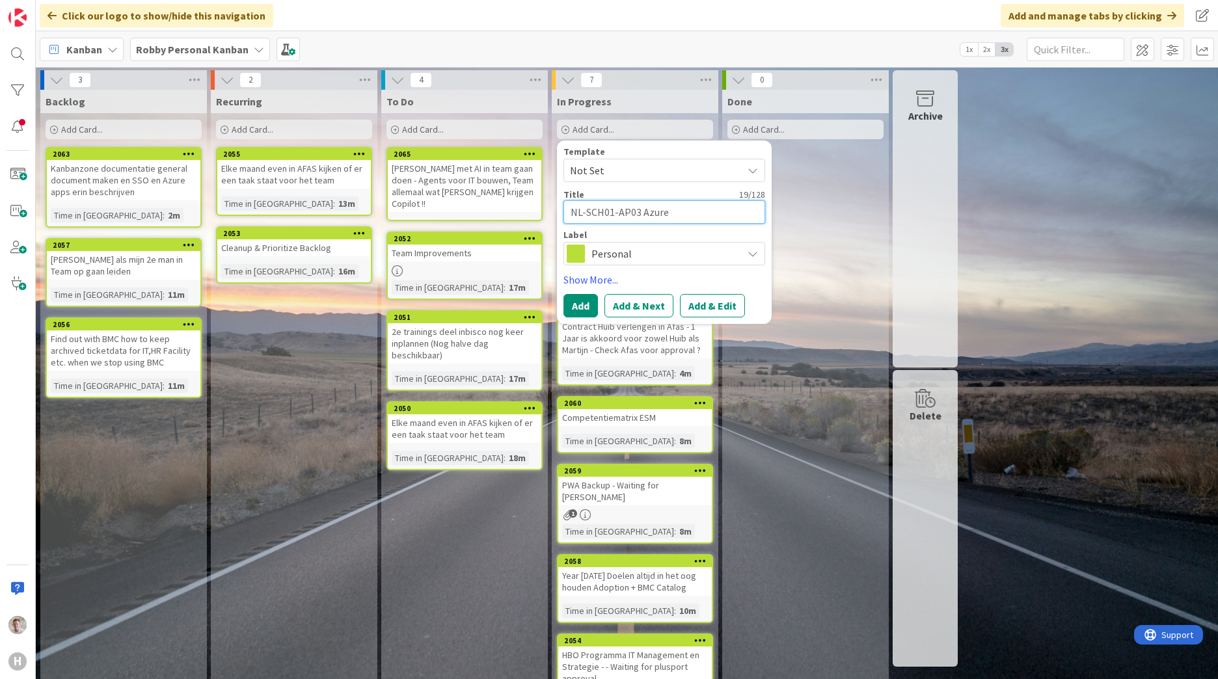
type textarea "NL-SCH01-AP03 Azur"
type textarea "x"
type textarea "NL-SCH01-AP03 Azu"
type textarea "x"
type textarea "NL-SCH01-AP03 Az"
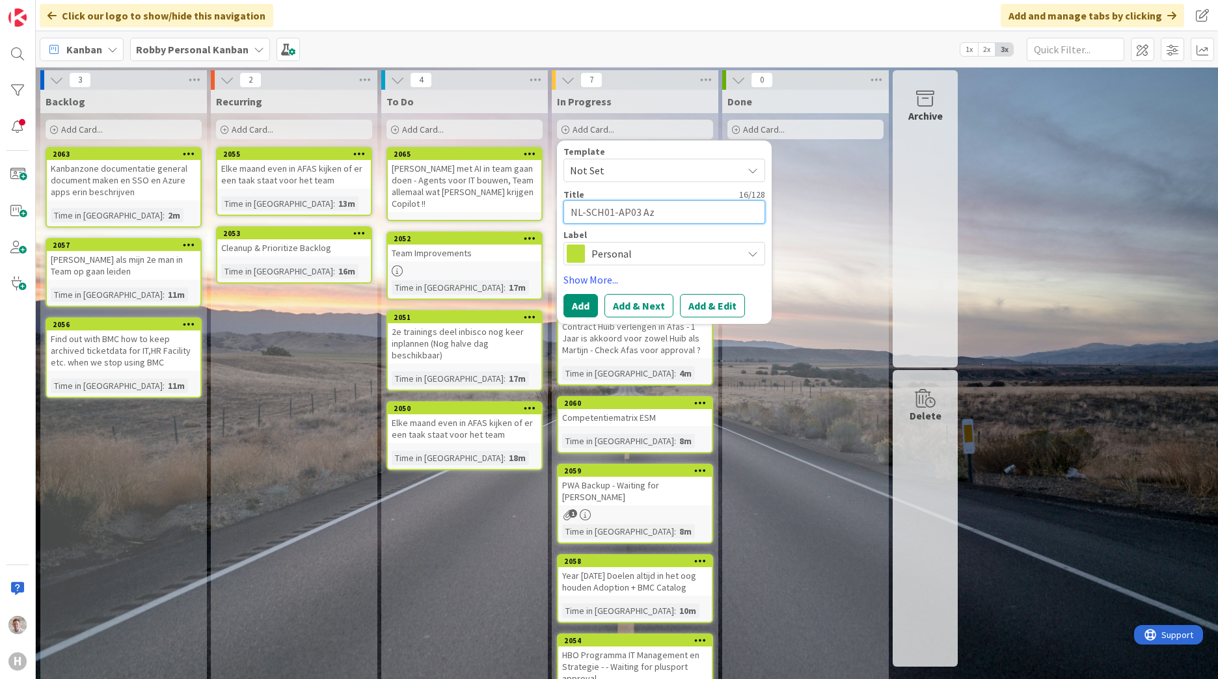
type textarea "x"
type textarea "NL-SCH01-AP03 A"
type textarea "x"
type textarea "NL-SCH01-AP03"
type textarea "x"
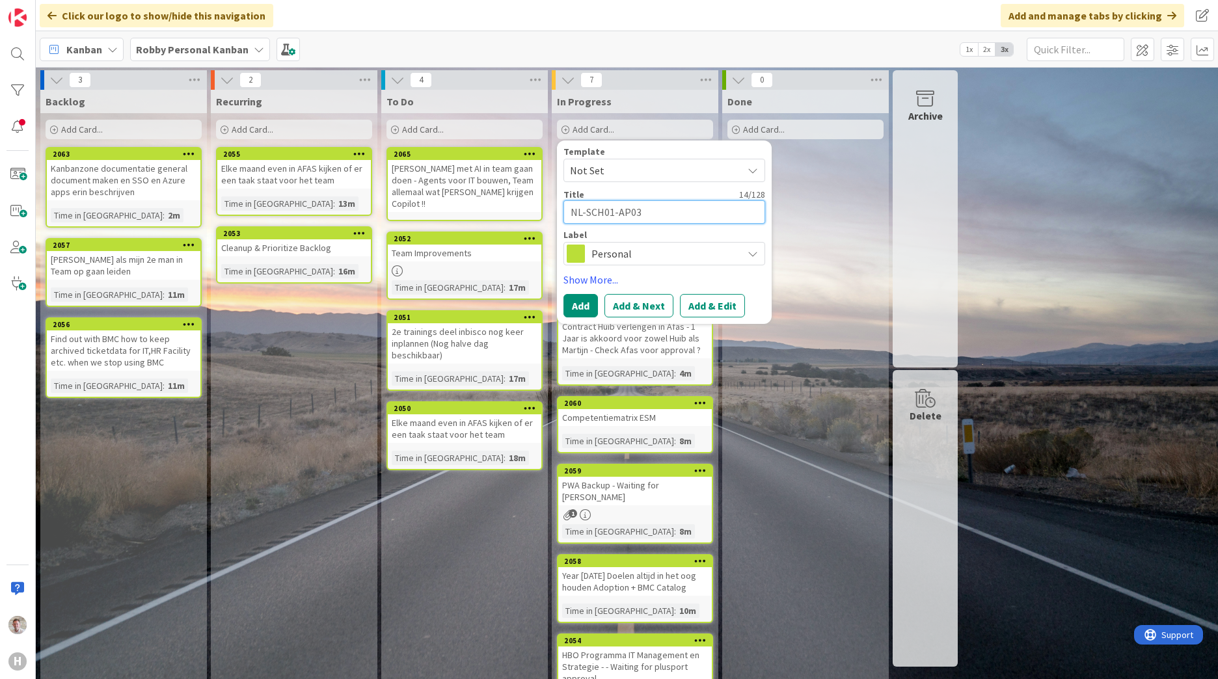
type textarea "NL-SCH01-AP03 ("
type textarea "x"
type textarea "NL-SCH01-AP03 (h"
type textarea "x"
type textarea "NL-SCH01-AP03 ("
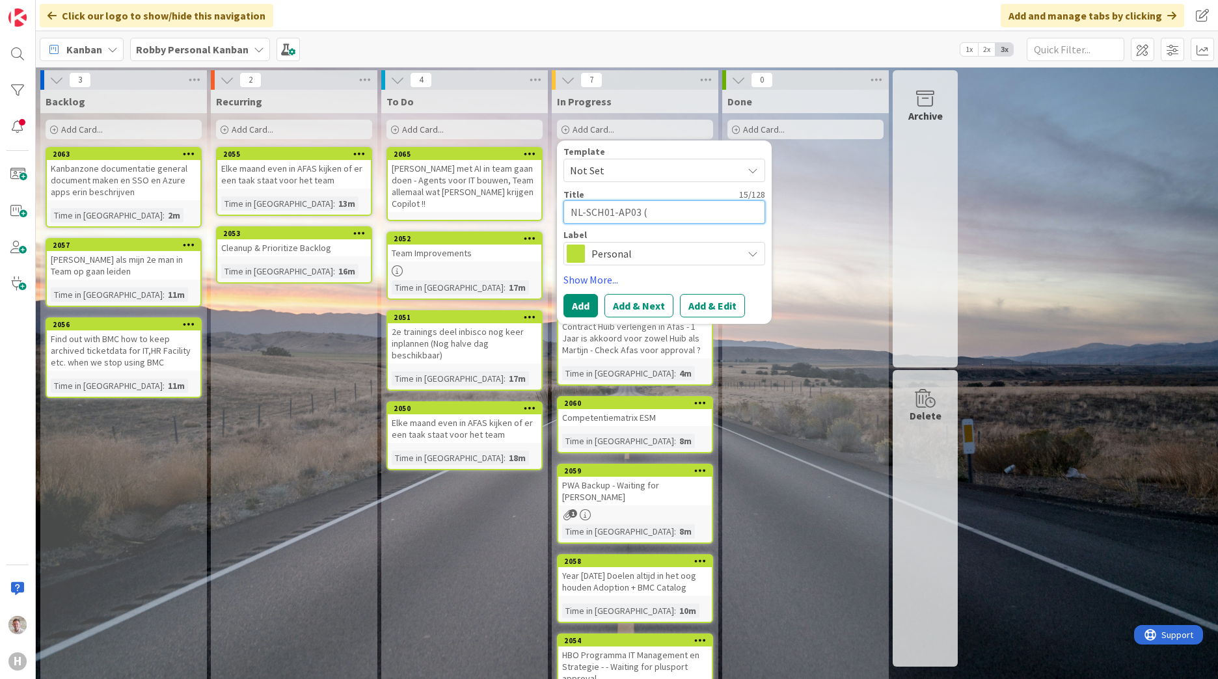
type textarea "x"
type textarea "NL-SCH01-AP03 (H"
type textarea "x"
type textarea "NL-SCH01-AP03 (He"
type textarea "x"
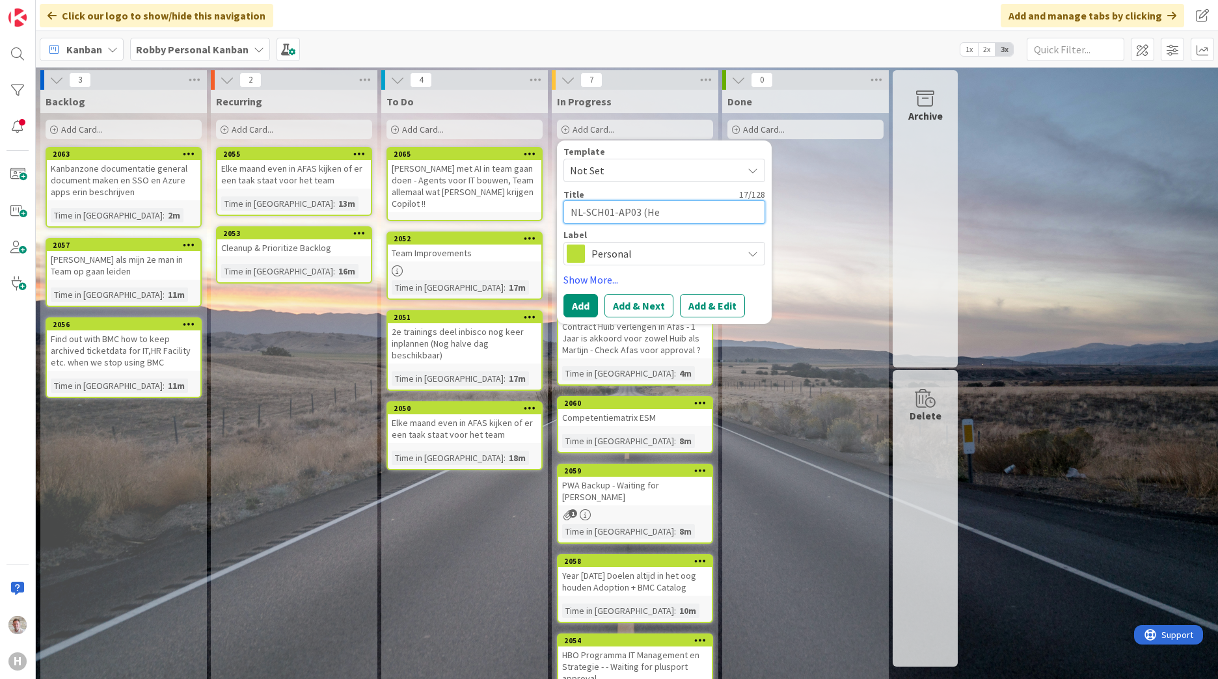
type textarea "NL-SCH01-AP03 (Hee"
type textarea "x"
type textarea "NL-SCH01-AP03 (Heer"
type textarea "x"
type textarea "NL-SCH01-AP03 (Heere"
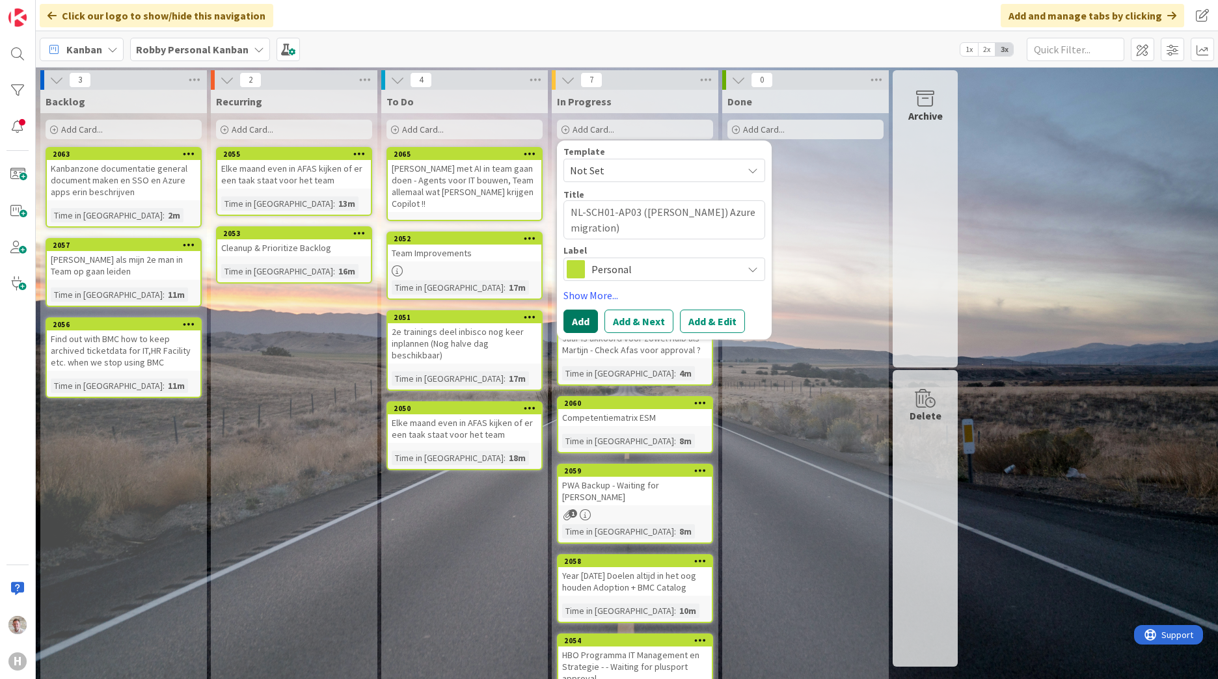
click at [582, 317] on button "Add" at bounding box center [581, 321] width 34 height 23
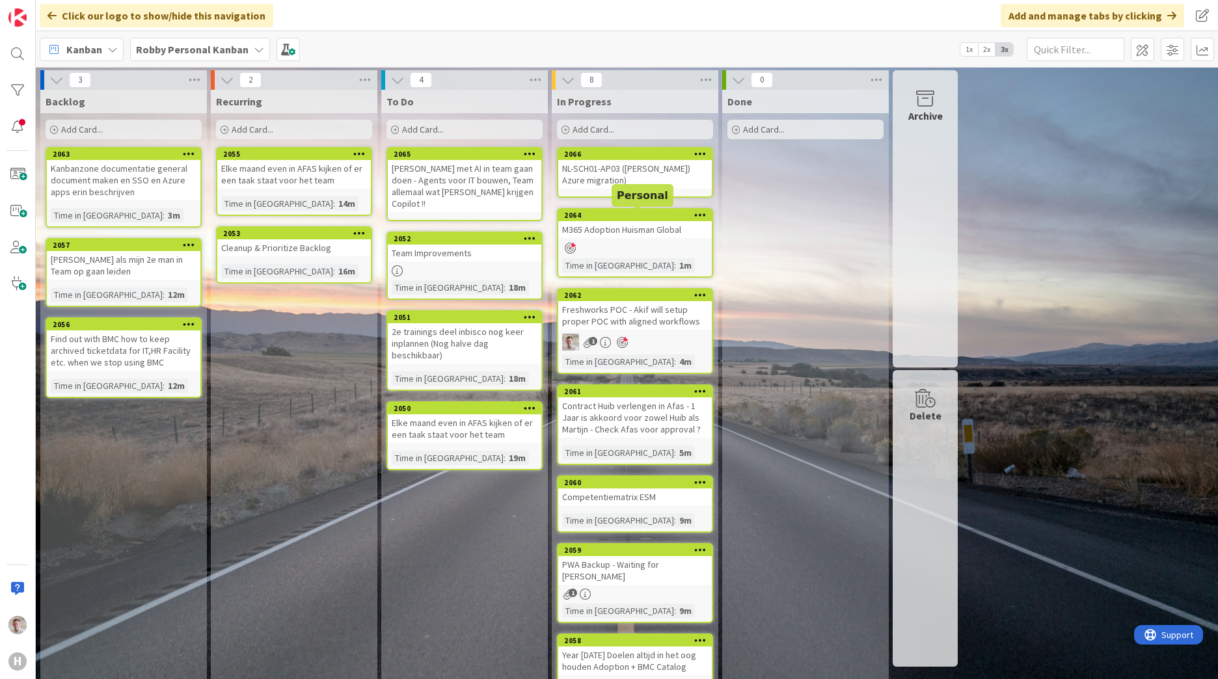
click at [646, 239] on link "2064 M365 Adoption [PERSON_NAME] Global Time in [GEOGRAPHIC_DATA] : 1m" at bounding box center [635, 243] width 156 height 70
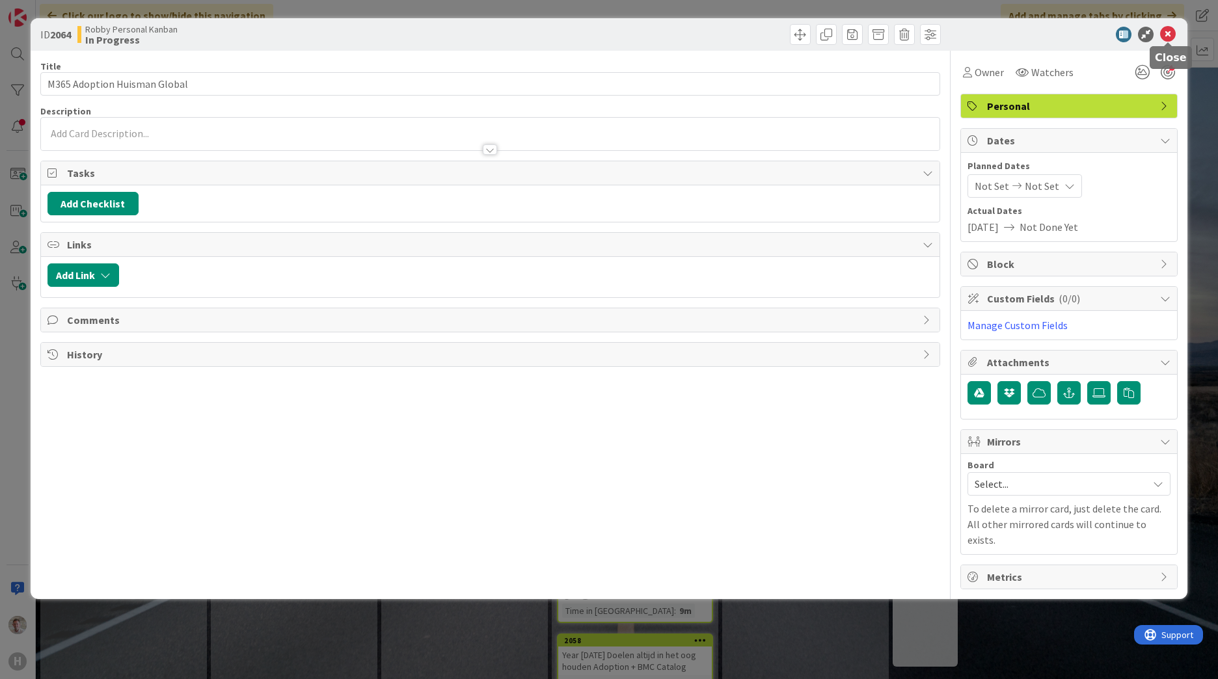
click at [1172, 31] on icon at bounding box center [1168, 35] width 16 height 16
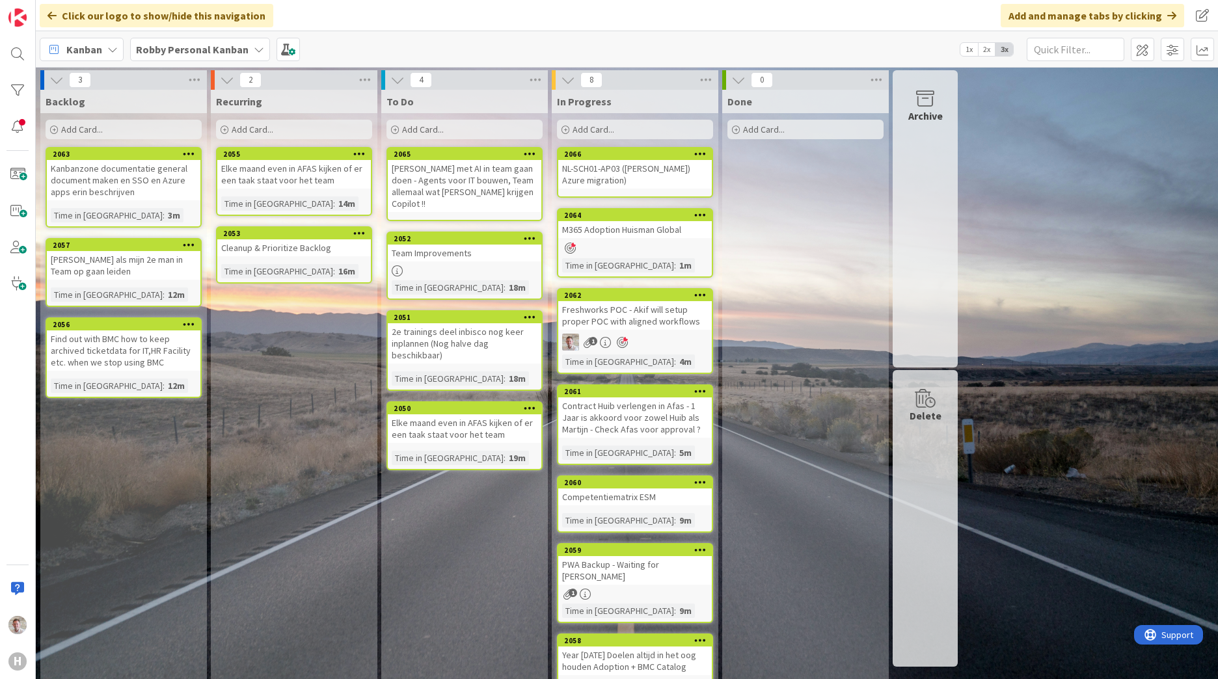
click at [90, 430] on div "Backlog Add Card... Template Not Set Title 0 / 128 Label Personal Show More... …" at bounding box center [123, 447] width 167 height 715
drag, startPoint x: 89, startPoint y: 429, endPoint x: 115, endPoint y: 489, distance: 65.0
click at [115, 489] on div "Backlog Add Card... Template Not Set Title 0 / 128 Label Personal Show More... …" at bounding box center [123, 447] width 167 height 715
click at [87, 126] on span "Add Card..." at bounding box center [82, 130] width 42 height 12
